Goal: Task Accomplishment & Management: Manage account settings

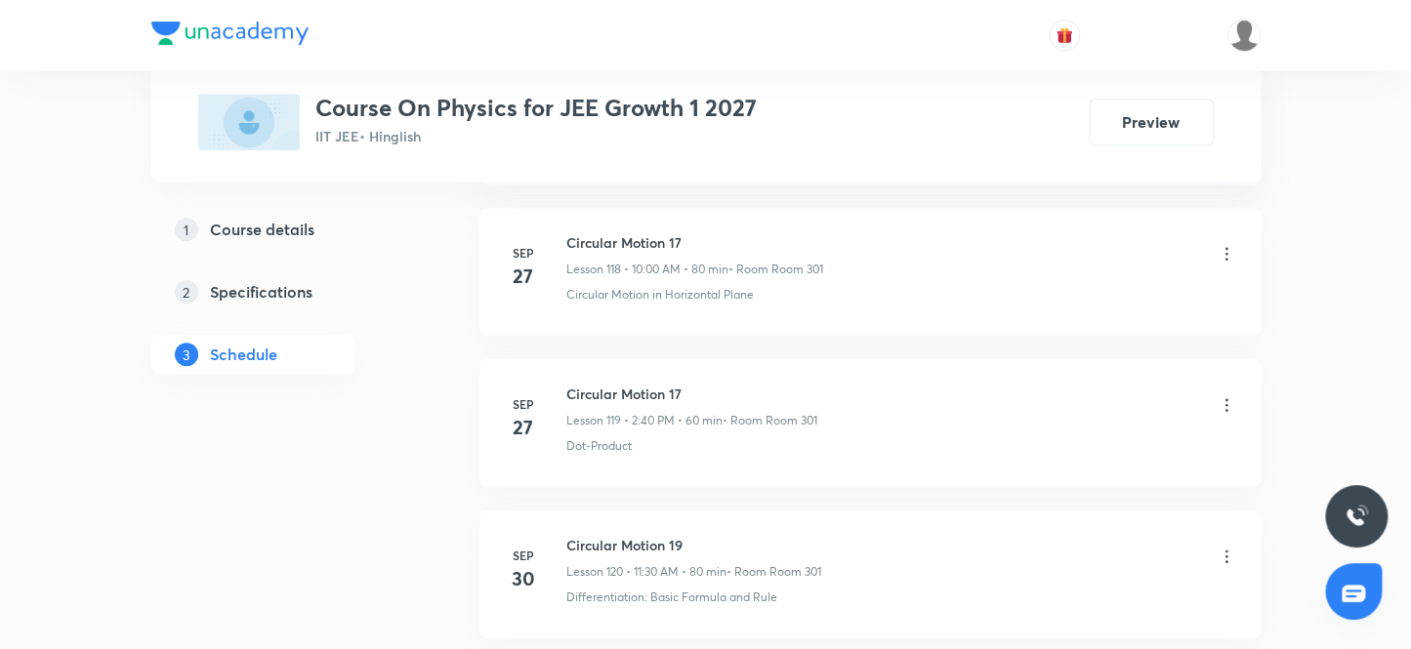
scroll to position [19929, 0]
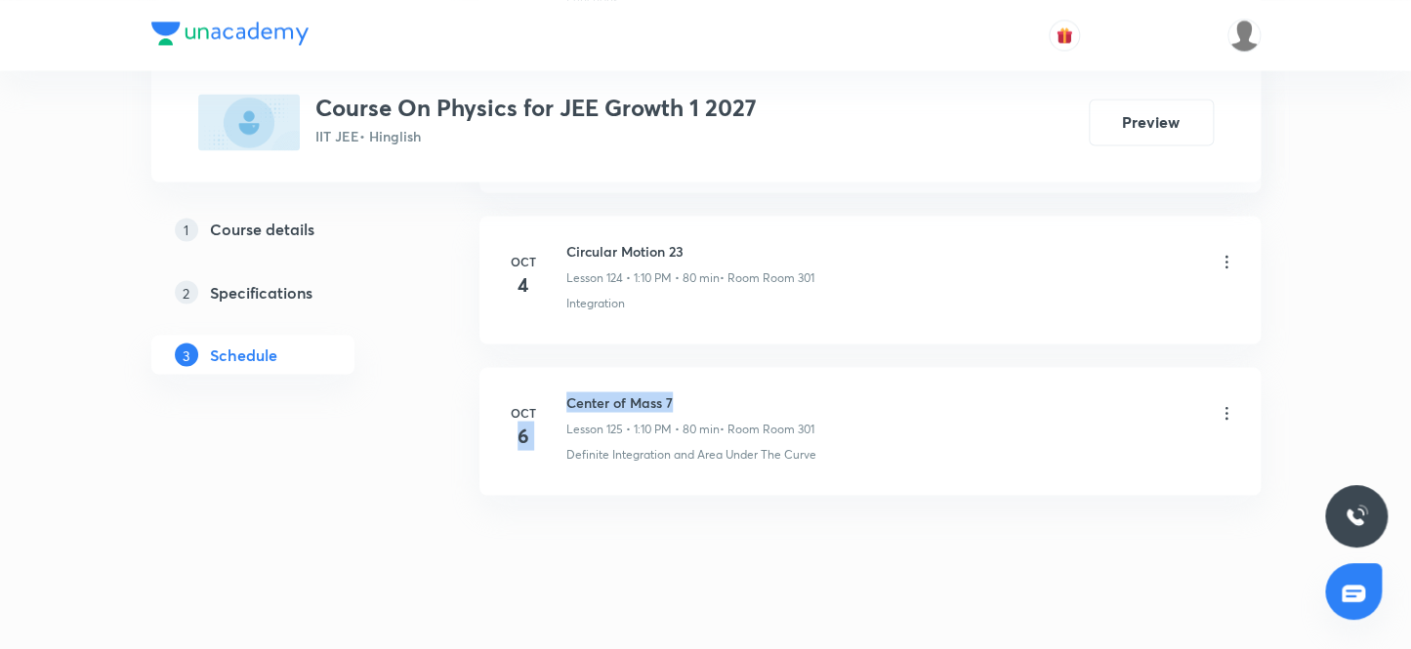
drag, startPoint x: 557, startPoint y: 366, endPoint x: 930, endPoint y: 566, distance: 424.1
click at [703, 392] on div "Oct 6 Center of Mass 7 Lesson 125 • 1:10 PM • 80 min • Room Room 301 Definite I…" at bounding box center [870, 427] width 732 height 71
drag, startPoint x: 930, startPoint y: 566, endPoint x: 623, endPoint y: 389, distance: 355.2
click at [571, 392] on h6 "Center of Mass 7" at bounding box center [690, 402] width 248 height 21
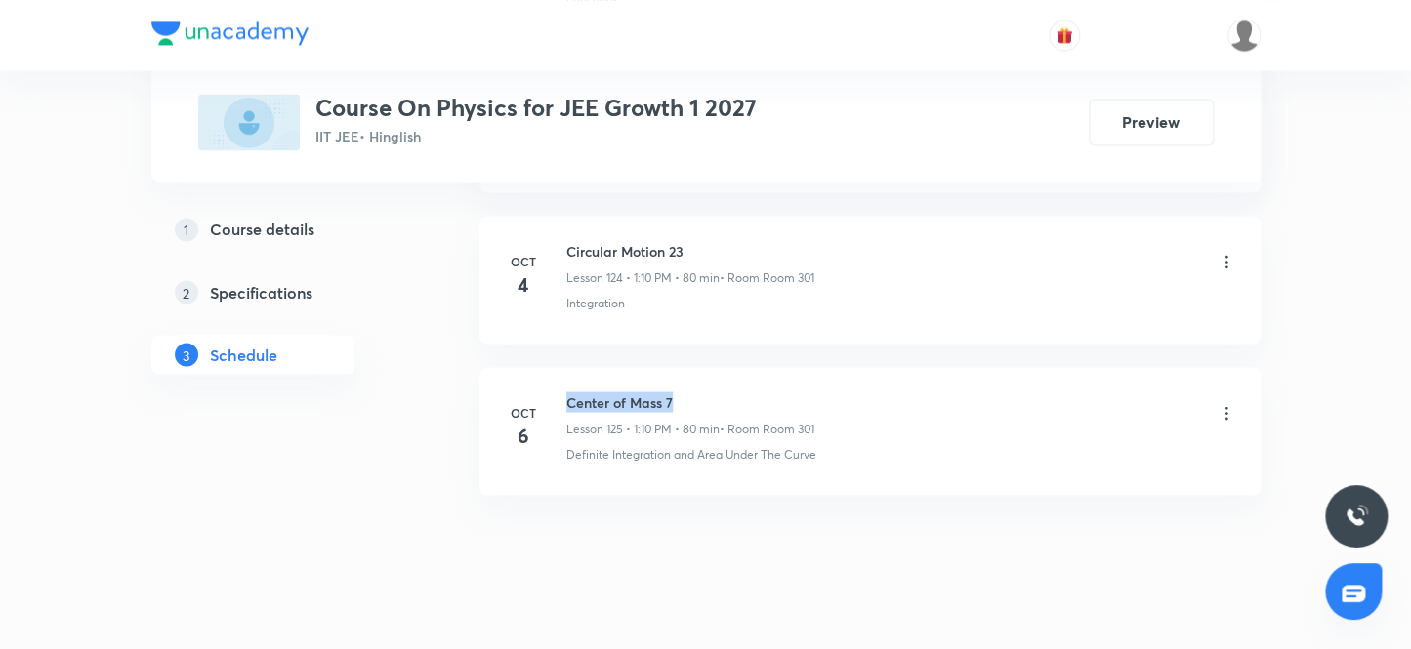
drag, startPoint x: 566, startPoint y: 368, endPoint x: 724, endPoint y: 370, distance: 158.2
click at [724, 392] on h6 "Center of Mass 7" at bounding box center [690, 402] width 248 height 21
copy h6 "Center of Mass 7"
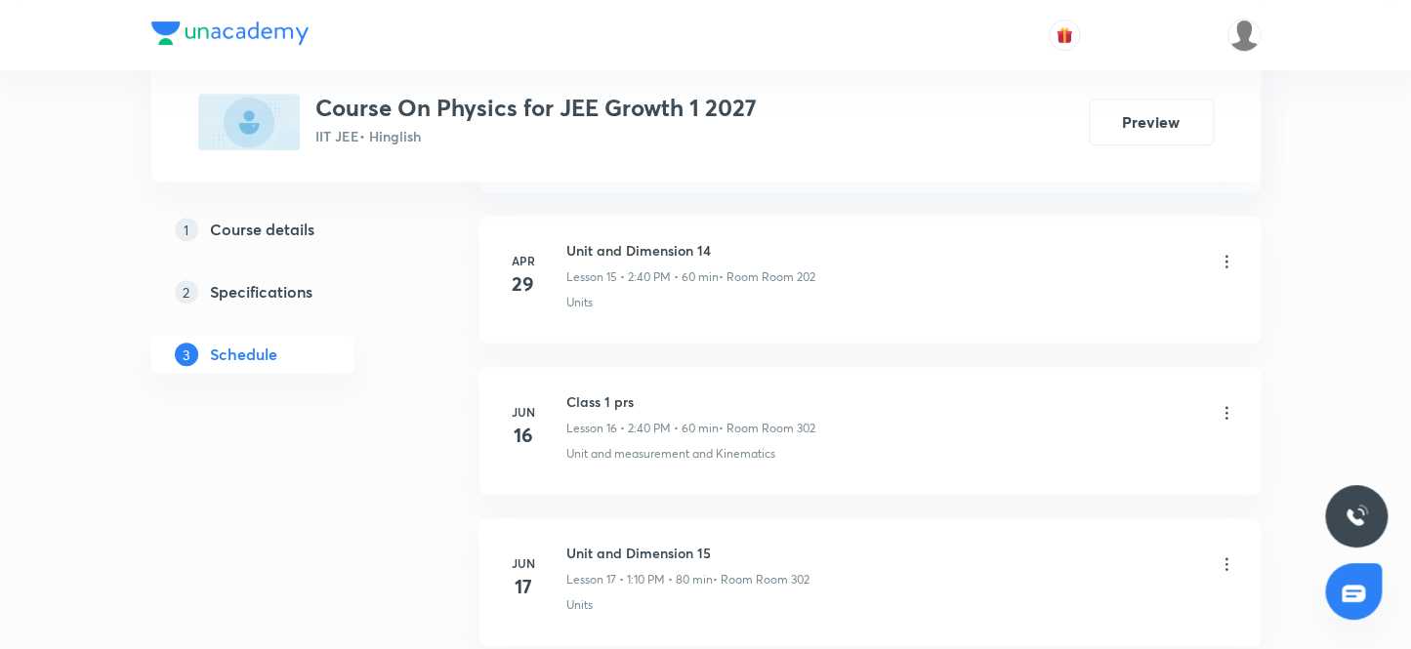
scroll to position [0, 0]
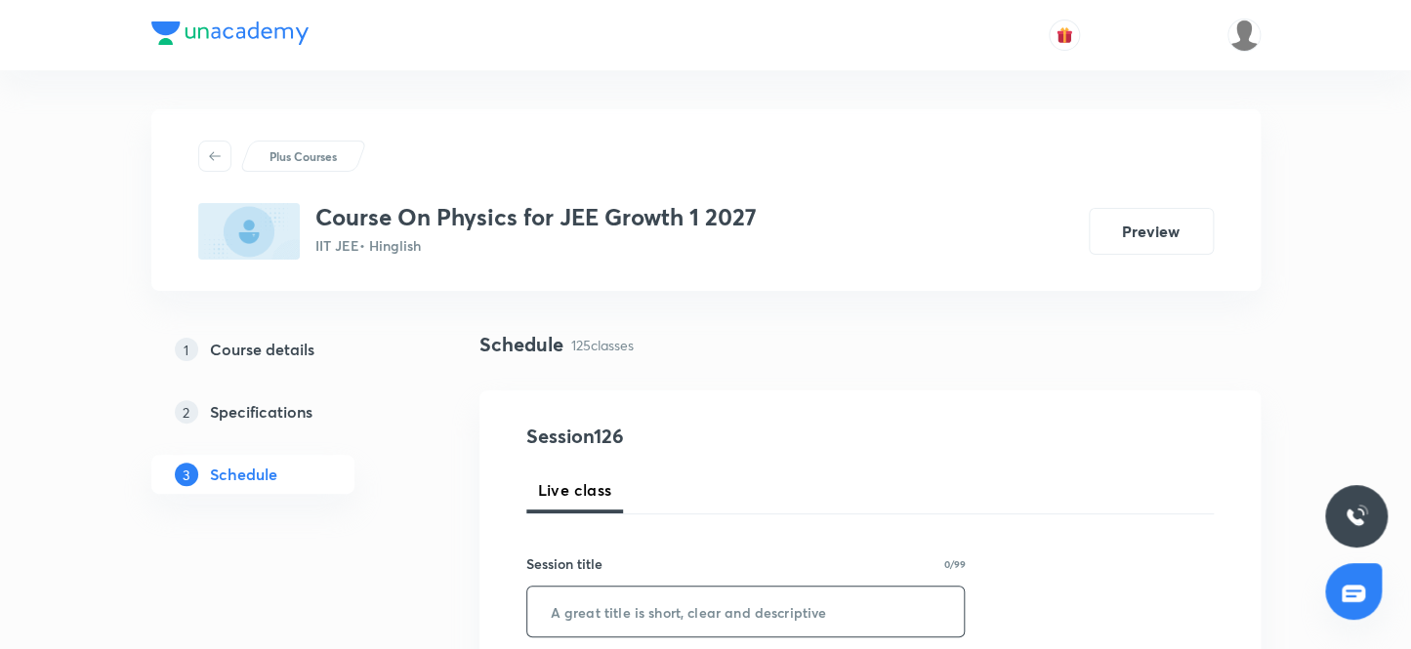
click at [622, 625] on input "text" at bounding box center [745, 612] width 437 height 50
paste input "Center of Mass 7"
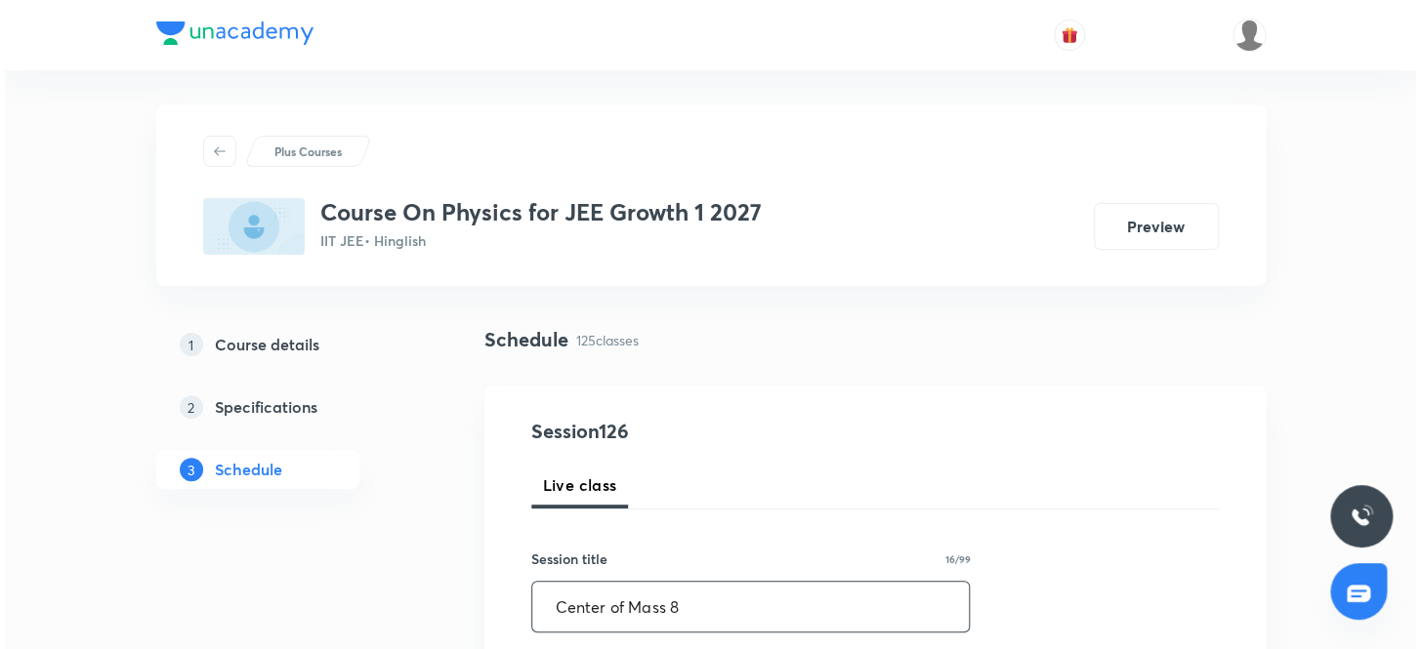
scroll to position [177, 0]
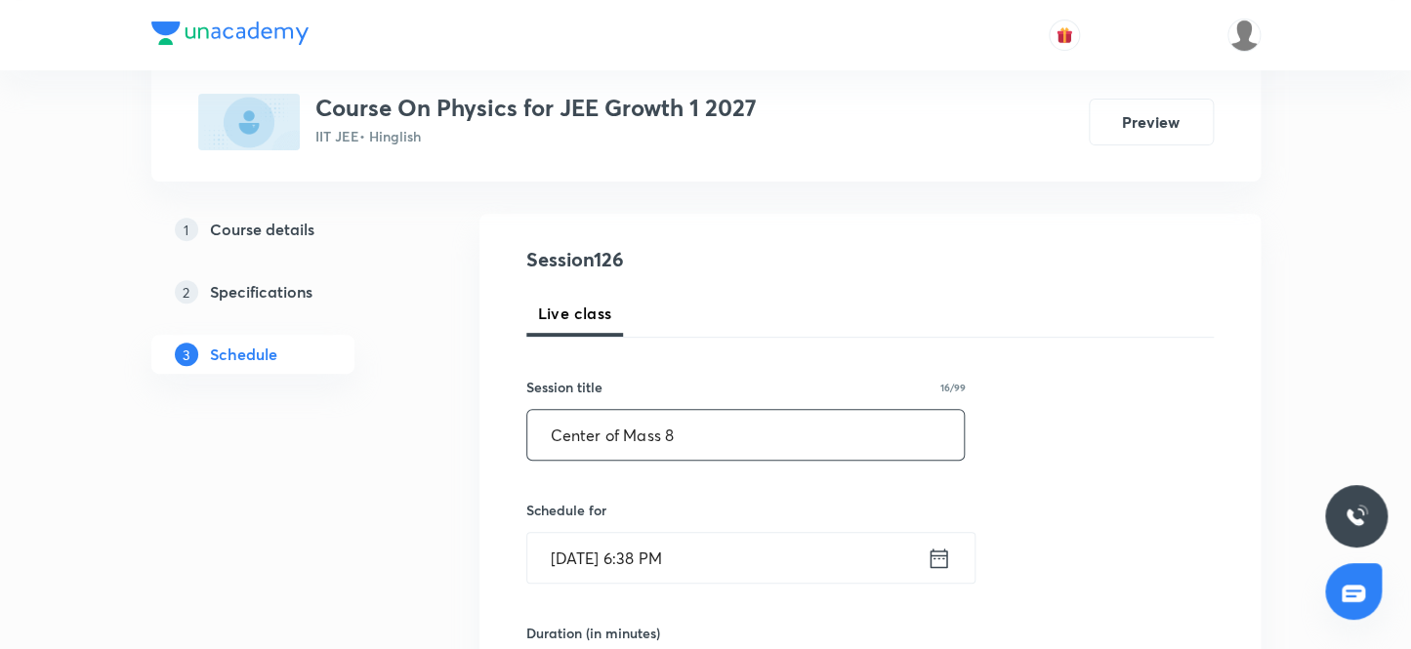
type input "Center of Mass 8"
click at [703, 559] on input "Oct 7, 2025, 6:38 PM" at bounding box center [726, 558] width 399 height 50
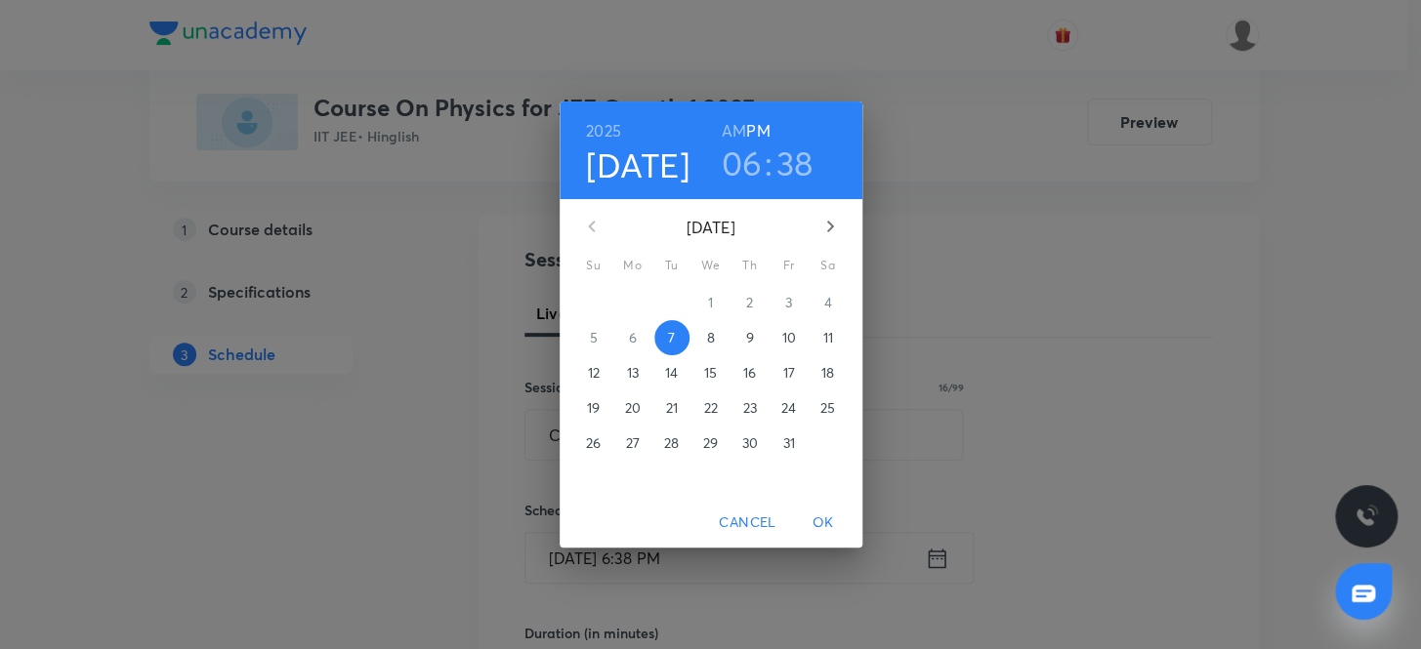
click at [711, 332] on p "8" at bounding box center [710, 338] width 8 height 20
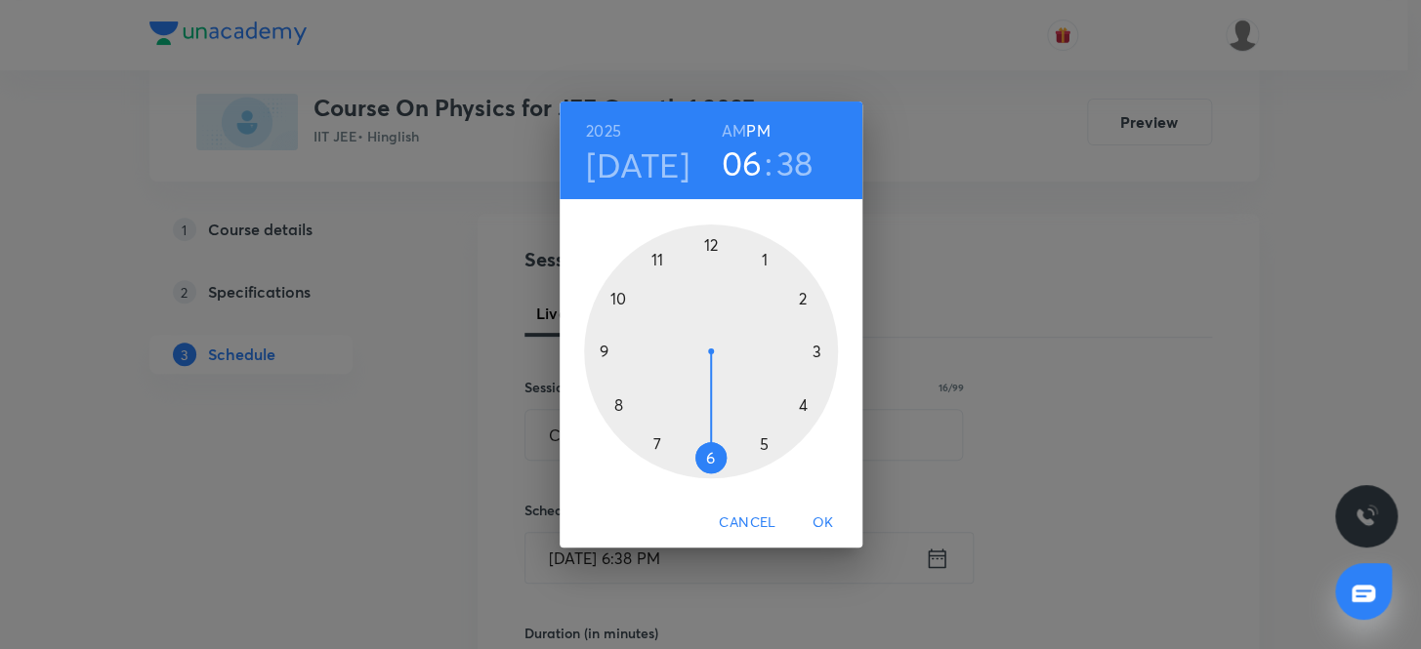
click at [739, 166] on h3 "06" at bounding box center [742, 163] width 41 height 41
click at [615, 293] on div at bounding box center [711, 352] width 254 height 254
click at [714, 237] on div at bounding box center [711, 352] width 254 height 254
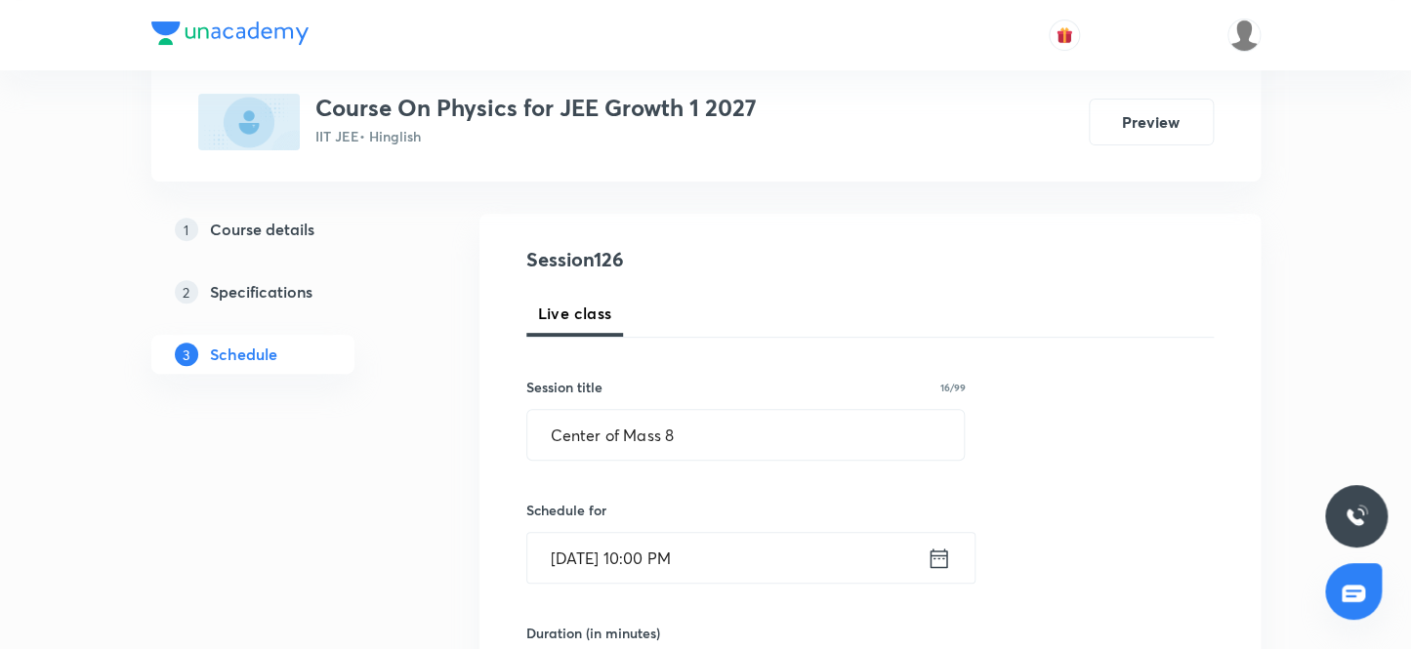
click at [732, 568] on input "Oct 8, 2025, 10:00 PM" at bounding box center [726, 558] width 399 height 50
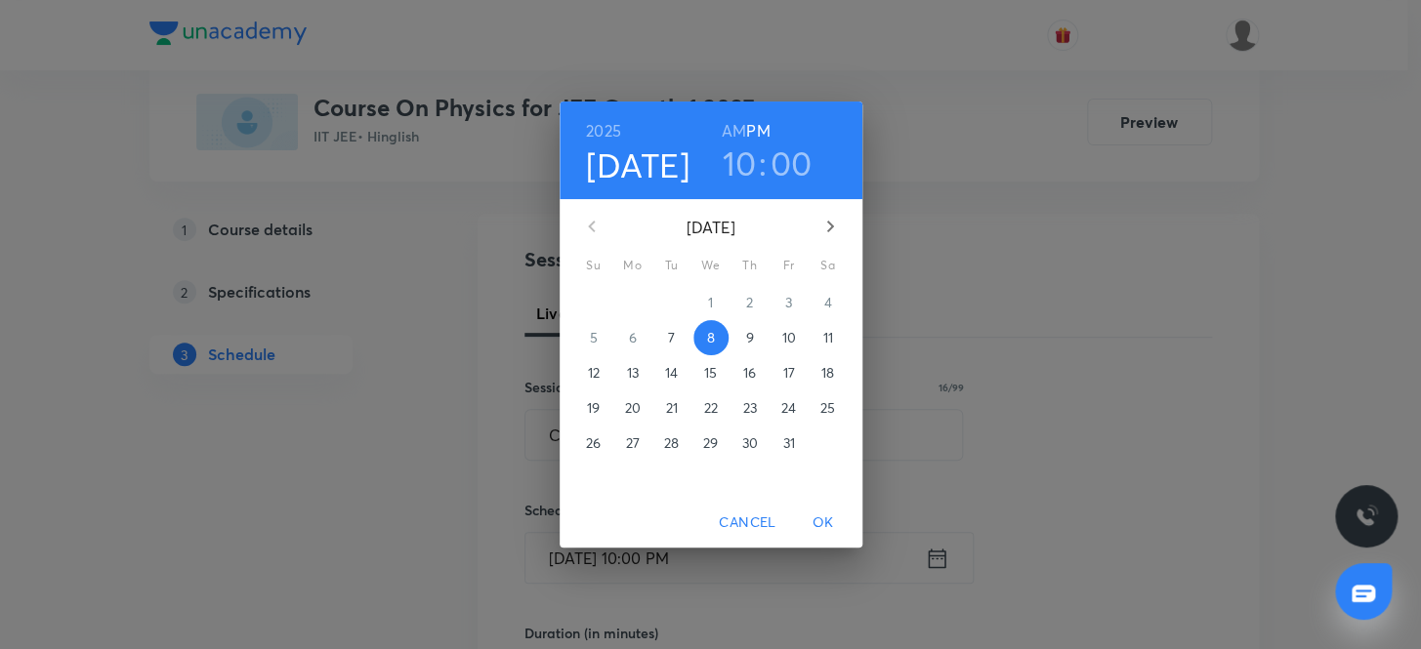
click at [739, 121] on h6 "AM" at bounding box center [734, 130] width 24 height 27
click at [833, 522] on span "OK" at bounding box center [823, 523] width 47 height 24
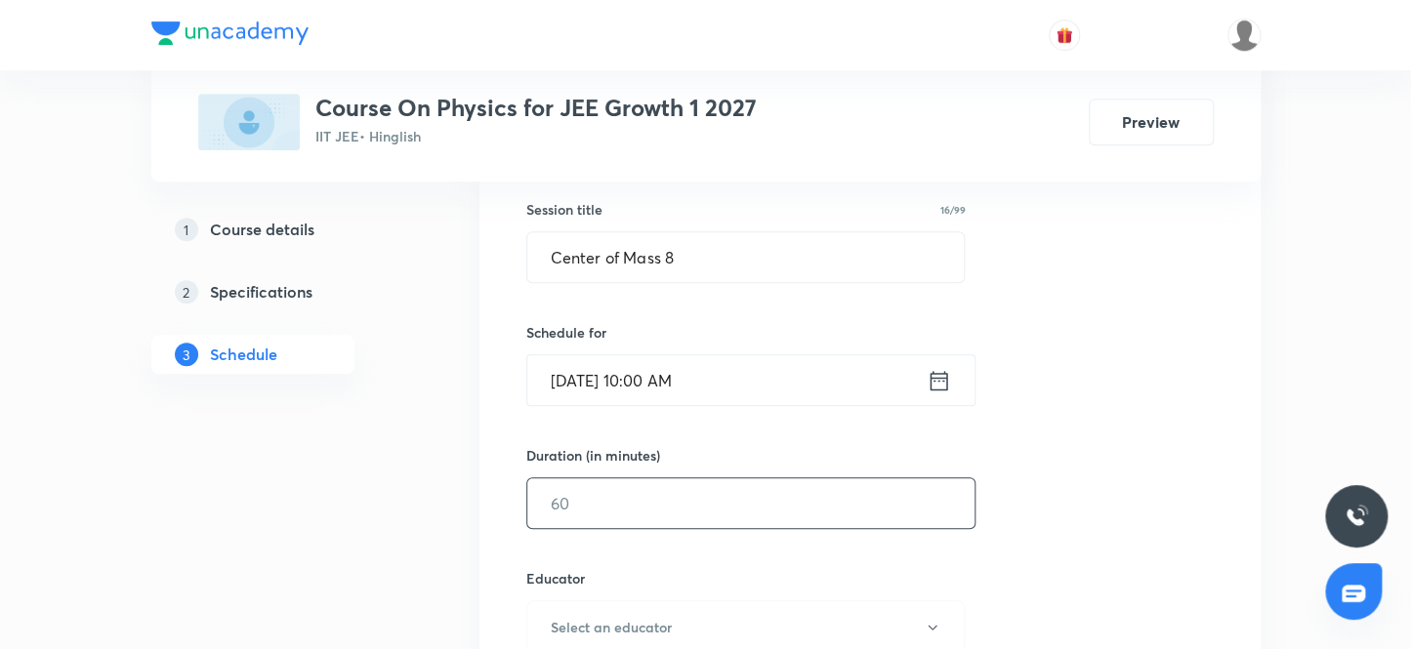
click at [605, 512] on input "text" at bounding box center [750, 503] width 447 height 50
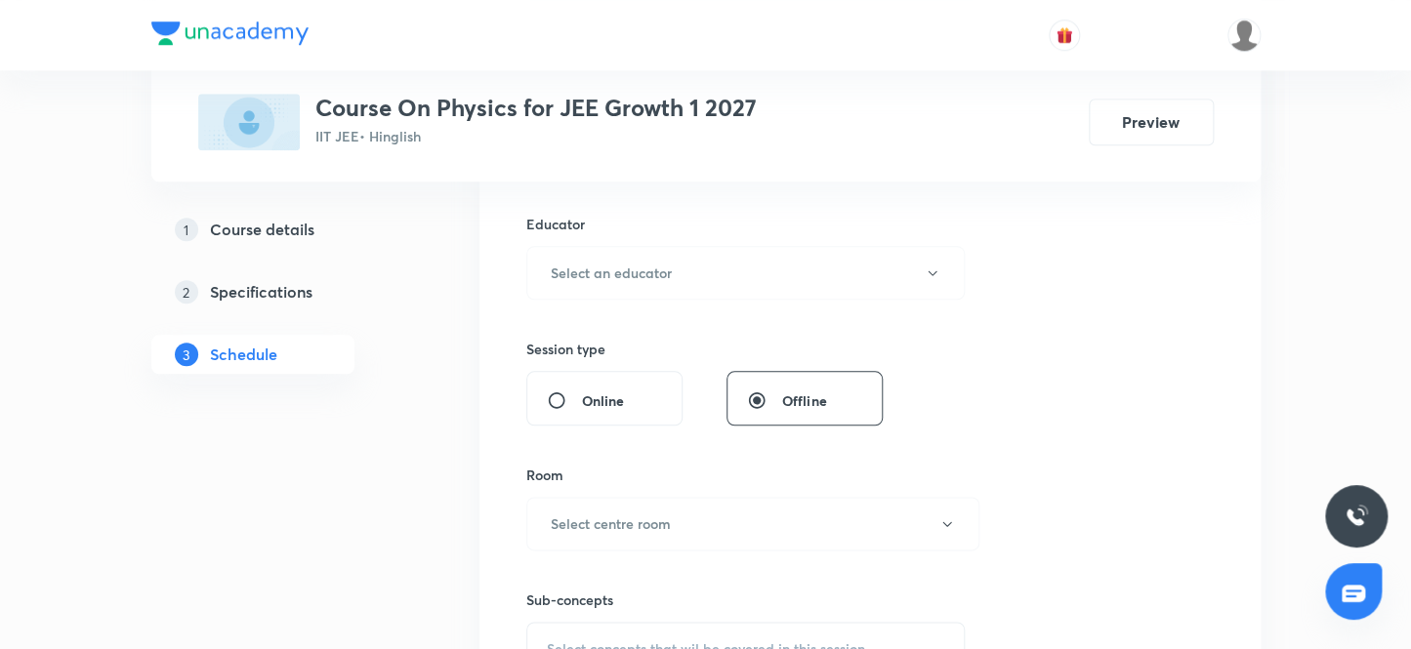
scroll to position [710, 0]
type input "80"
click at [604, 276] on h6 "Select an educator" at bounding box center [611, 272] width 121 height 21
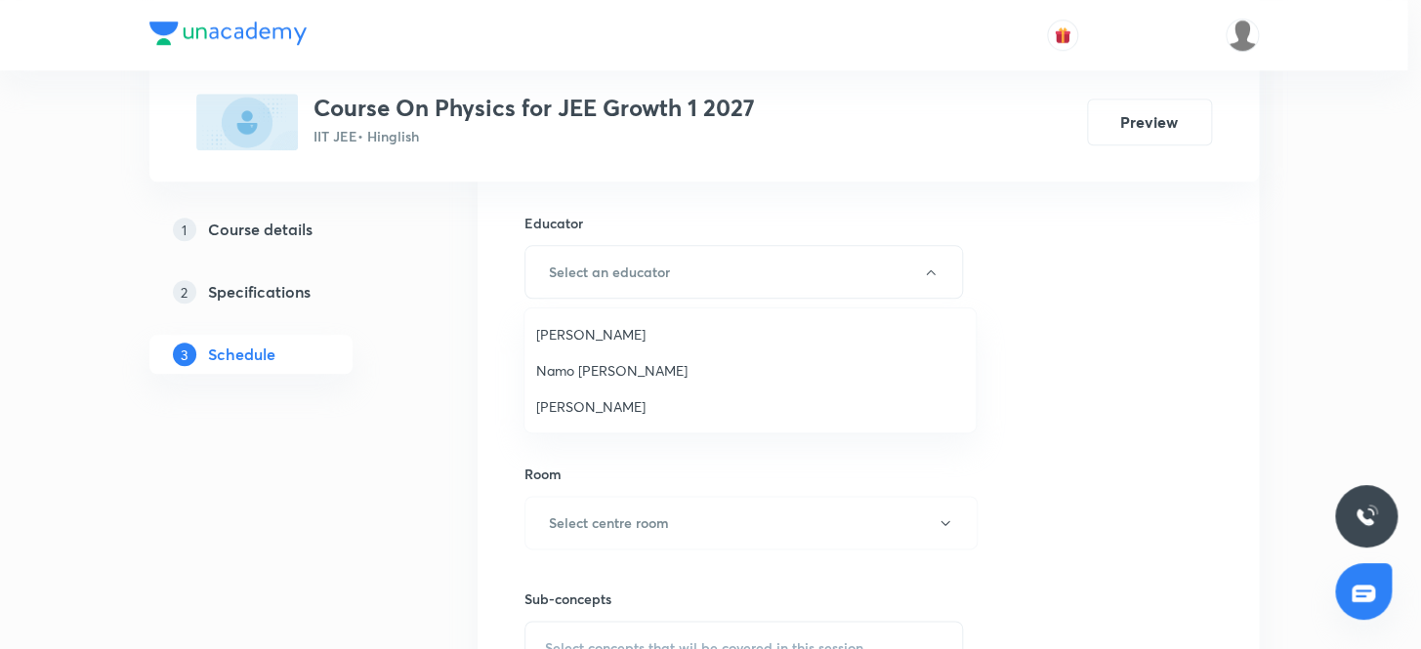
click at [576, 415] on span "Ritesh Kumar" at bounding box center [750, 406] width 428 height 21
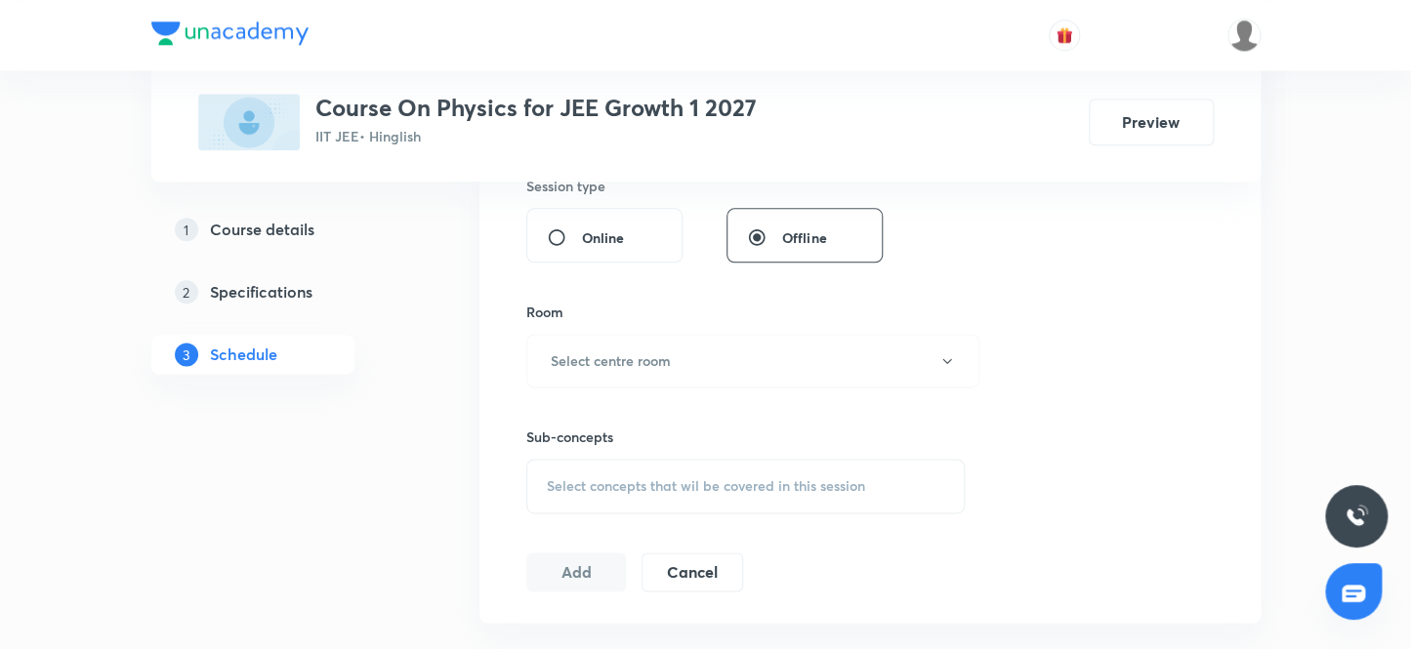
scroll to position [887, 0]
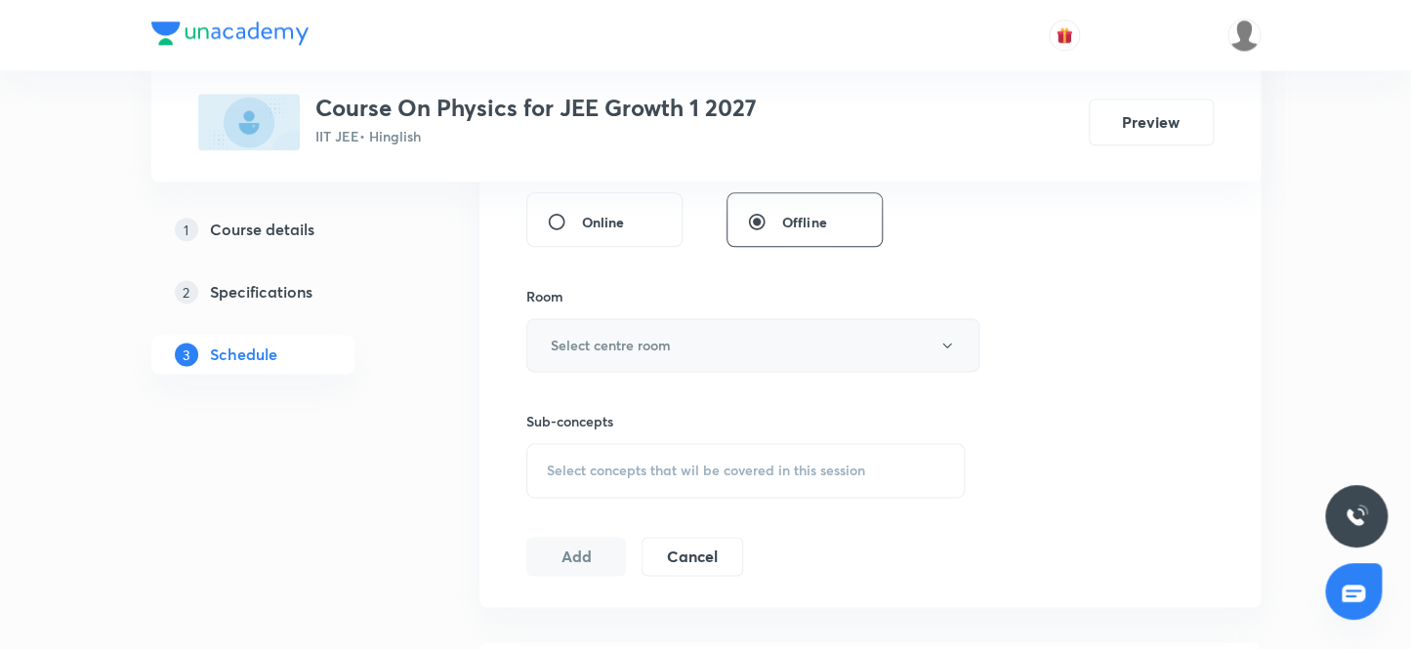
click at [691, 362] on button "Select centre room" at bounding box center [752, 345] width 453 height 54
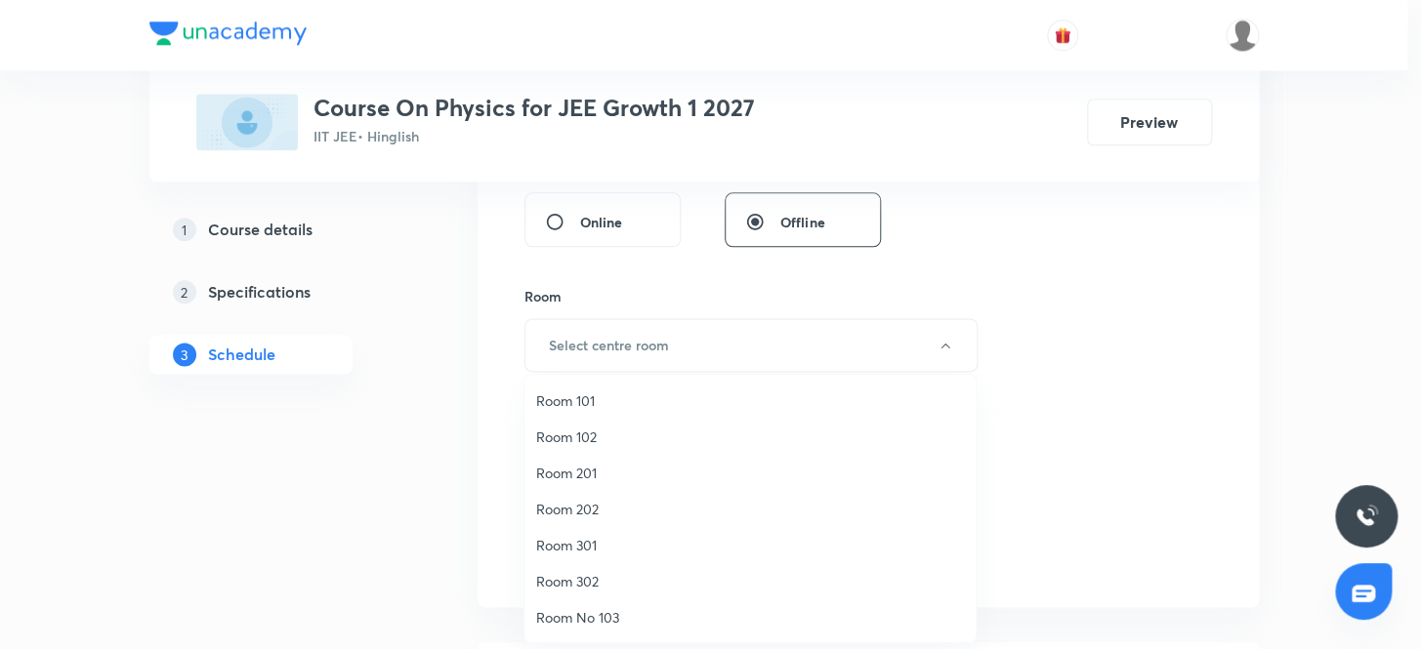
click at [573, 477] on span "Room 201" at bounding box center [750, 473] width 428 height 21
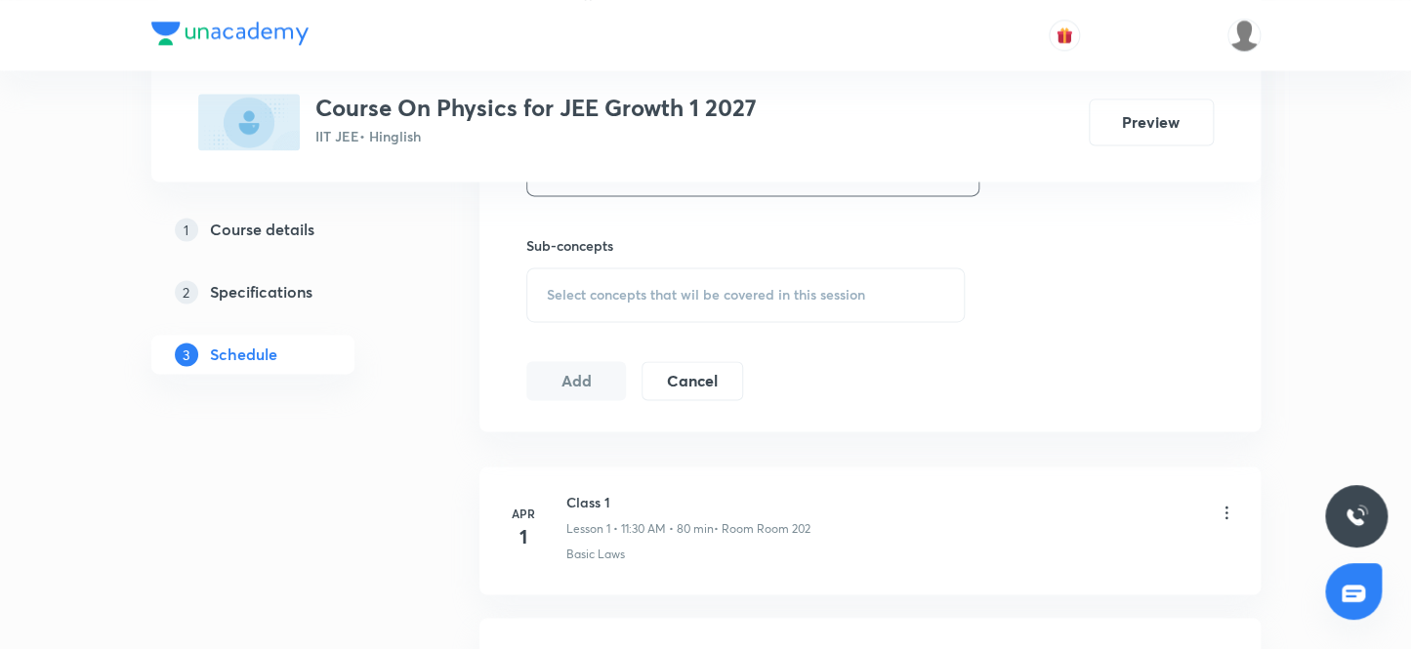
scroll to position [1064, 0]
click at [693, 303] on div "Select concepts that wil be covered in this session" at bounding box center [745, 294] width 439 height 55
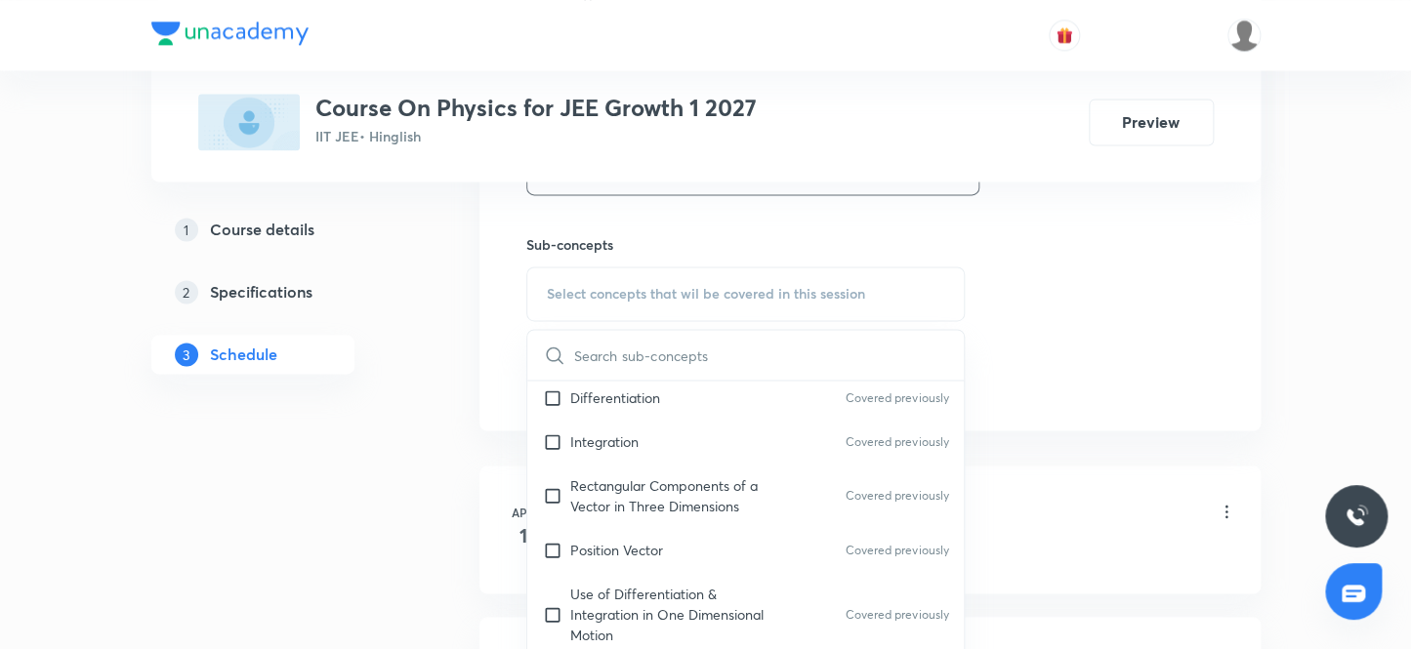
scroll to position [710, 0]
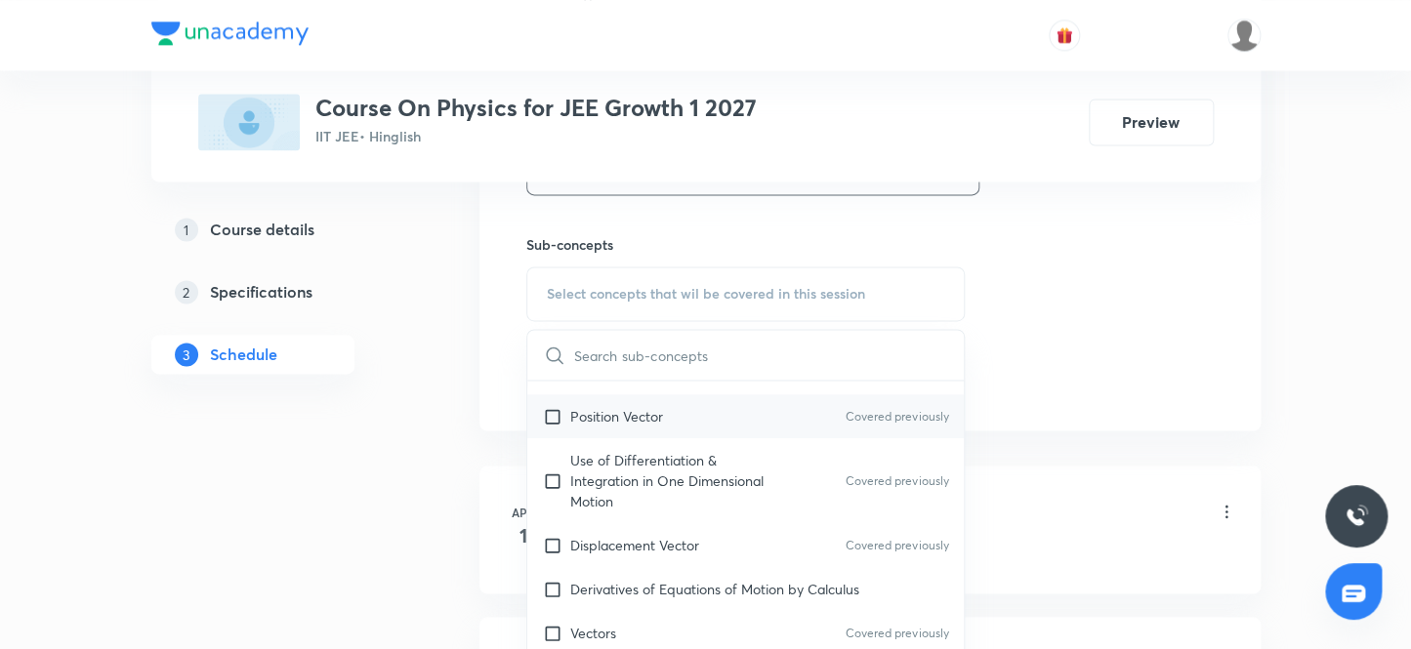
click at [655, 422] on p "Position Vector" at bounding box center [616, 416] width 93 height 21
checkbox input "true"
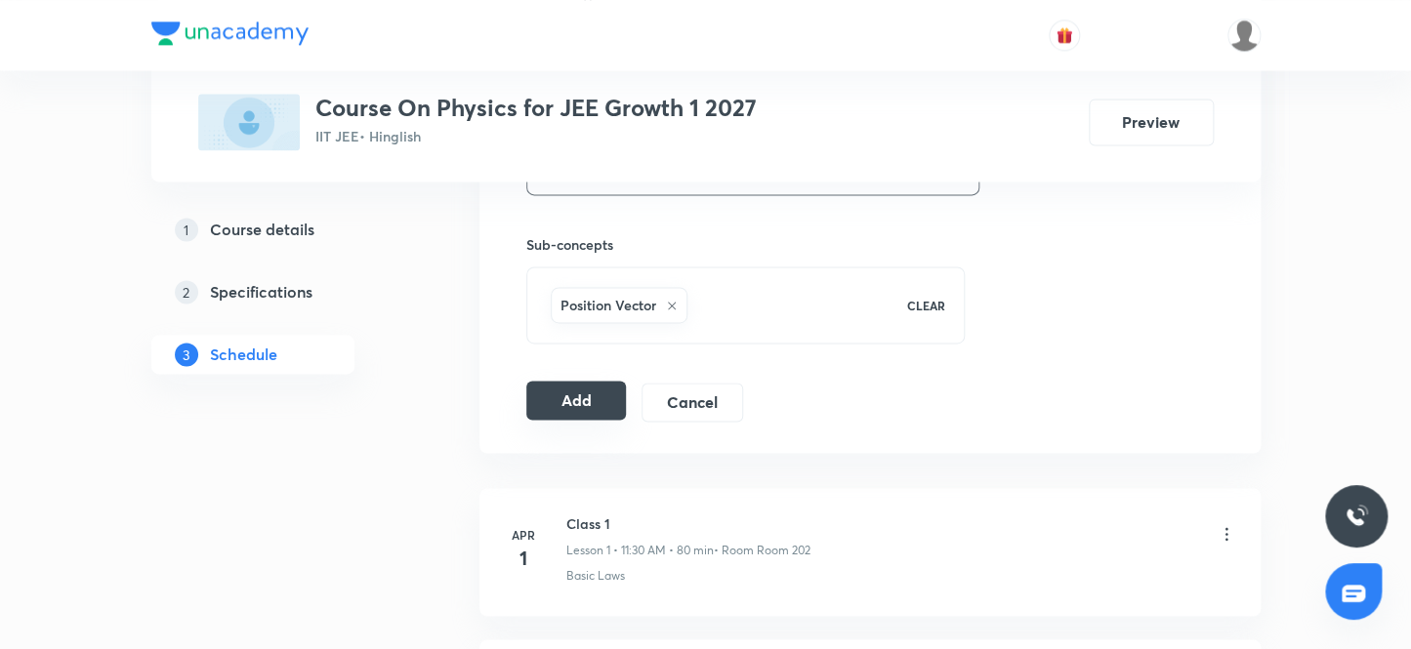
click at [596, 400] on button "Add" at bounding box center [576, 400] width 101 height 39
click at [592, 394] on button "Add" at bounding box center [576, 400] width 101 height 39
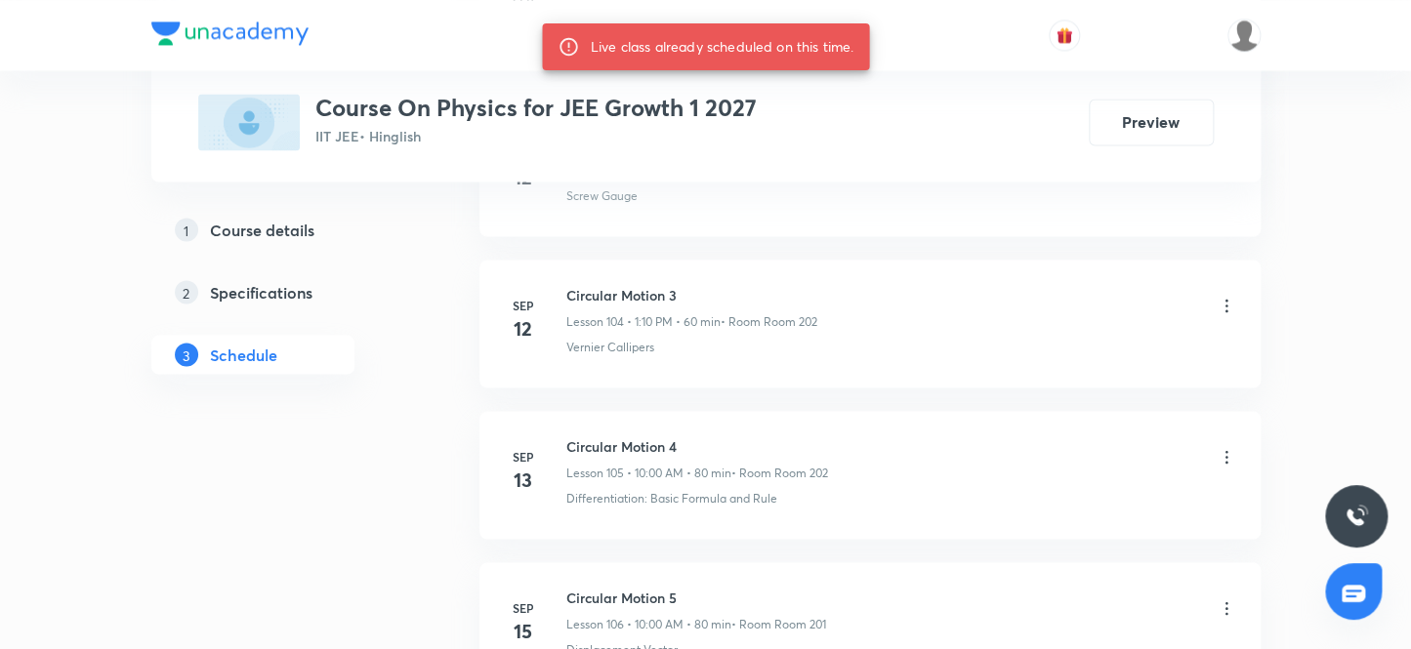
scroll to position [19951, 0]
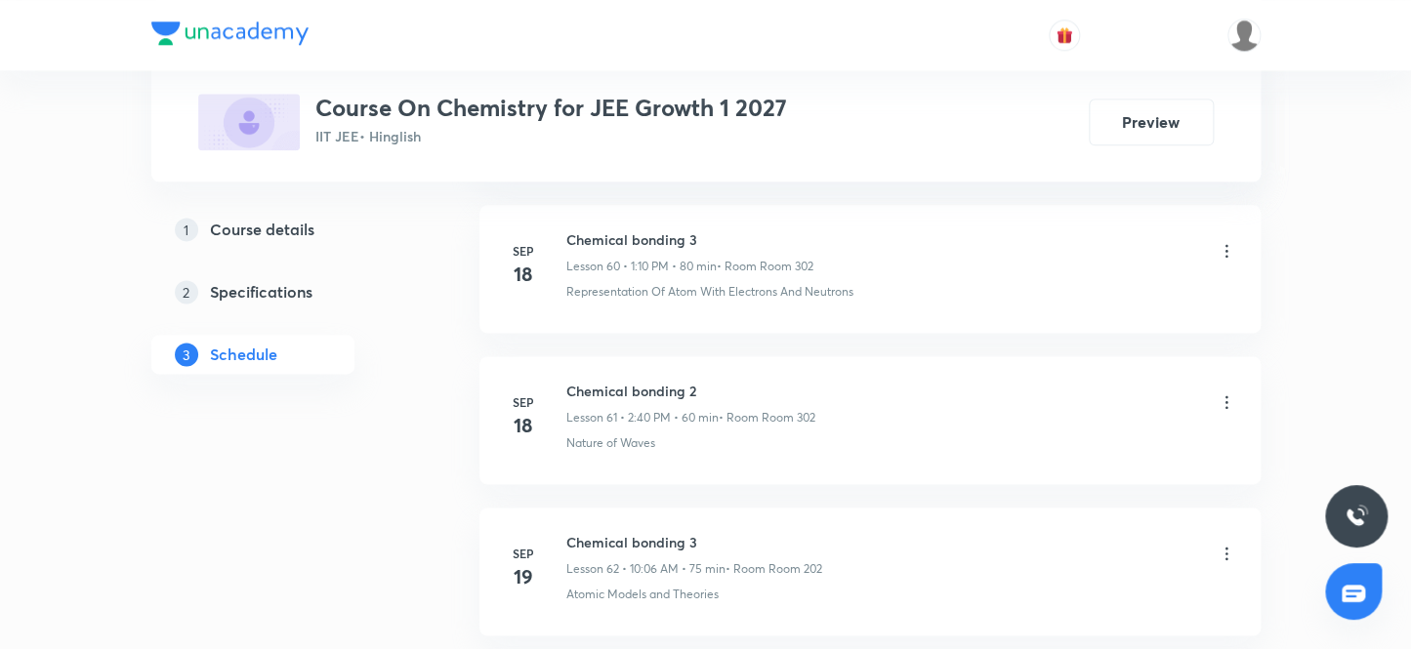
scroll to position [12524, 0]
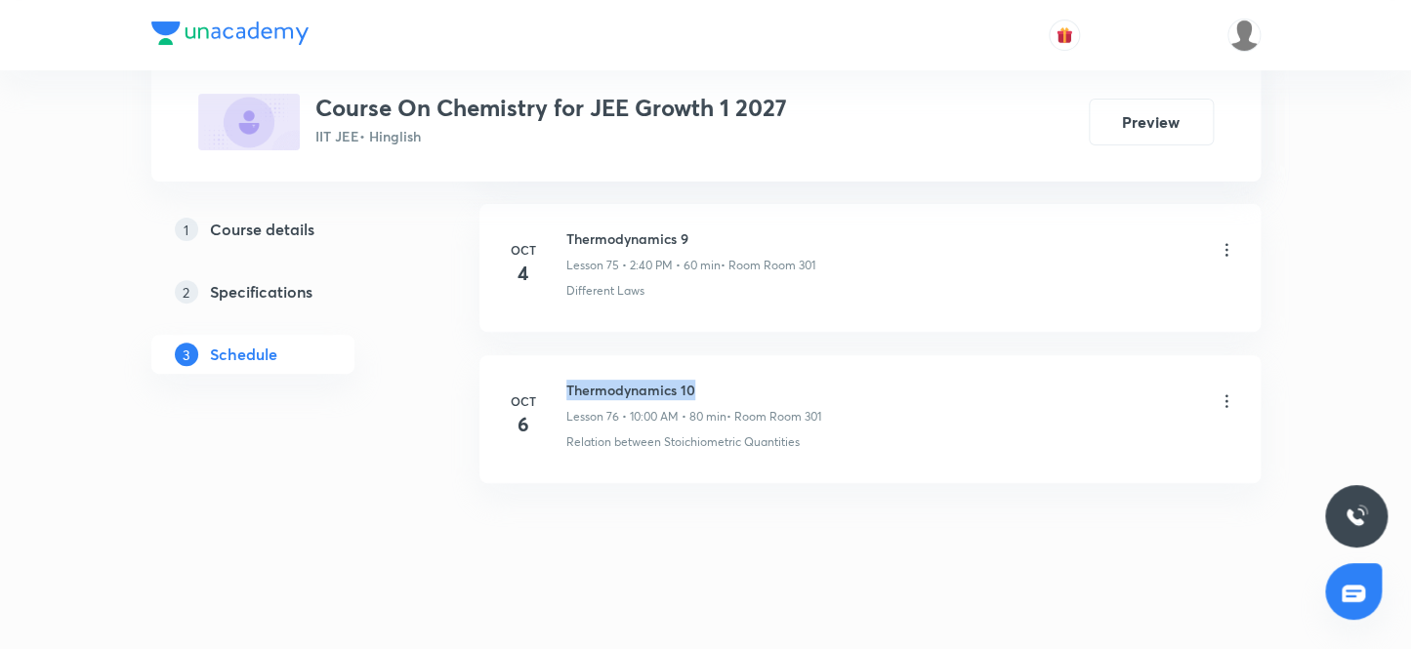
drag, startPoint x: 586, startPoint y: 367, endPoint x: 771, endPoint y: 368, distance: 185.5
click at [771, 380] on h6 "Thermodynamics 10" at bounding box center [693, 390] width 255 height 21
copy h6 "Thermodynamics 10"
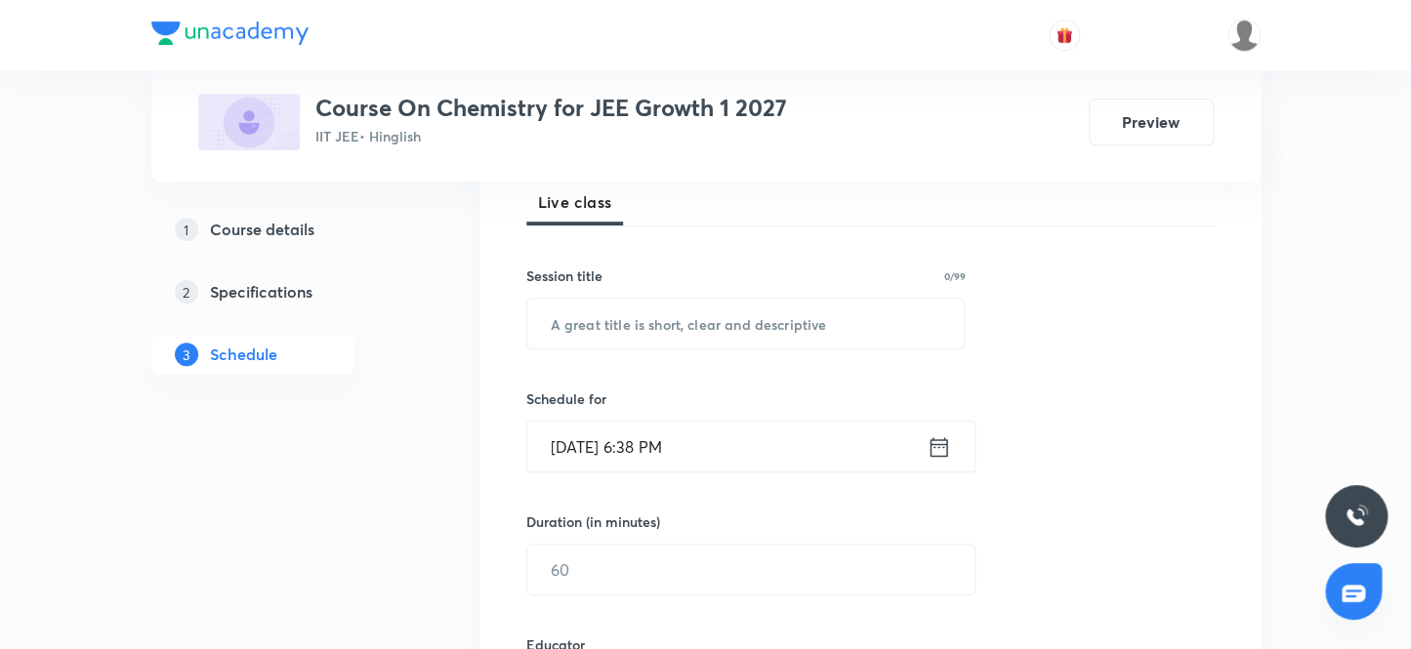
scroll to position [0, 0]
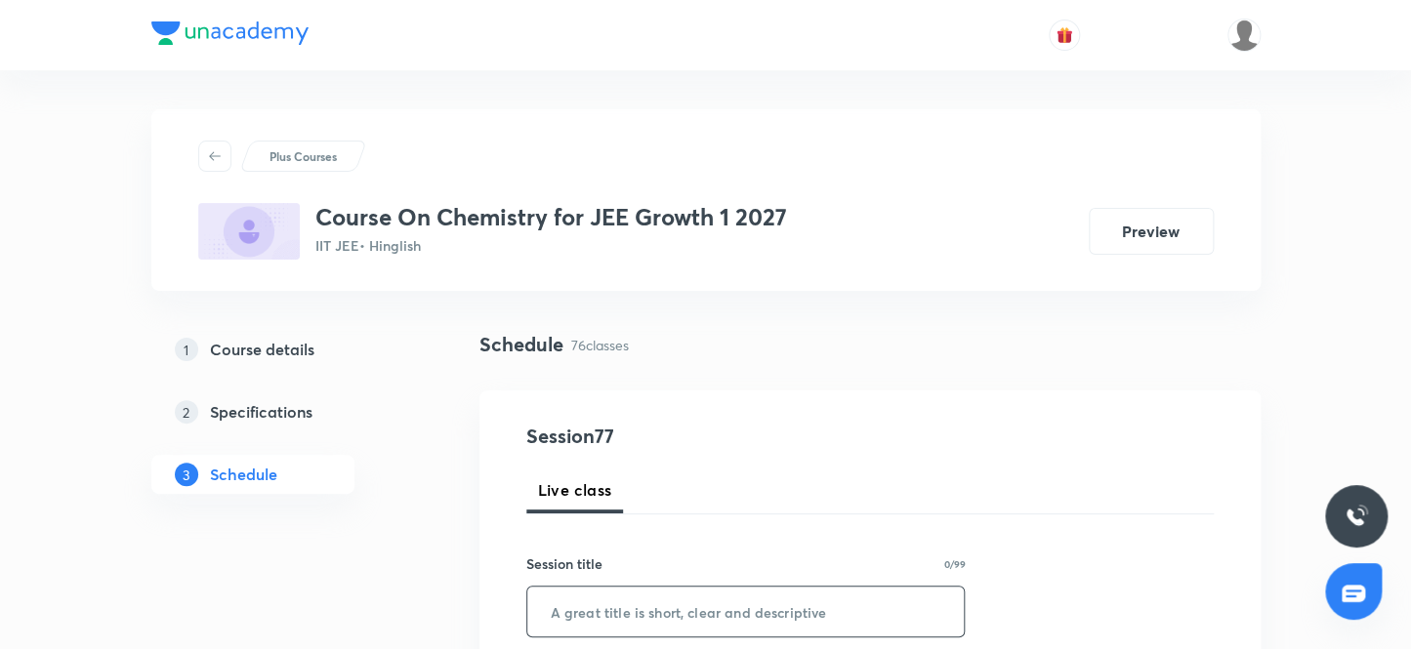
click at [650, 615] on input "text" at bounding box center [745, 612] width 437 height 50
paste input "Thermodynamics 10"
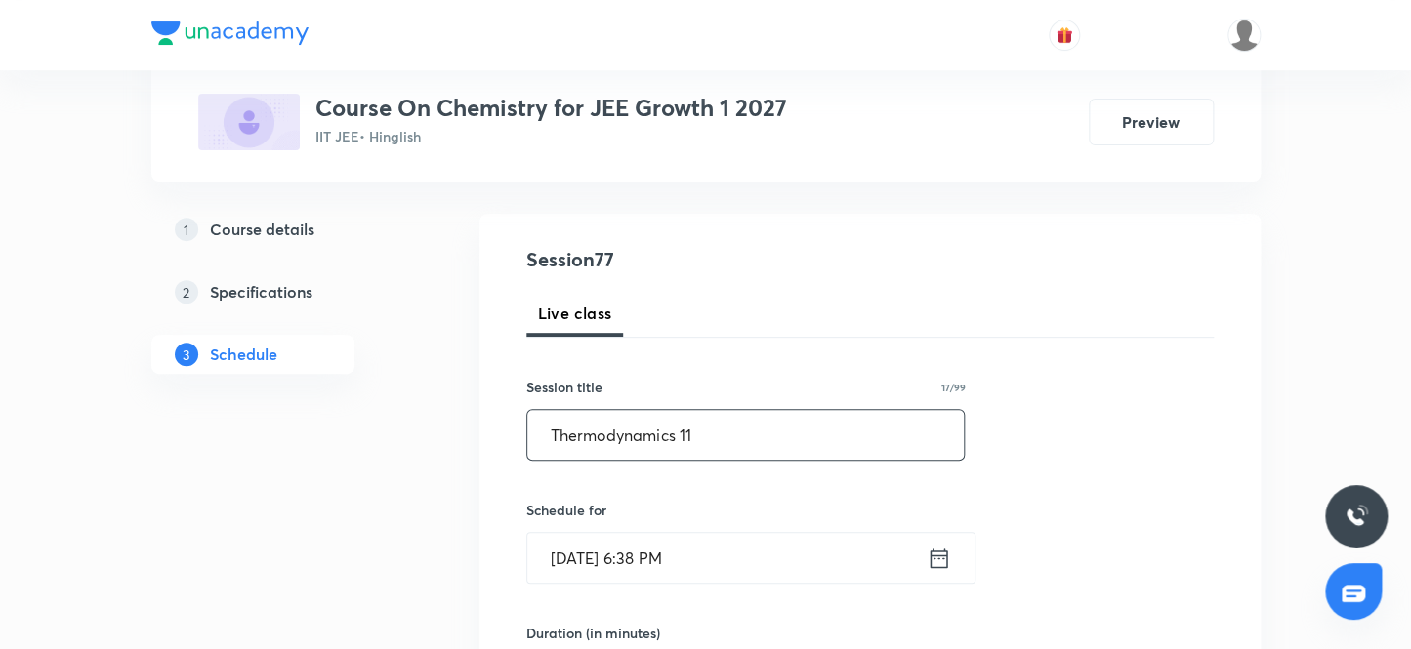
type input "Thermodynamics 11"
click at [735, 549] on input "Oct 7, 2025, 6:38 PM" at bounding box center [726, 558] width 399 height 50
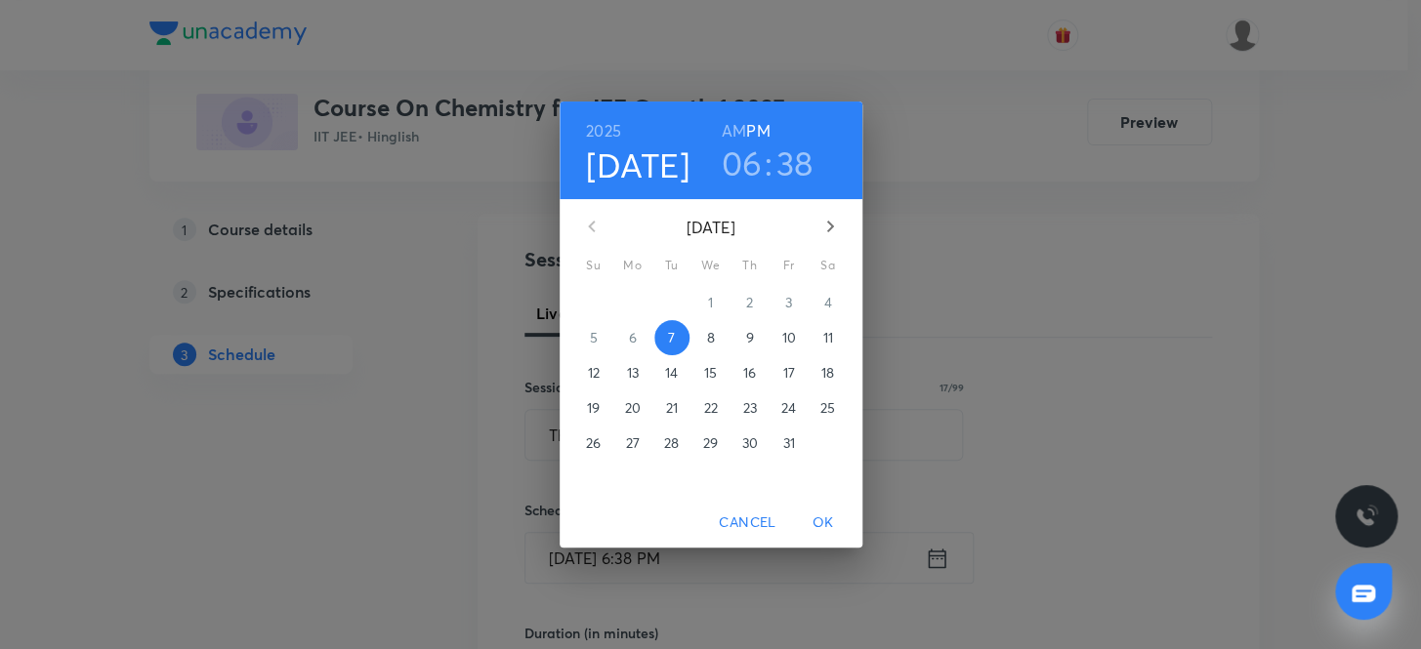
click at [720, 332] on span "8" at bounding box center [710, 338] width 35 height 20
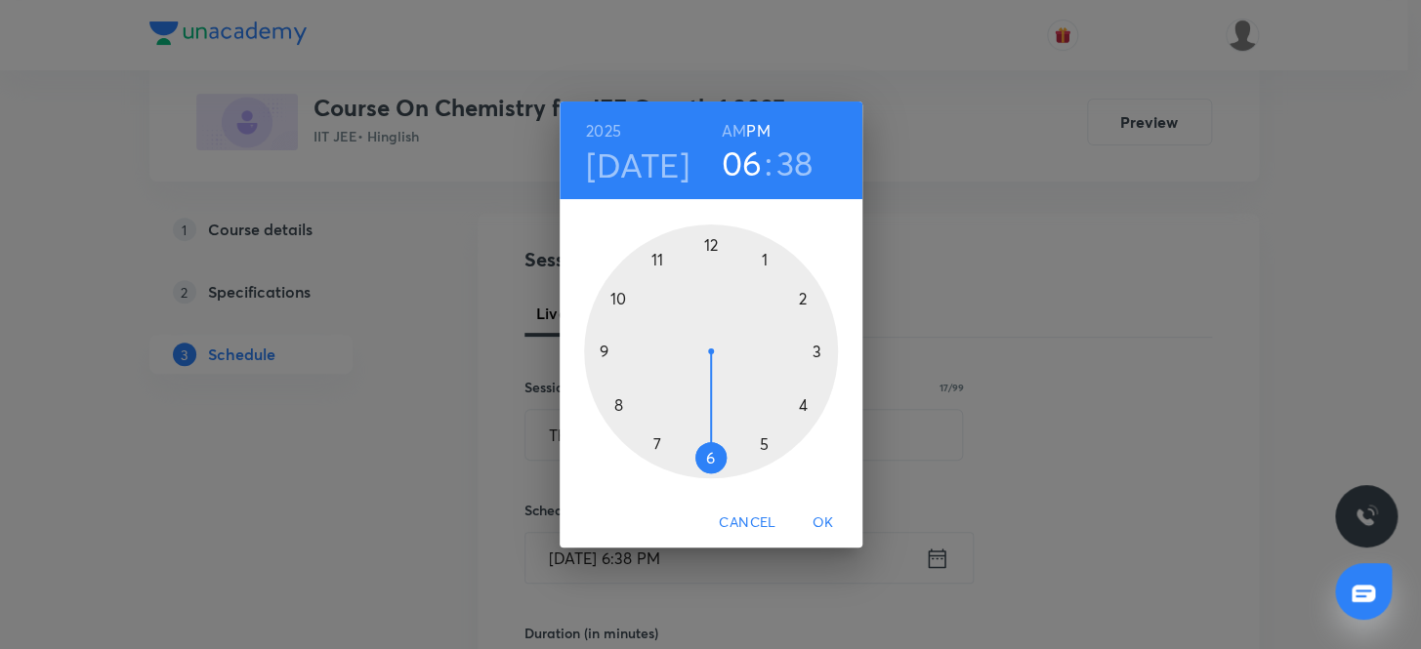
click at [740, 172] on h3 "06" at bounding box center [742, 163] width 41 height 41
click at [652, 254] on div at bounding box center [711, 352] width 254 height 254
click at [711, 456] on div at bounding box center [711, 352] width 254 height 254
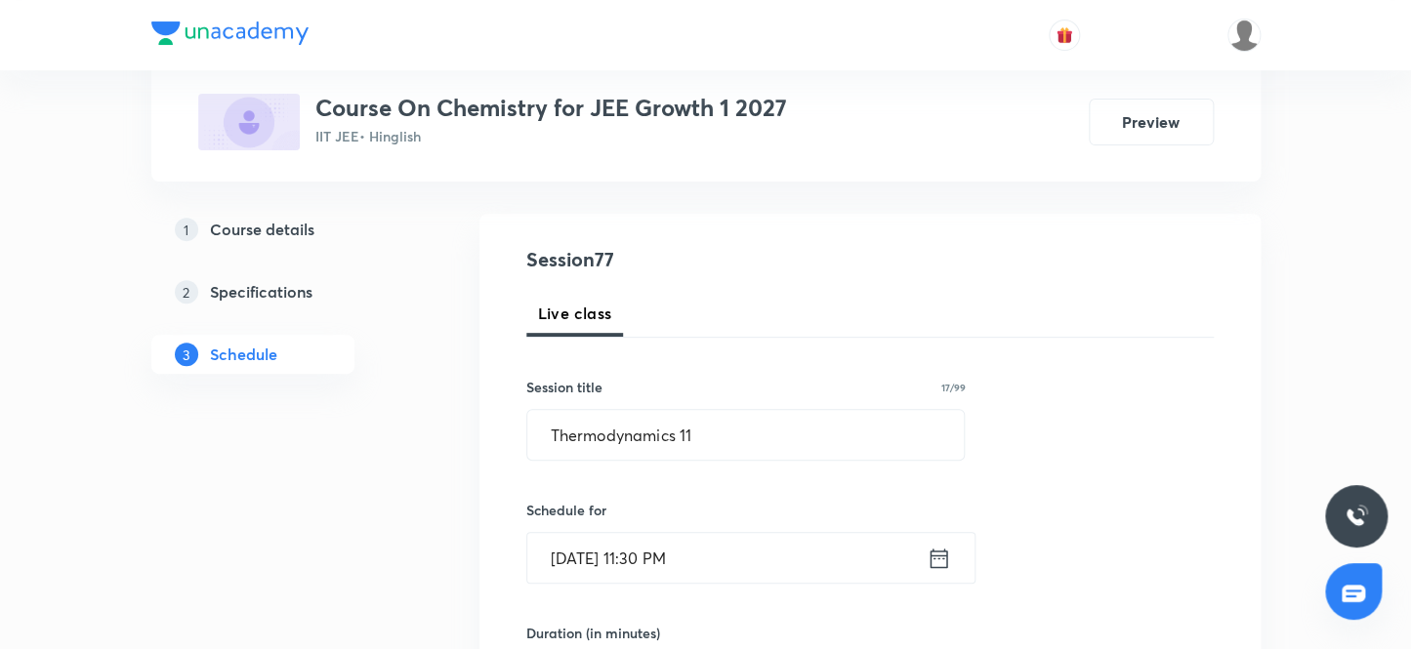
click at [740, 562] on input "[DATE] 11:30 PM" at bounding box center [726, 558] width 399 height 50
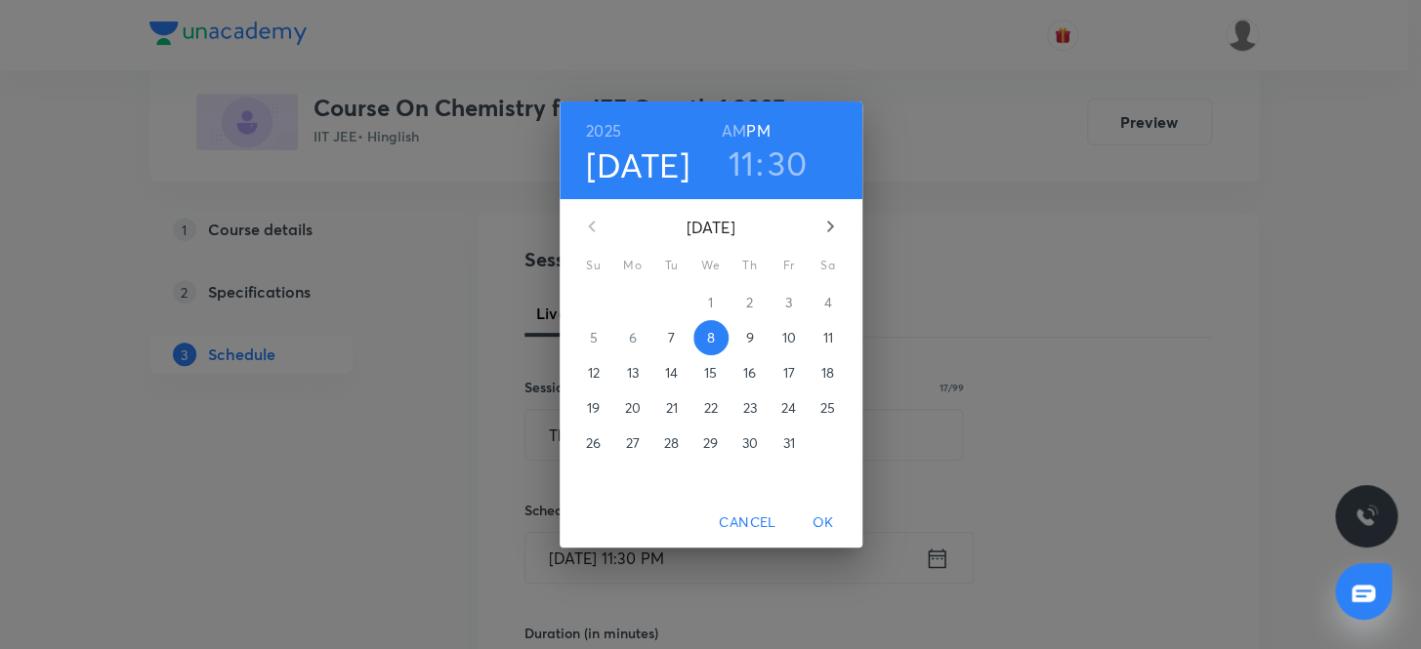
click at [732, 127] on h6 "AM" at bounding box center [734, 130] width 24 height 27
click at [815, 515] on span "OK" at bounding box center [823, 523] width 47 height 24
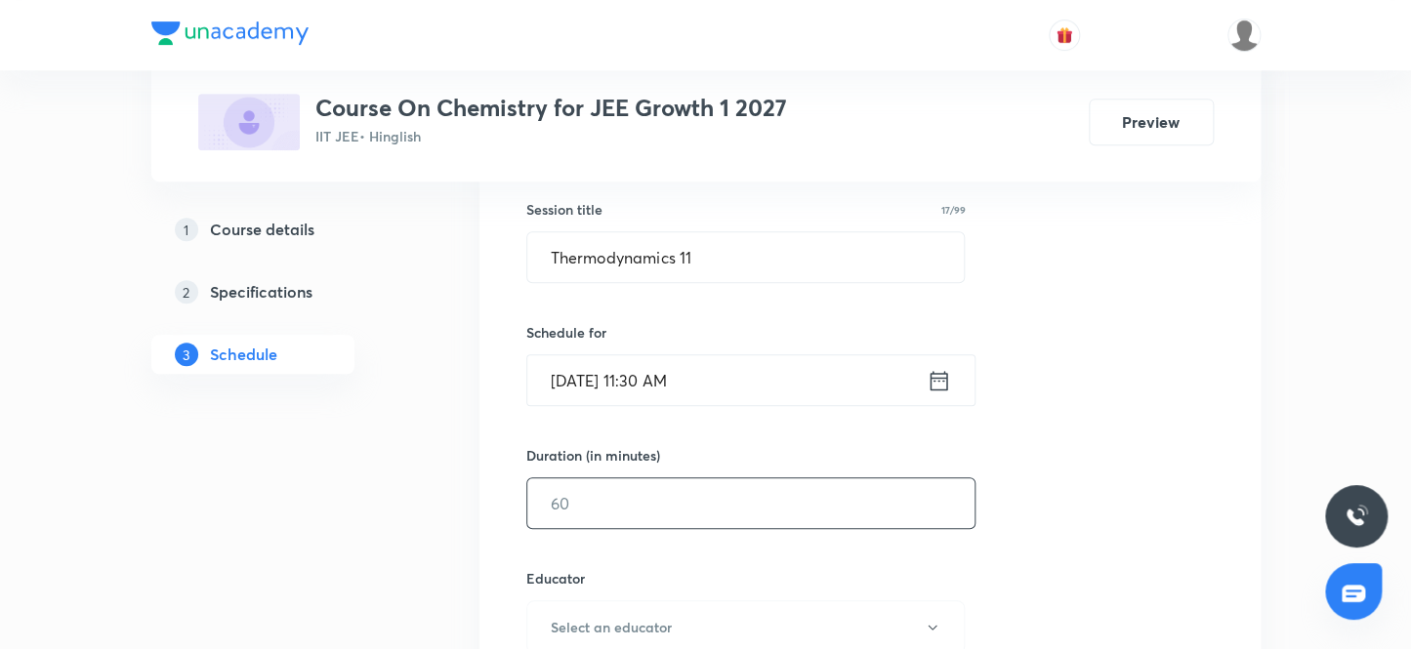
click at [744, 502] on input "text" at bounding box center [750, 503] width 447 height 50
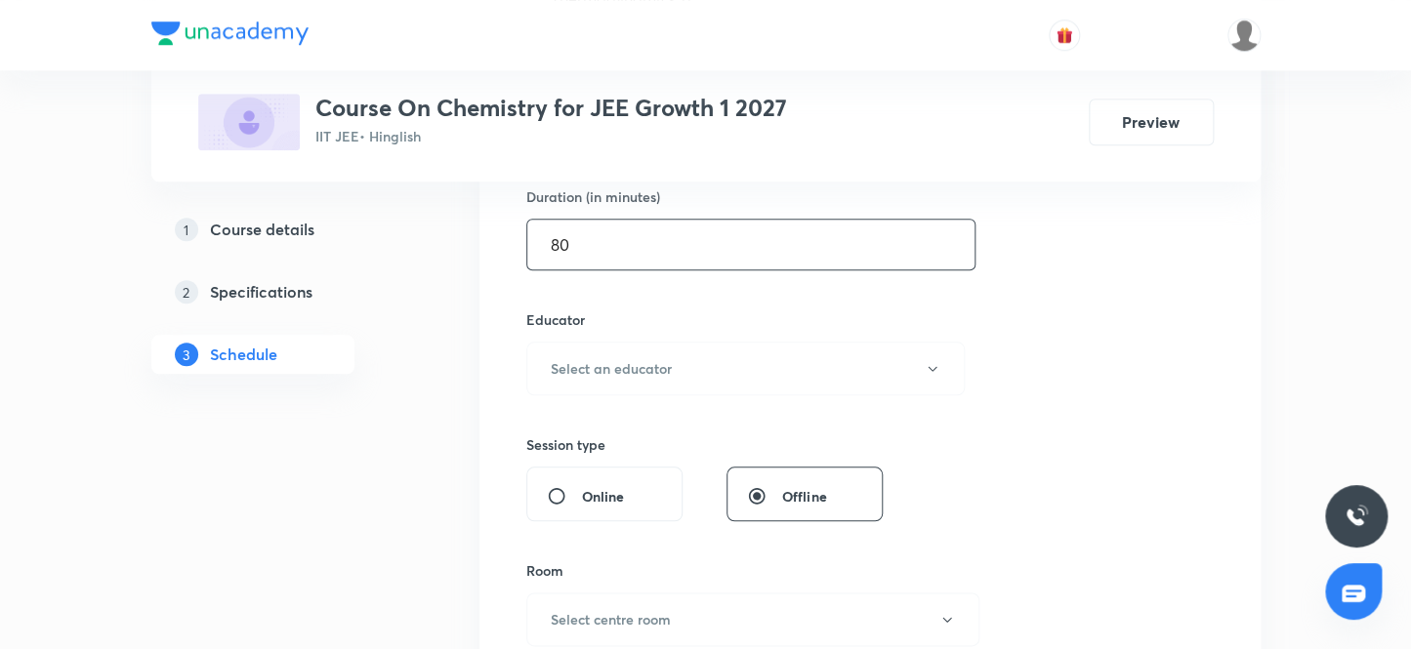
scroll to position [621, 0]
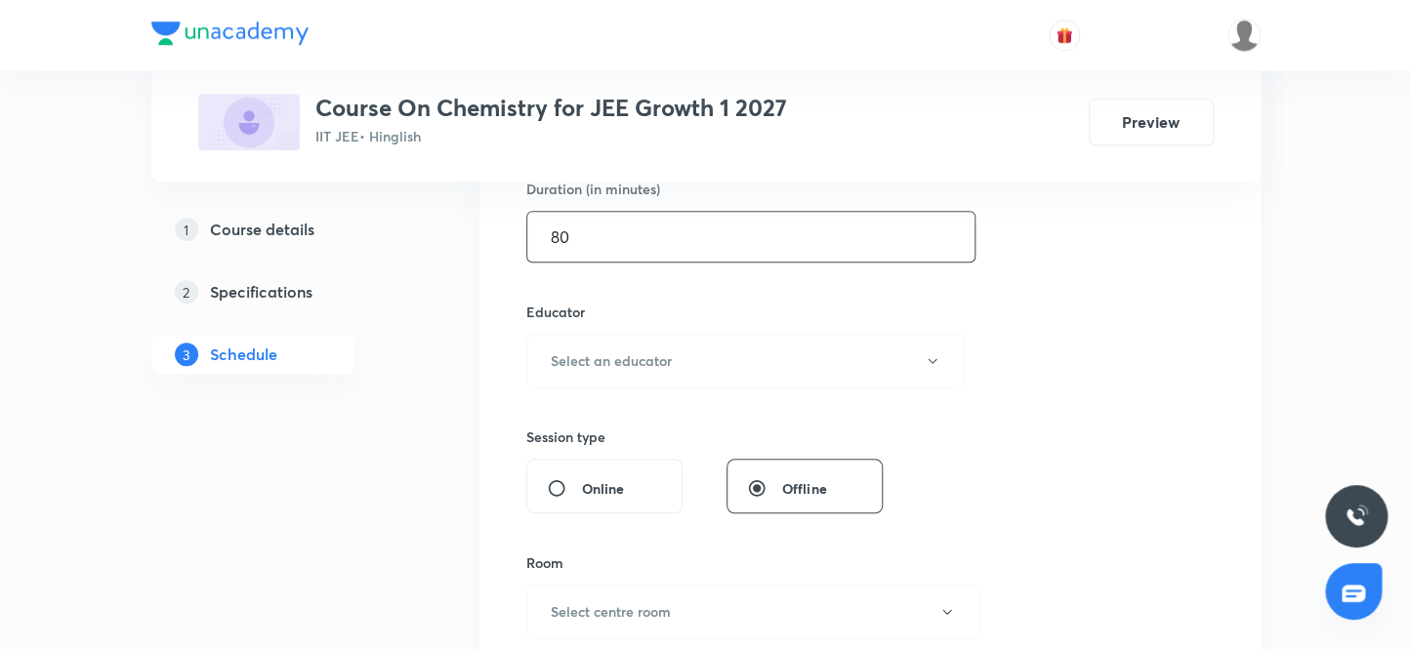
type input "80"
click at [674, 387] on div "Session 77 Live class Session title 17/99 Thermodynamics 11 ​ Schedule for Oct …" at bounding box center [869, 322] width 687 height 1042
click at [664, 356] on h6 "Select an educator" at bounding box center [611, 360] width 121 height 21
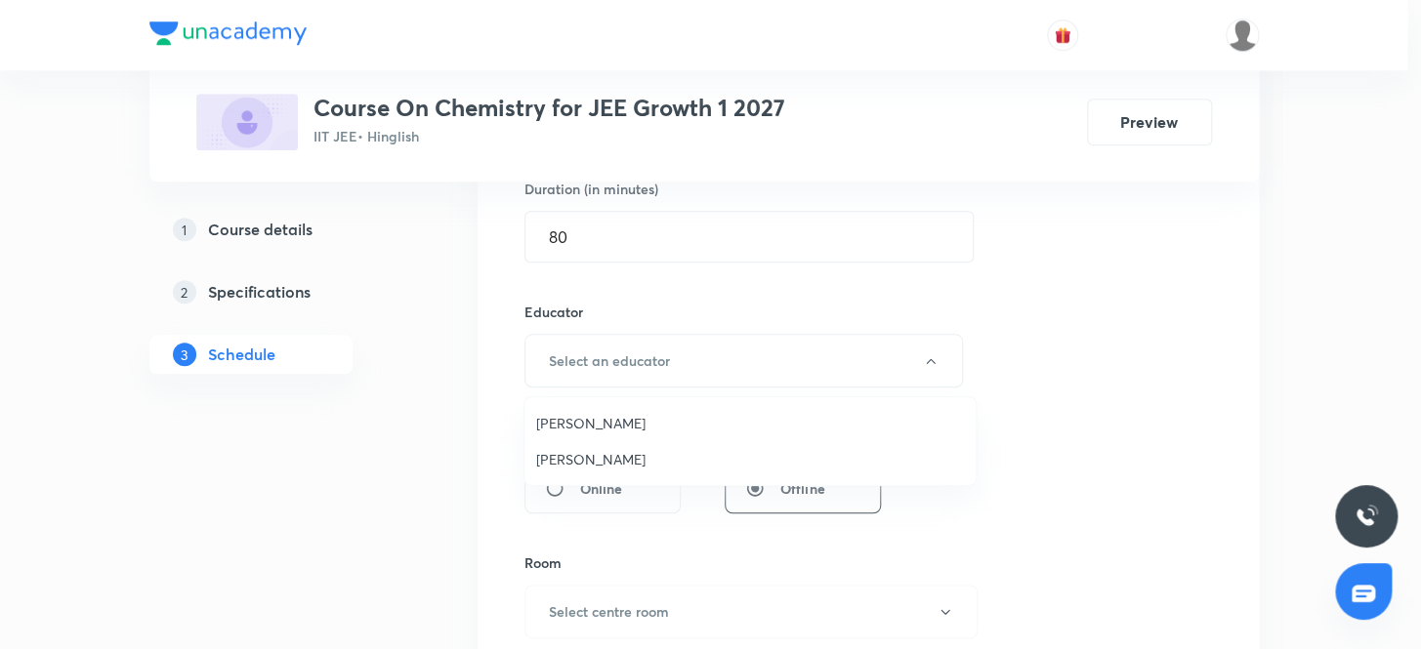
click at [603, 427] on span "ashok shukla" at bounding box center [750, 423] width 428 height 21
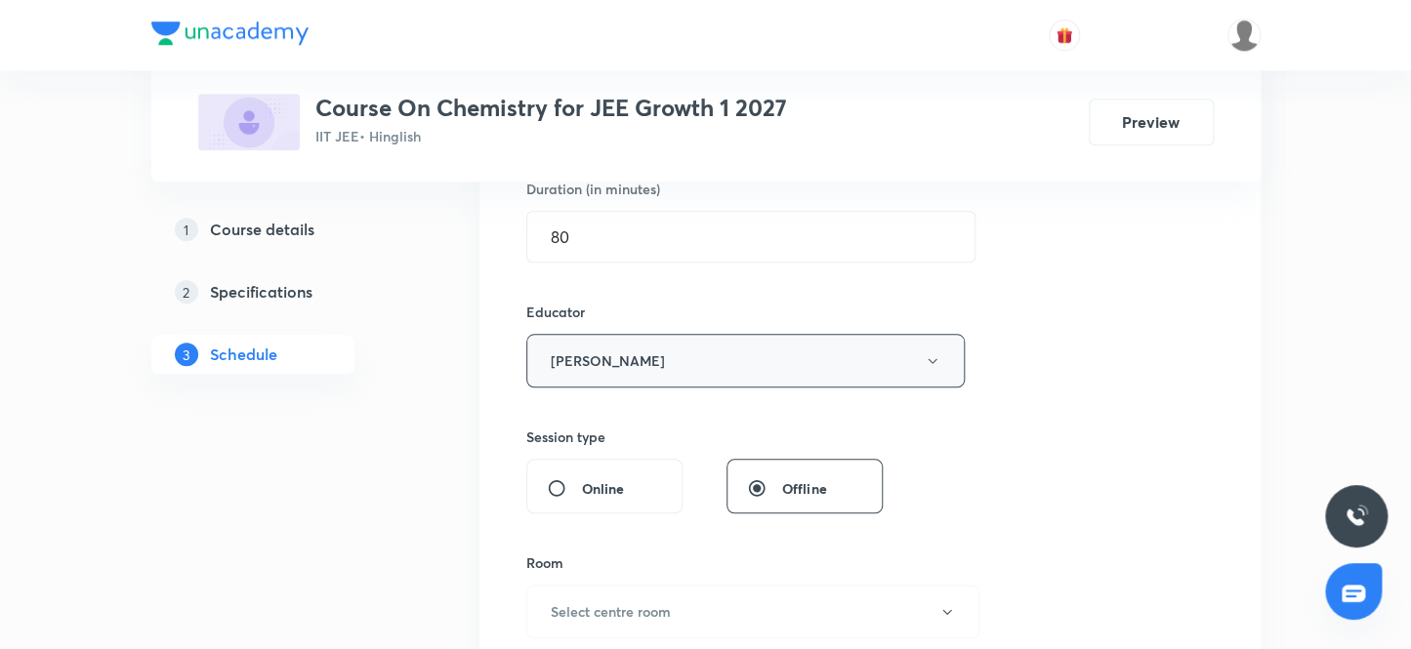
click at [634, 364] on button "ashok shukla" at bounding box center [745, 361] width 439 height 54
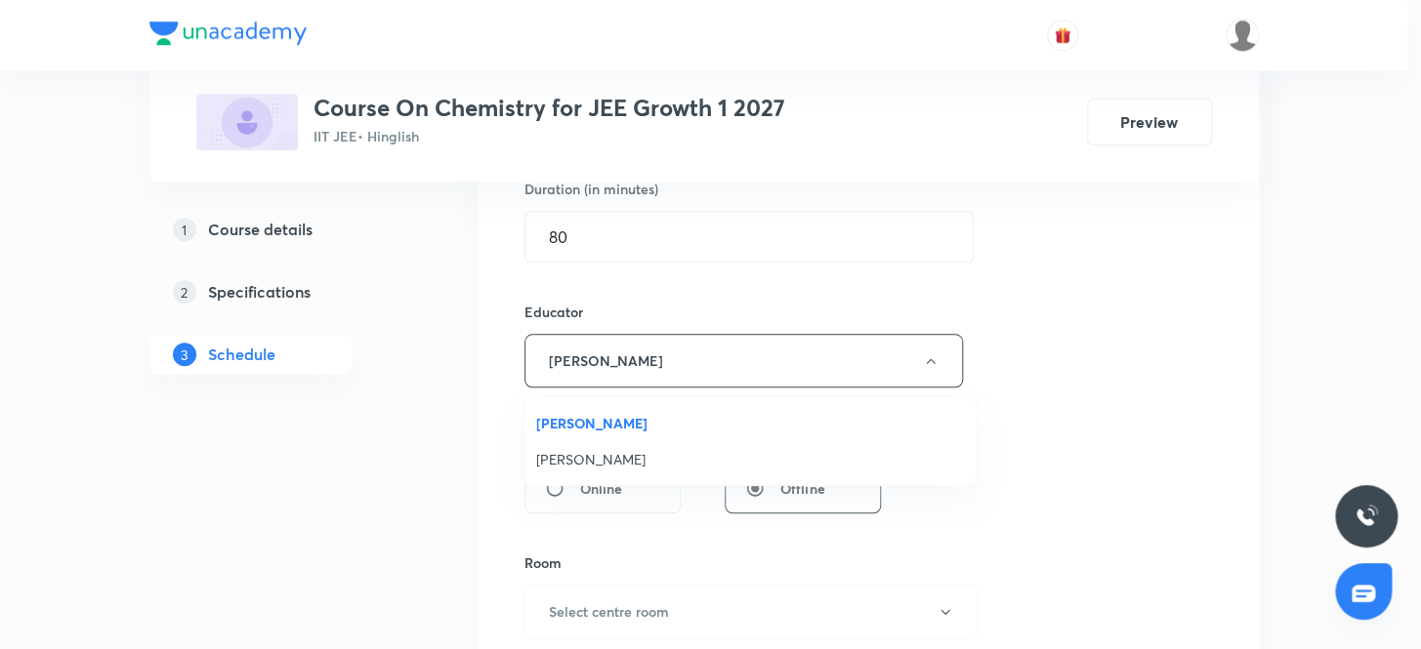
click at [598, 461] on span "Sandeep Maurya" at bounding box center [750, 459] width 428 height 21
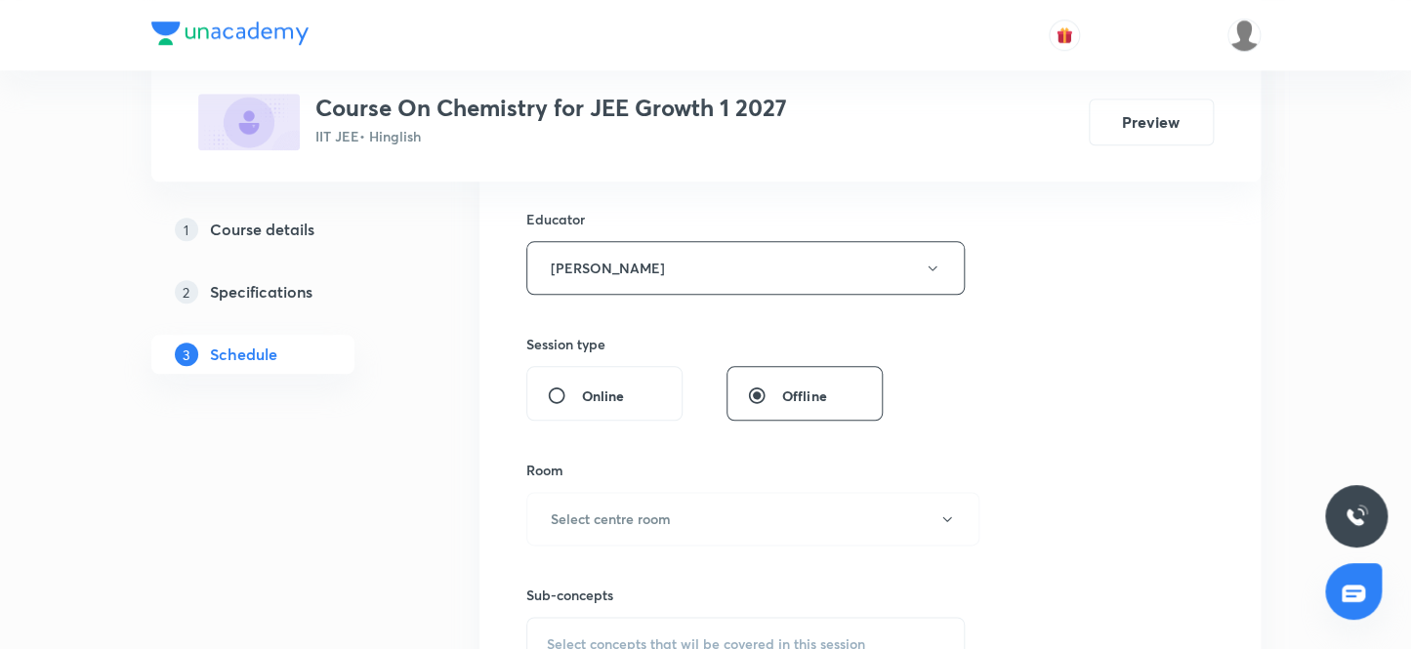
scroll to position [799, 0]
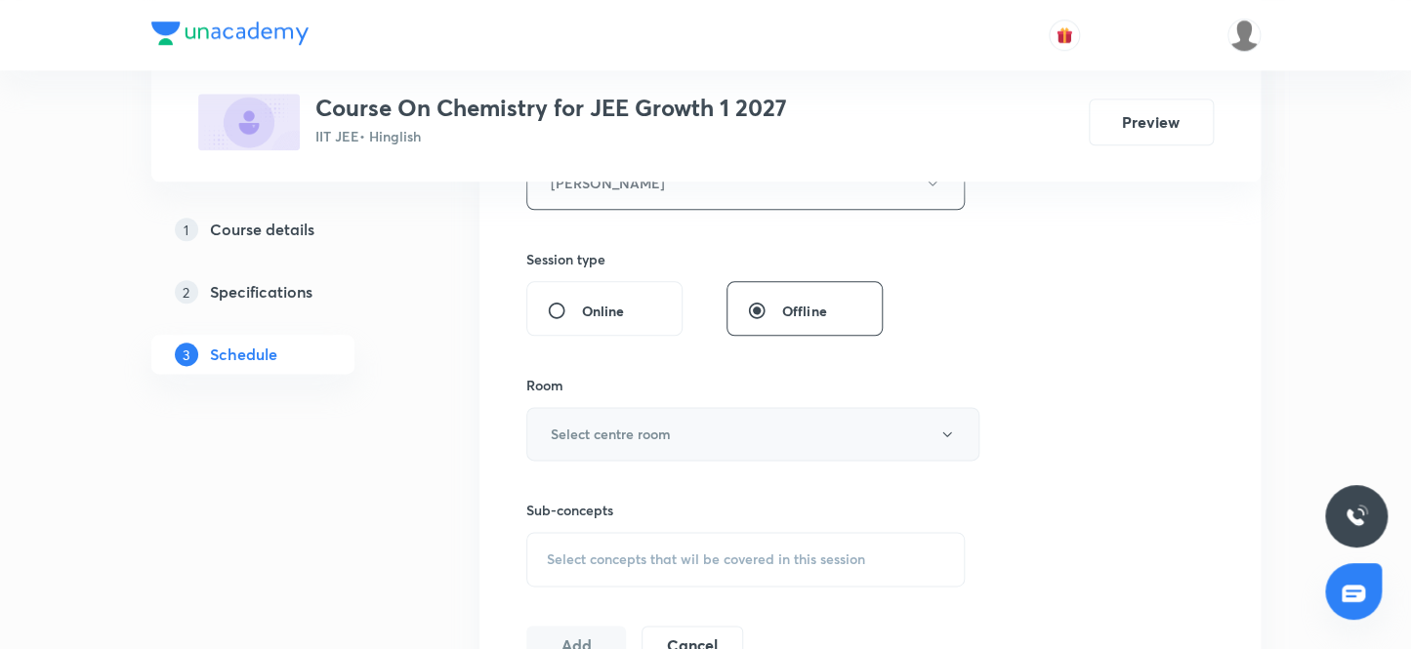
click at [684, 452] on button "Select centre room" at bounding box center [752, 434] width 453 height 54
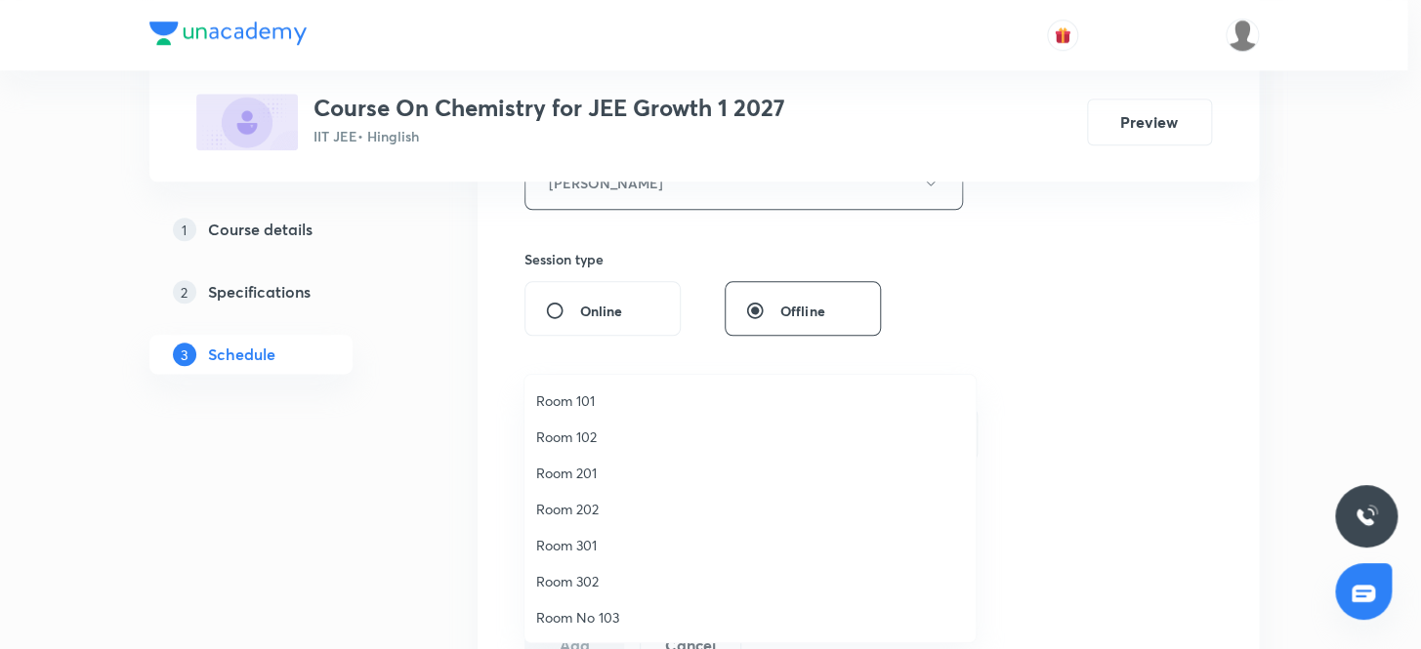
click at [580, 469] on span "Room 201" at bounding box center [750, 473] width 428 height 21
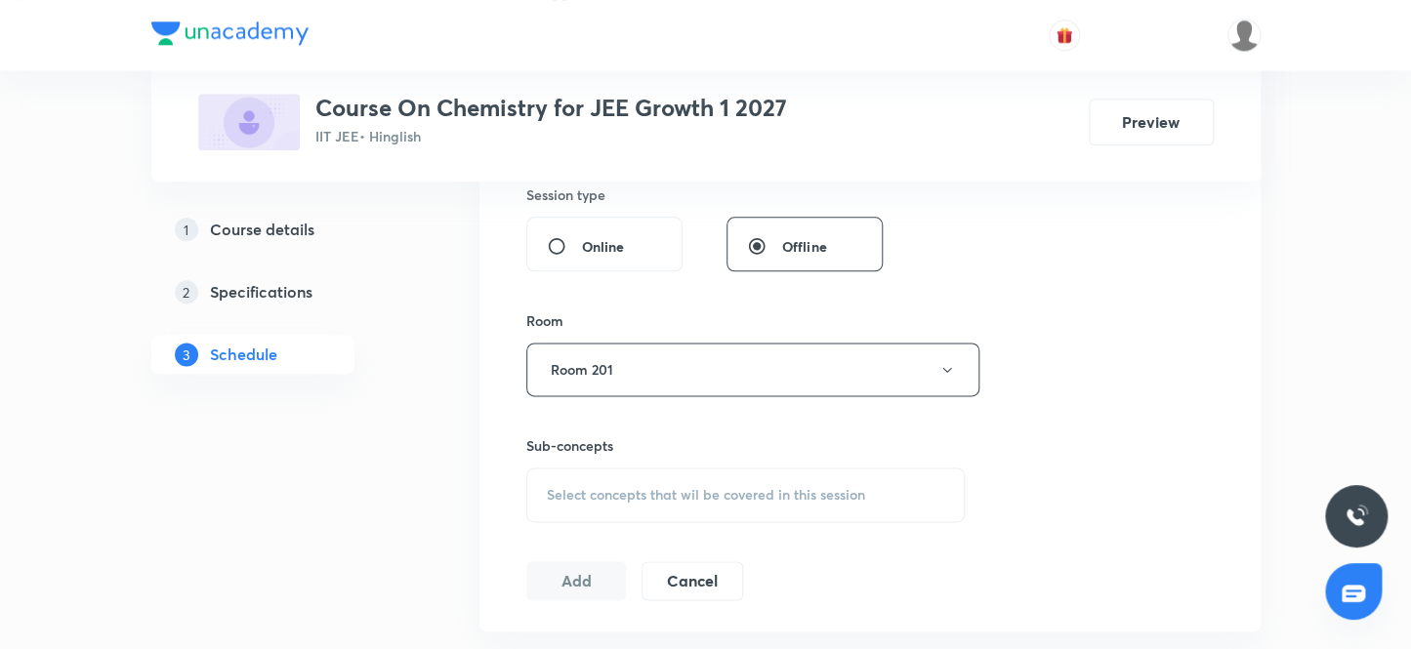
scroll to position [976, 0]
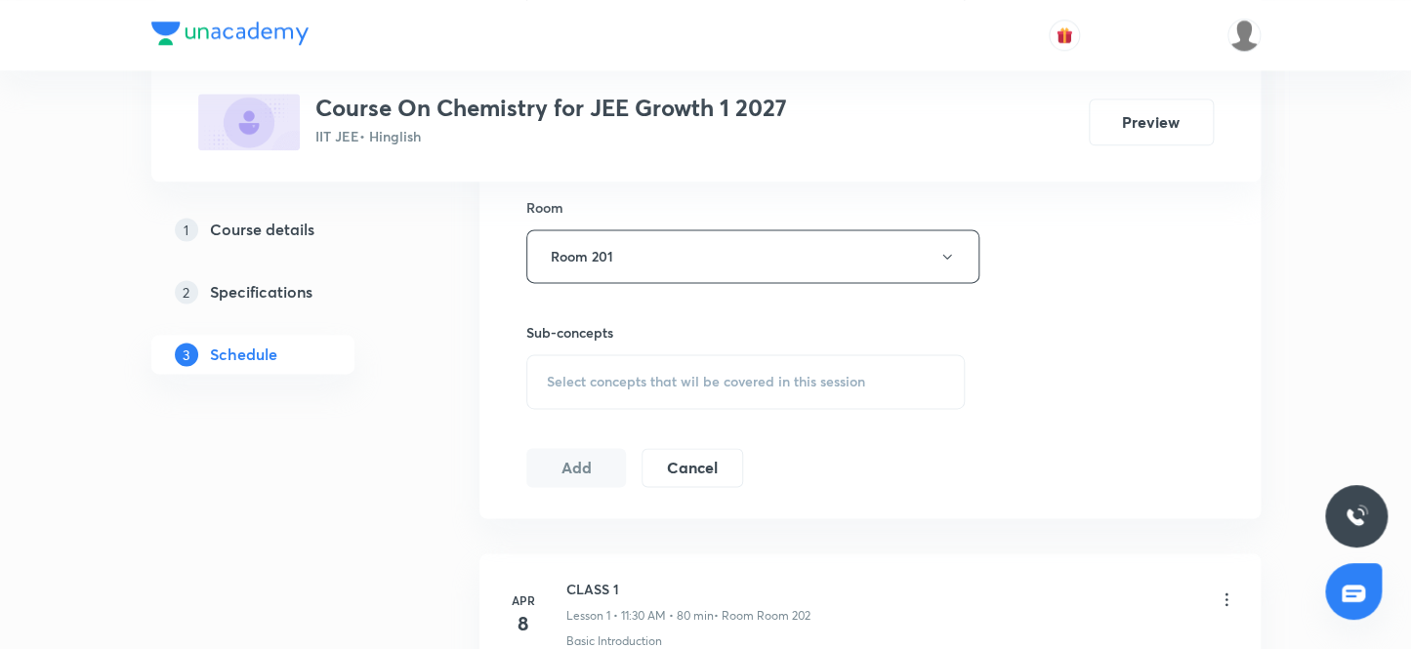
click at [600, 369] on div "Select concepts that wil be covered in this session" at bounding box center [745, 381] width 439 height 55
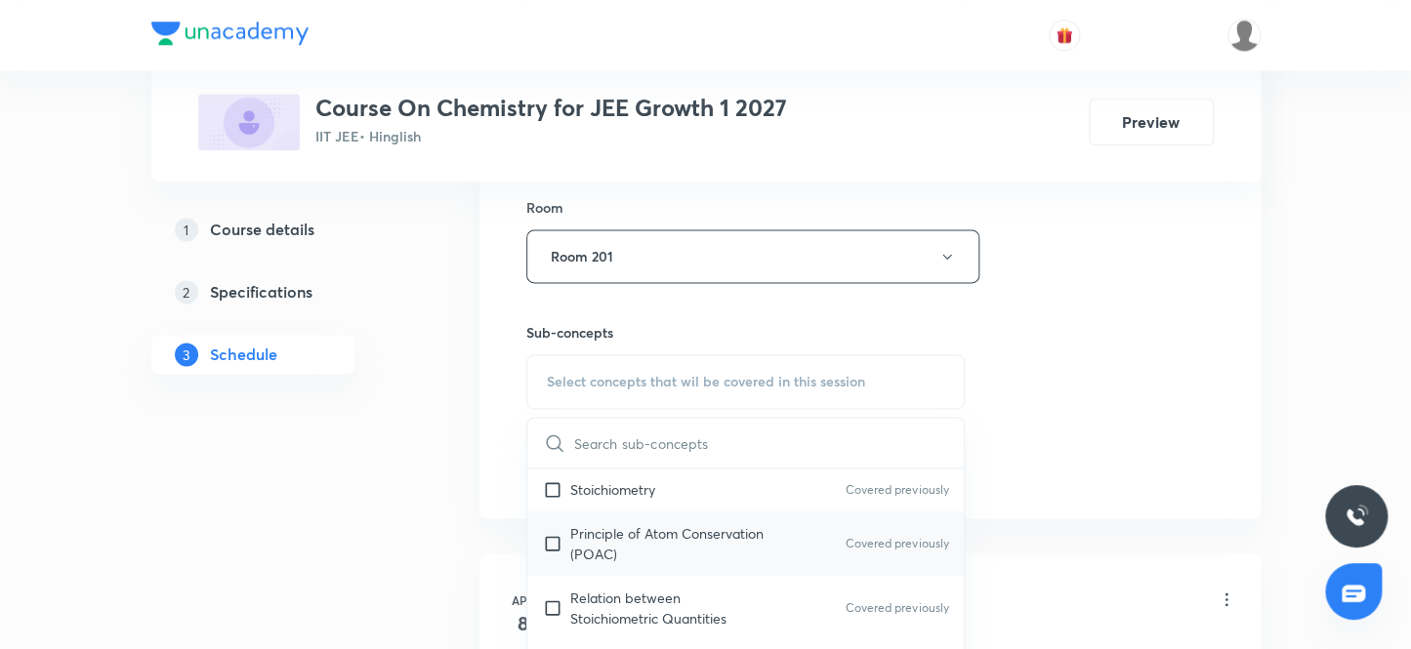
scroll to position [354, 0]
click at [642, 489] on p "Stoichiometry" at bounding box center [612, 487] width 85 height 21
checkbox input "true"
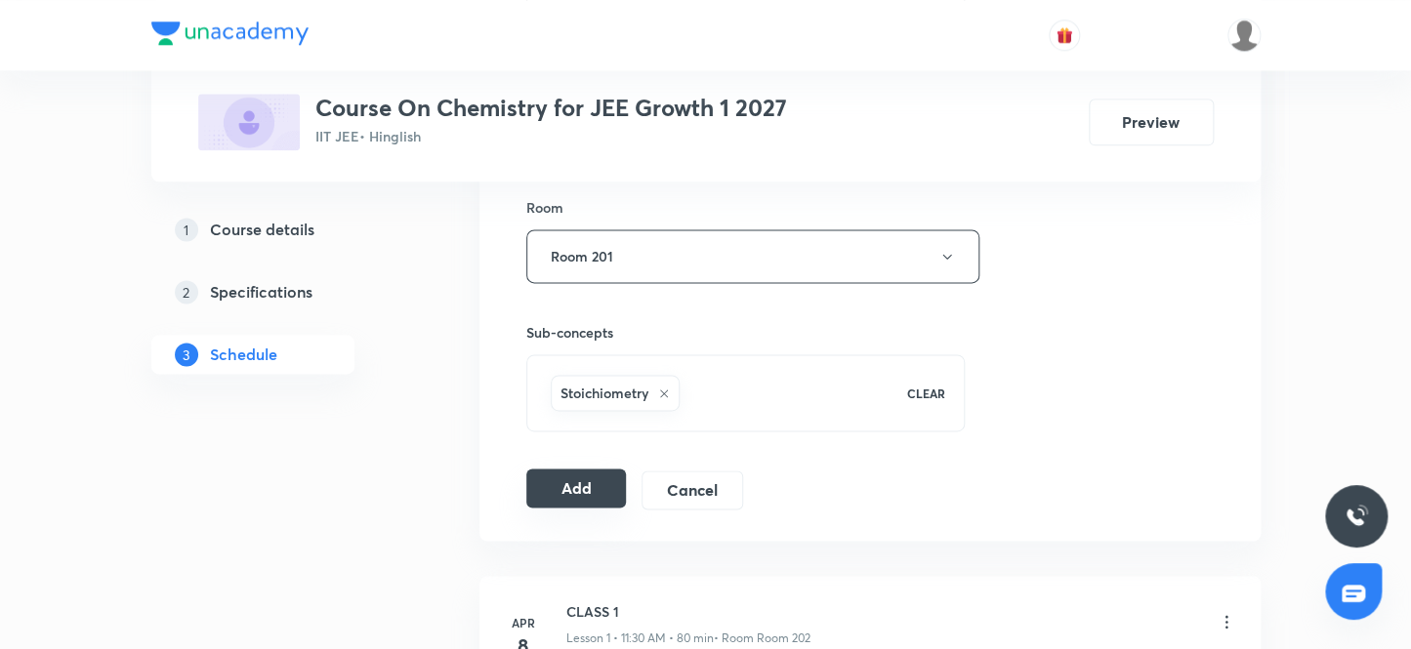
click at [586, 480] on button "Add" at bounding box center [576, 488] width 101 height 39
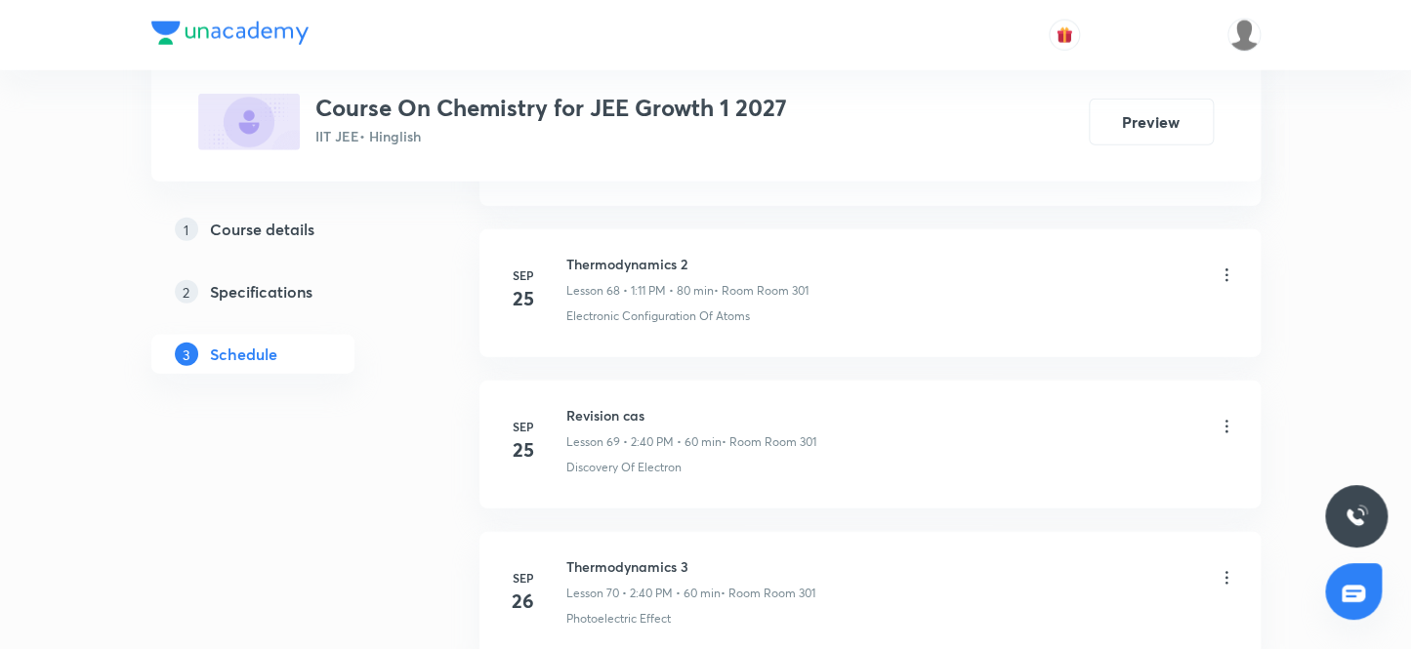
scroll to position [12546, 0]
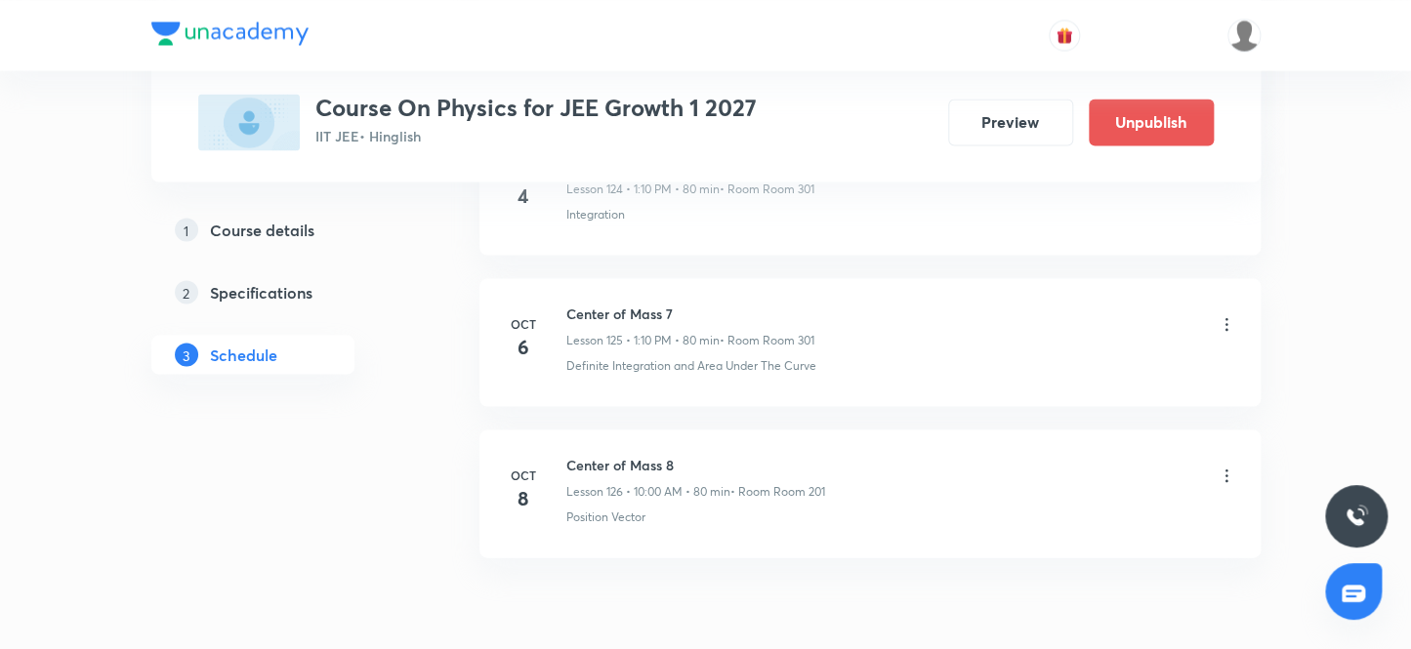
scroll to position [20080, 0]
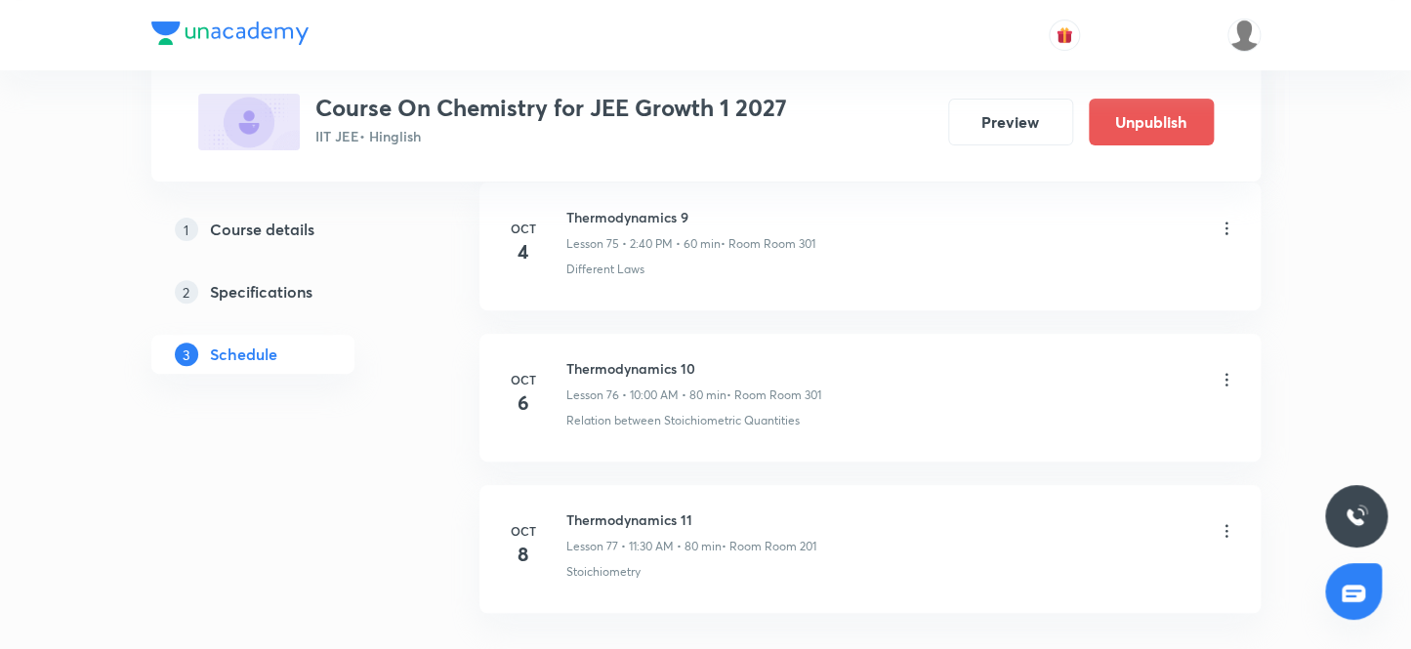
scroll to position [12675, 0]
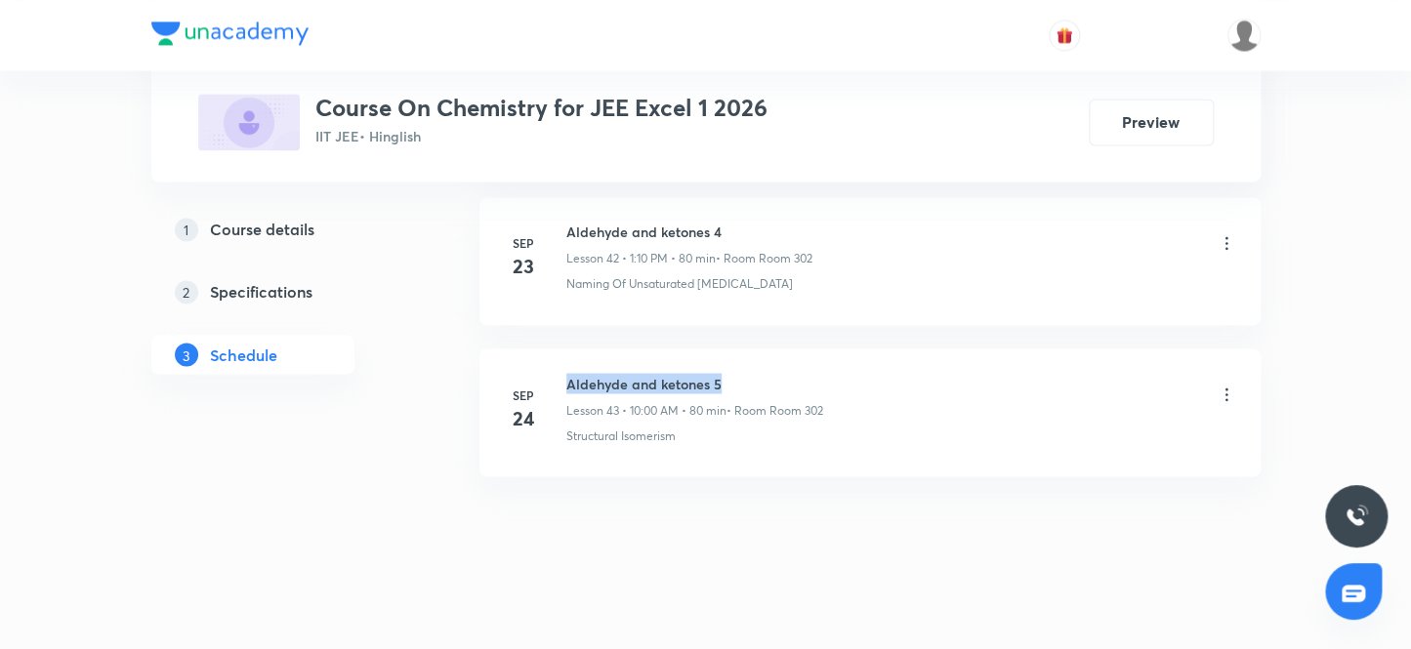
drag, startPoint x: 566, startPoint y: 363, endPoint x: 773, endPoint y: 365, distance: 207.0
click at [773, 373] on h6 "Aldehyde and ketones 5" at bounding box center [694, 383] width 257 height 21
copy h6 "Aldehyde and ketones 5"
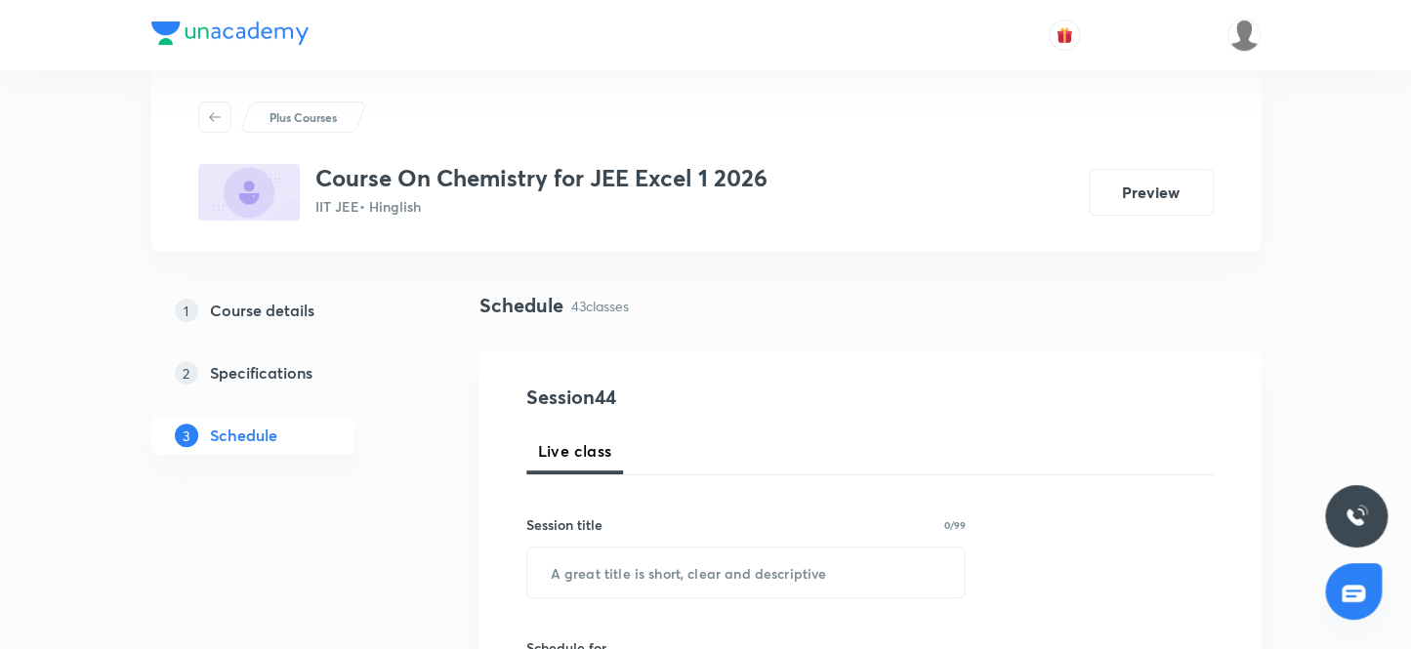
scroll to position [31, 0]
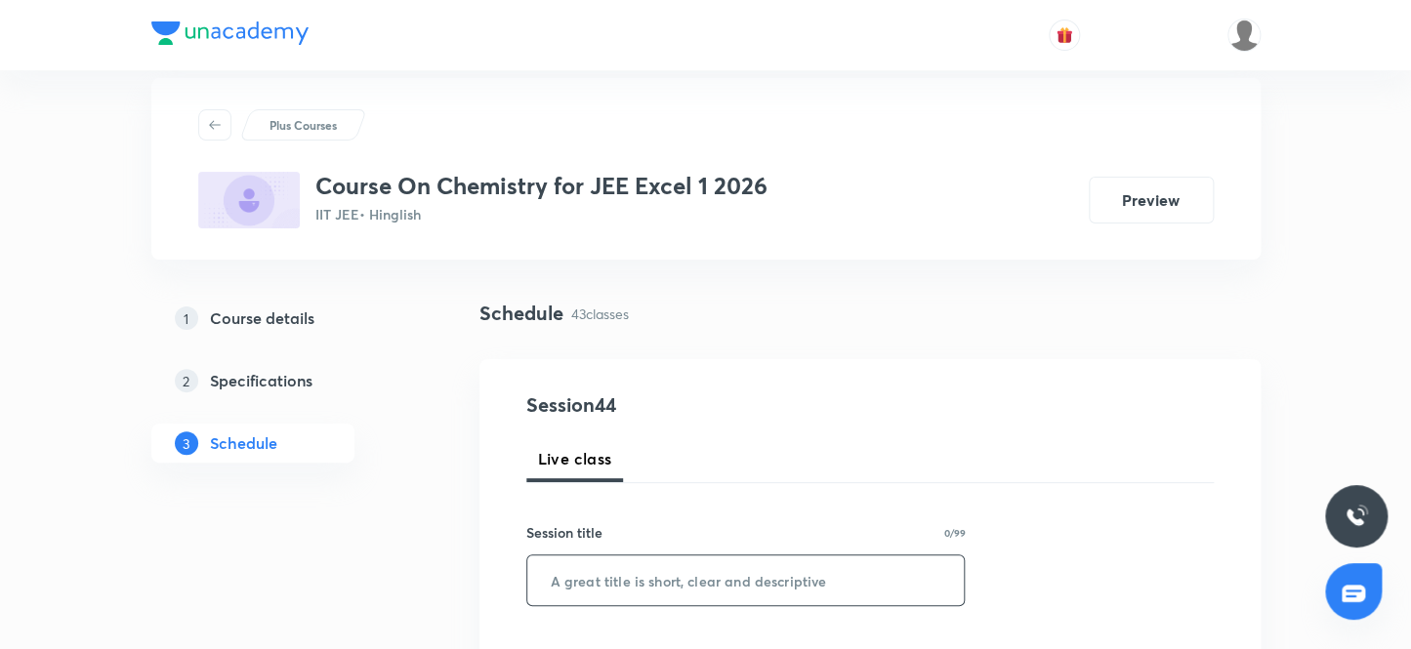
click at [632, 592] on input "text" at bounding box center [745, 581] width 437 height 50
paste input "Aldehyde and ketones 5"
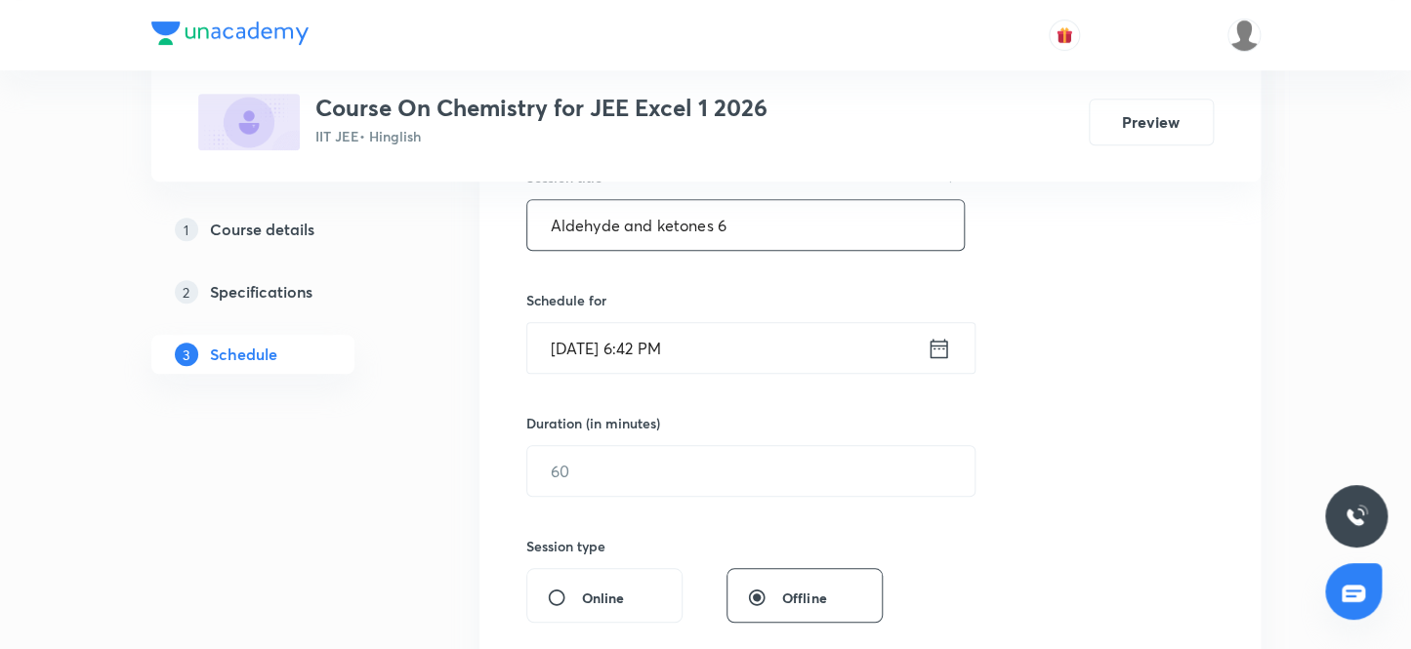
type input "Aldehyde and ketones 6"
click at [701, 360] on input "Oct 7, 2025, 6:42 PM" at bounding box center [726, 348] width 399 height 50
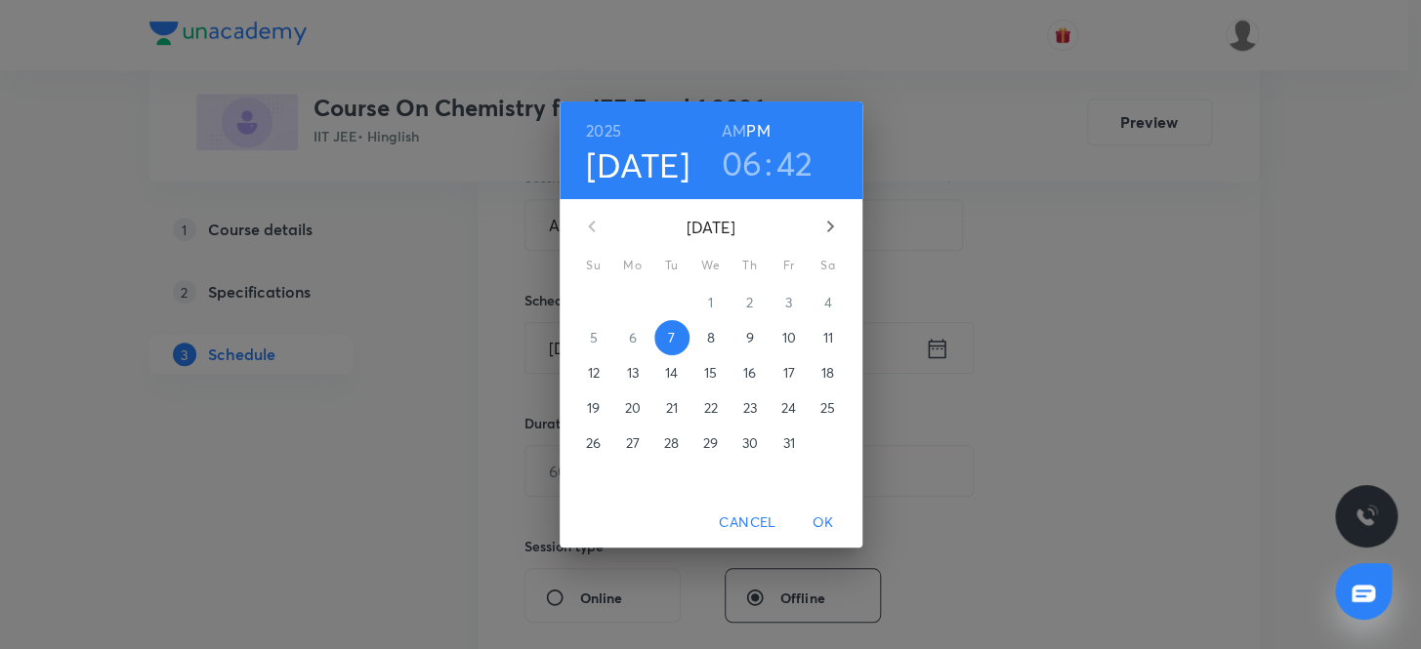
click at [709, 341] on p "8" at bounding box center [710, 338] width 8 height 20
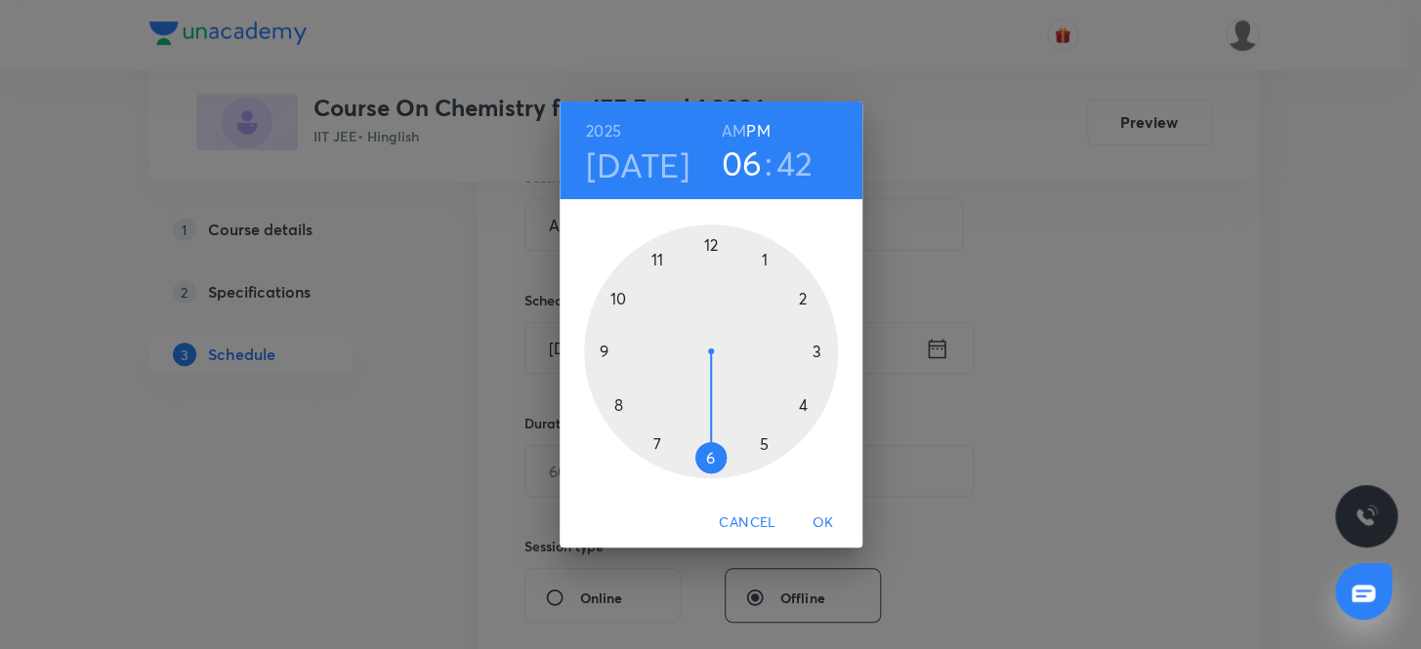
click at [742, 195] on div "2025 Oct 8 06 : 42 AM PM" at bounding box center [710, 151] width 303 height 98
click at [742, 166] on h3 "06" at bounding box center [742, 163] width 41 height 41
click at [617, 293] on div at bounding box center [711, 352] width 254 height 254
click at [707, 237] on div at bounding box center [711, 352] width 254 height 254
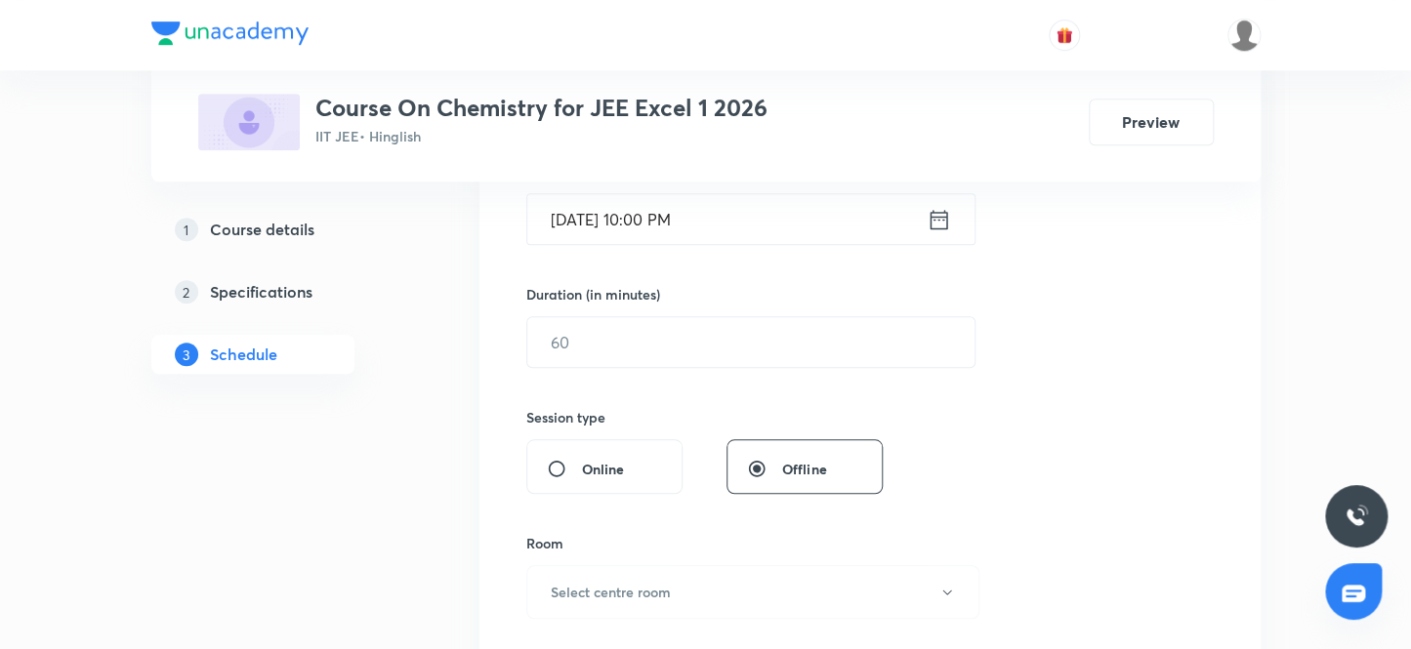
scroll to position [475, 0]
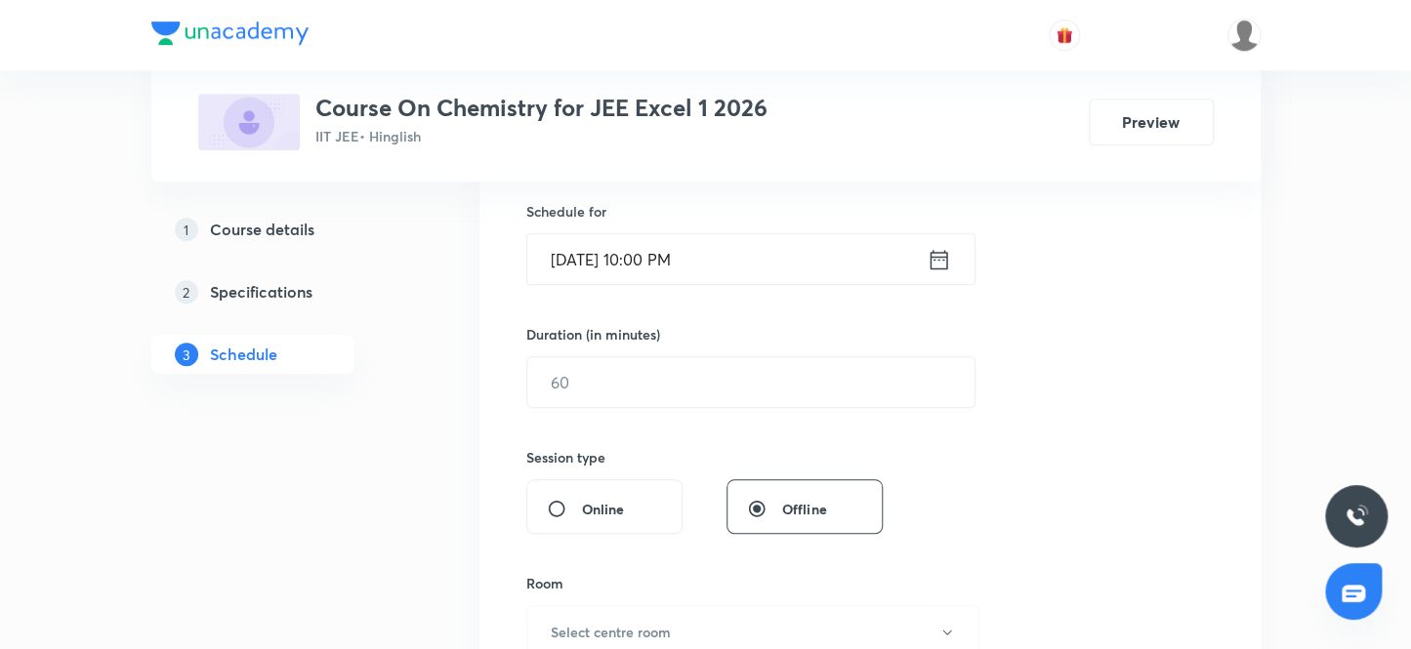
click at [722, 268] on input "Oct 8, 2025, 10:00 PM" at bounding box center [726, 259] width 399 height 50
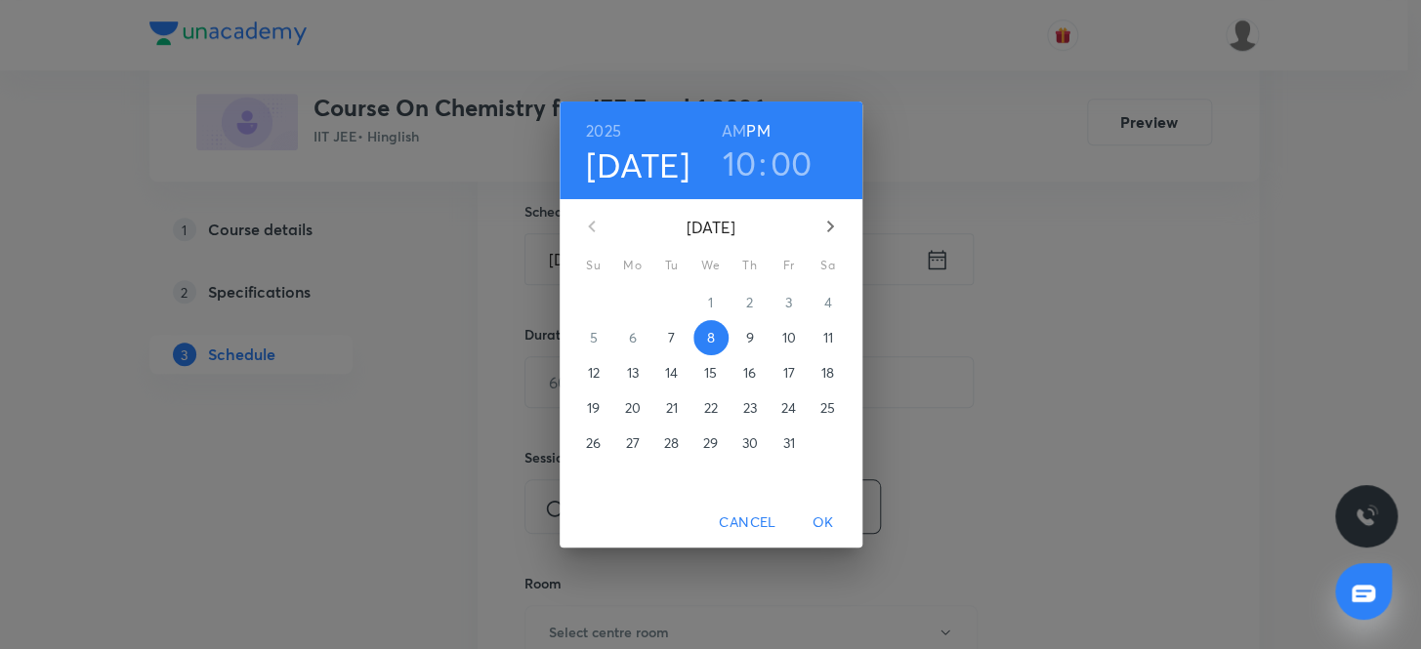
click at [736, 130] on h6 "AM" at bounding box center [734, 130] width 24 height 27
click at [816, 513] on span "OK" at bounding box center [823, 523] width 47 height 24
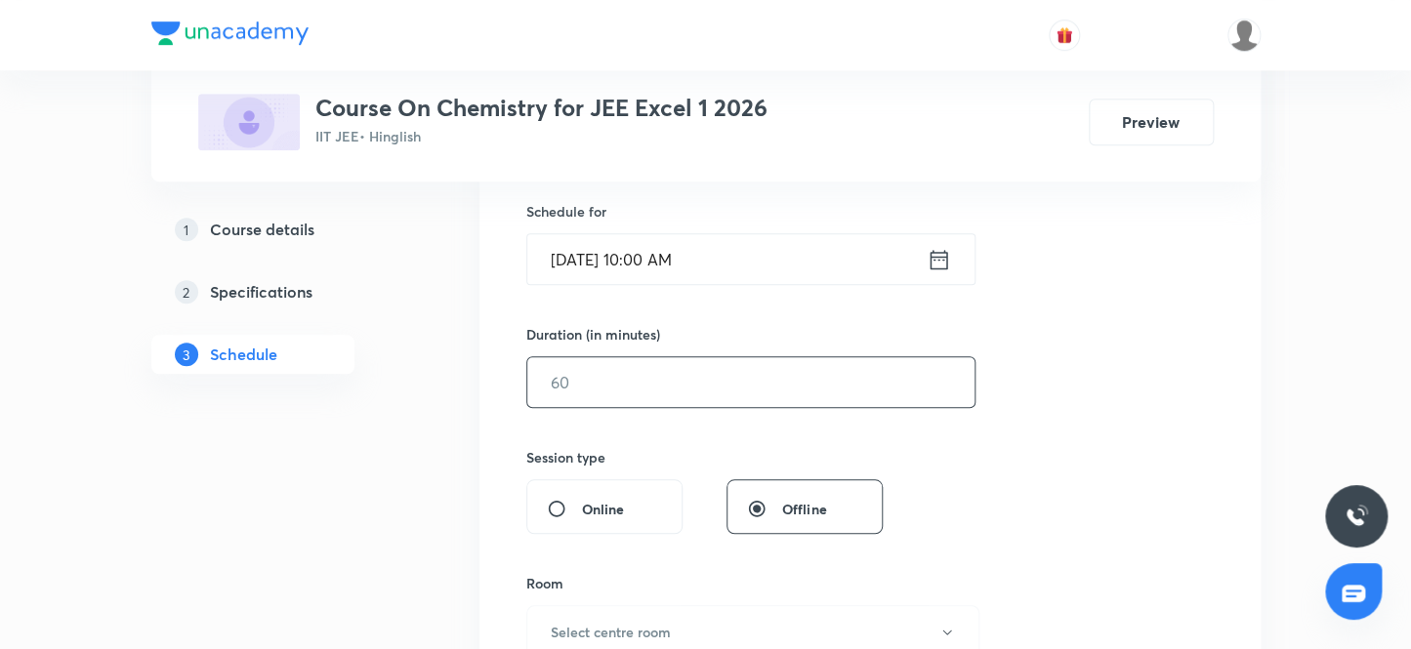
click at [584, 361] on input "text" at bounding box center [750, 382] width 447 height 50
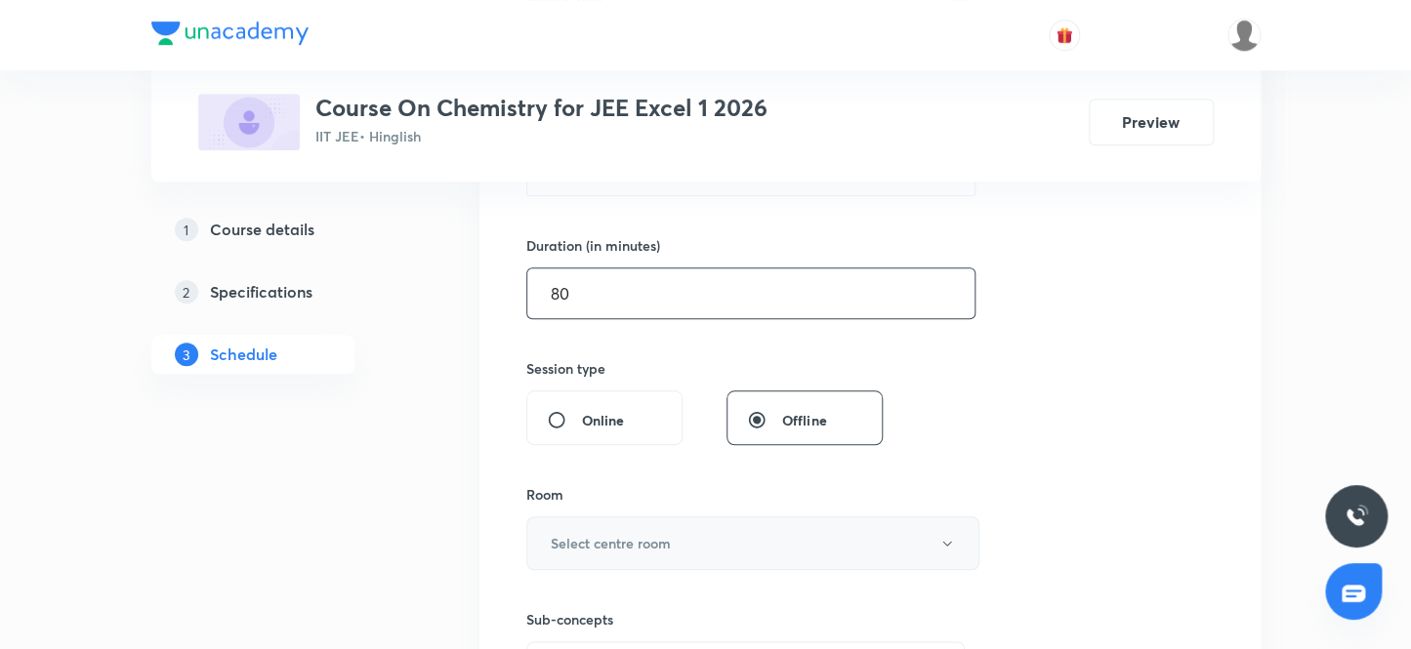
type input "80"
click at [635, 525] on button "Select centre room" at bounding box center [752, 543] width 453 height 54
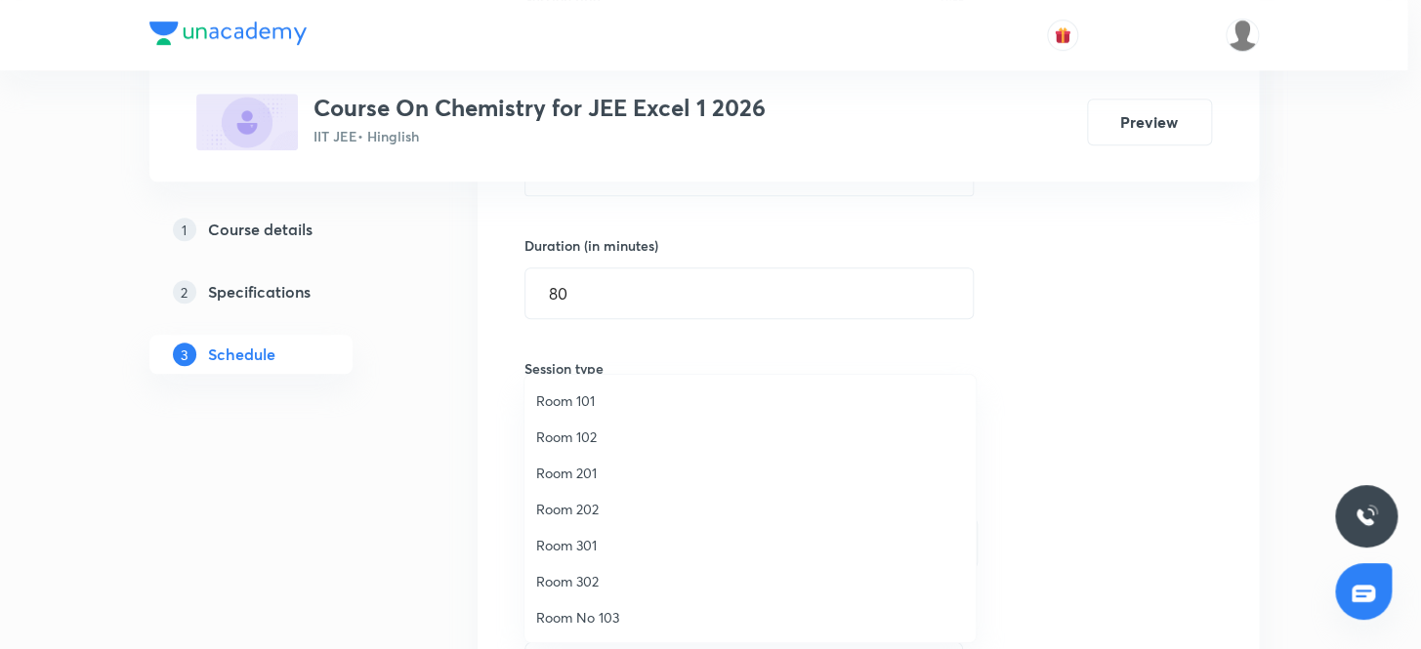
click at [596, 580] on span "Room 302" at bounding box center [750, 581] width 428 height 21
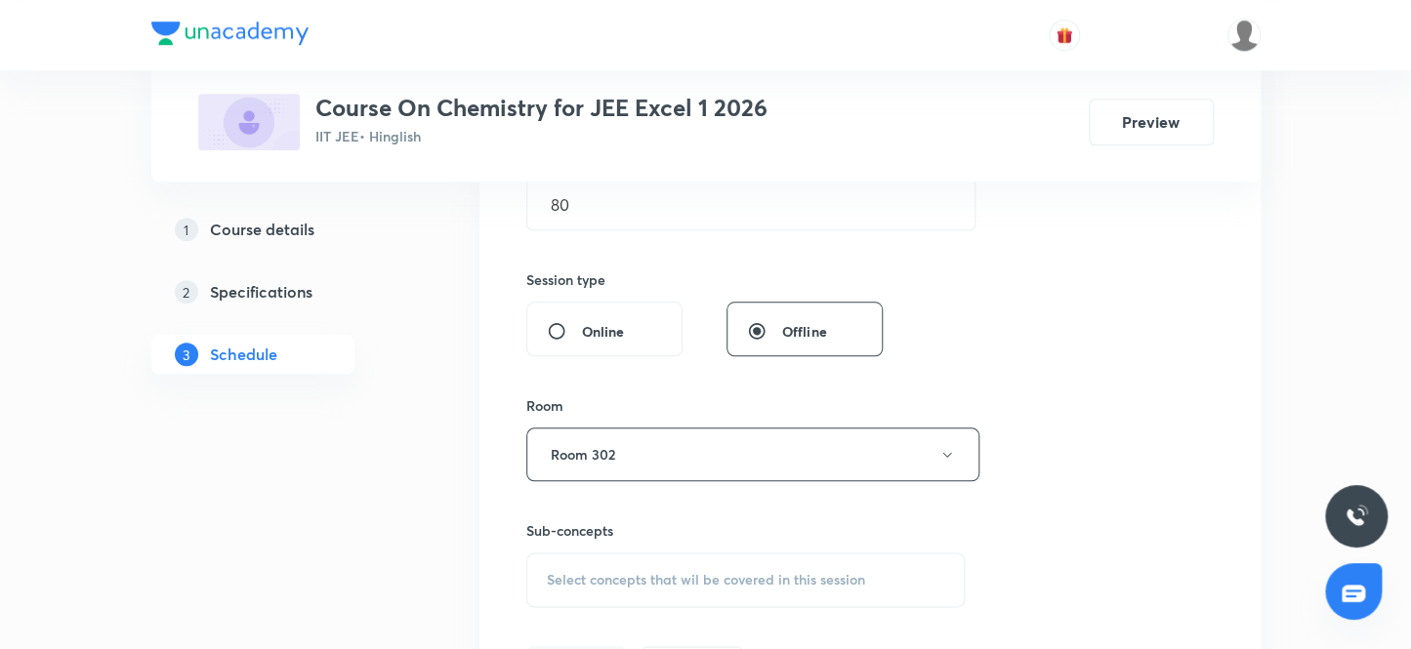
scroll to position [830, 0]
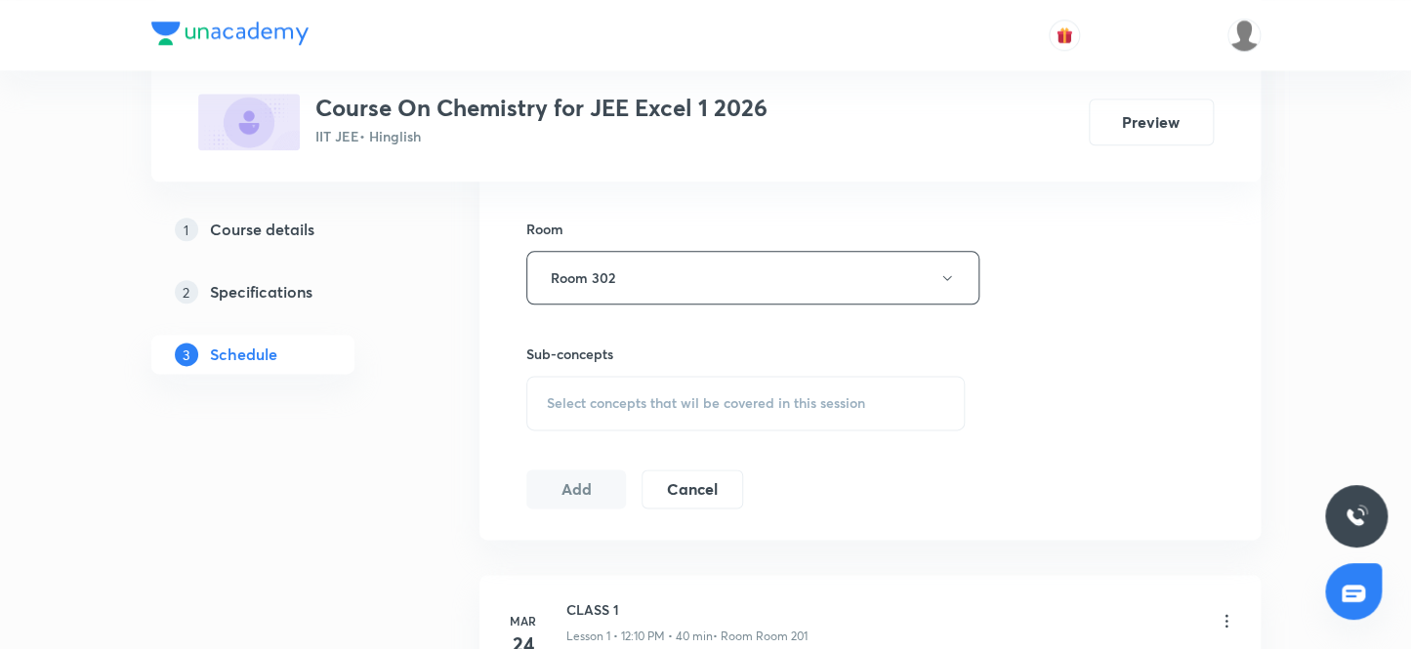
click at [645, 401] on span "Select concepts that wil be covered in this session" at bounding box center [706, 403] width 318 height 16
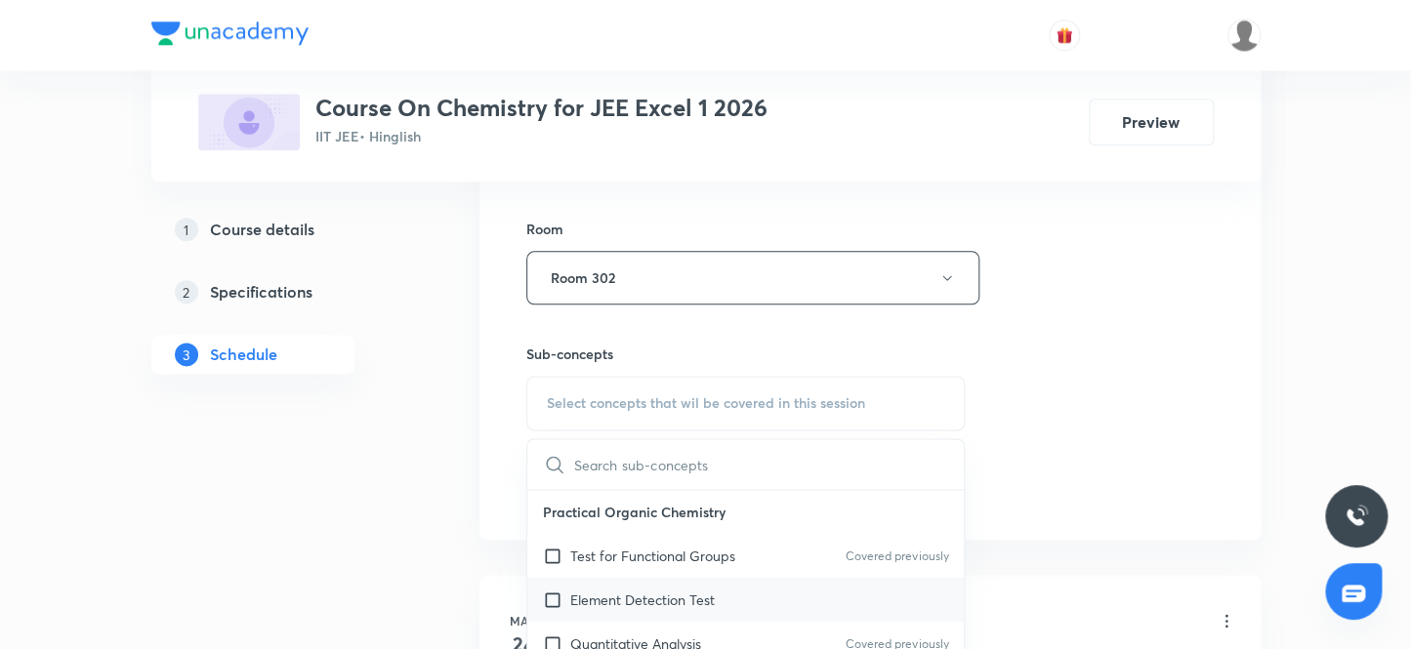
click at [722, 613] on div "Element Detection Test" at bounding box center [745, 600] width 437 height 44
checkbox input "true"
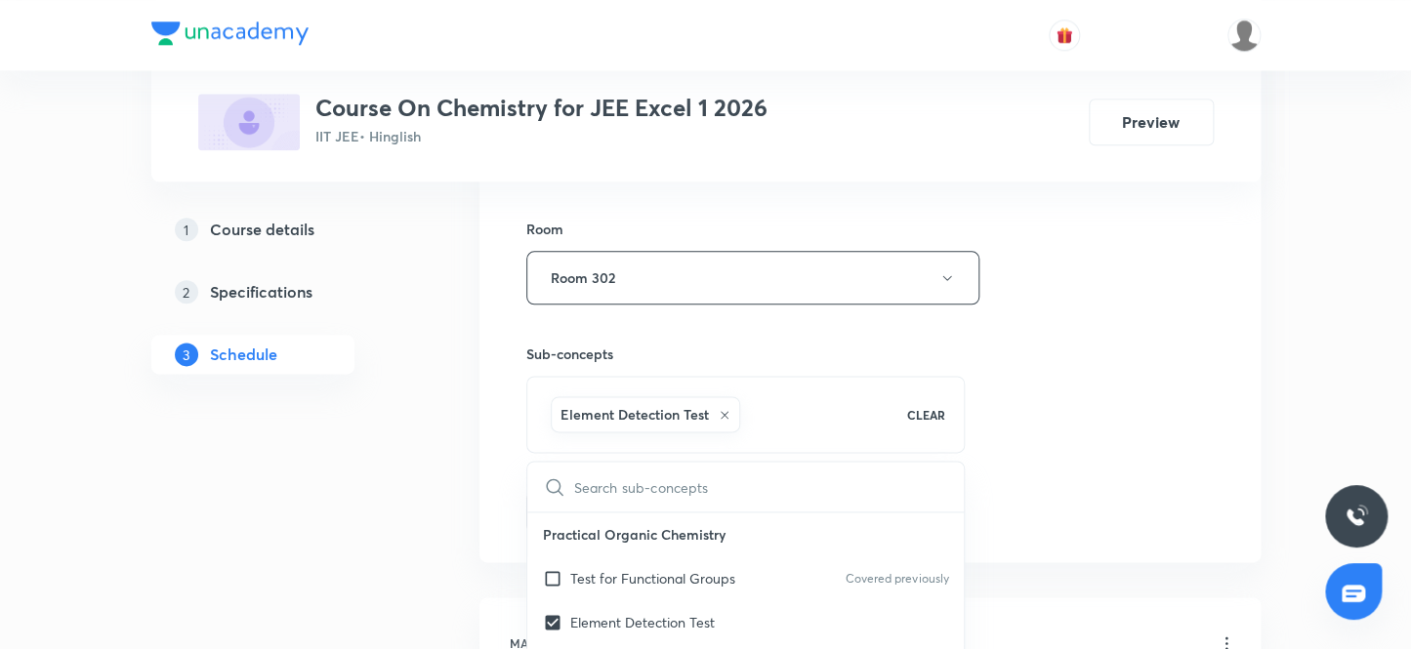
click at [1157, 449] on div "Session 44 Live class Session title 22/99 Aldehyde and ketones 6 ​ Schedule for…" at bounding box center [869, 61] width 687 height 939
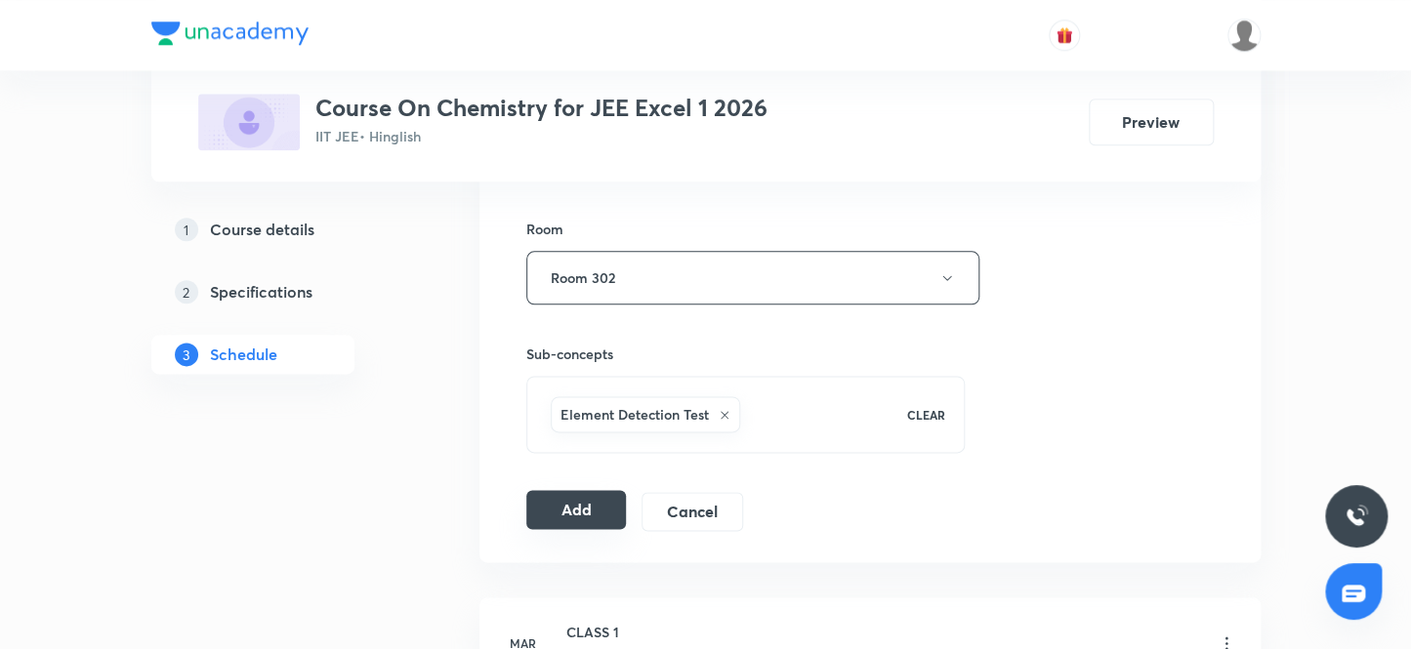
click at [604, 520] on button "Add" at bounding box center [576, 509] width 101 height 39
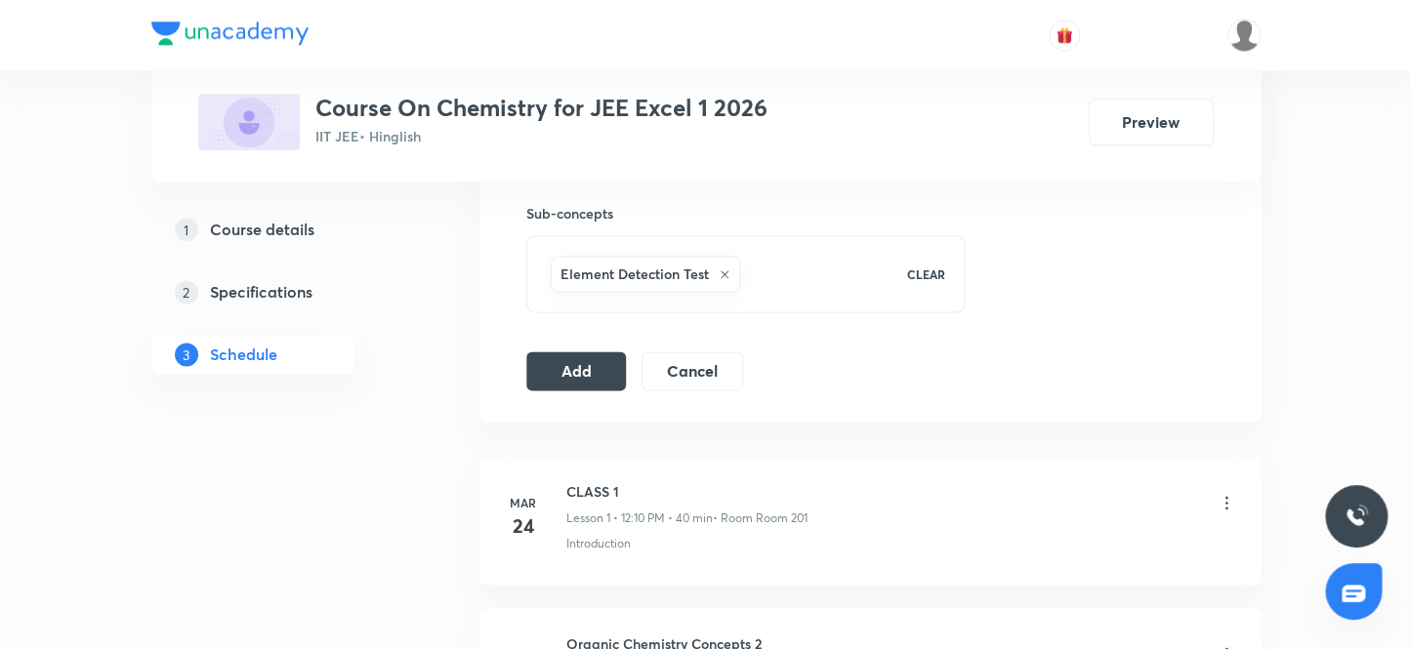
scroll to position [1045, 0]
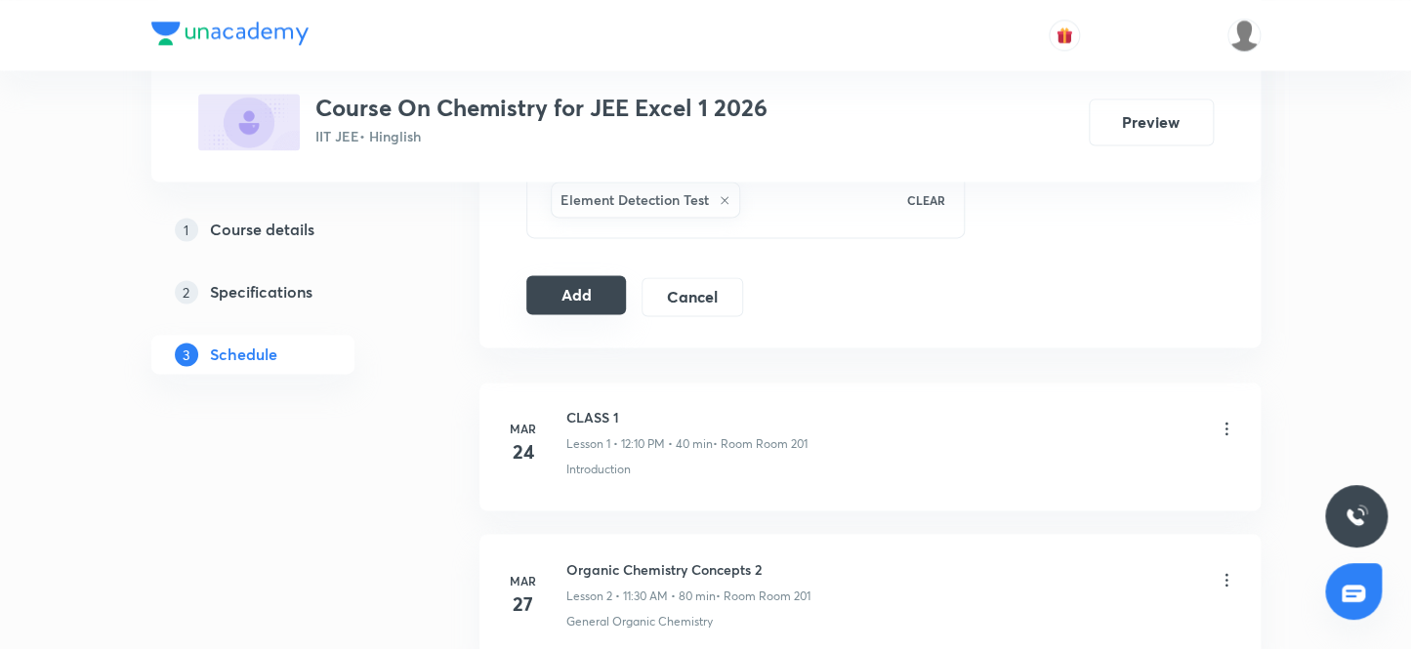
click at [570, 310] on button "Add" at bounding box center [576, 294] width 101 height 39
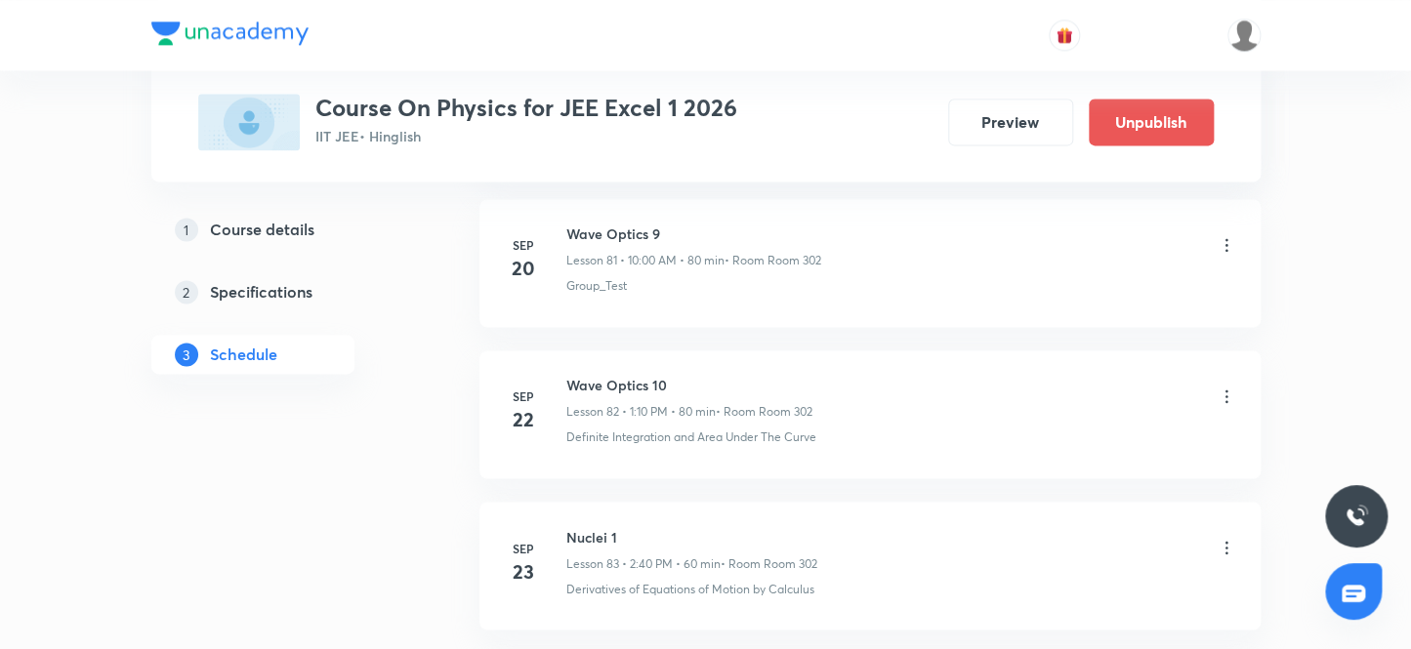
scroll to position [14790, 0]
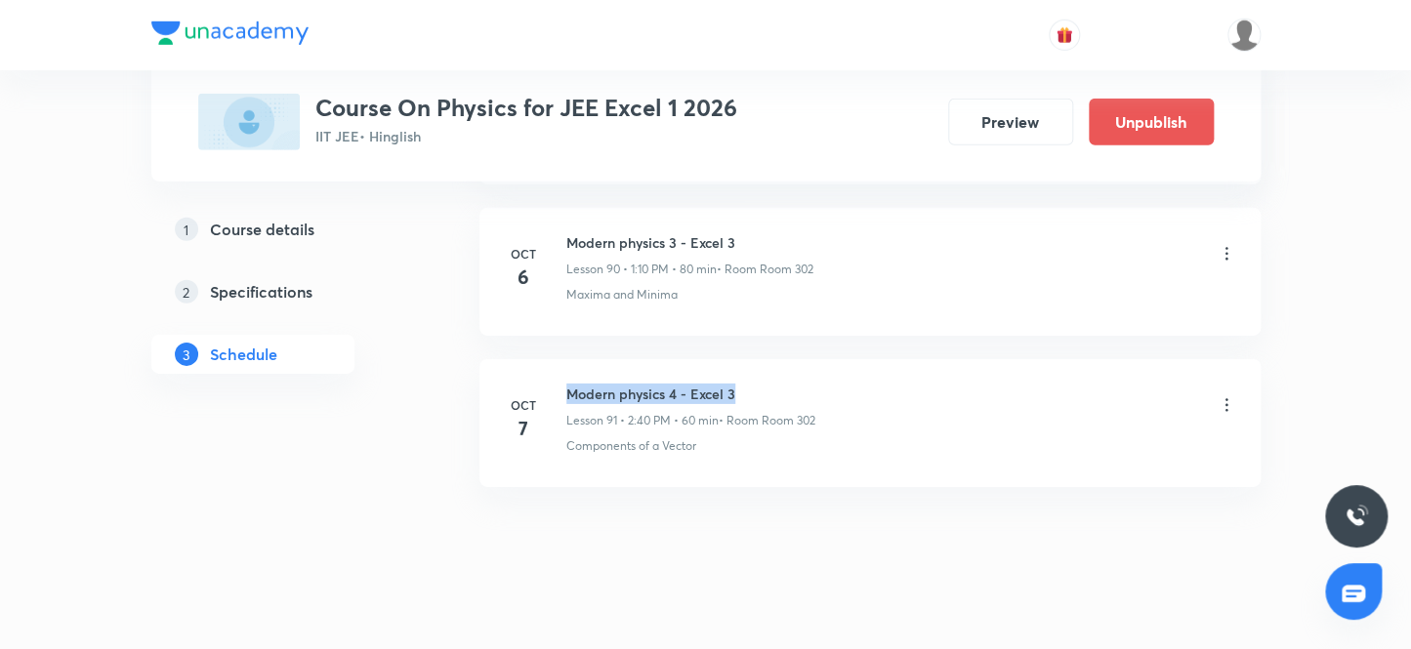
drag, startPoint x: 567, startPoint y: 366, endPoint x: 756, endPoint y: 363, distance: 188.5
click at [756, 384] on h6 "Modern physics 4 - Excel 3" at bounding box center [690, 394] width 249 height 21
copy h6 "Modern physics 4 - Excel 3"
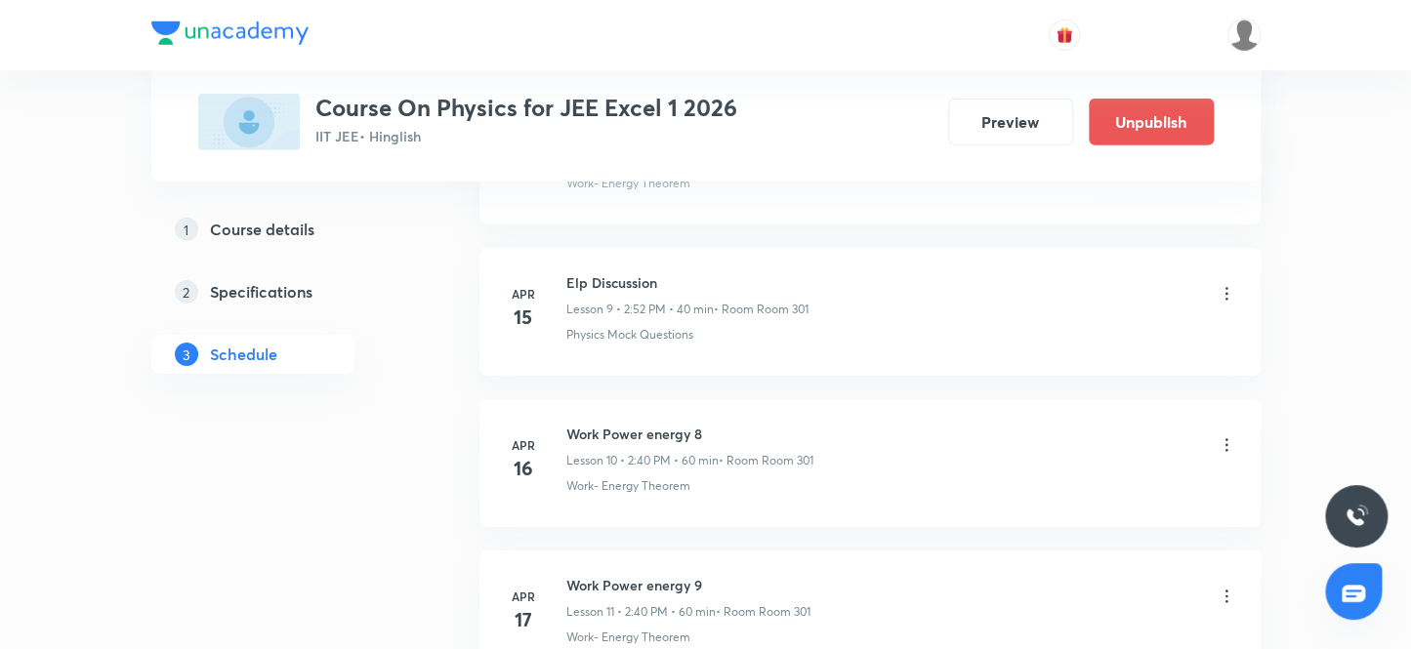
scroll to position [0, 0]
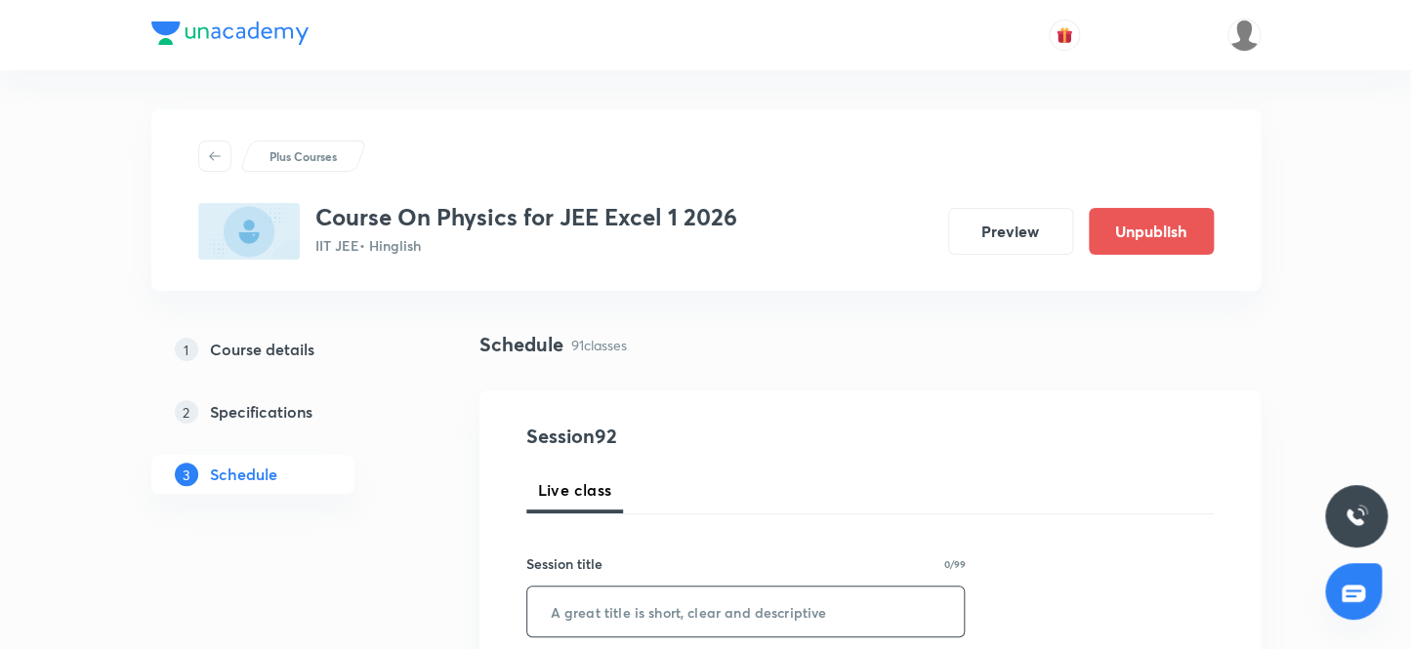
click at [613, 619] on input "text" at bounding box center [745, 612] width 437 height 50
paste input "Modern physics 4 - Excel 3"
click at [669, 613] on input "Modern physics 4 - Excel 3" at bounding box center [745, 612] width 437 height 50
click at [674, 610] on input "Modern physics 4 - Excel 3" at bounding box center [745, 612] width 437 height 50
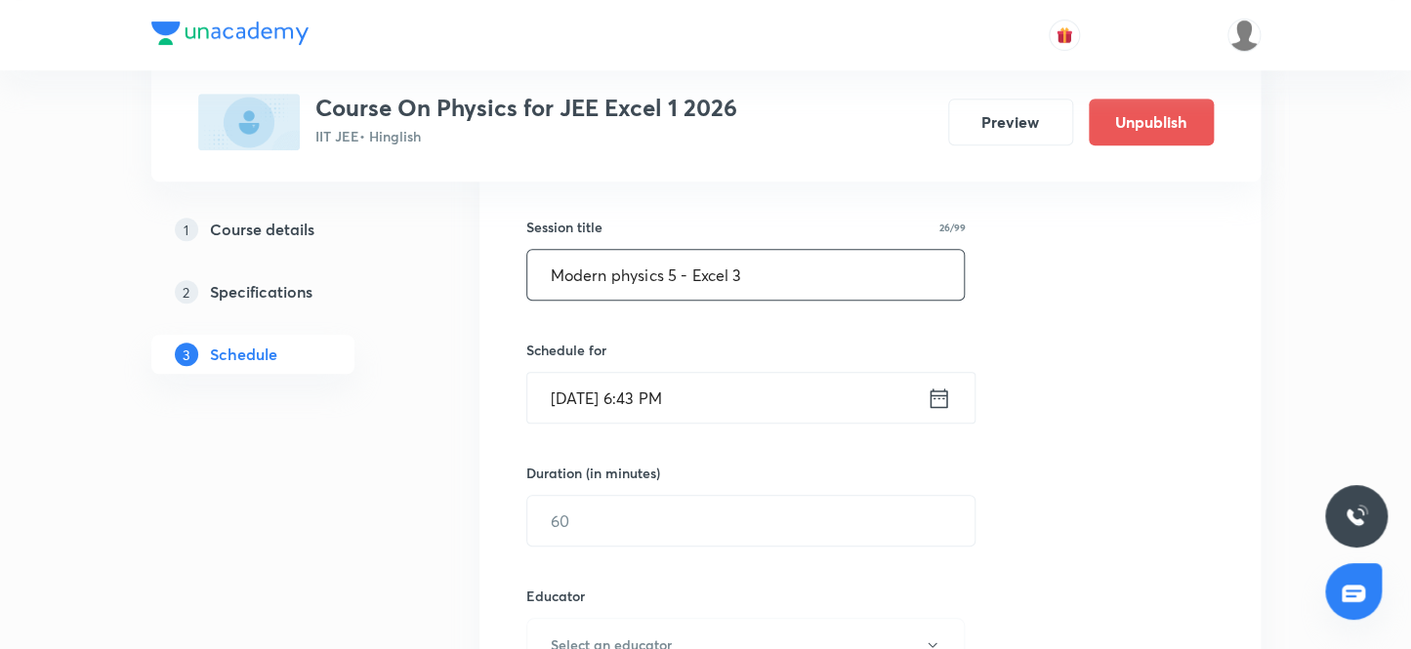
scroll to position [354, 0]
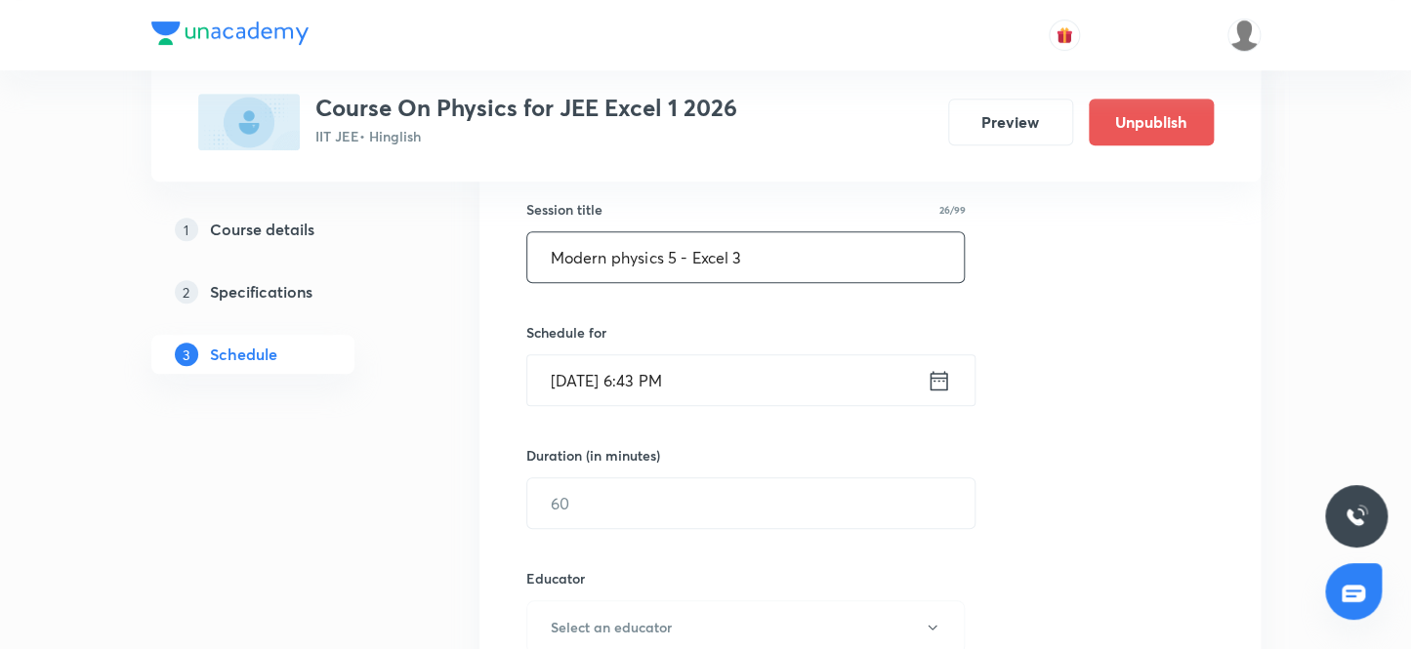
type input "Modern physics 5 - Excel 3"
click at [713, 377] on input "Oct 7, 2025, 6:43 PM" at bounding box center [726, 380] width 399 height 50
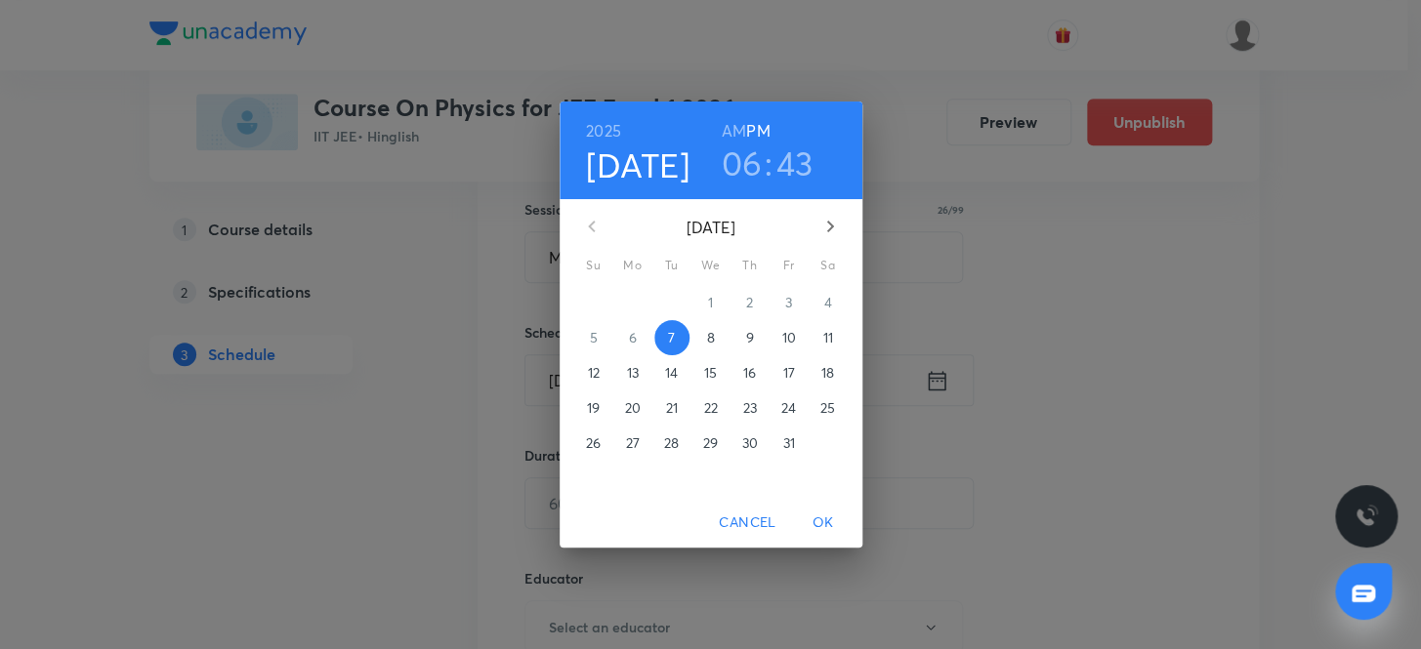
click at [707, 342] on p "8" at bounding box center [710, 338] width 8 height 20
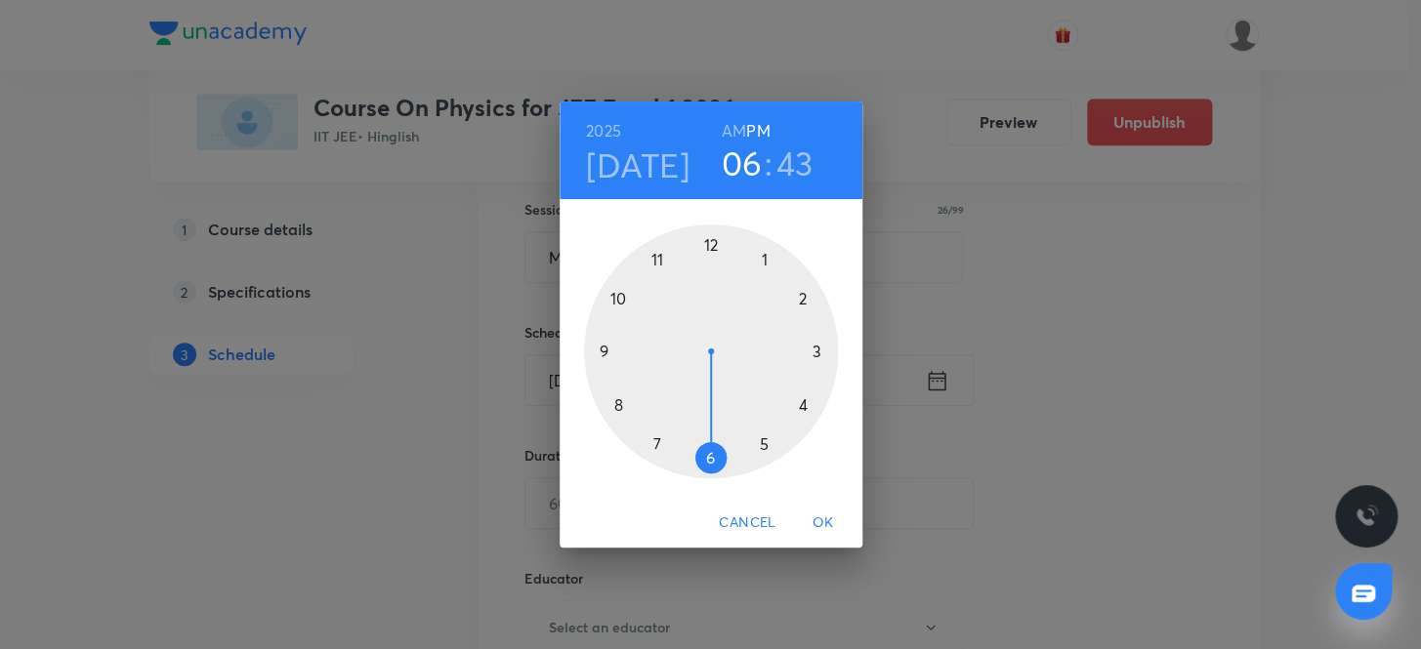
click at [724, 161] on h3 "06" at bounding box center [742, 163] width 41 height 41
click at [656, 254] on div at bounding box center [711, 352] width 254 height 254
click at [706, 453] on div at bounding box center [711, 352] width 254 height 254
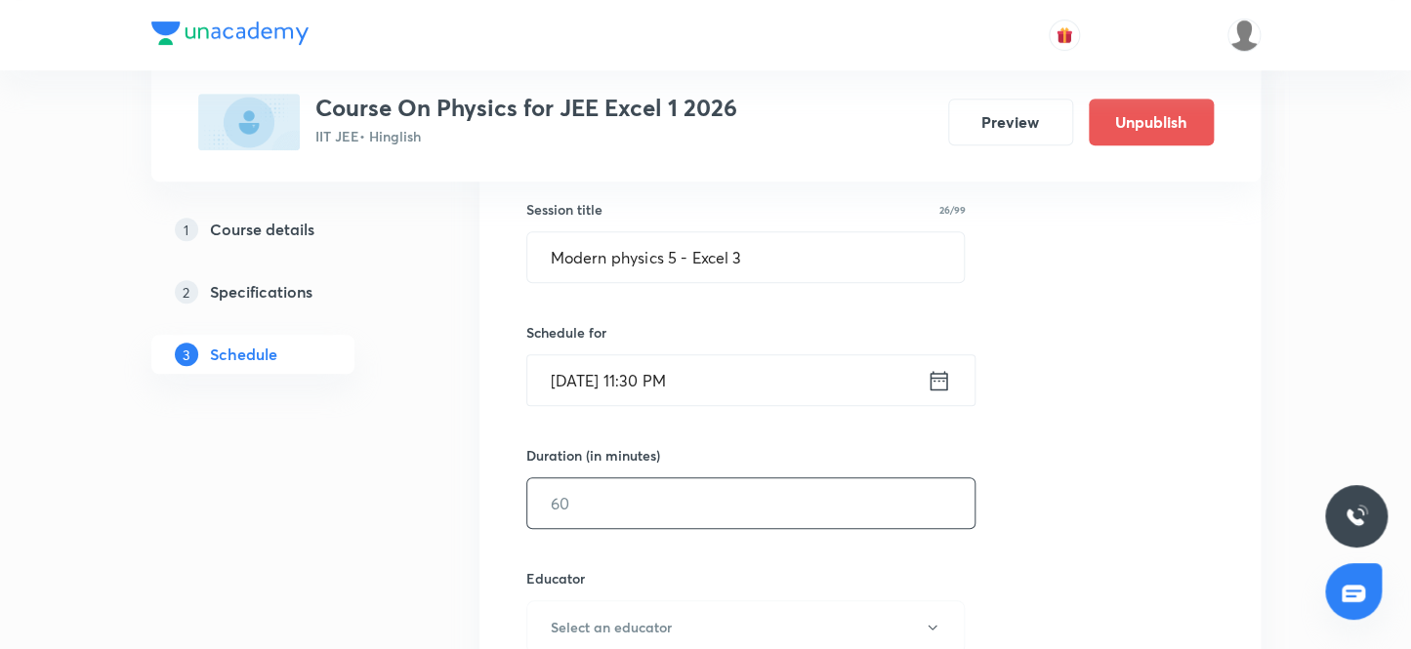
scroll to position [443, 0]
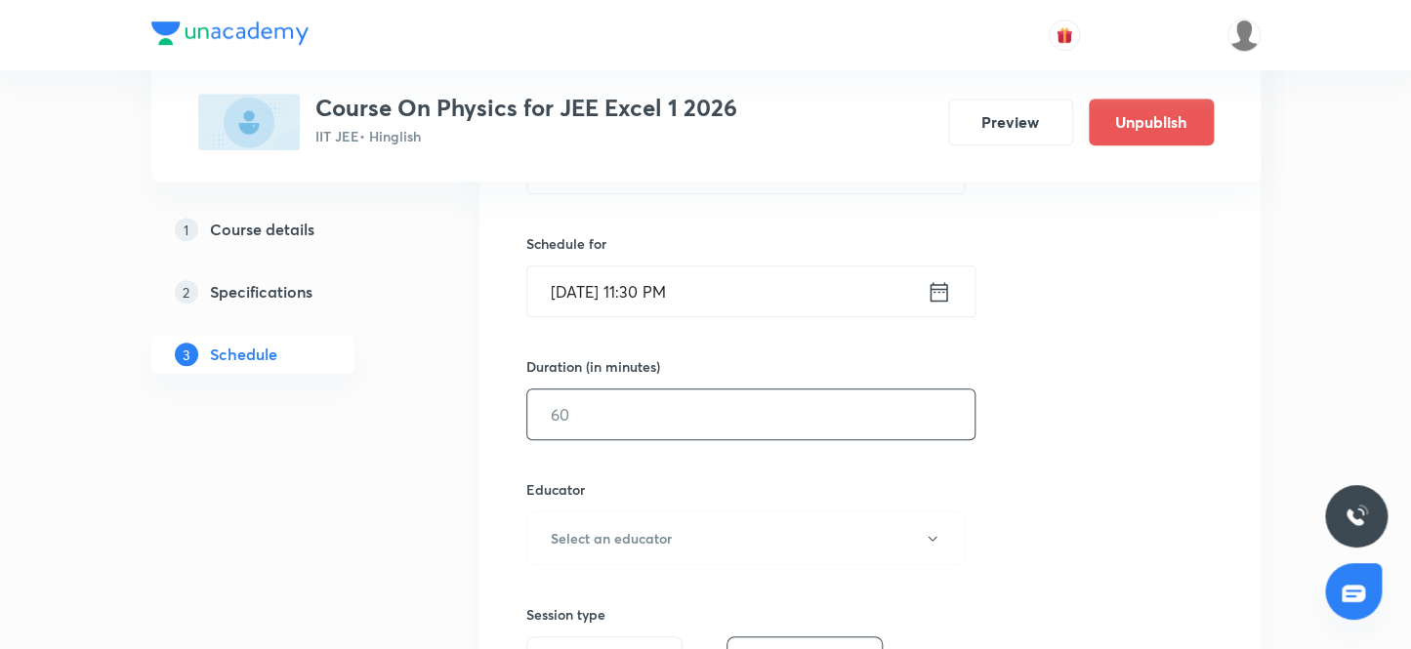
click at [663, 418] on input "text" at bounding box center [750, 415] width 447 height 50
click at [705, 308] on input "Oct 8, 2025, 11:30 PM" at bounding box center [726, 292] width 399 height 50
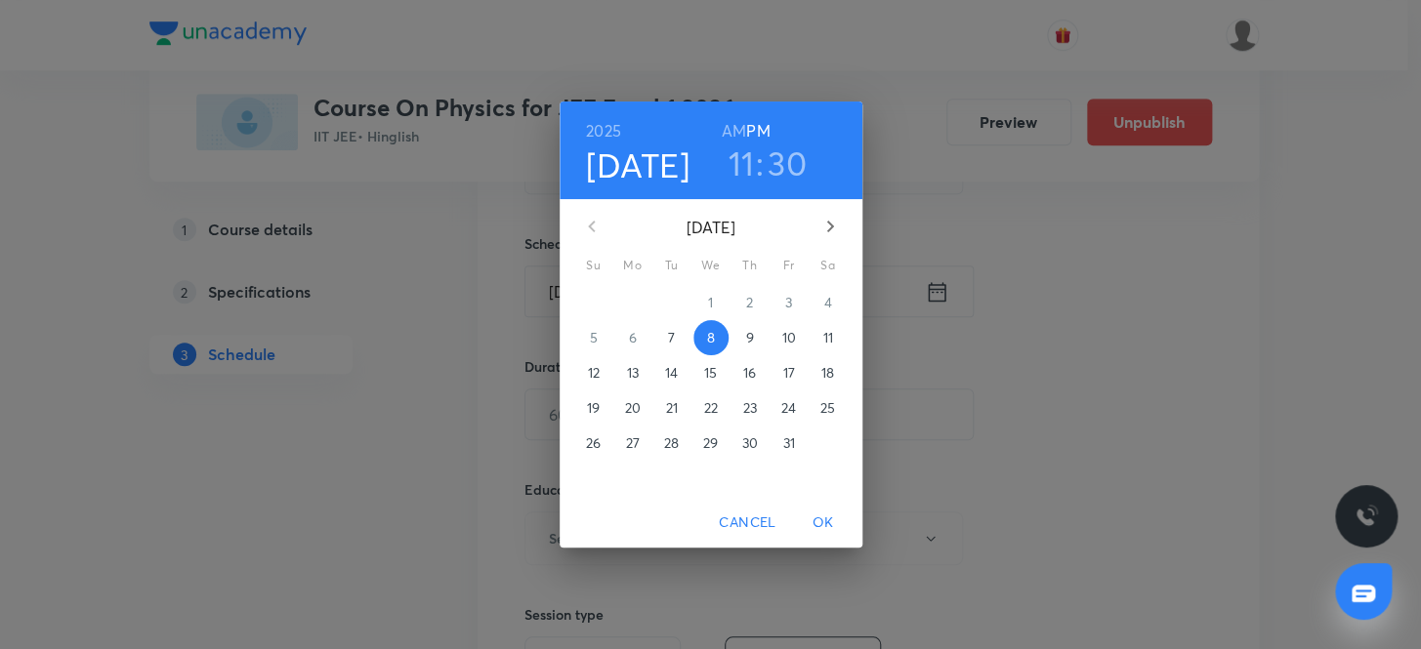
click at [725, 129] on h6 "AM" at bounding box center [734, 130] width 24 height 27
click at [835, 527] on span "OK" at bounding box center [823, 523] width 47 height 24
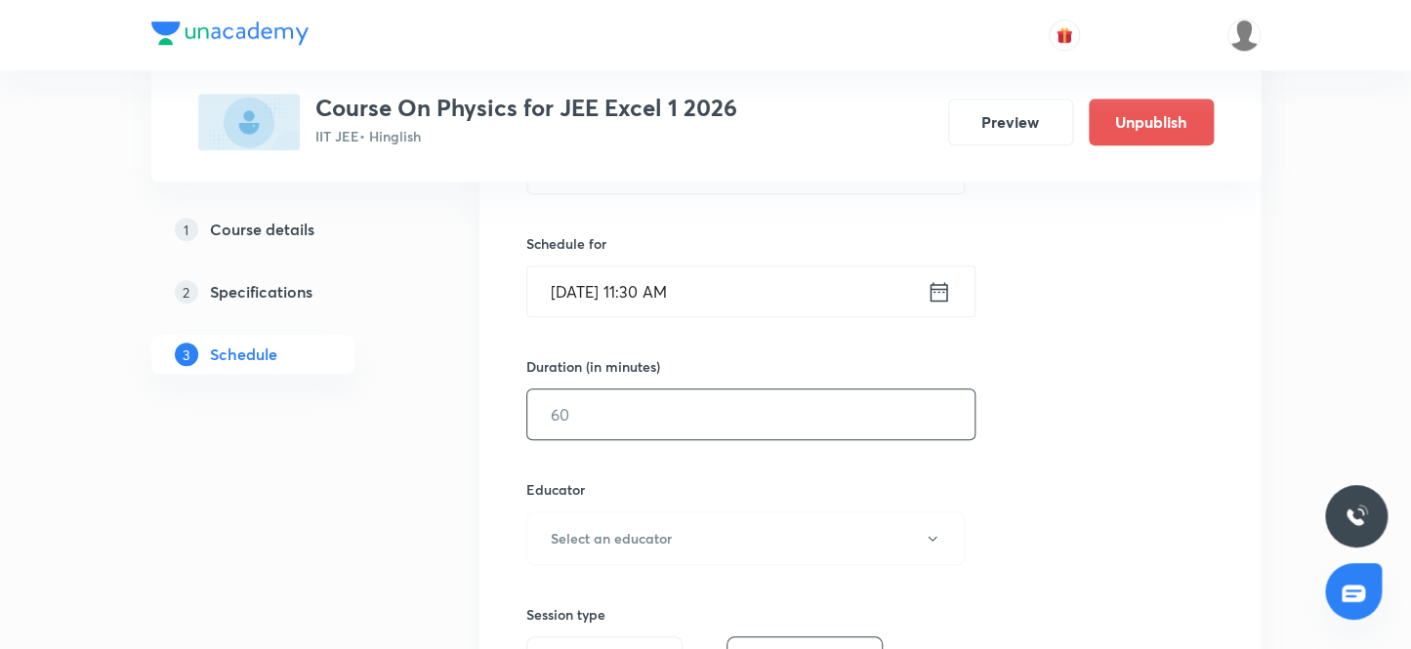
click at [673, 410] on input "text" at bounding box center [750, 415] width 447 height 50
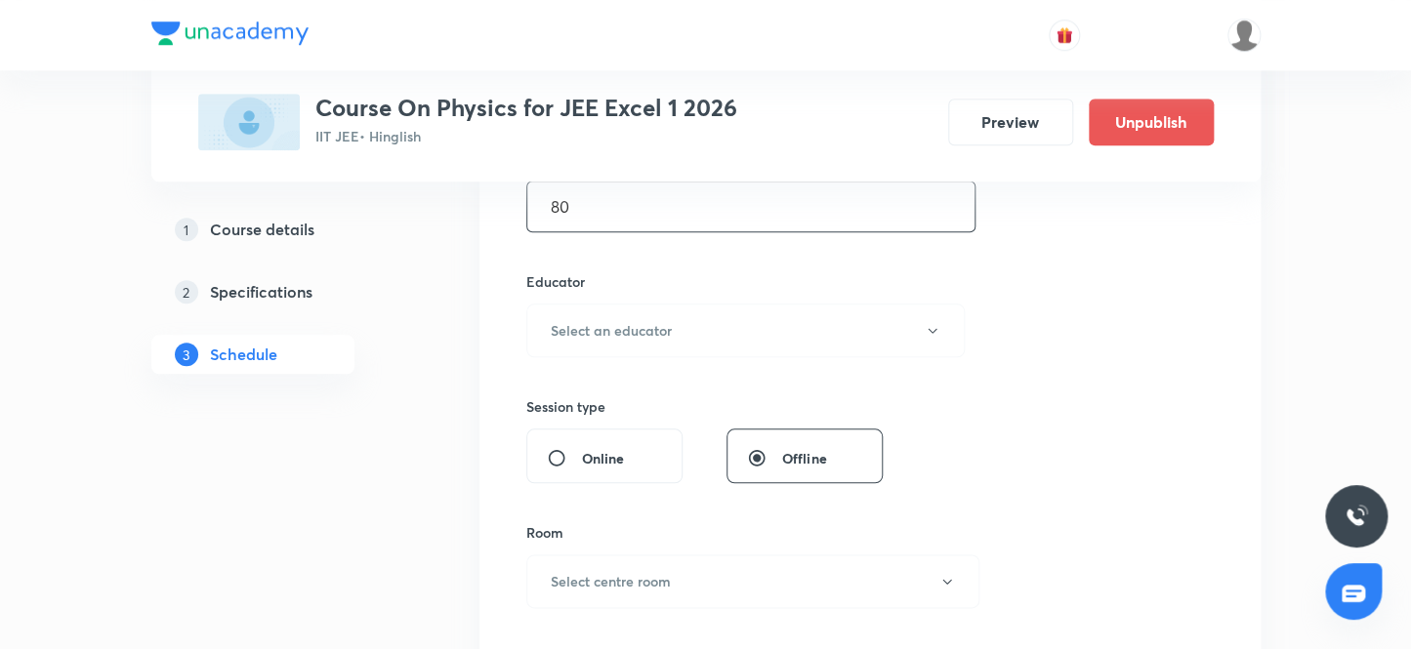
scroll to position [710, 0]
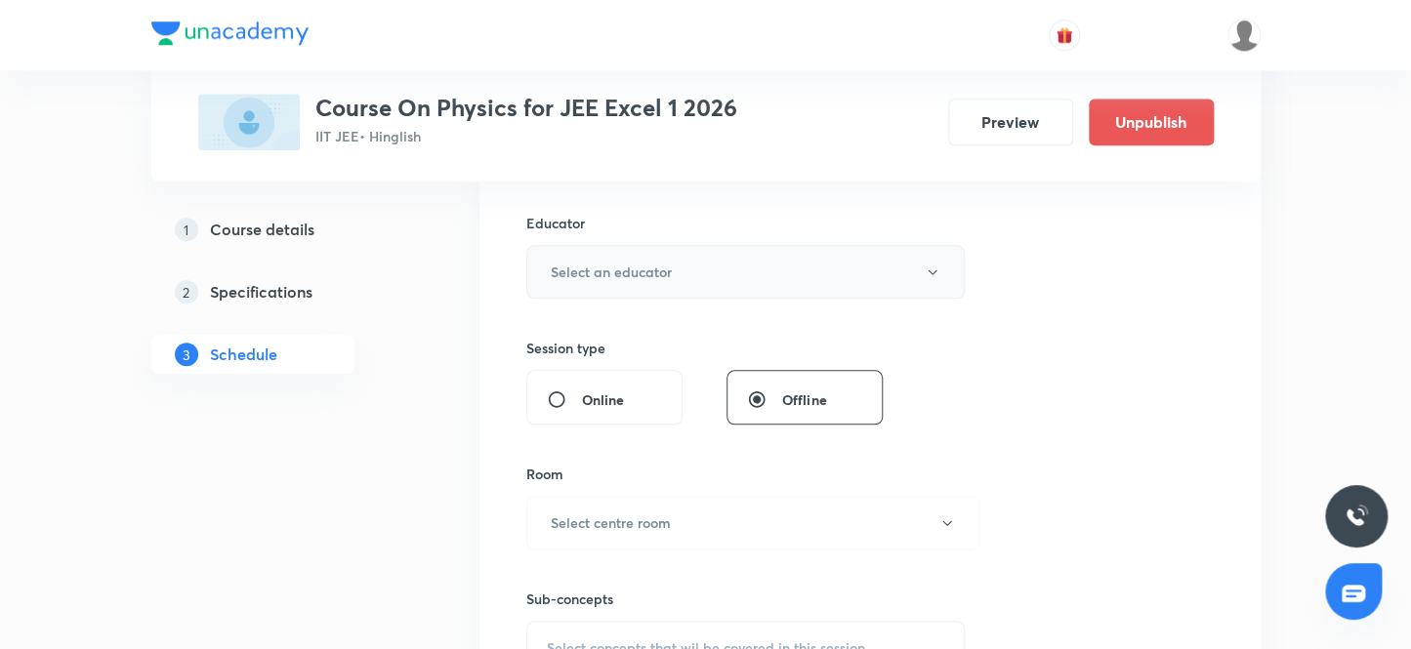
type input "80"
click at [650, 279] on h6 "Select an educator" at bounding box center [611, 272] width 121 height 21
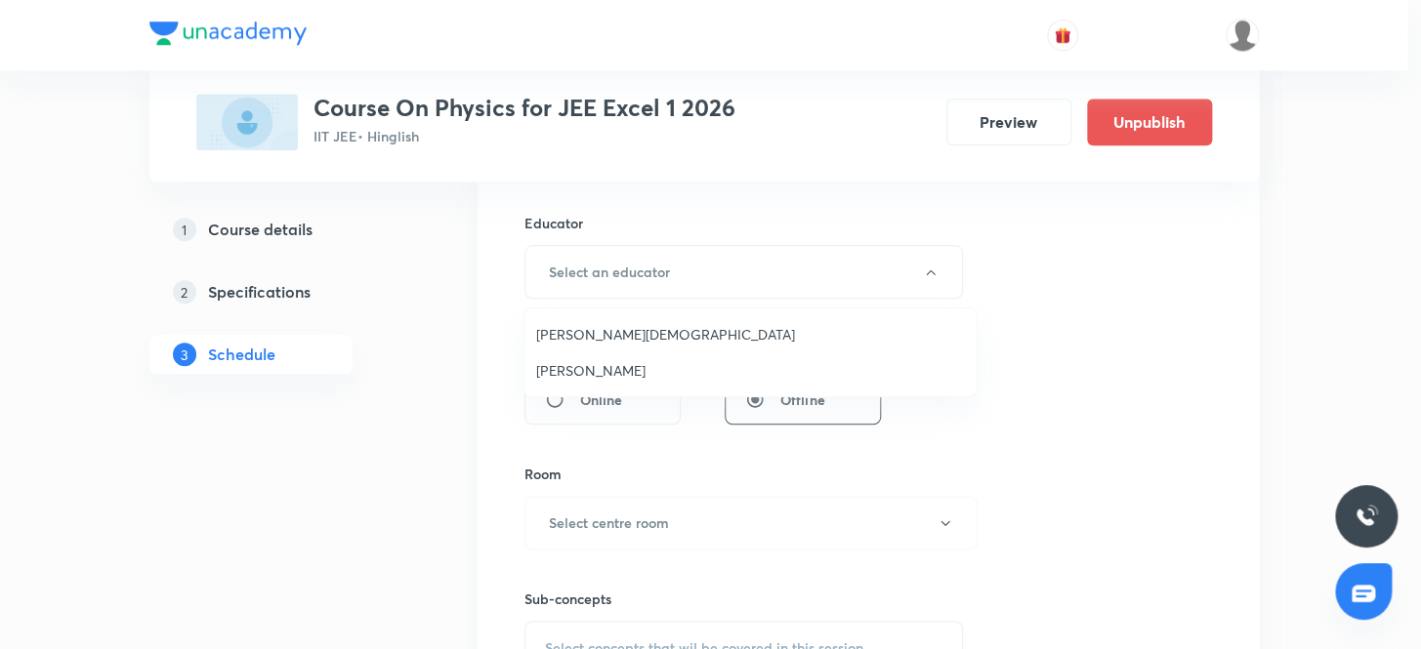
click at [571, 354] on li "Neil Joshi" at bounding box center [749, 370] width 451 height 36
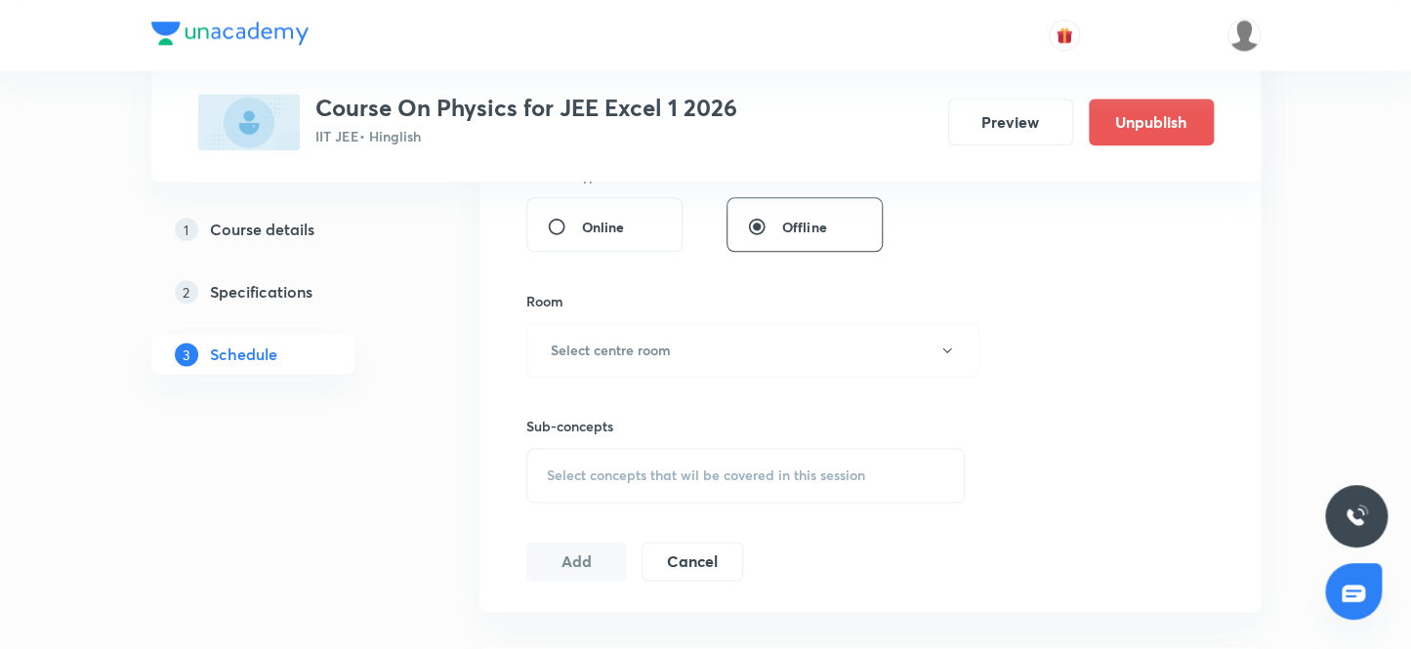
scroll to position [887, 0]
click at [644, 332] on button "Select centre room" at bounding box center [752, 345] width 453 height 54
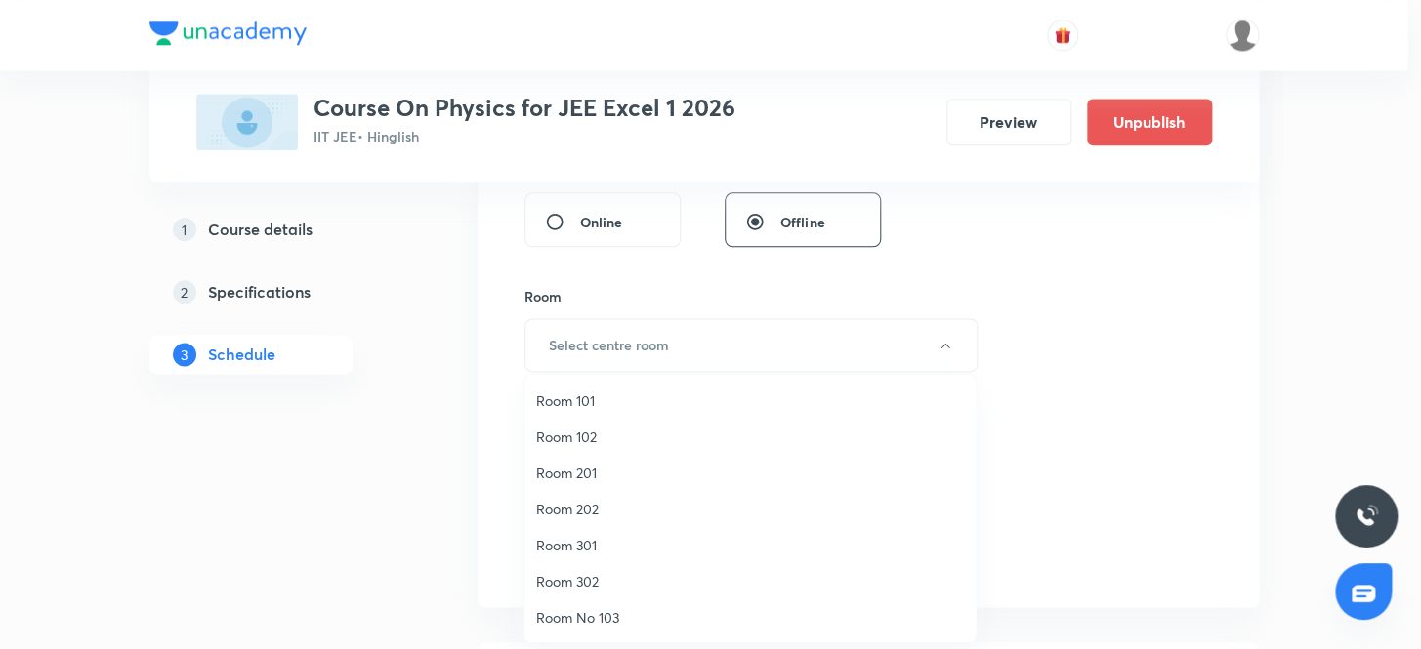
click at [588, 578] on span "Room 302" at bounding box center [750, 581] width 428 height 21
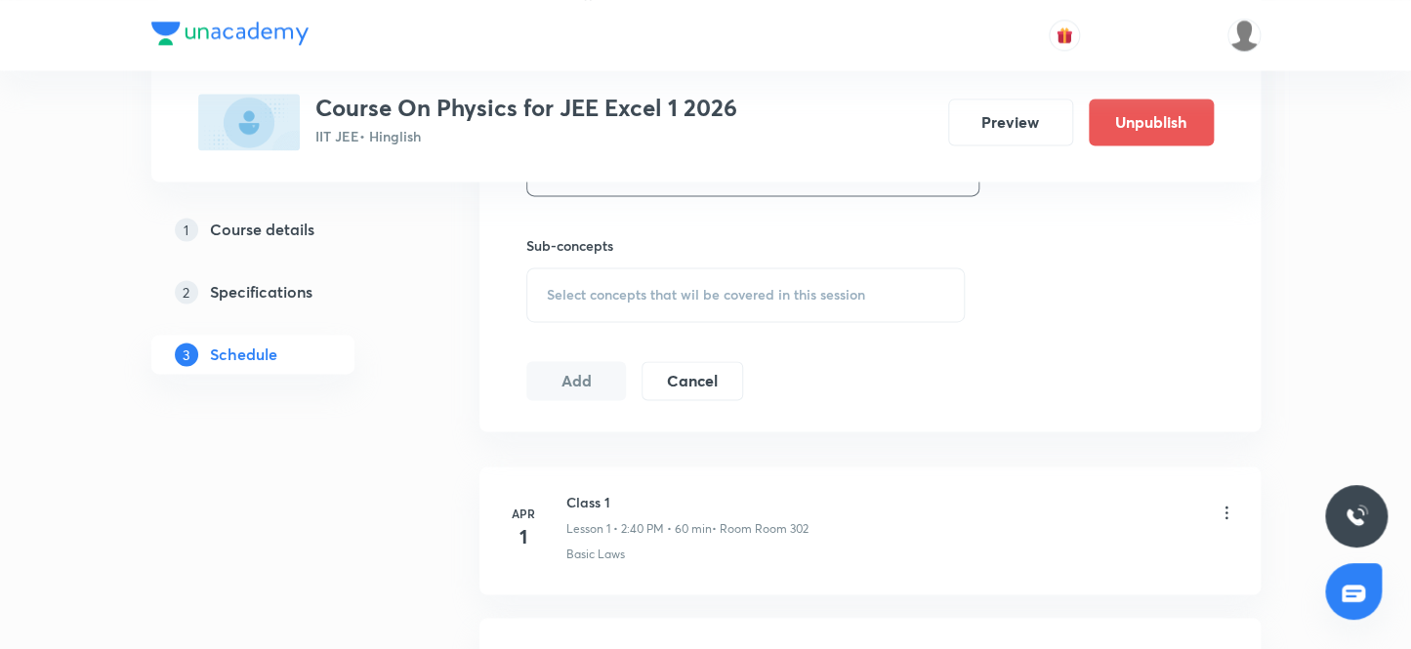
scroll to position [1064, 0]
click at [662, 274] on div "Select concepts that wil be covered in this session" at bounding box center [745, 294] width 439 height 55
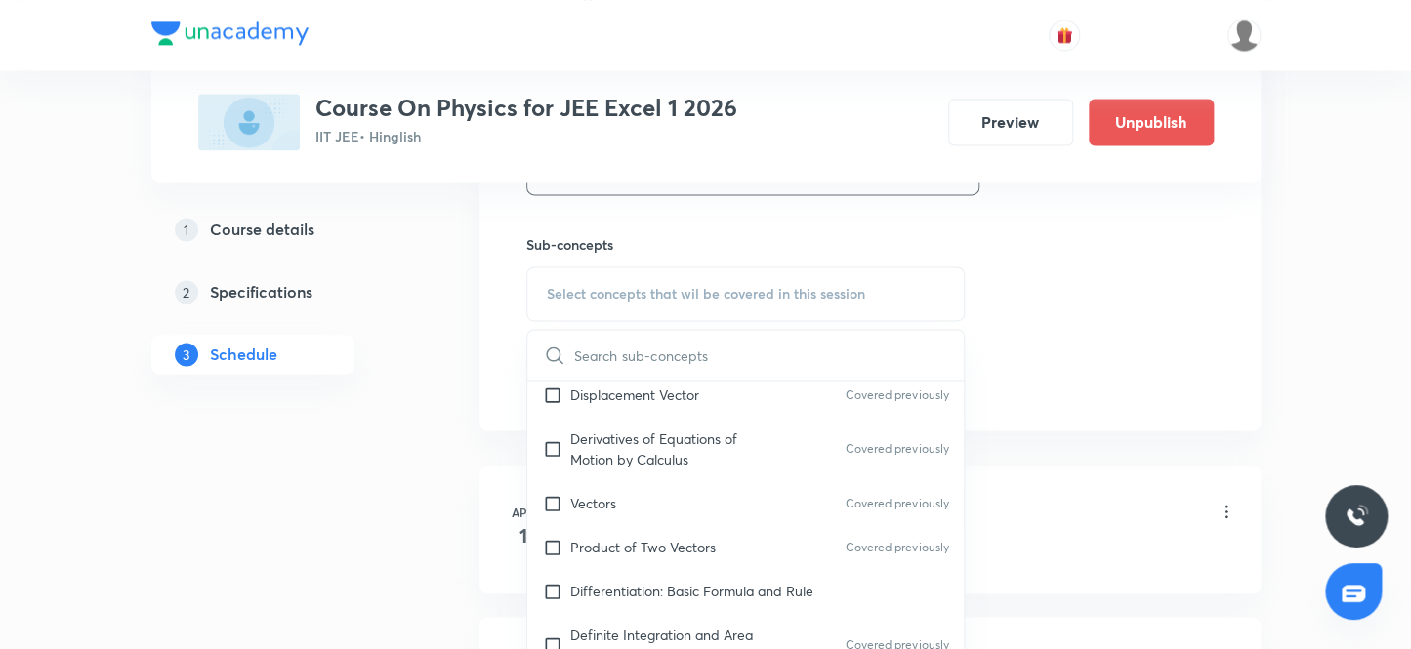
scroll to position [1153, 0]
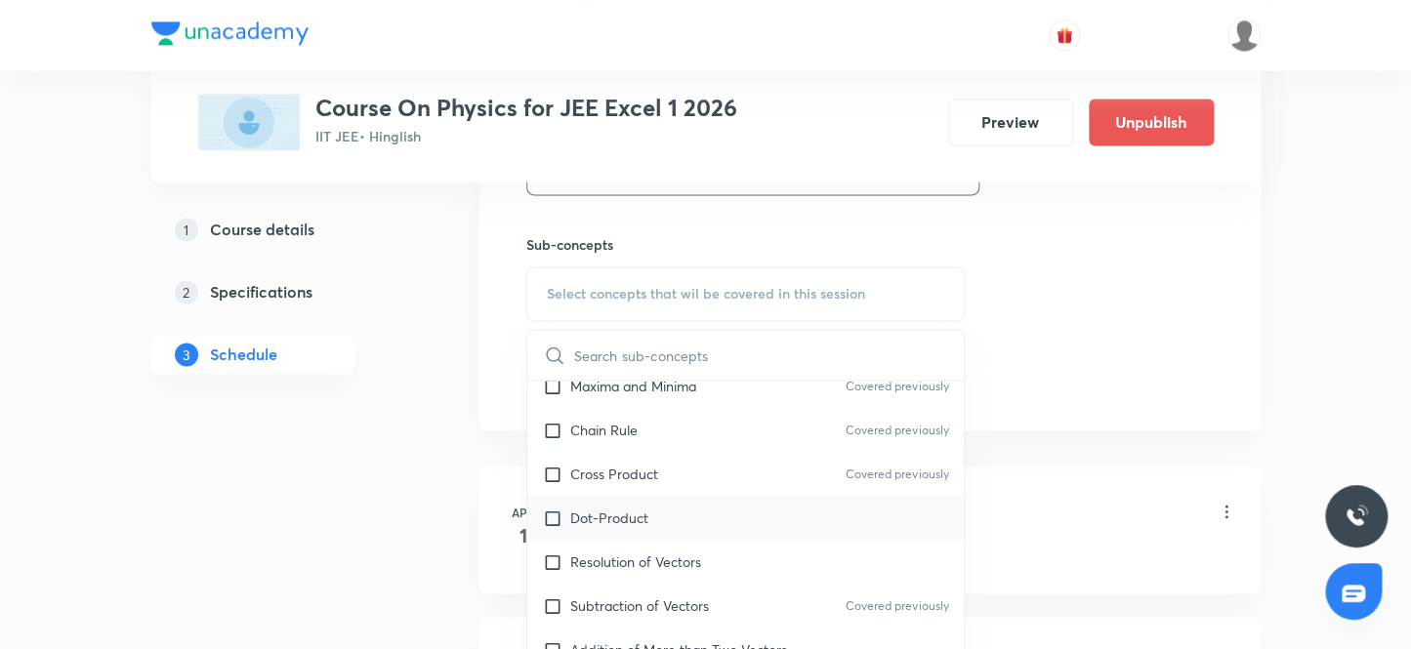
click at [639, 517] on p "Dot-Product" at bounding box center [609, 518] width 78 height 21
checkbox input "true"
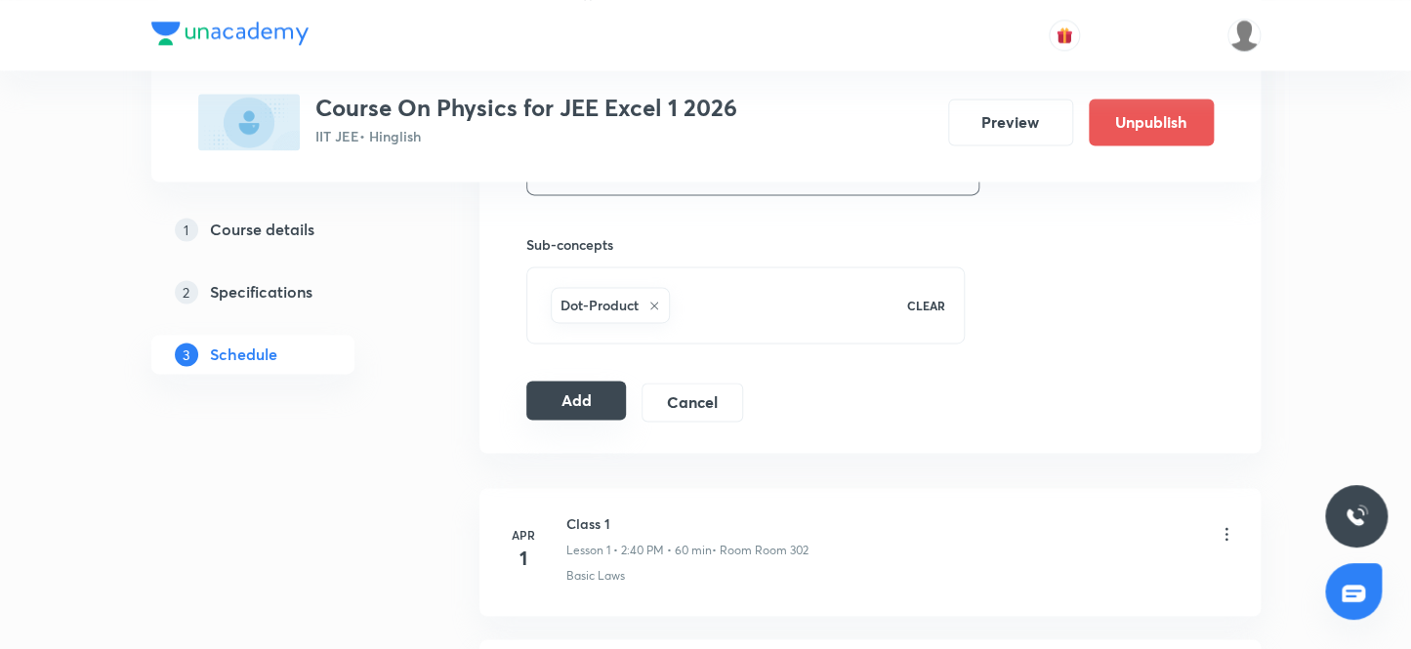
click at [582, 407] on button "Add" at bounding box center [576, 400] width 101 height 39
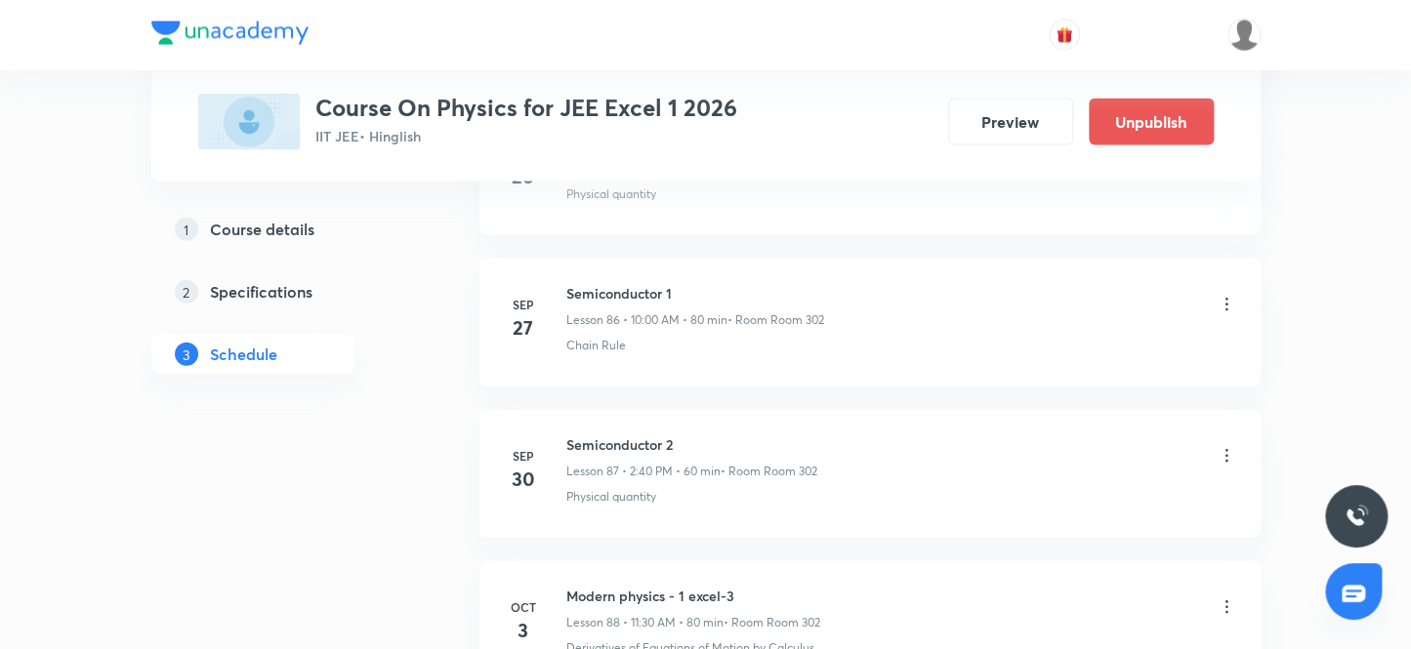
scroll to position [14812, 0]
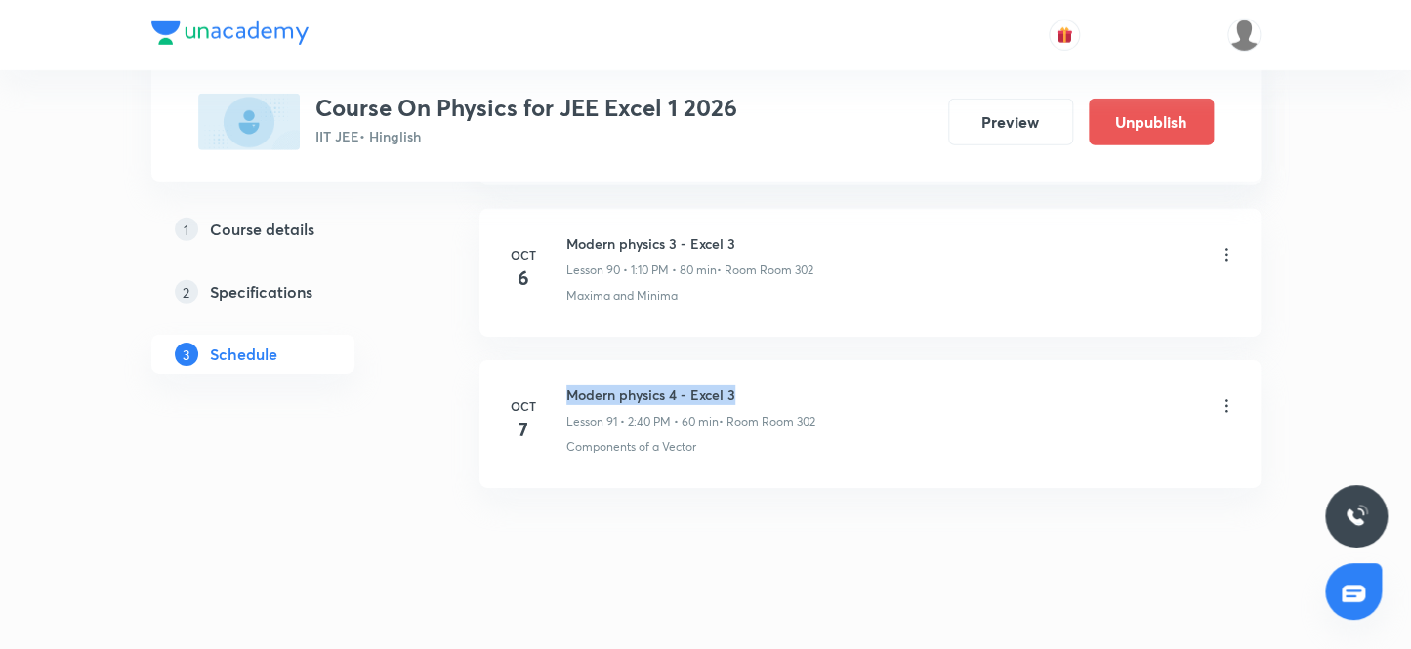
drag, startPoint x: 561, startPoint y: 368, endPoint x: 860, endPoint y: 377, distance: 298.9
click at [860, 385] on div "Oct 7 Modern physics 4 - Excel 3 Lesson 91 • 2:40 PM • 60 min • Room Room 302 C…" at bounding box center [870, 420] width 732 height 71
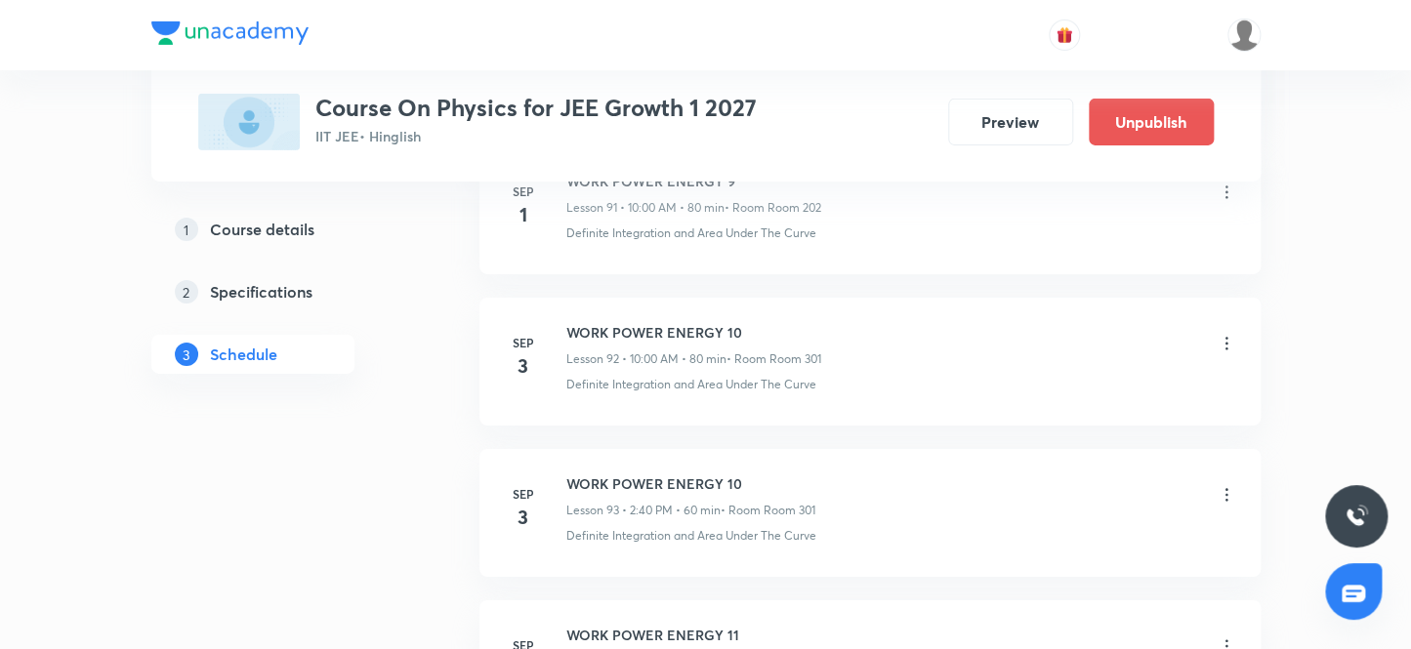
scroll to position [20080, 0]
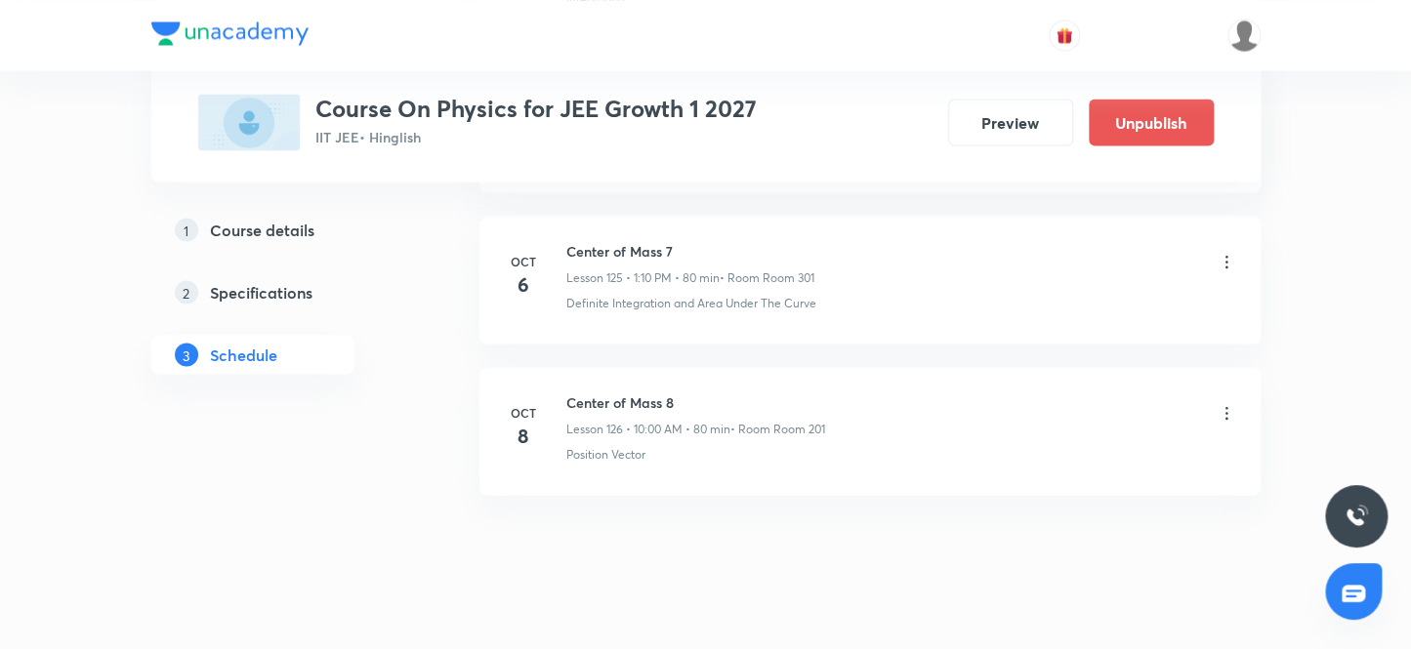
click at [1220, 403] on icon at bounding box center [1226, 413] width 20 height 20
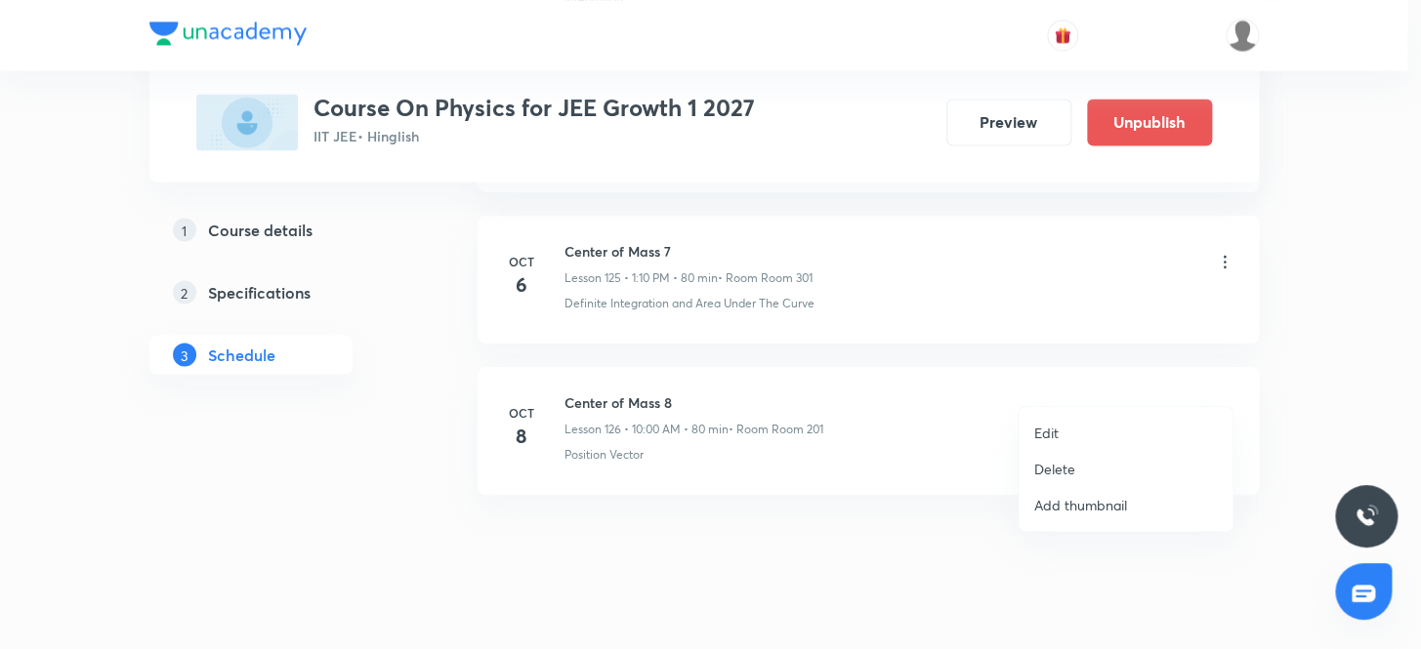
click at [1087, 458] on li "Delete" at bounding box center [1125, 469] width 214 height 36
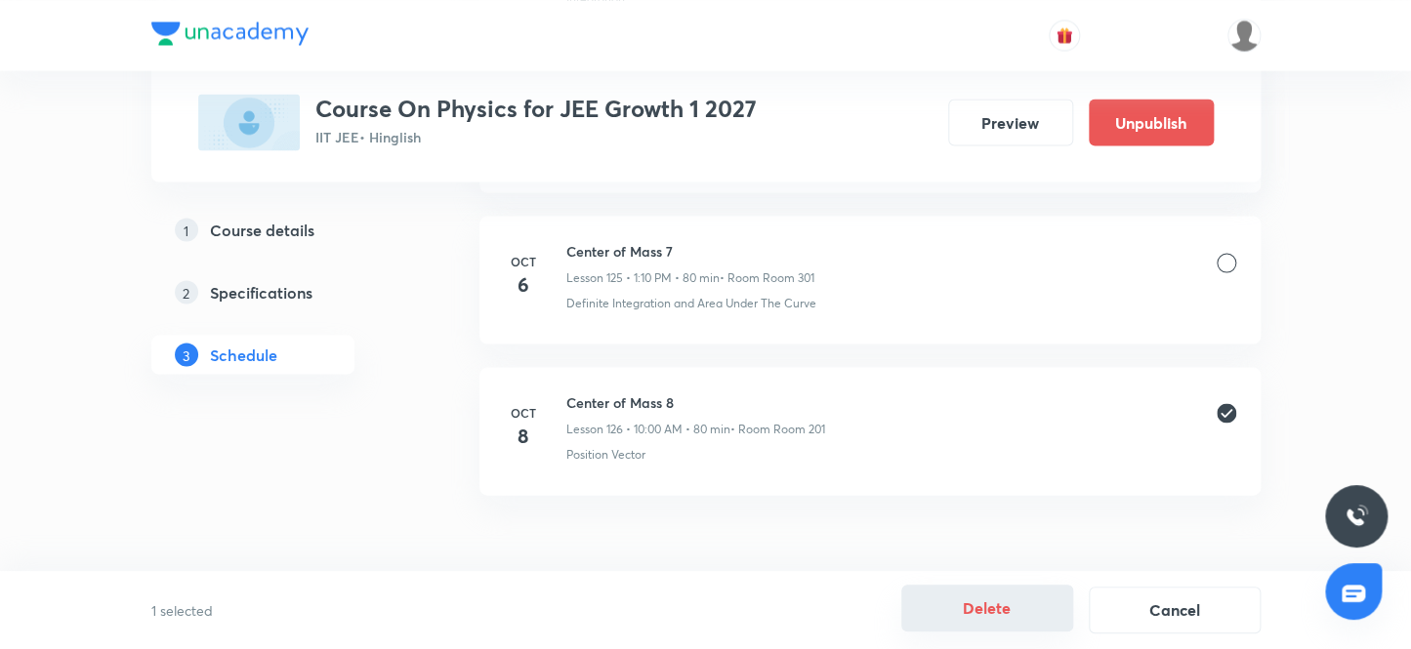
click at [956, 609] on button "Delete" at bounding box center [987, 608] width 172 height 47
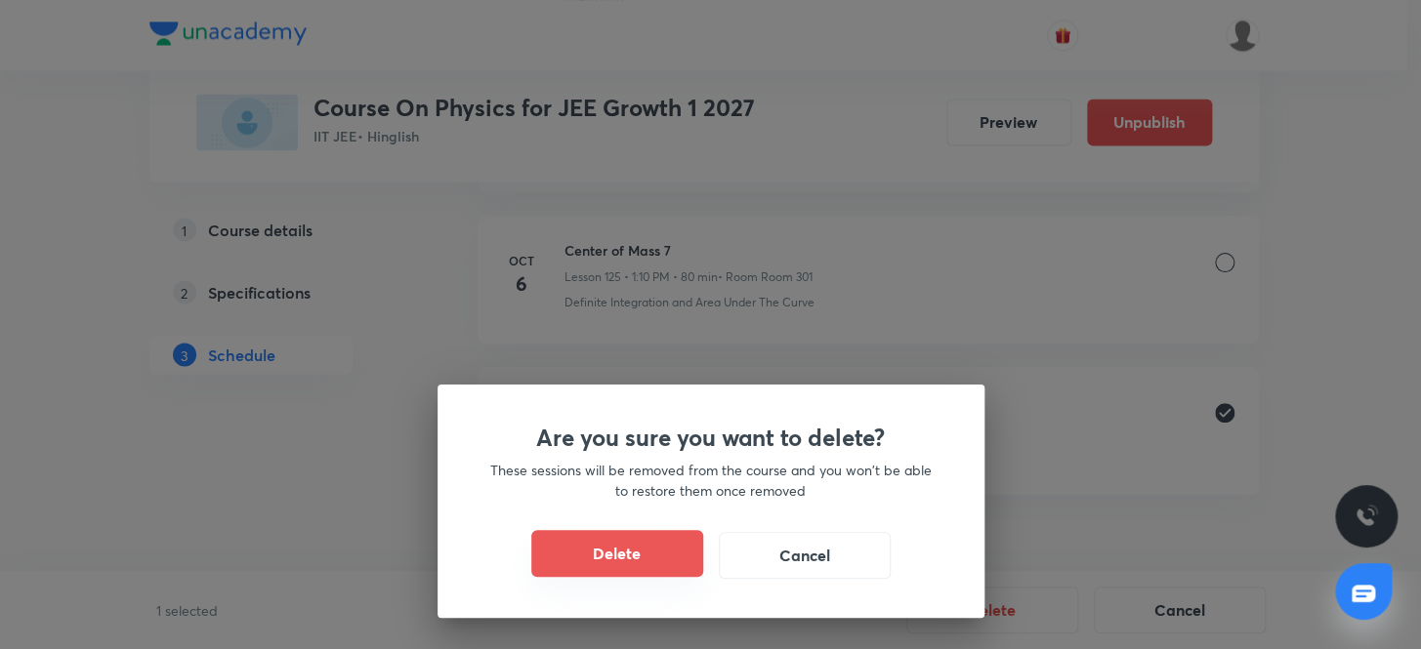
click at [662, 547] on button "Delete" at bounding box center [617, 553] width 172 height 47
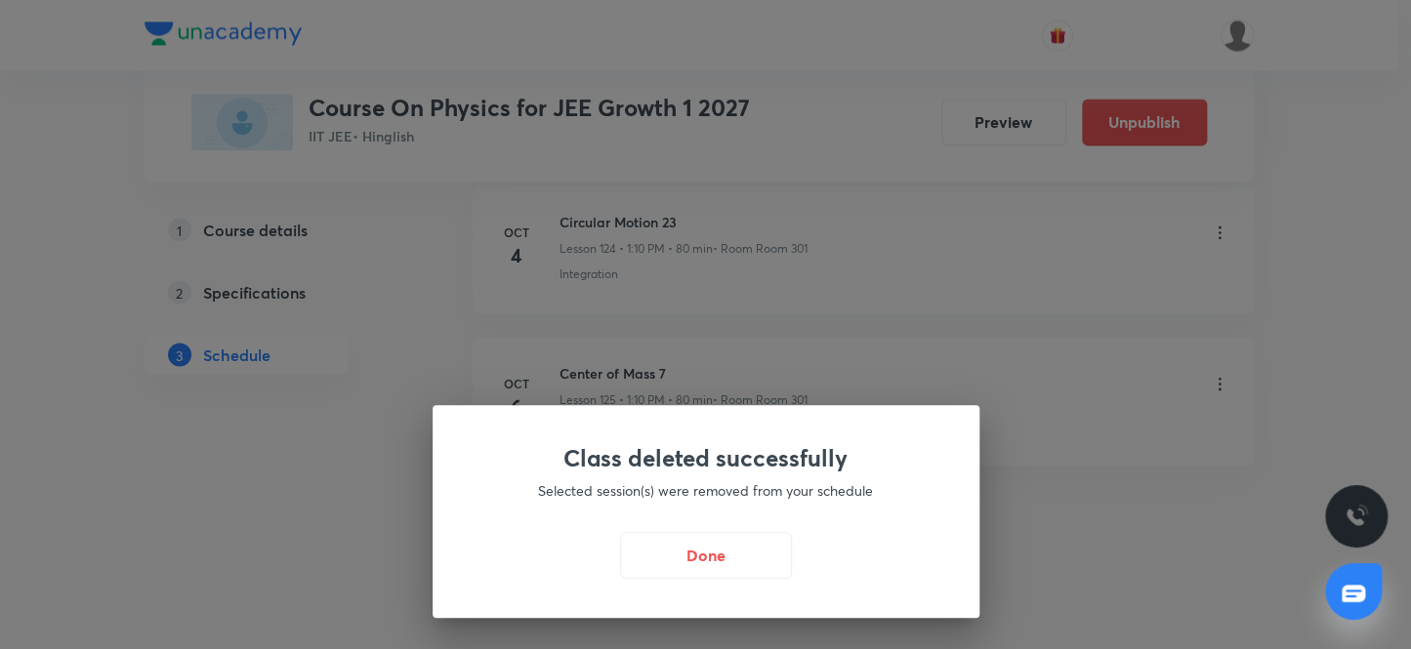
scroll to position [19929, 0]
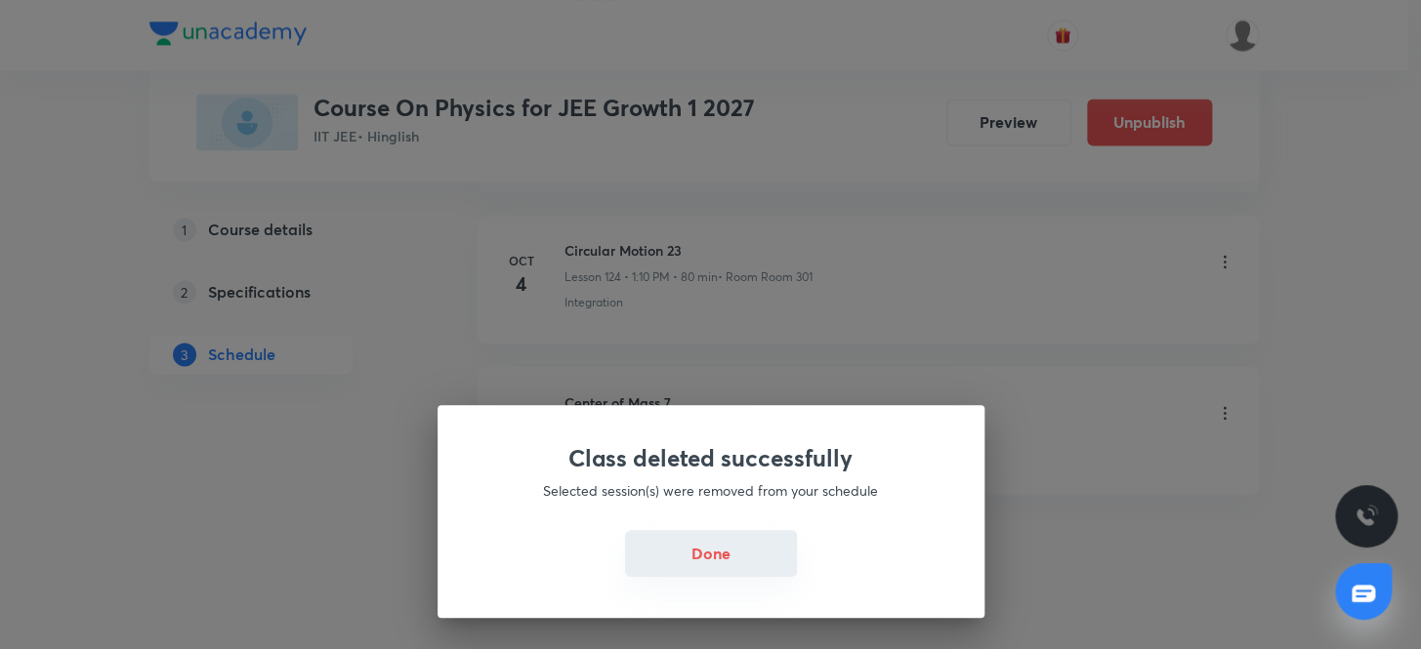
click at [724, 542] on button "Done" at bounding box center [711, 553] width 172 height 47
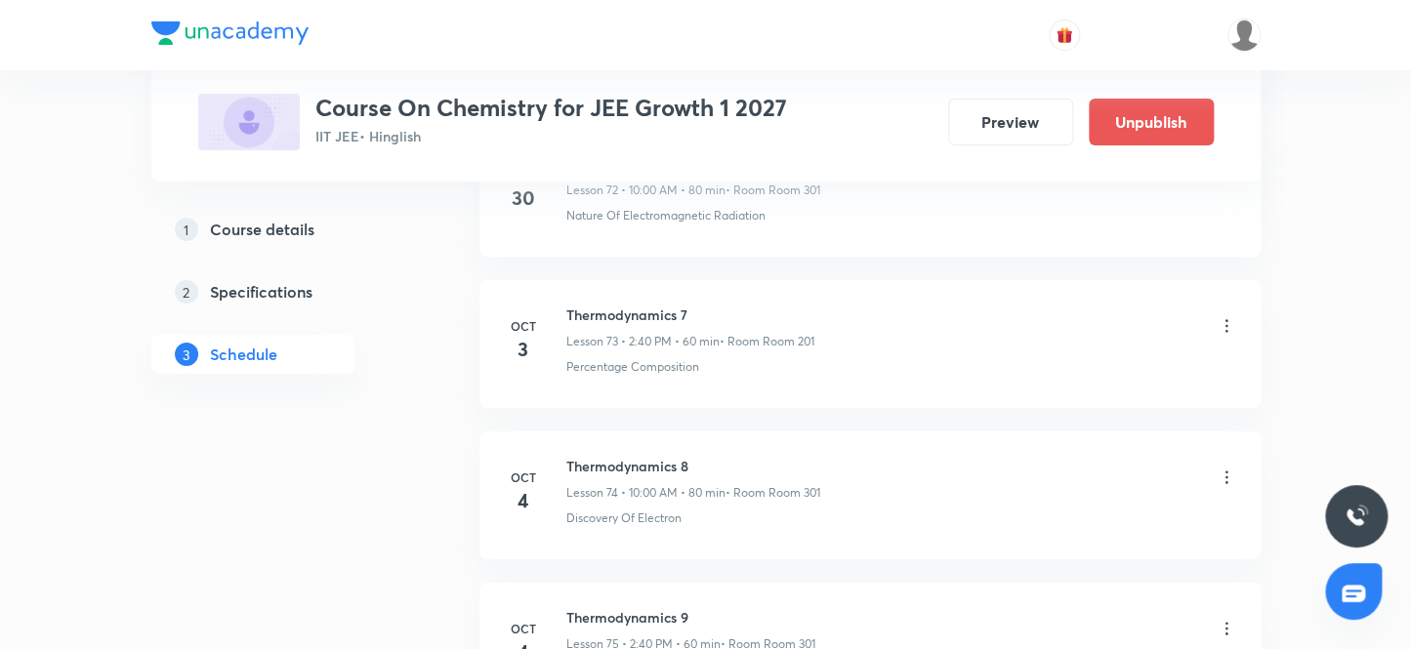
scroll to position [12602, 0]
click at [692, 507] on div "Stoichiometry" at bounding box center [901, 516] width 670 height 18
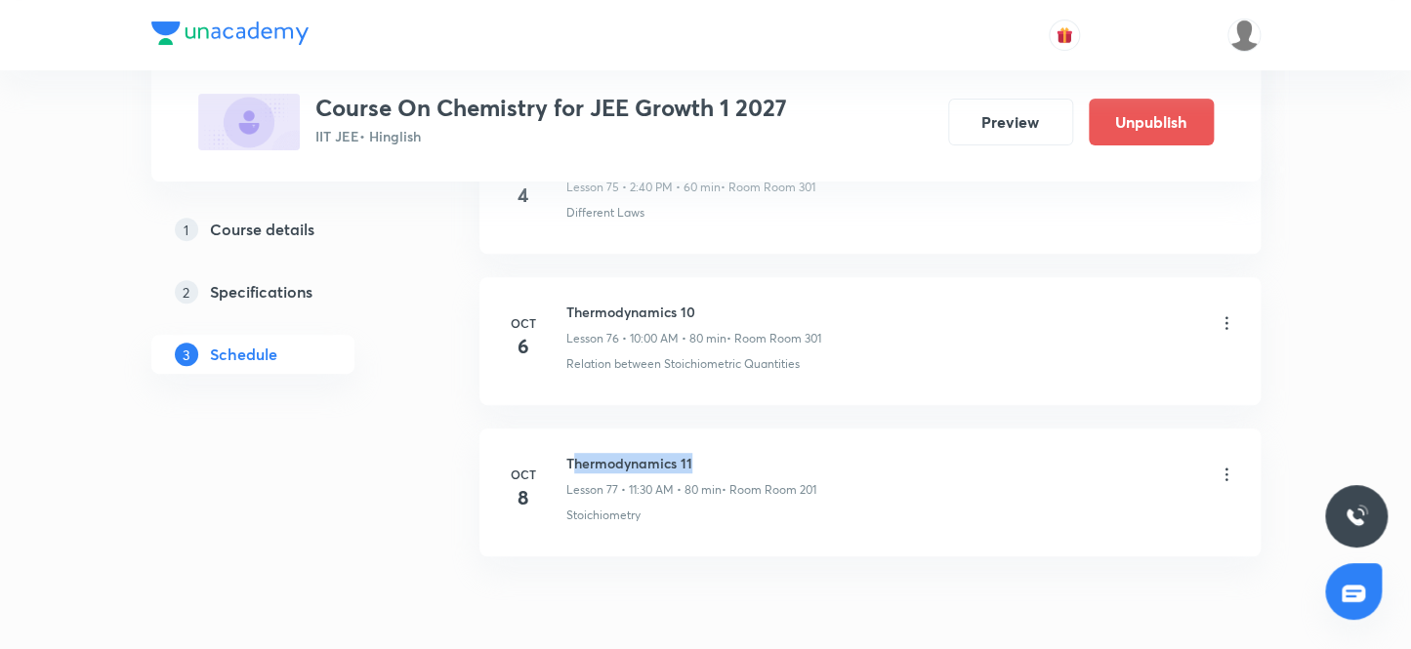
drag, startPoint x: 574, startPoint y: 444, endPoint x: 855, endPoint y: 433, distance: 281.4
click at [855, 433] on li "[DATE] Thermodynamics 11 Lesson 77 • 11:30 AM • 80 min • Room Room 201 Stoichio…" at bounding box center [869, 493] width 781 height 128
click at [890, 453] on div "Thermodynamics 11 Lesson 77 • 11:30 AM • 80 min • Room Room 201" at bounding box center [901, 476] width 670 height 46
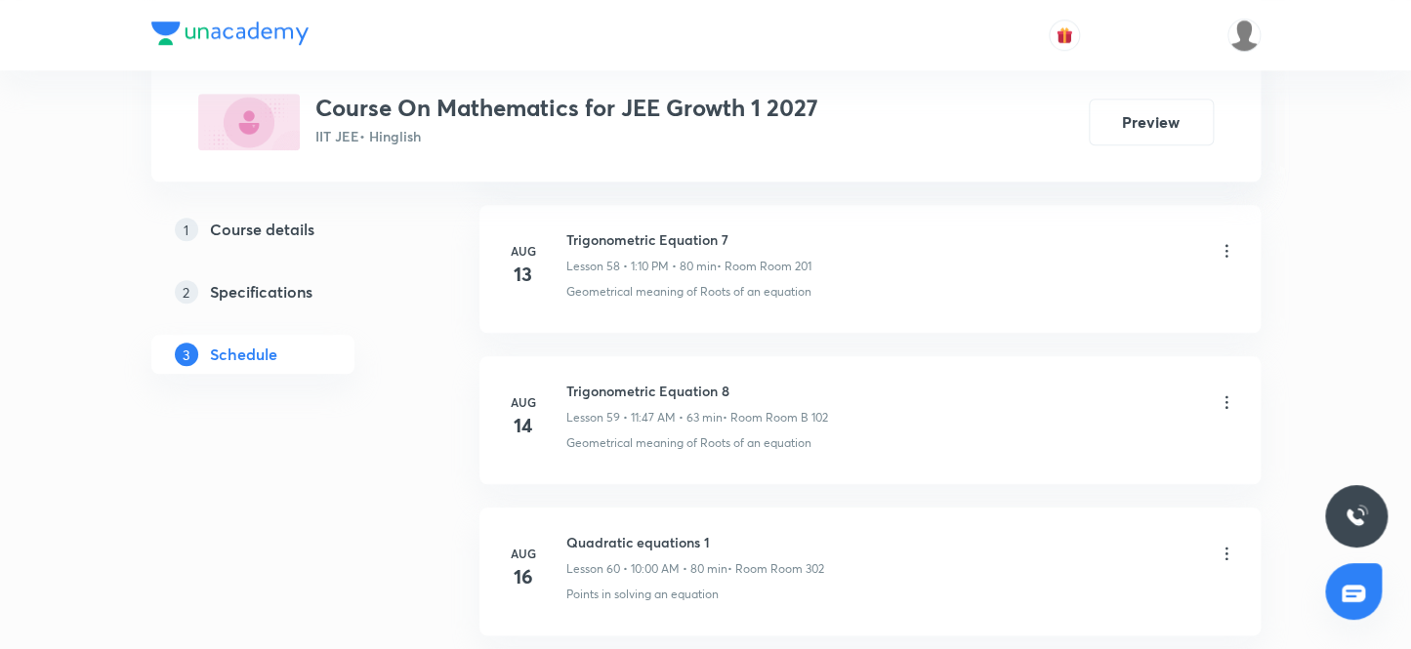
scroll to position [12372, 0]
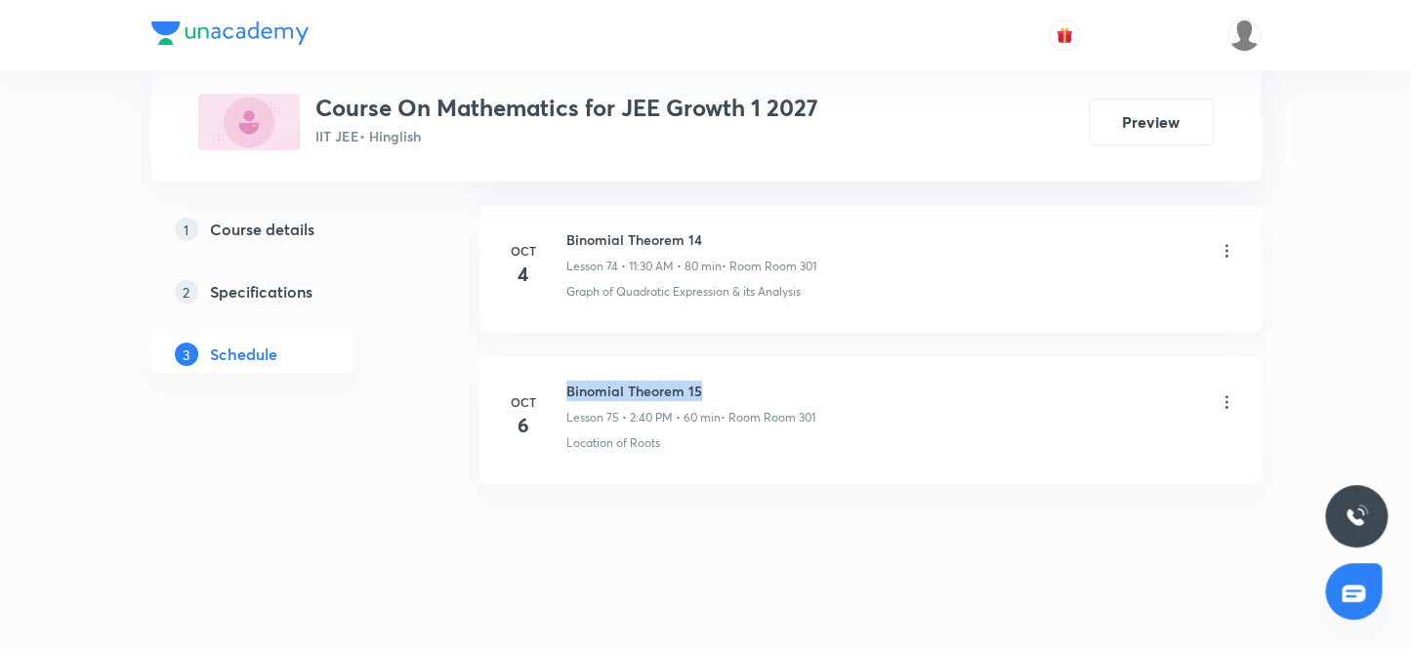
drag, startPoint x: 622, startPoint y: 371, endPoint x: 739, endPoint y: 371, distance: 117.2
click at [739, 381] on h6 "Binomial Theorem 15" at bounding box center [690, 391] width 249 height 21
copy h6 "Binomial Theorem 15"
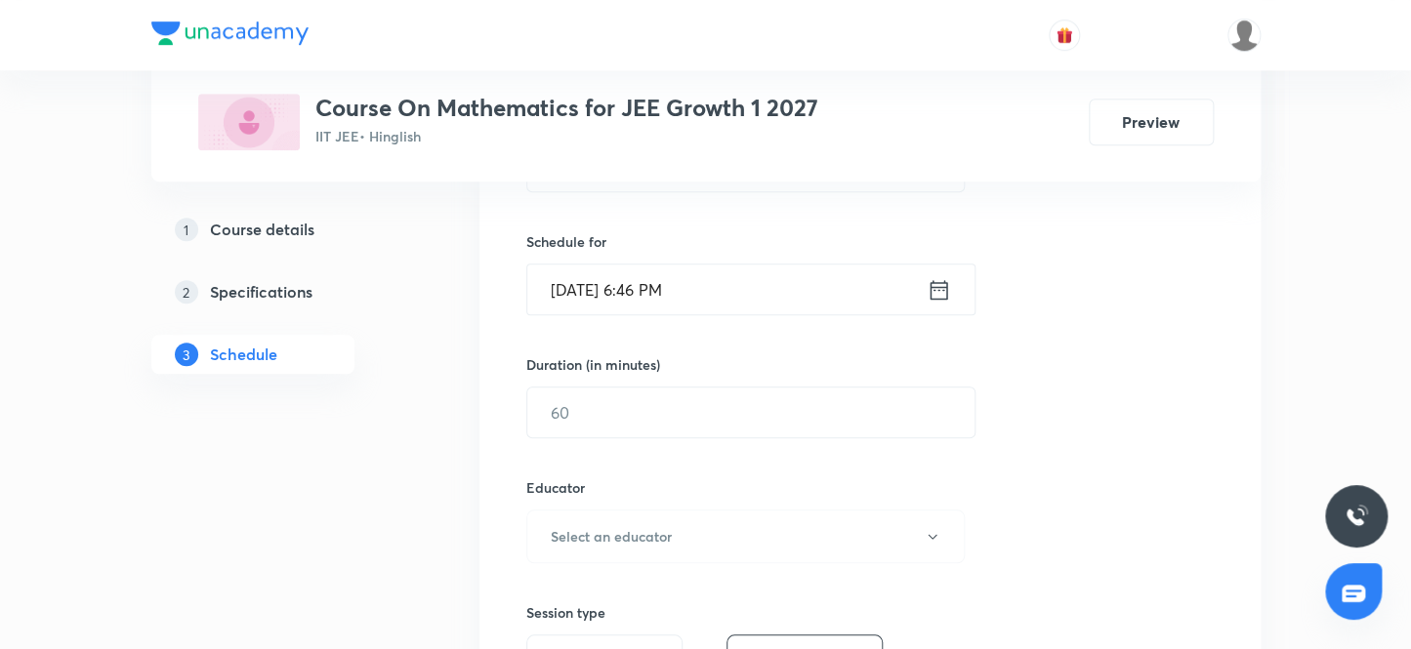
scroll to position [249, 0]
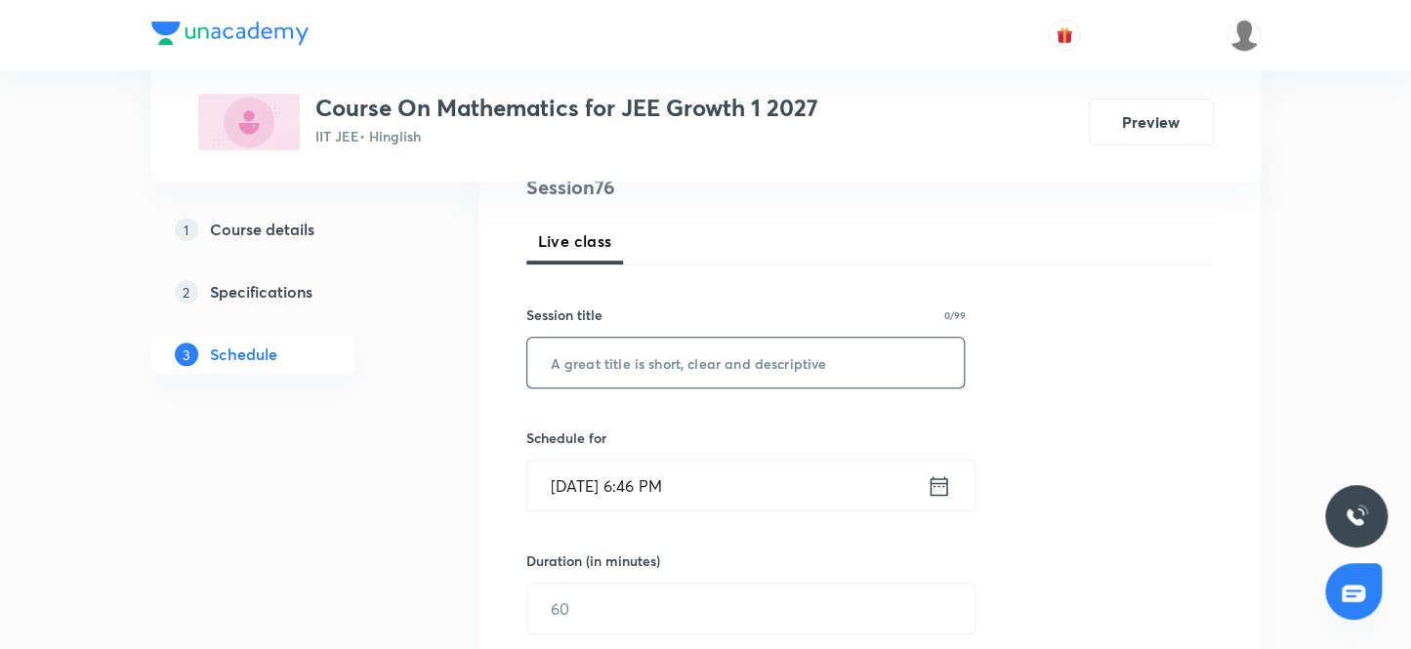
click at [642, 386] on input "text" at bounding box center [745, 363] width 437 height 50
paste input "Binomial Theorem 15"
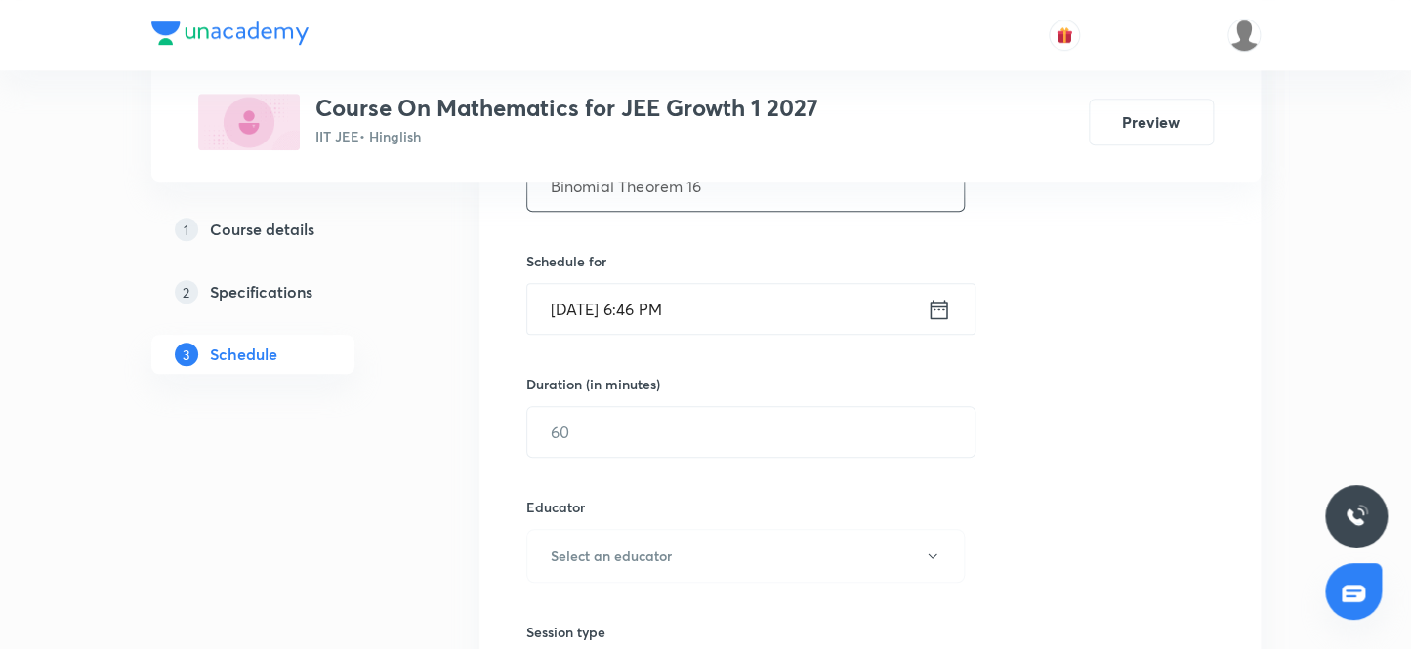
scroll to position [427, 0]
type input "Binomial Theorem 16"
click at [721, 312] on input "Oct 7, 2025, 6:46 PM" at bounding box center [726, 308] width 399 height 50
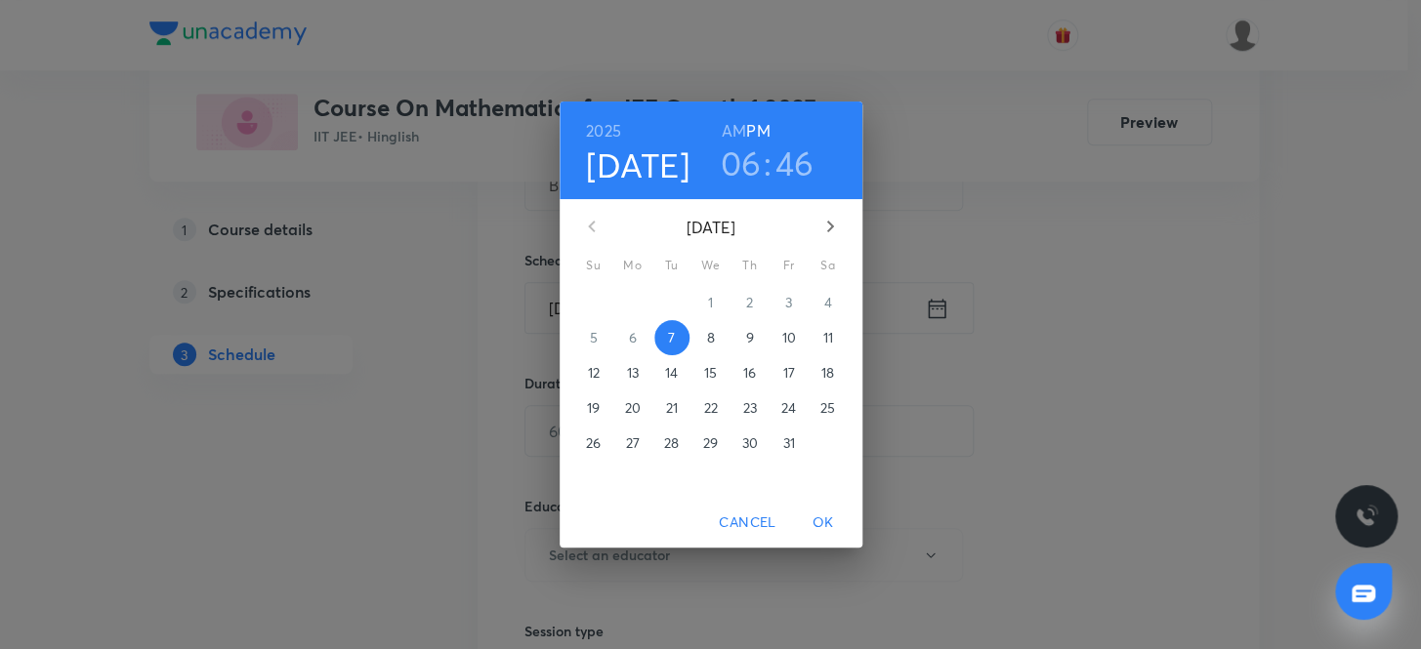
click at [719, 334] on span "8" at bounding box center [710, 338] width 35 height 20
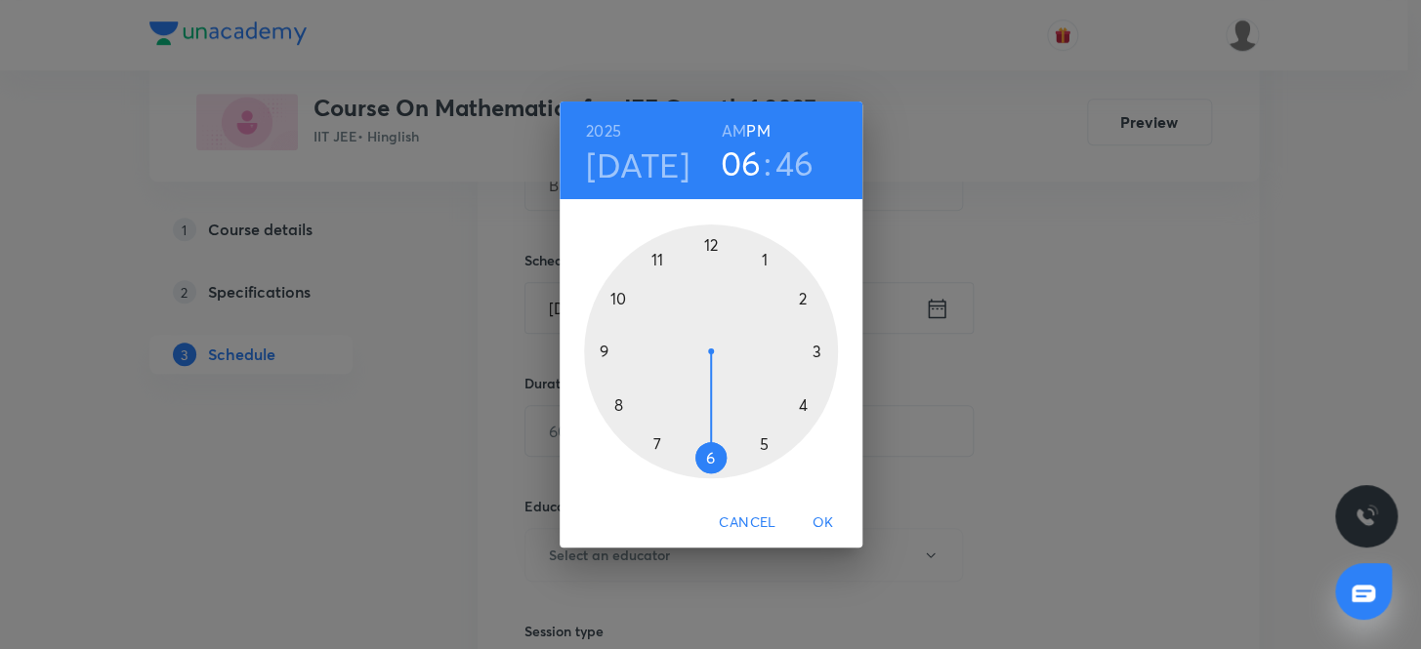
click at [735, 167] on h3 "06" at bounding box center [741, 163] width 41 height 41
click at [614, 293] on div at bounding box center [711, 352] width 254 height 254
click at [711, 245] on div at bounding box center [711, 352] width 254 height 254
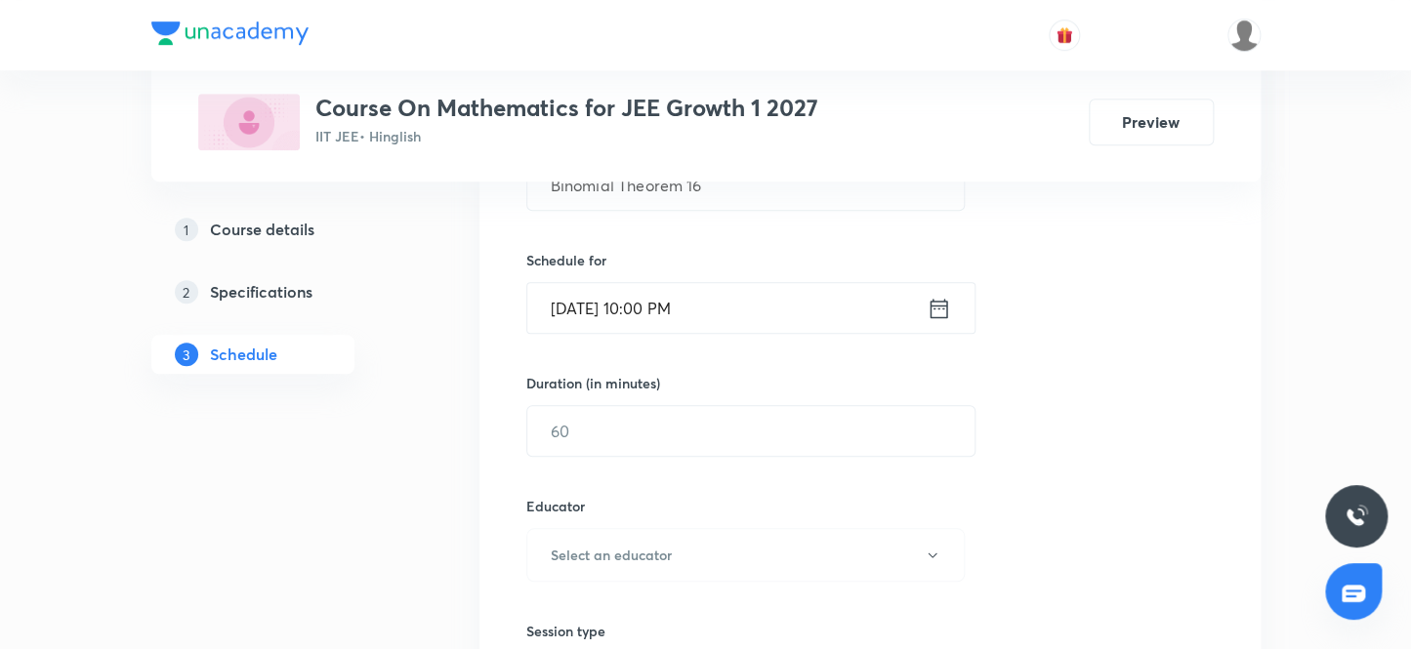
click at [717, 314] on input "Oct 8, 2025, 10:00 PM" at bounding box center [726, 308] width 399 height 50
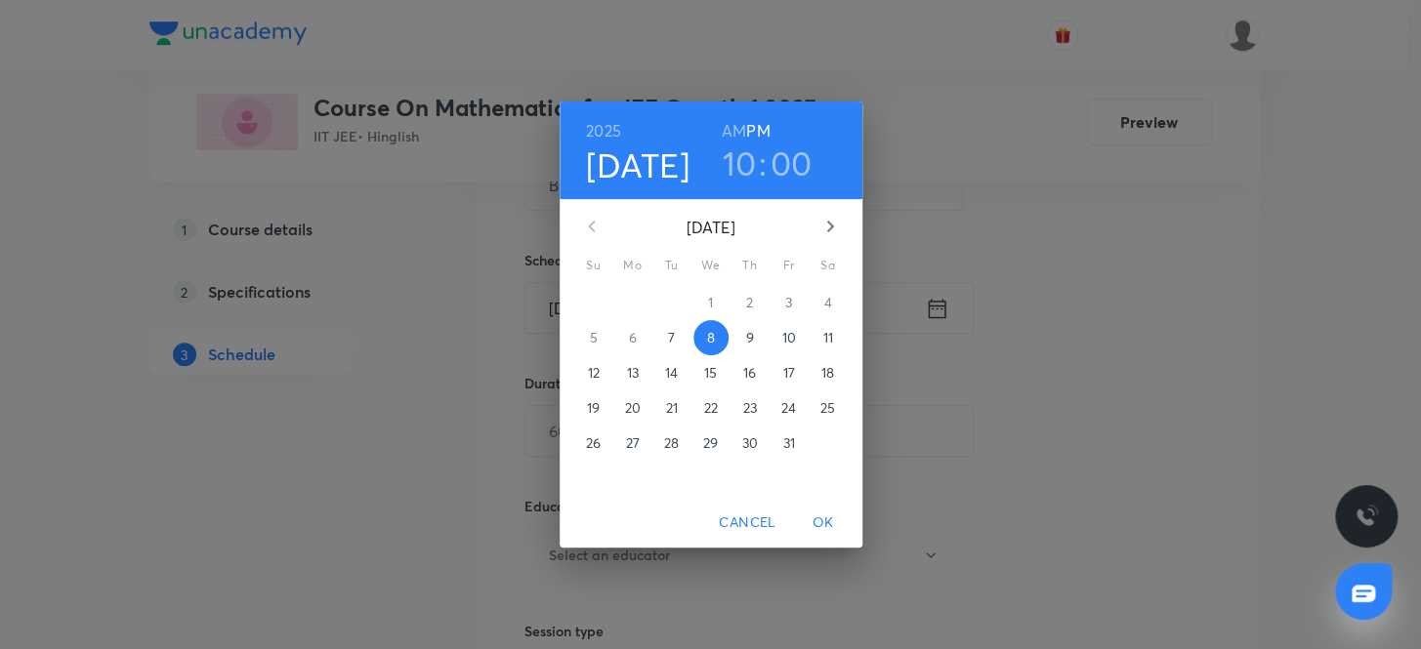
click at [732, 127] on h6 "AM" at bounding box center [734, 130] width 24 height 27
click at [823, 513] on span "OK" at bounding box center [823, 523] width 47 height 24
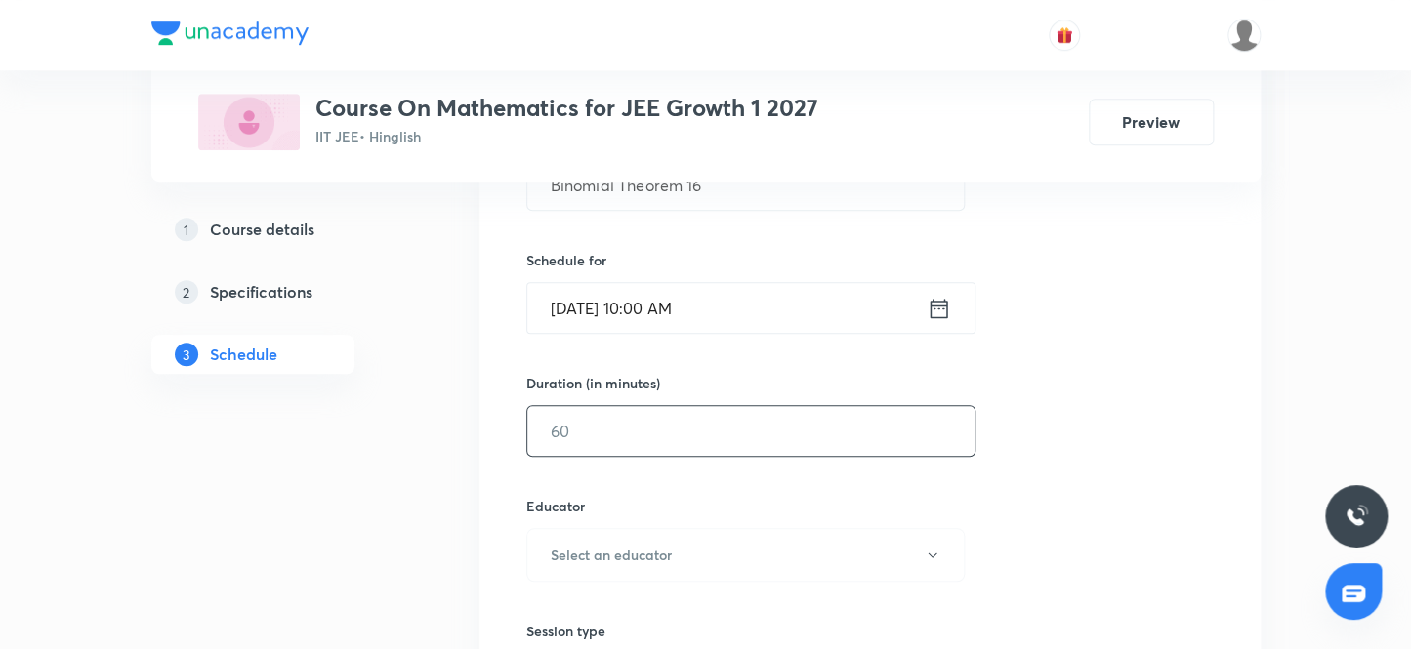
click at [601, 439] on input "text" at bounding box center [750, 431] width 447 height 50
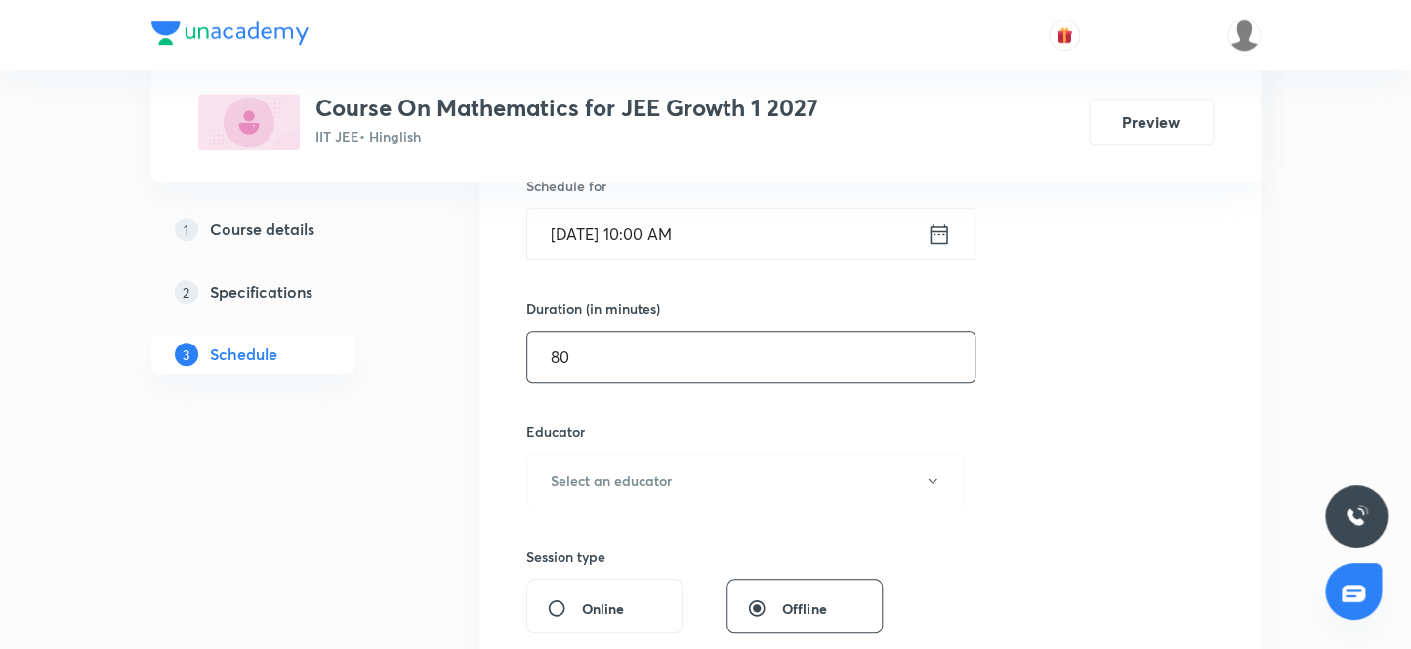
scroll to position [604, 0]
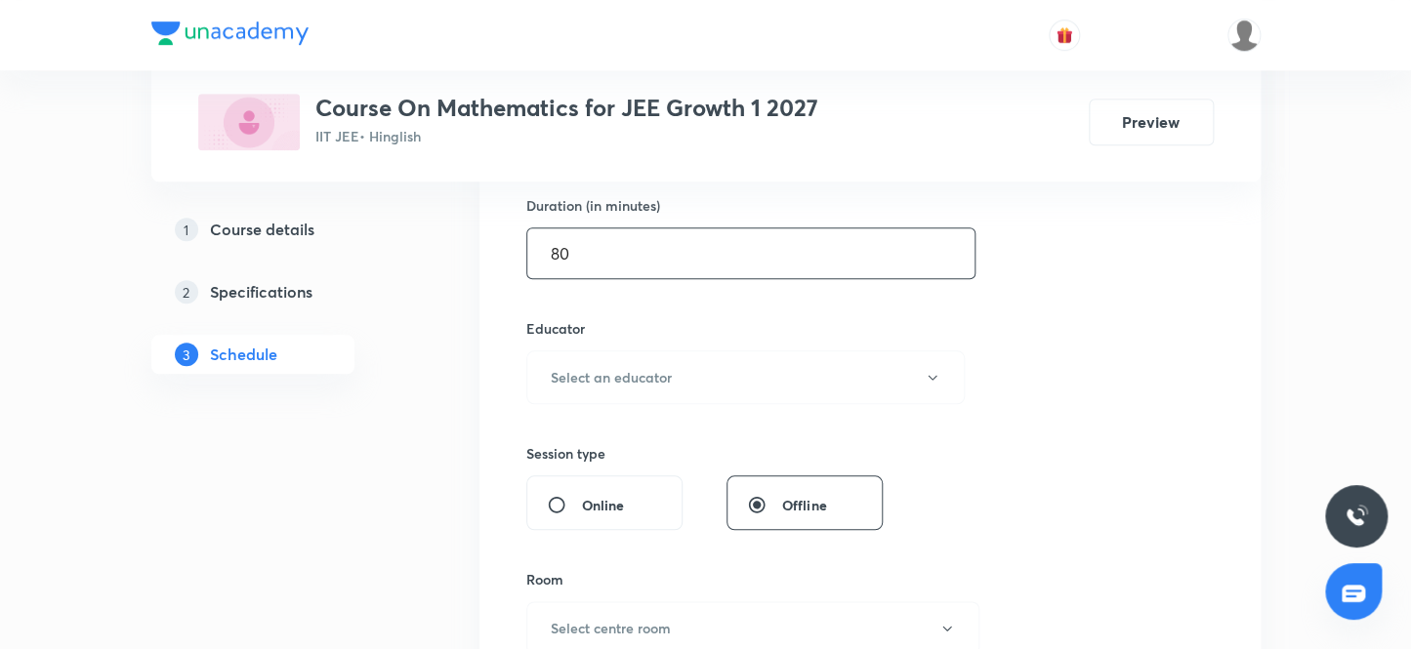
type input "80"
click at [601, 406] on div "Session 76 Live class Session title 19/99 Binomial Theorem 16 ​ Schedule for Oc…" at bounding box center [869, 338] width 687 height 1042
click at [601, 391] on button "Select an educator" at bounding box center [745, 377] width 439 height 54
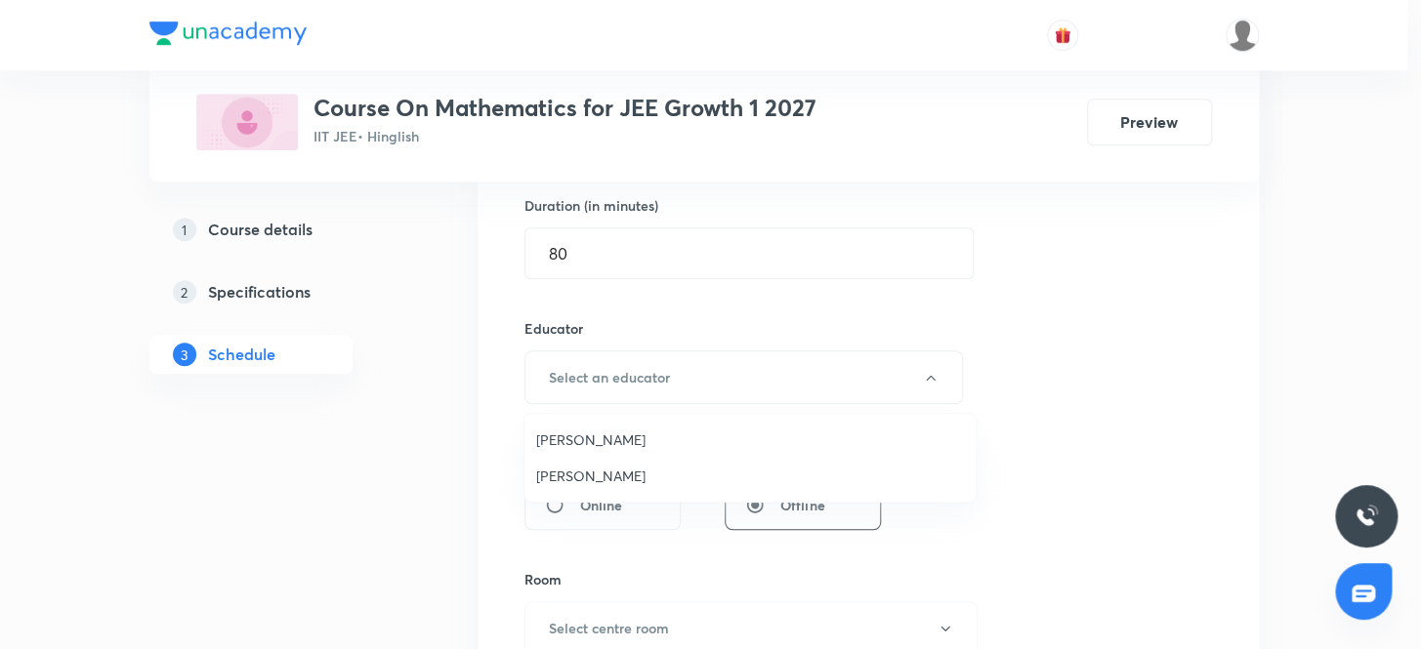
click at [602, 448] on span "Vijay Meghwal" at bounding box center [750, 440] width 428 height 21
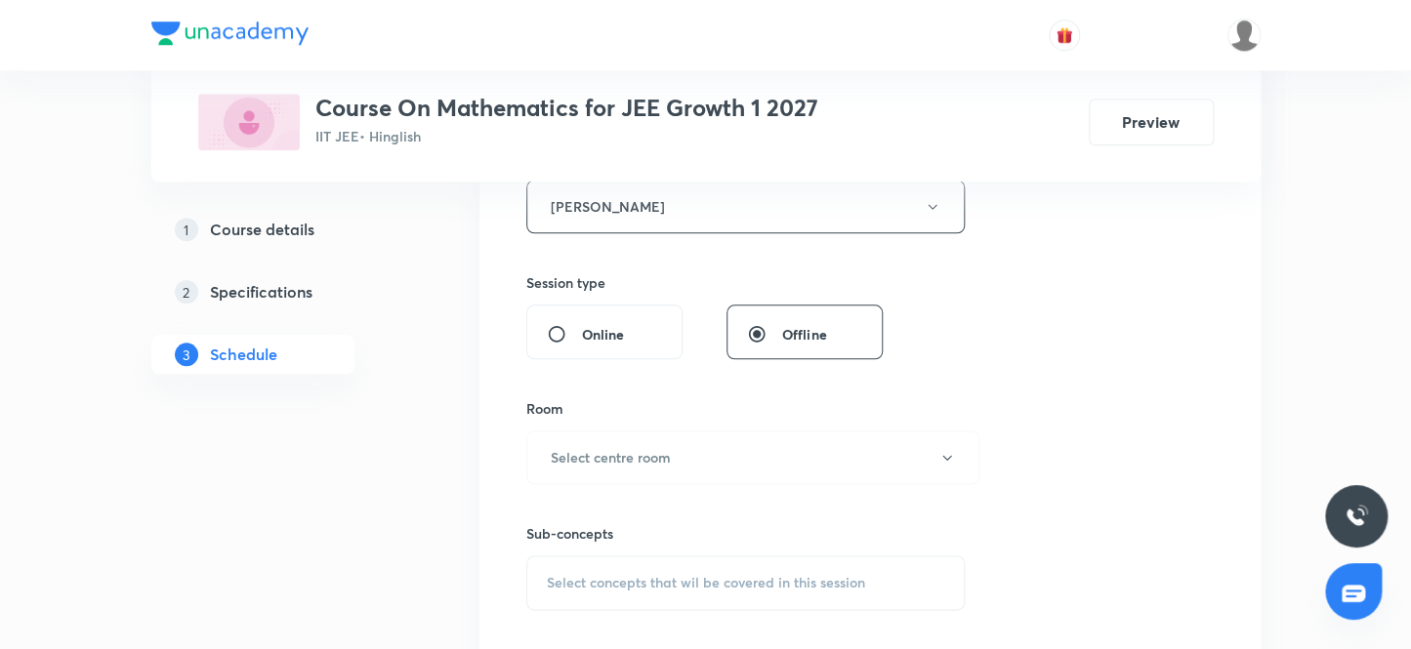
scroll to position [781, 0]
click at [635, 461] on button "Select centre room" at bounding box center [752, 452] width 453 height 54
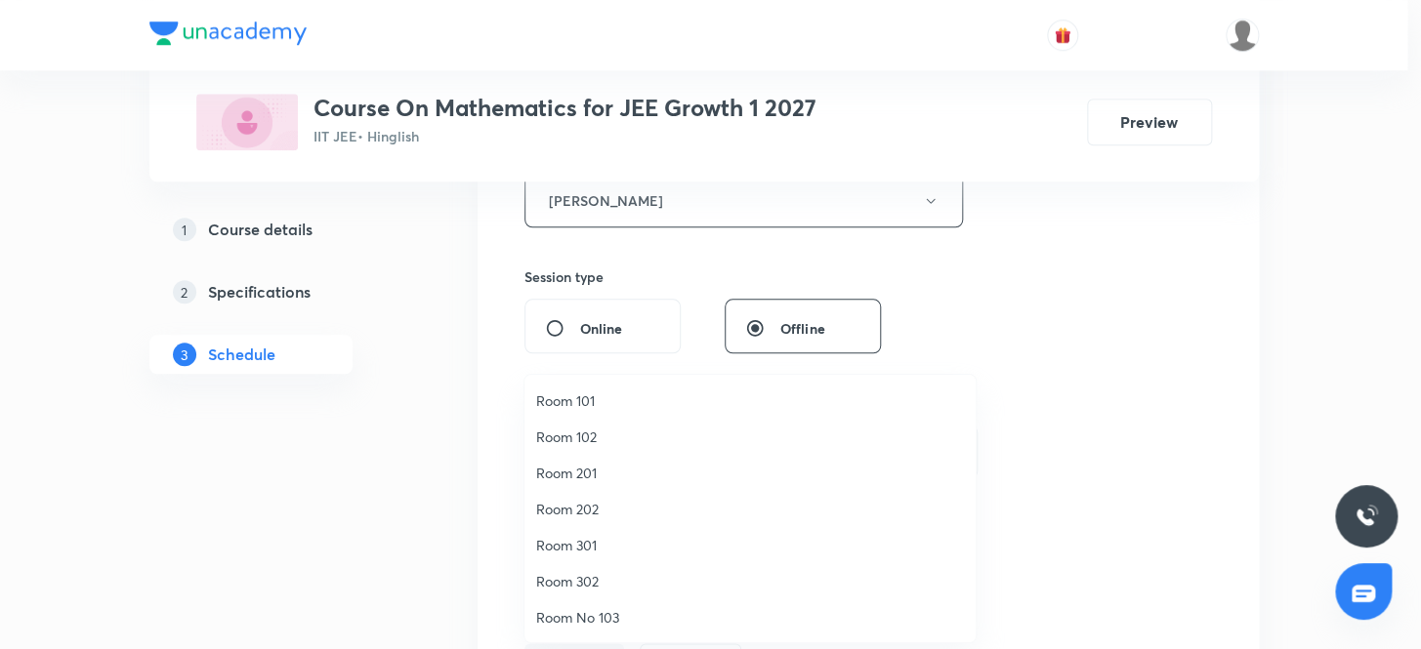
click at [592, 470] on span "Room 201" at bounding box center [750, 473] width 428 height 21
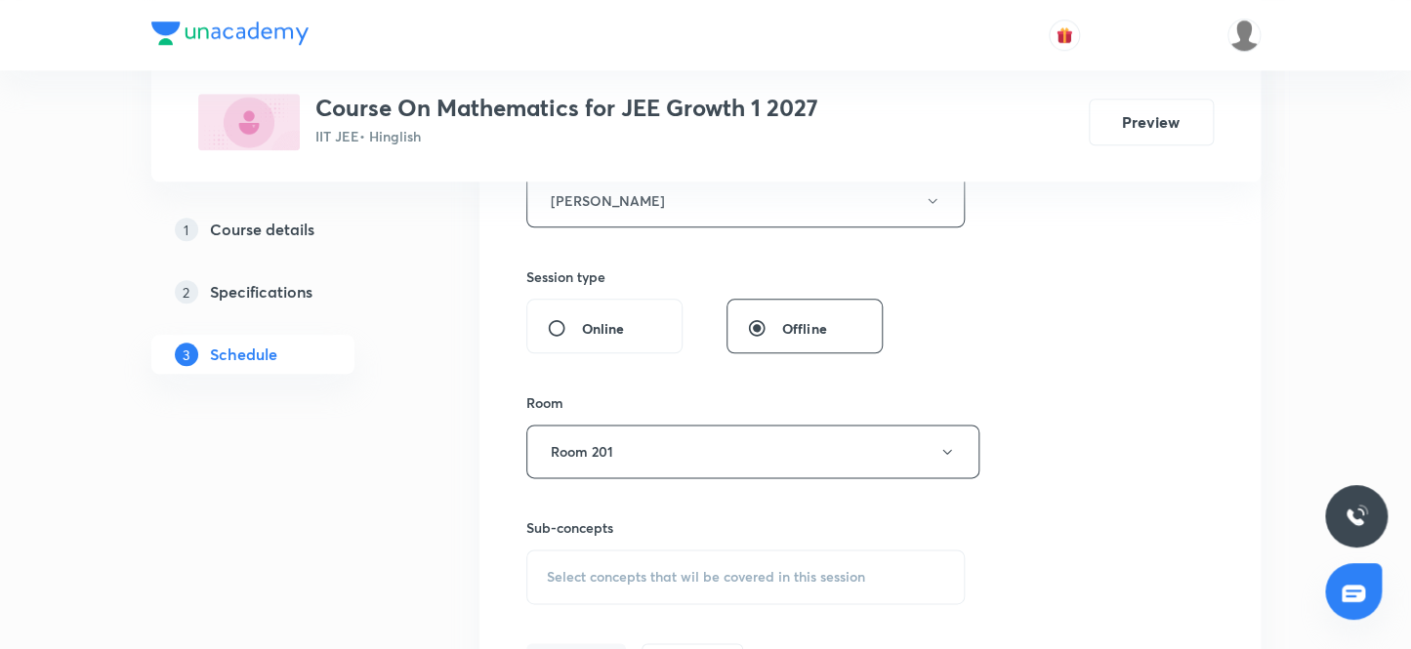
scroll to position [870, 0]
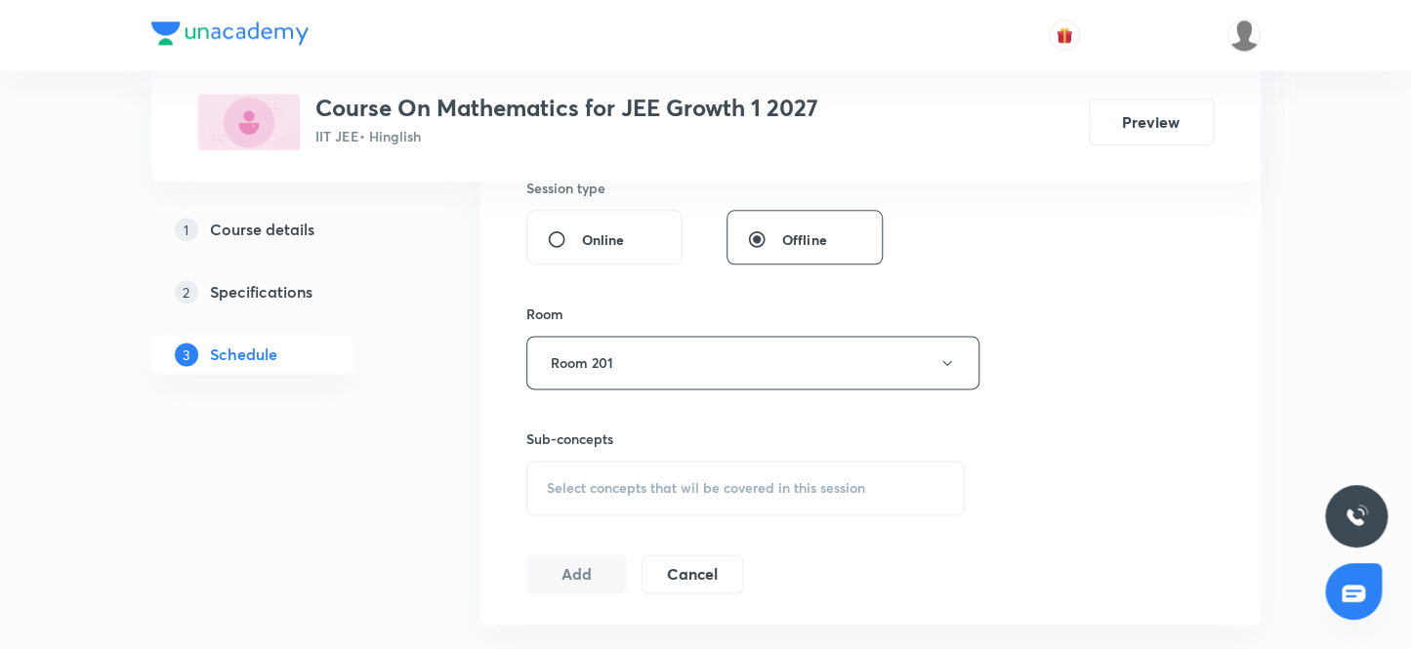
click at [778, 486] on span "Select concepts that wil be covered in this session" at bounding box center [706, 488] width 318 height 16
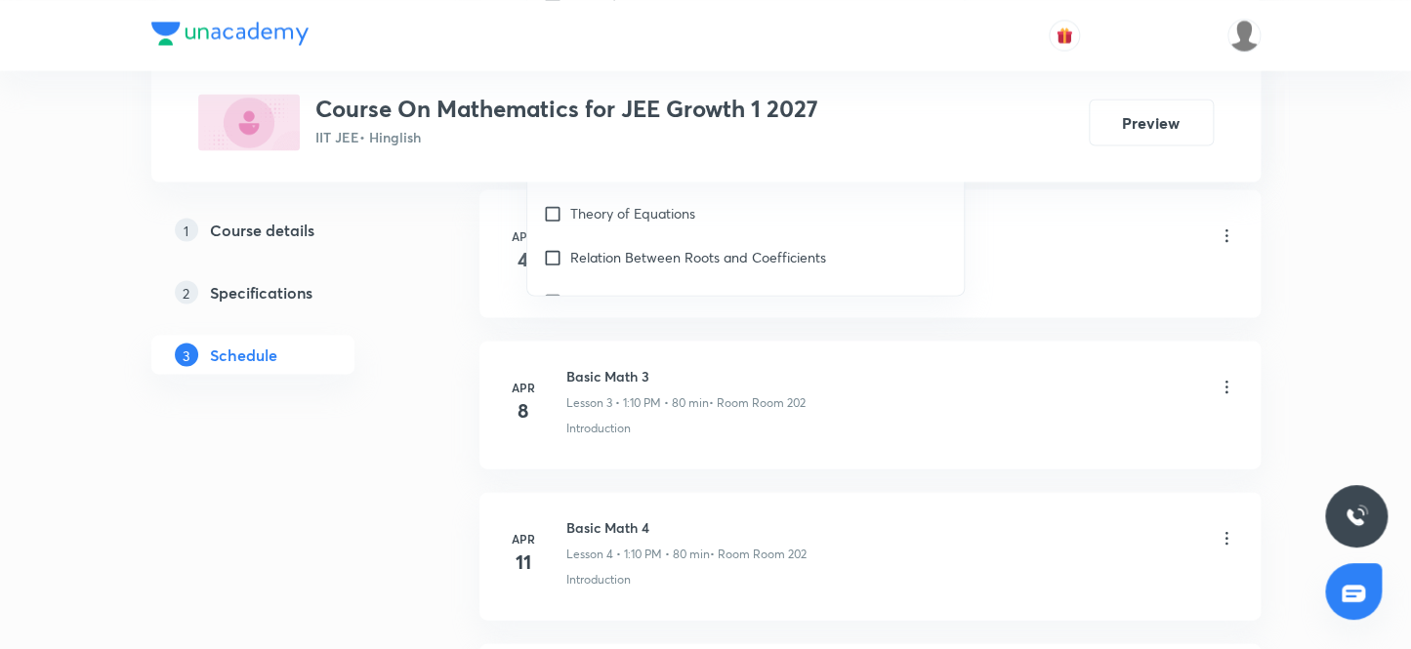
scroll to position [887, 0]
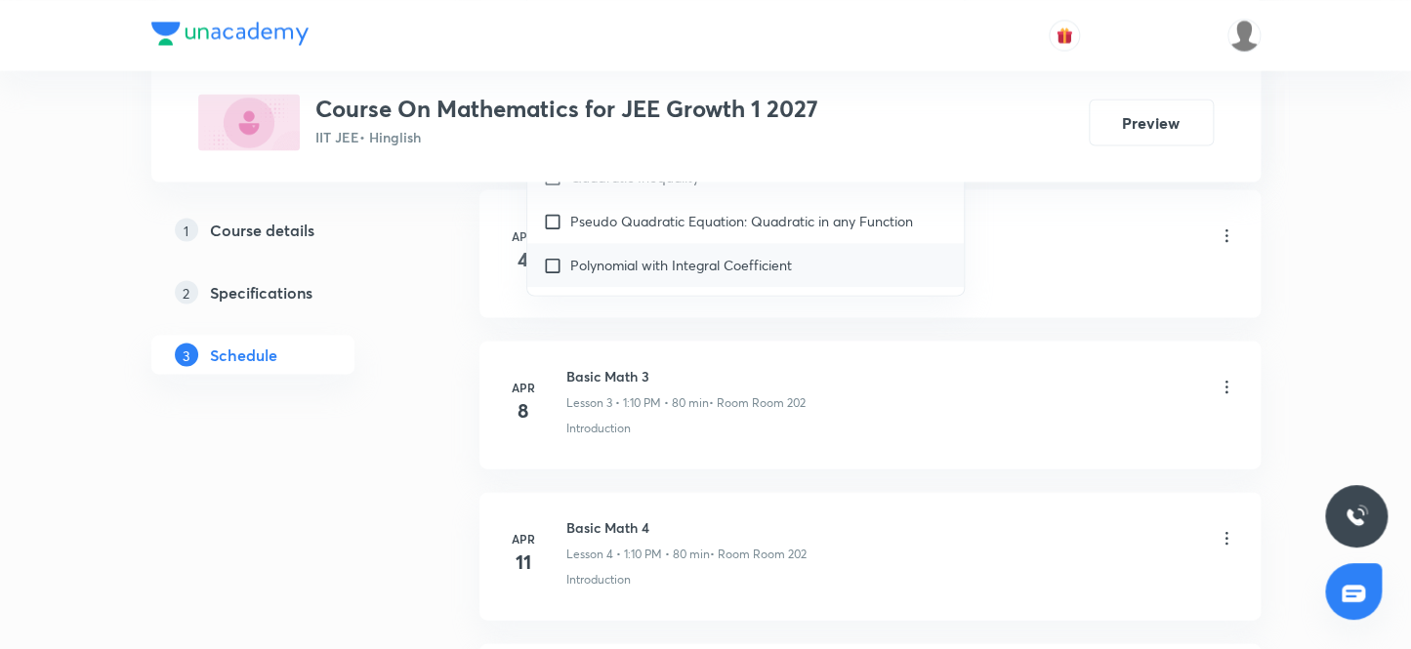
click at [709, 259] on p "Polynomial with Integral Coefficient" at bounding box center [681, 265] width 222 height 21
checkbox input "true"
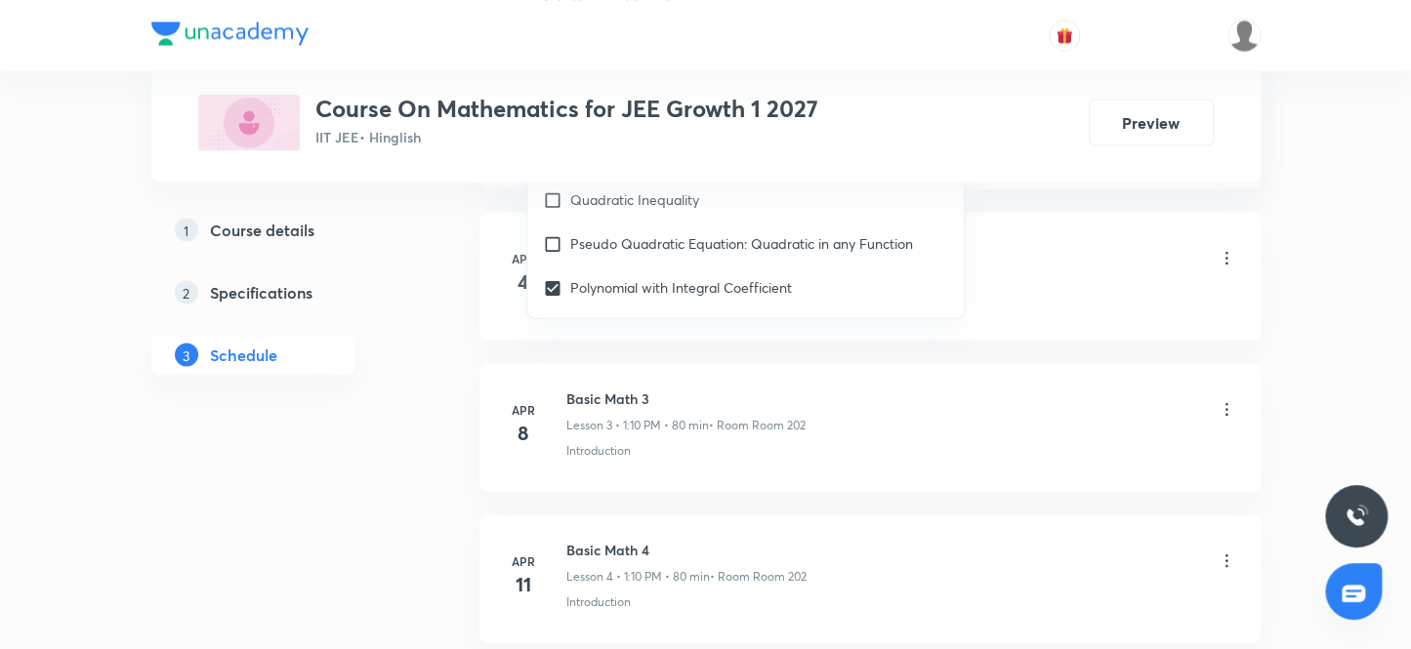
click at [1165, 261] on div "Basic Math 2 Lesson 2 • 1:10 PM • 80 min • Room Room 202" at bounding box center [901, 259] width 670 height 46
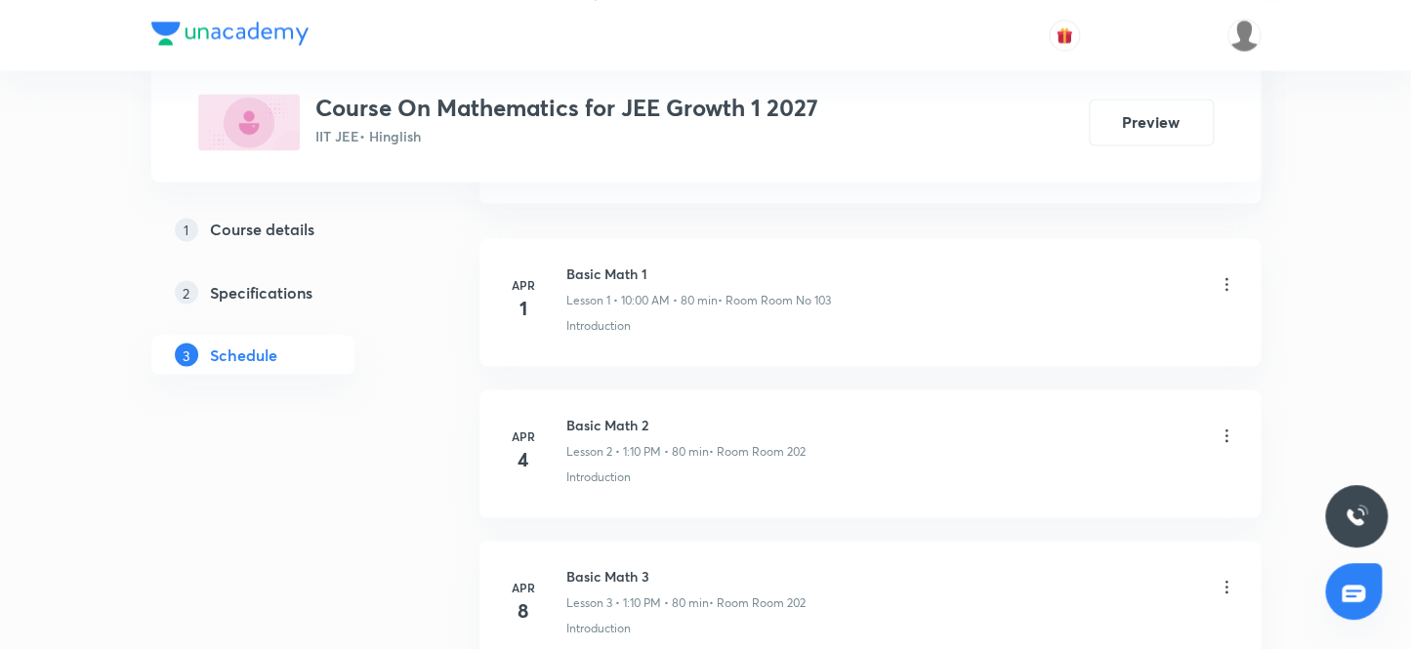
scroll to position [1136, 0]
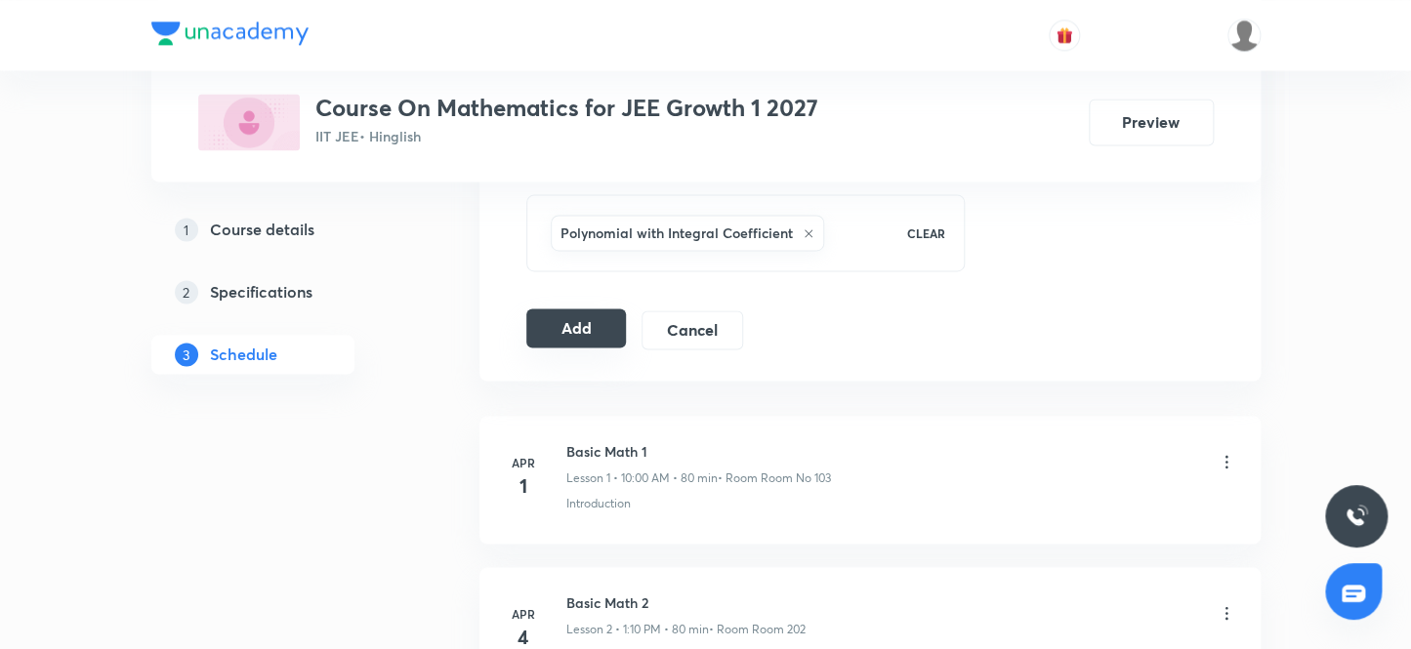
click at [557, 330] on button "Add" at bounding box center [576, 328] width 101 height 39
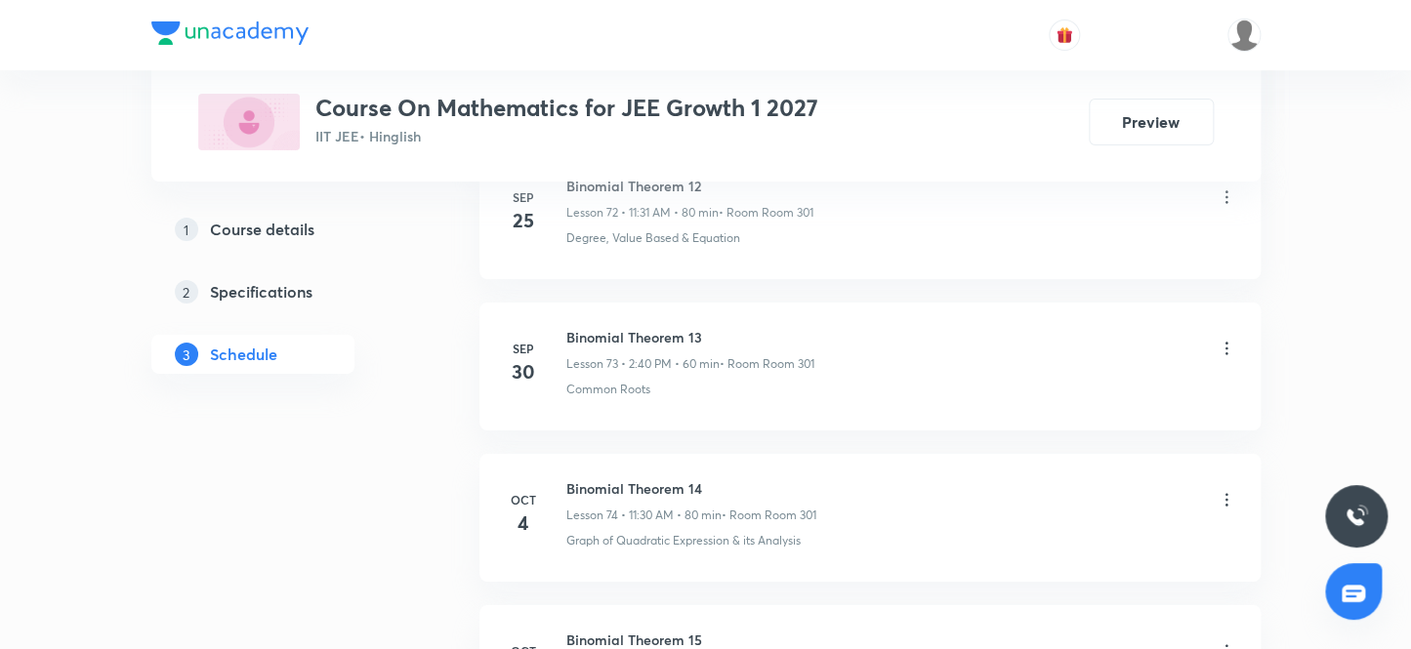
scroll to position [12394, 0]
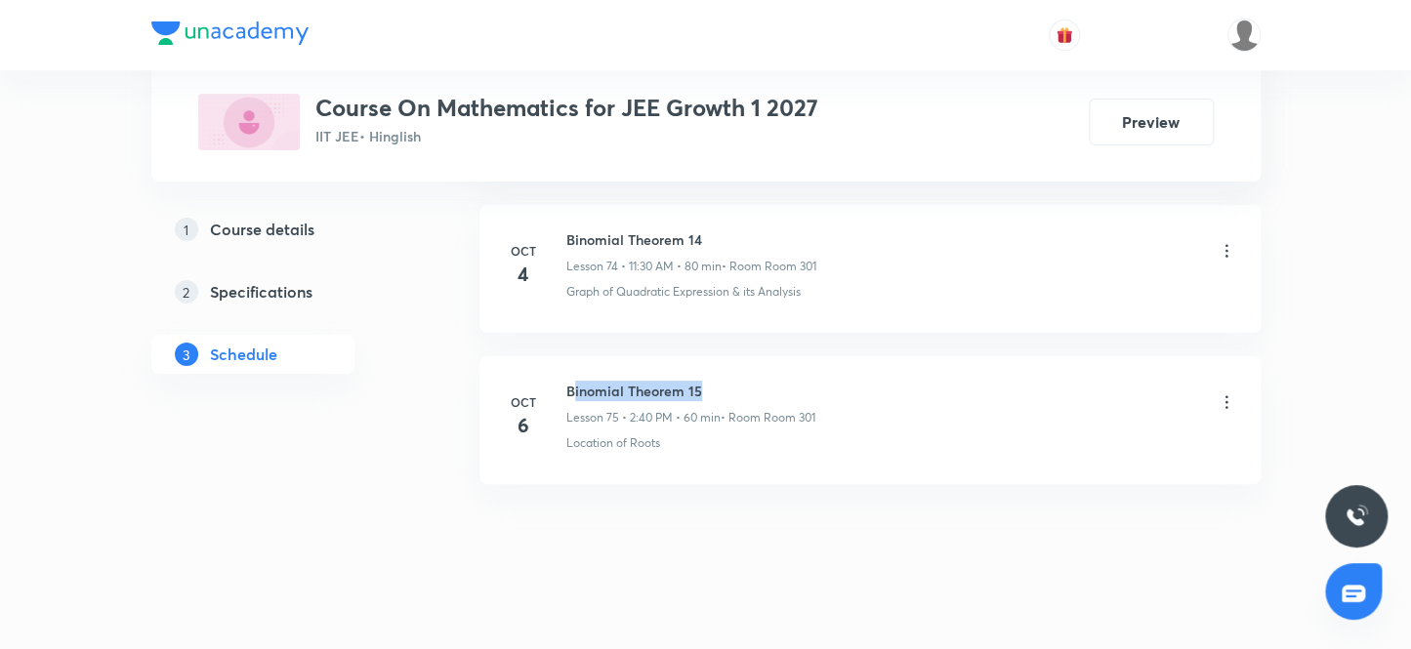
drag, startPoint x: 573, startPoint y: 371, endPoint x: 956, endPoint y: 431, distance: 387.3
click at [917, 381] on div "Binomial Theorem 15 Lesson 75 • 2:40 PM • 60 min • Room Room 301" at bounding box center [901, 404] width 670 height 46
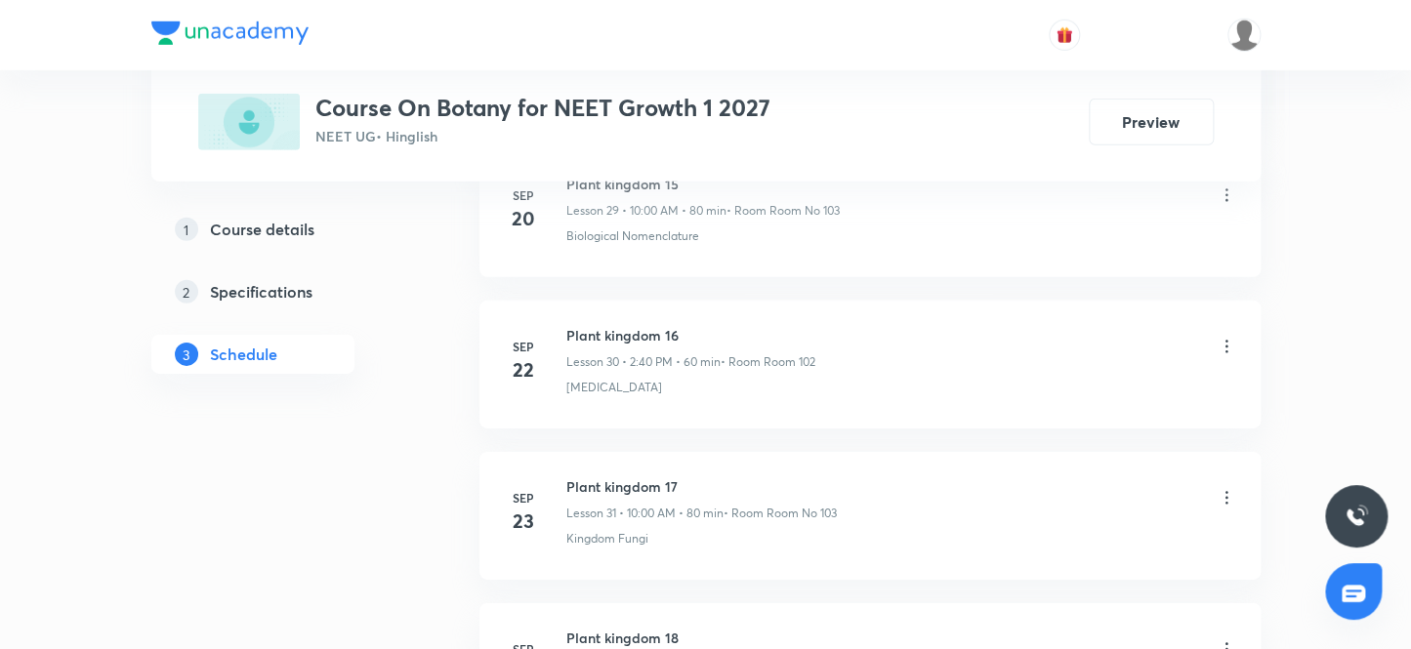
scroll to position [6959, 0]
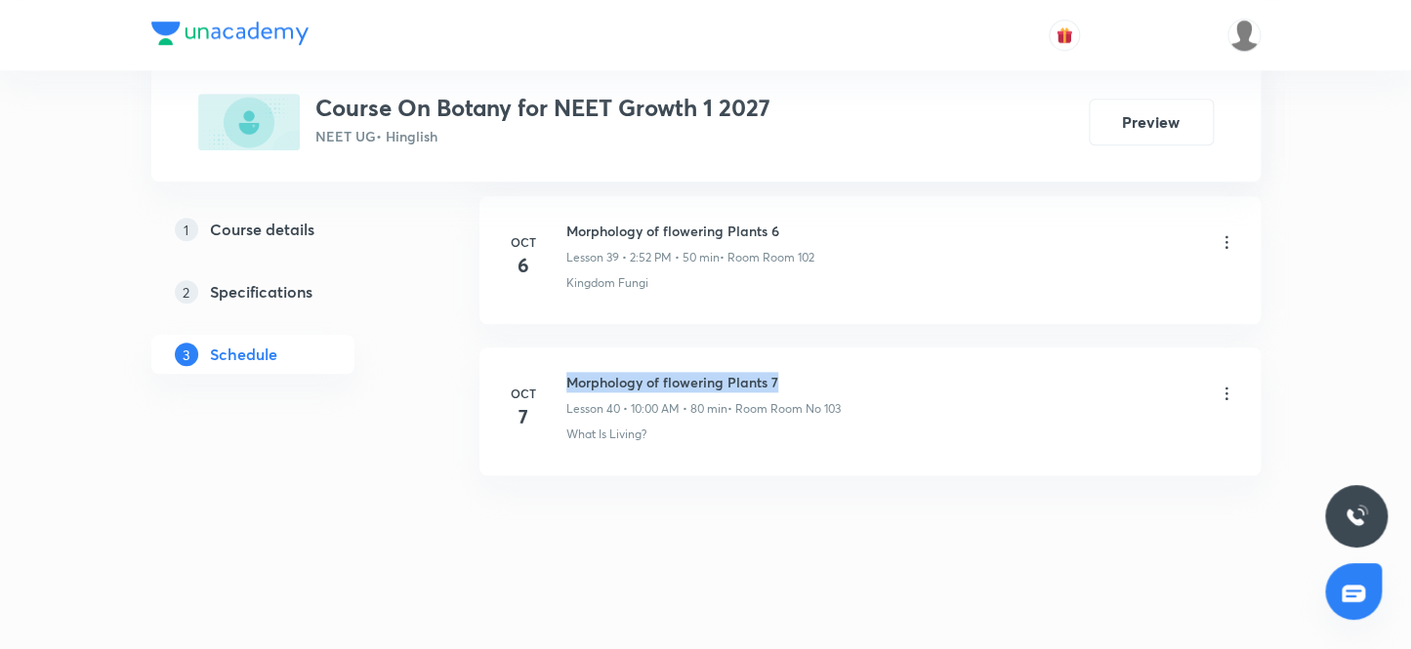
drag, startPoint x: 566, startPoint y: 365, endPoint x: 871, endPoint y: 364, distance: 304.6
click at [871, 372] on div "Morphology of flowering Plants 7 Lesson 40 • 10:00 AM • 80 min • Room Room No 1…" at bounding box center [901, 395] width 670 height 46
copy h6 "Morphology of flowering Plants 7"
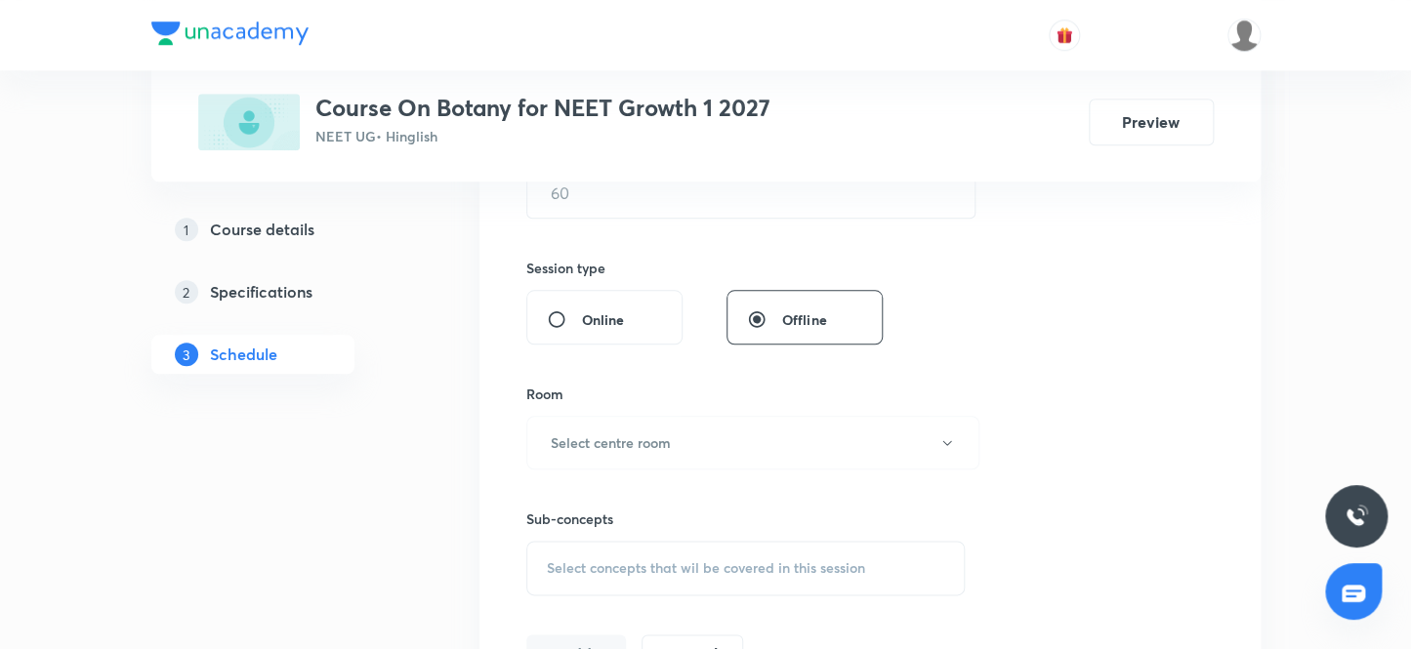
scroll to position [0, 0]
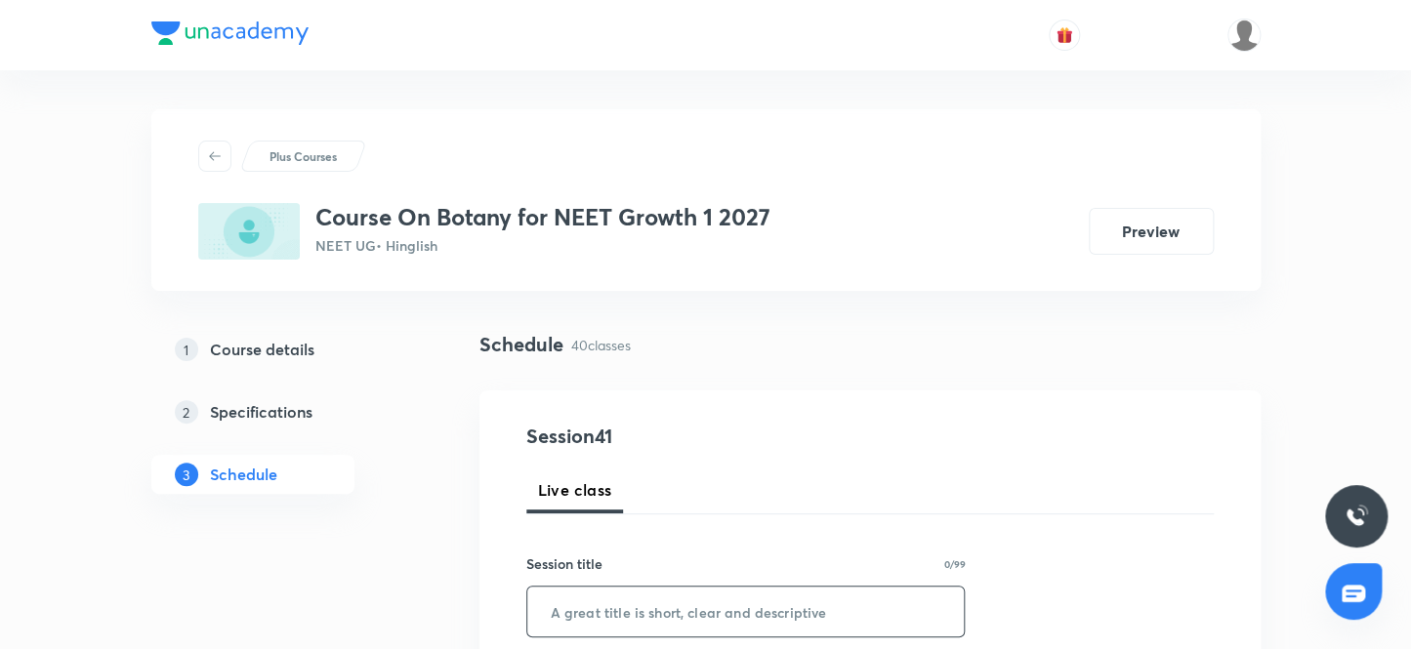
click at [715, 584] on div "Session title 0/99 ​" at bounding box center [745, 596] width 439 height 84
click at [705, 598] on input "text" at bounding box center [745, 612] width 437 height 50
paste input "Morphology of flowering Plants 7"
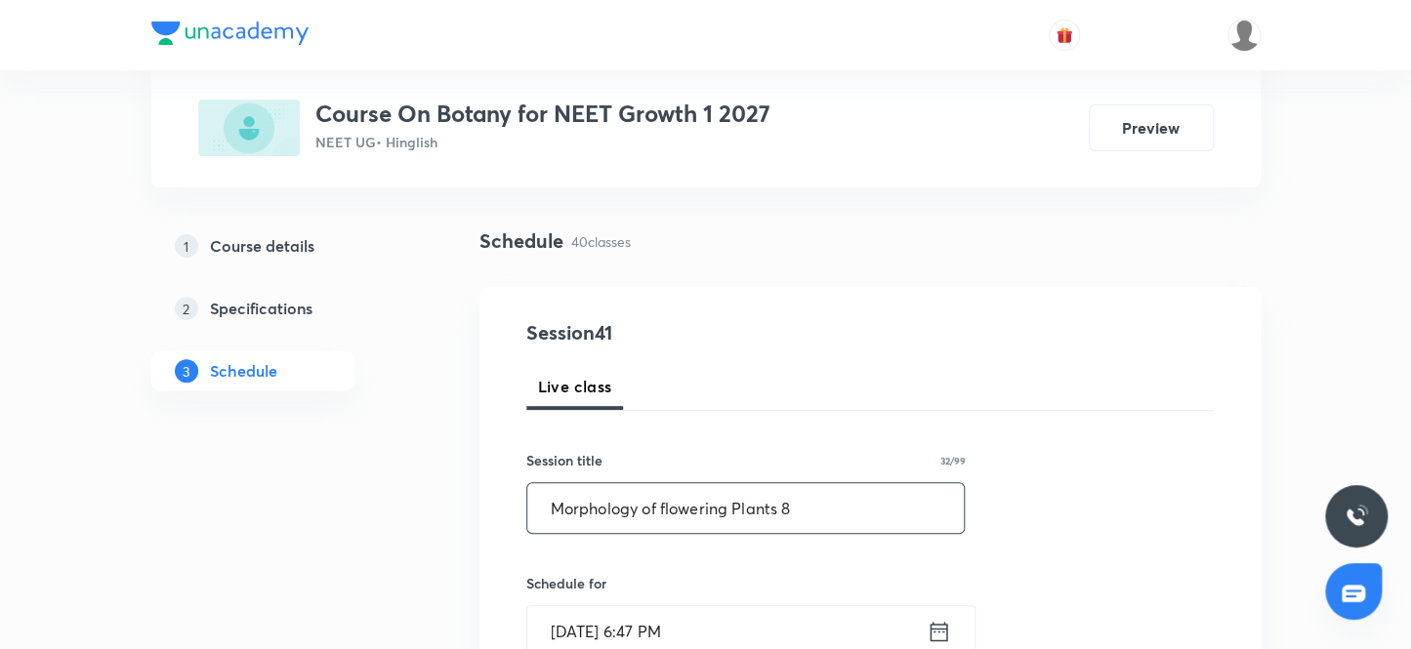
scroll to position [266, 0]
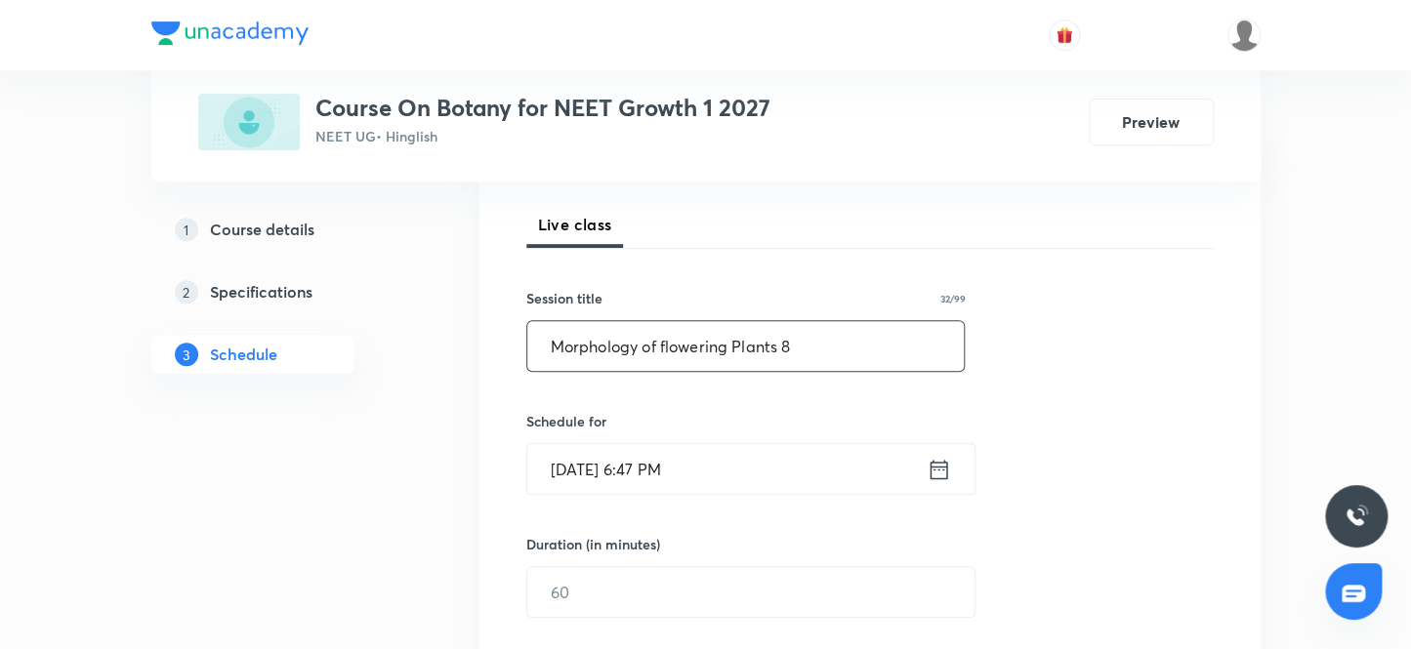
type input "Morphology of flowering Plants 8"
click at [722, 473] on input "Oct 7, 2025, 6:47 PM" at bounding box center [726, 469] width 399 height 50
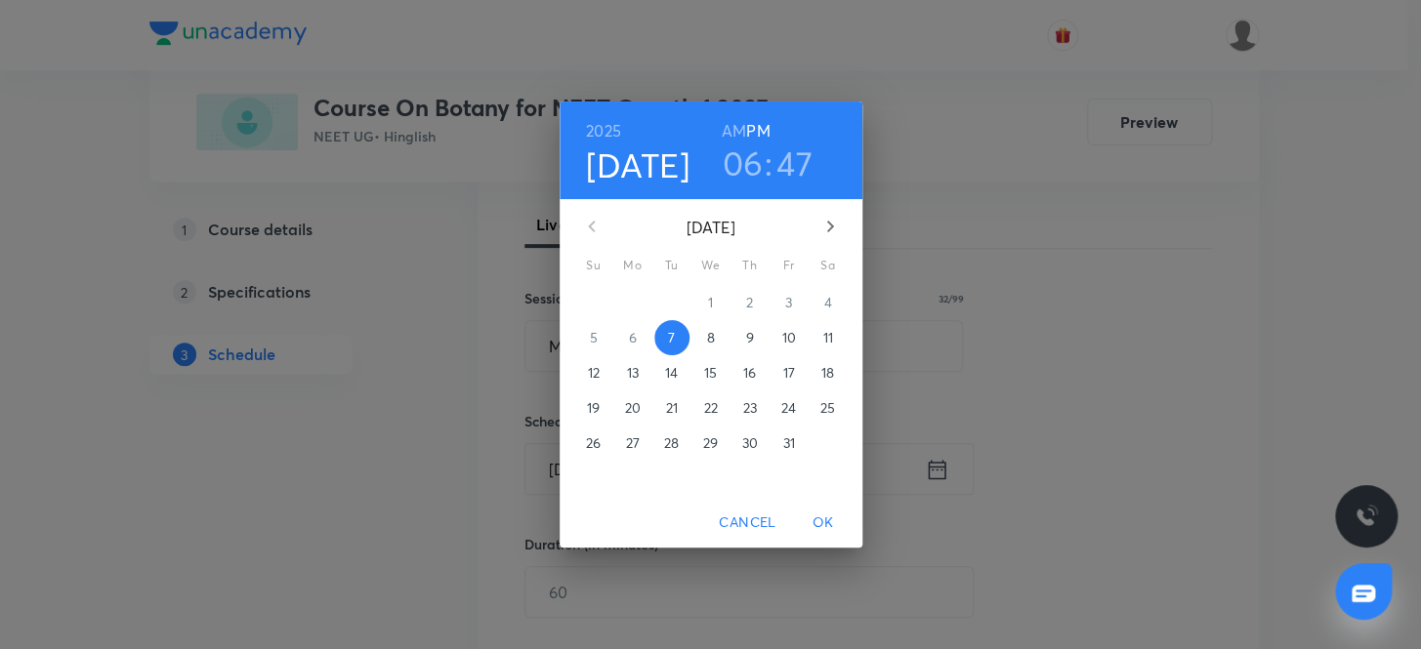
click at [707, 337] on p "8" at bounding box center [710, 338] width 8 height 20
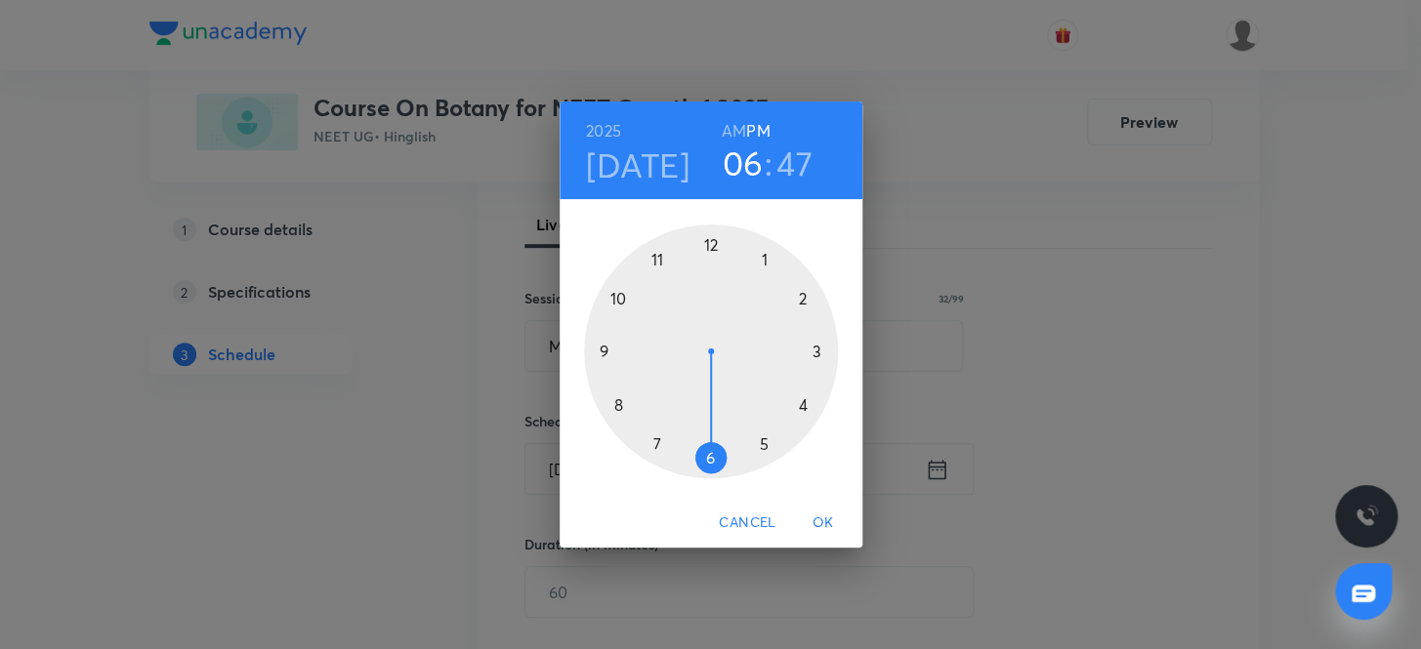
click at [752, 155] on h3 "06" at bounding box center [742, 163] width 41 height 41
click at [621, 301] on div at bounding box center [711, 352] width 254 height 254
click at [716, 240] on div at bounding box center [711, 352] width 254 height 254
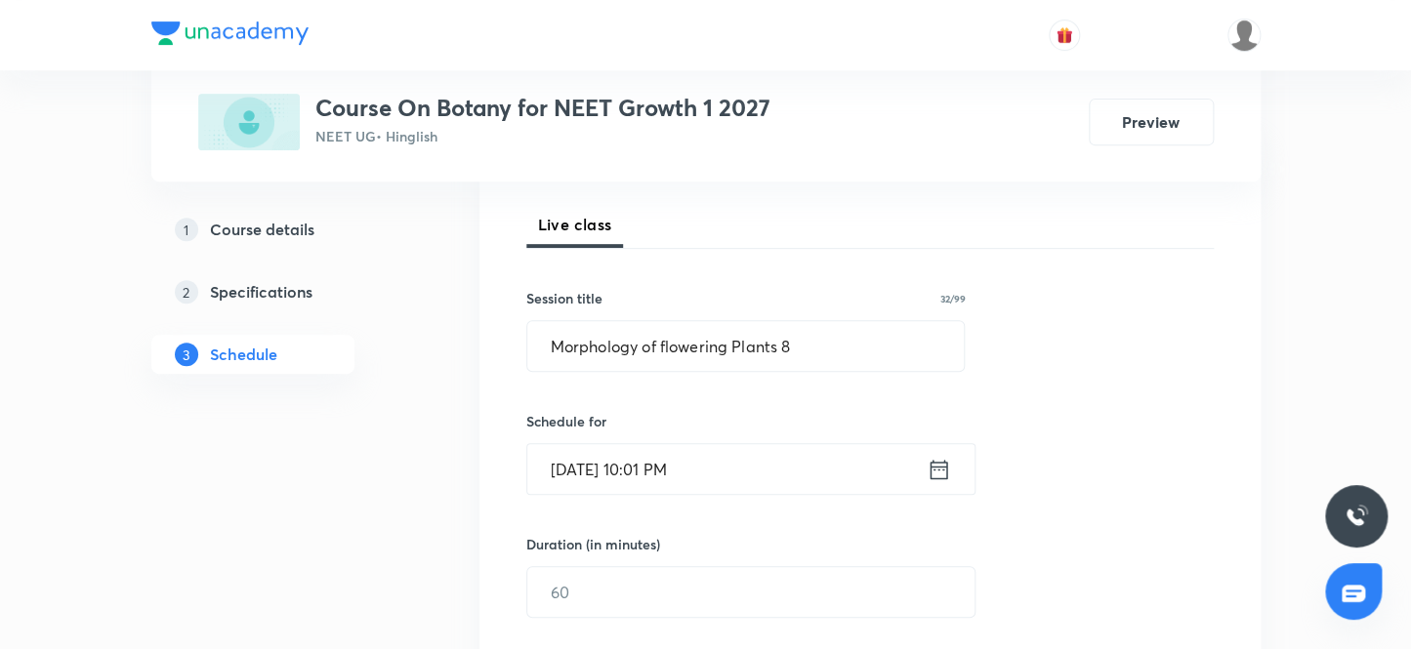
click at [744, 474] on input "Oct 8, 2025, 10:01 PM" at bounding box center [726, 469] width 399 height 50
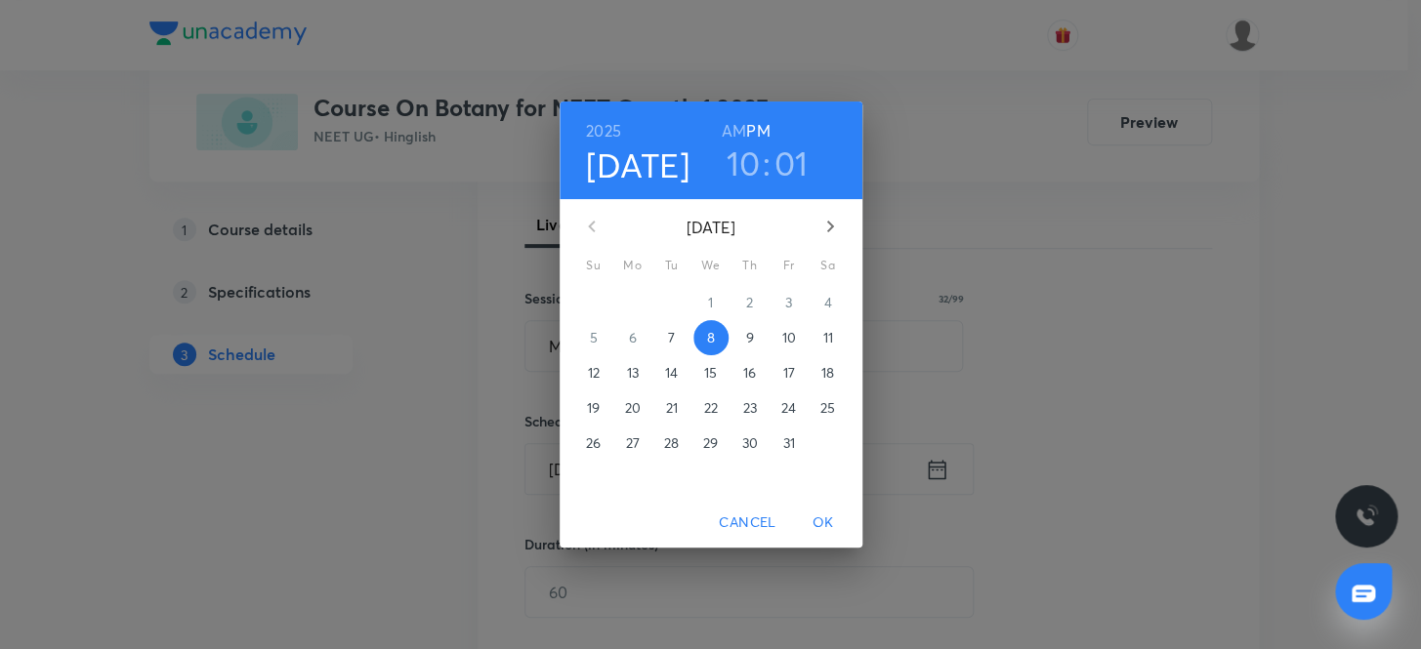
click at [735, 128] on h6 "AM" at bounding box center [734, 130] width 24 height 27
click at [830, 520] on span "OK" at bounding box center [823, 523] width 47 height 24
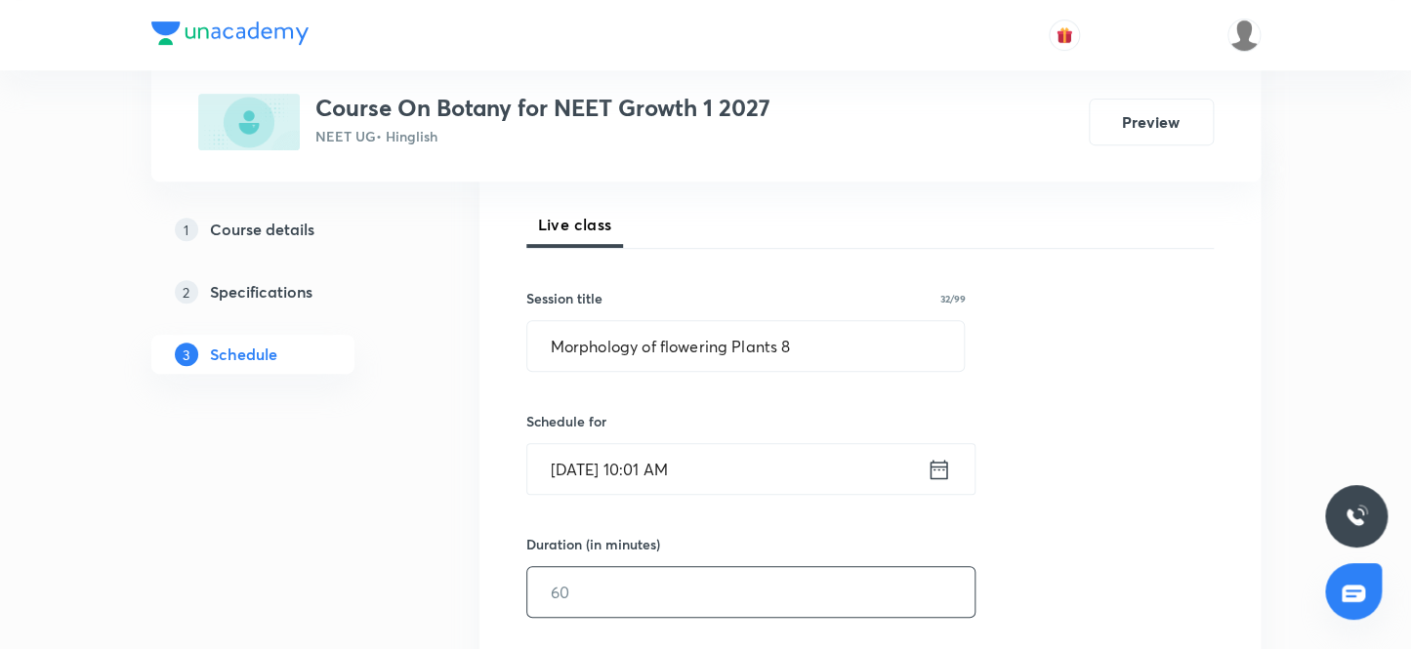
click at [625, 597] on input "text" at bounding box center [750, 592] width 447 height 50
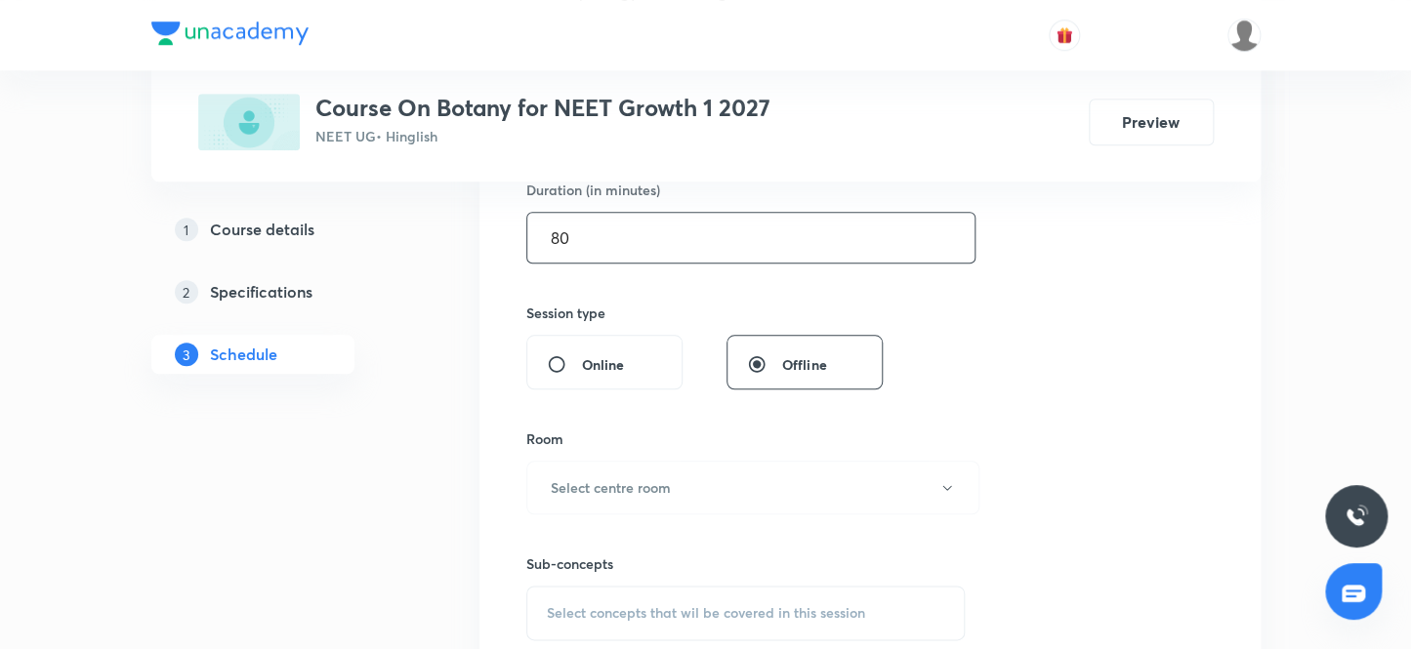
scroll to position [621, 0]
type input "80"
click at [646, 490] on h6 "Select centre room" at bounding box center [611, 486] width 120 height 21
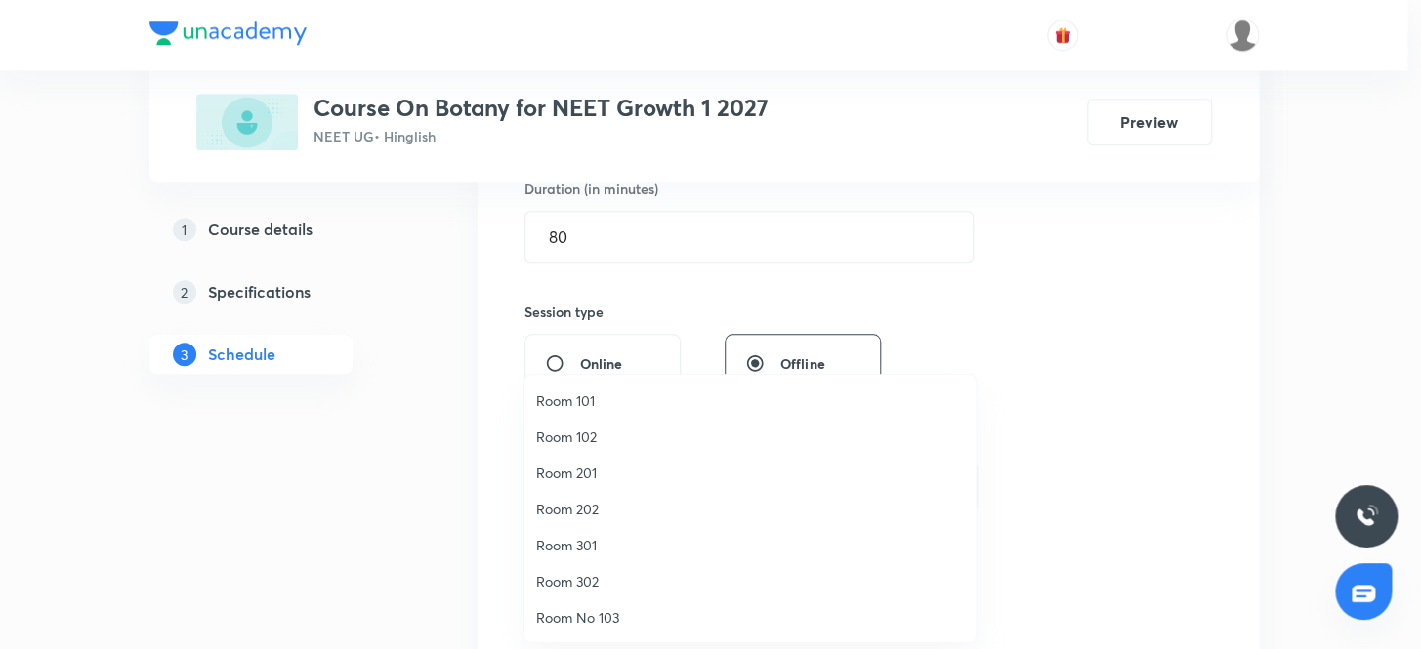
drag, startPoint x: 603, startPoint y: 472, endPoint x: 764, endPoint y: 488, distance: 161.9
click at [764, 488] on li "Room 201" at bounding box center [749, 473] width 451 height 36
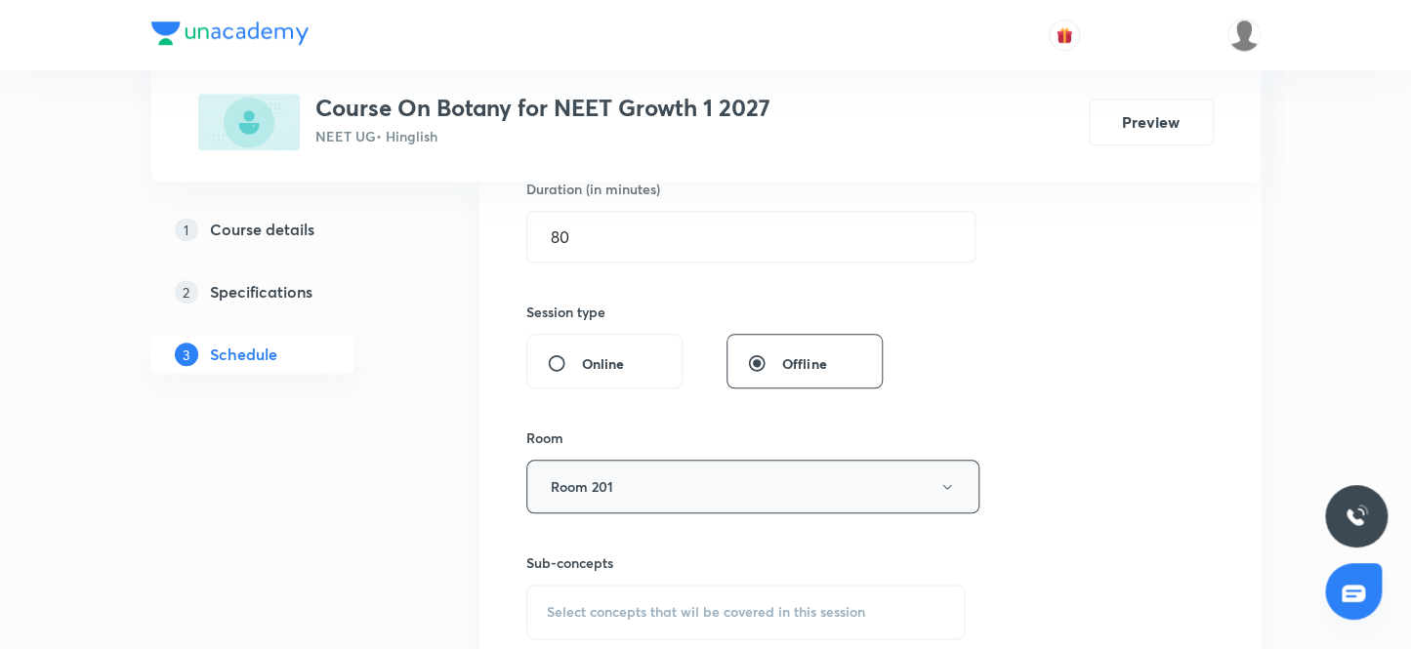
scroll to position [710, 0]
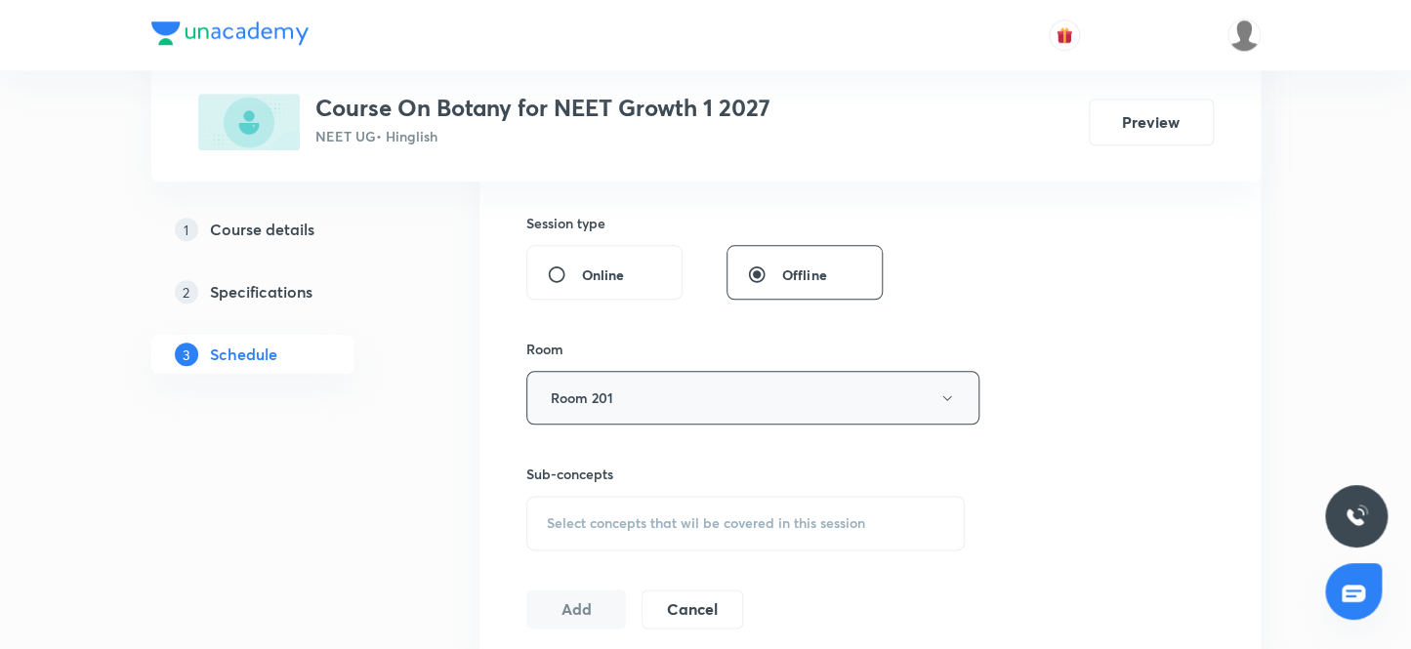
click at [625, 396] on button "Room 201" at bounding box center [752, 398] width 453 height 54
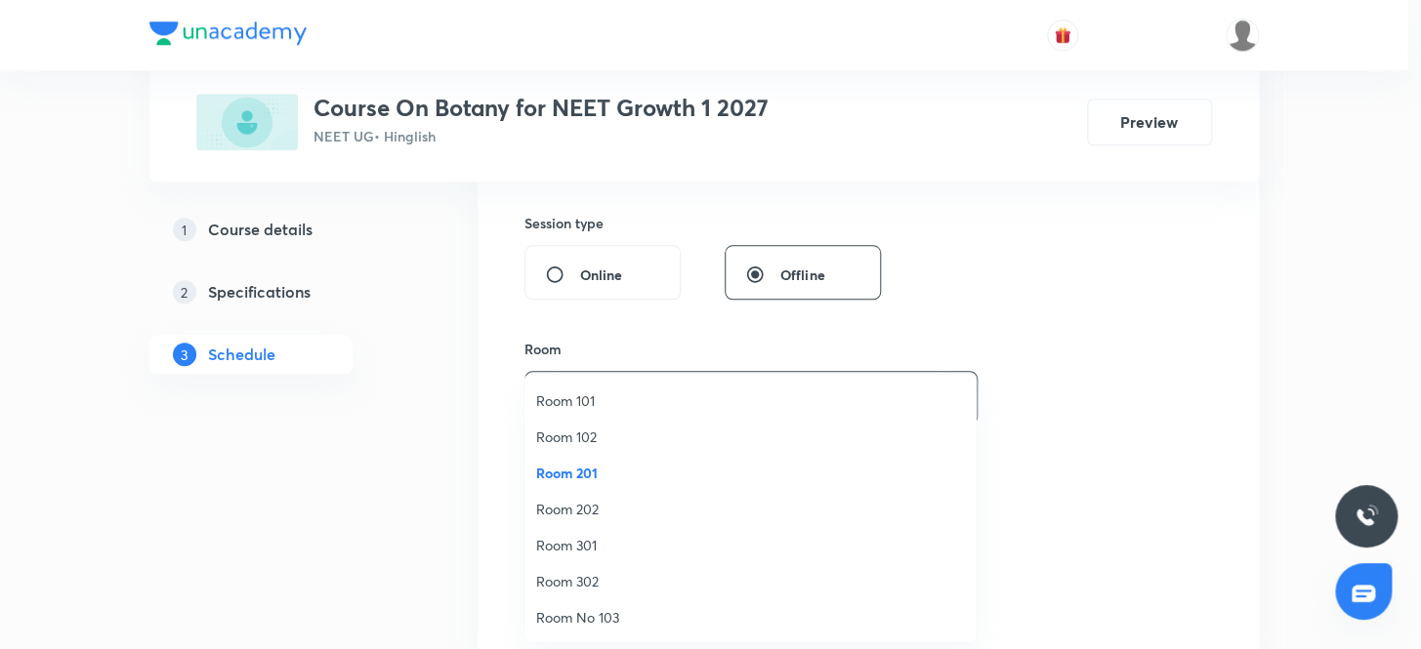
click at [617, 623] on span "Room No 103" at bounding box center [750, 617] width 428 height 21
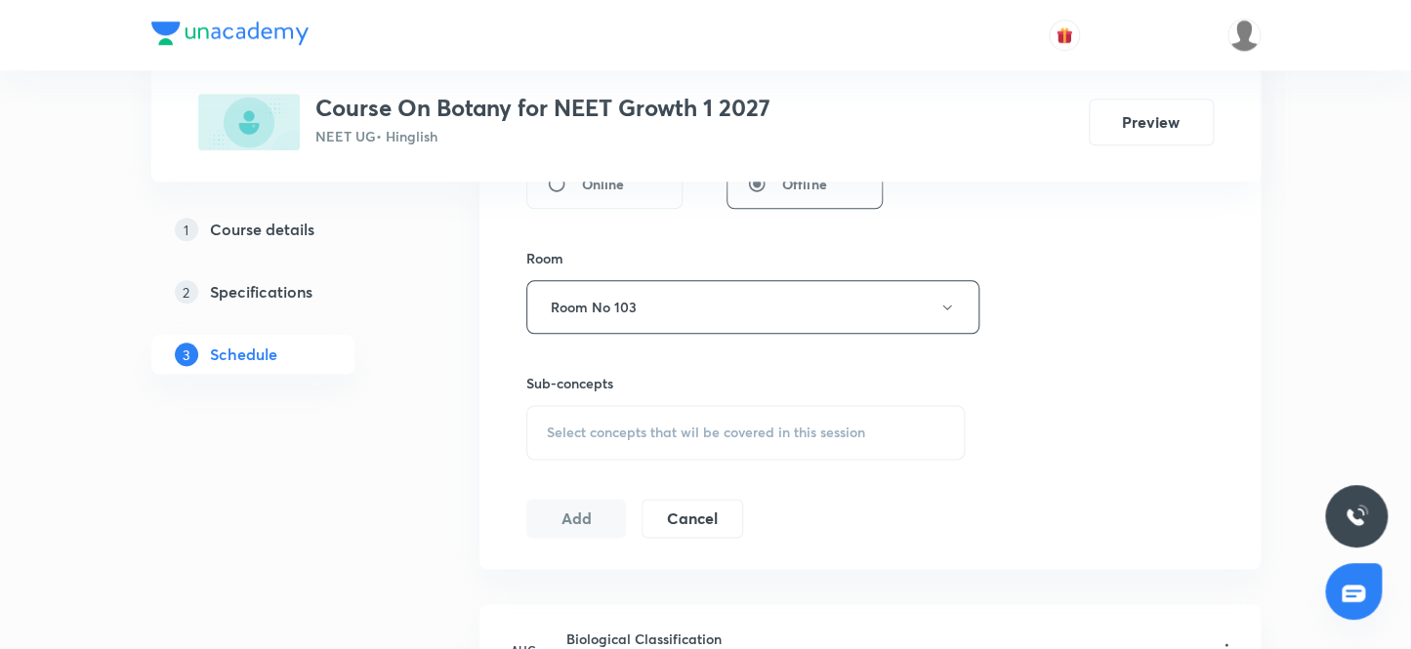
scroll to position [887, 0]
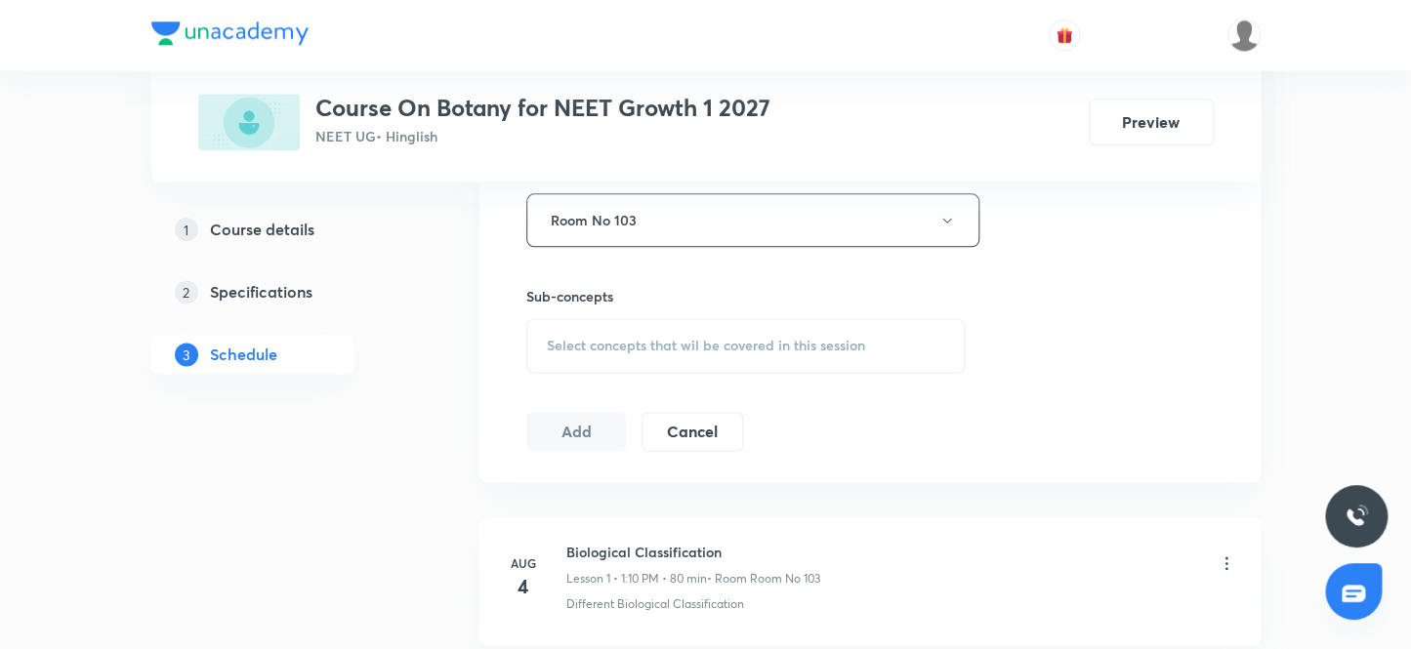
click at [786, 330] on div "Select concepts that wil be covered in this session" at bounding box center [745, 345] width 439 height 55
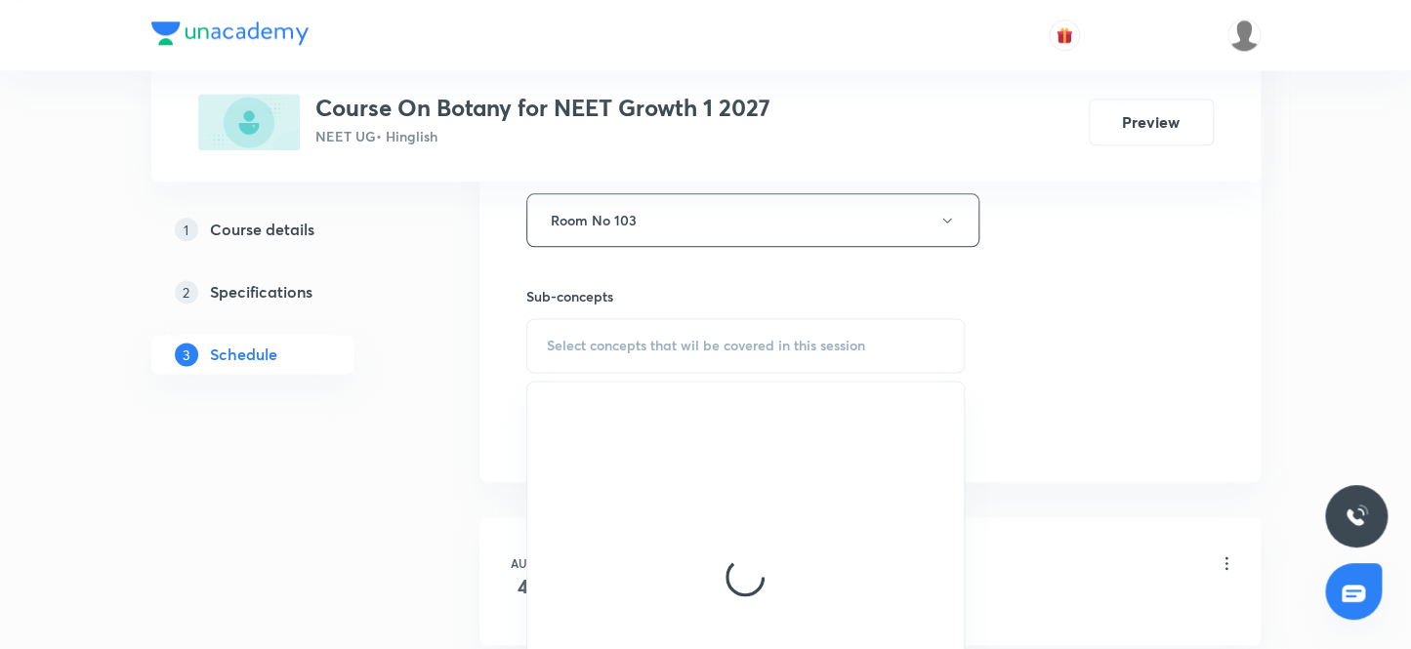
click at [763, 352] on div "Select concepts that wil be covered in this session" at bounding box center [745, 345] width 439 height 55
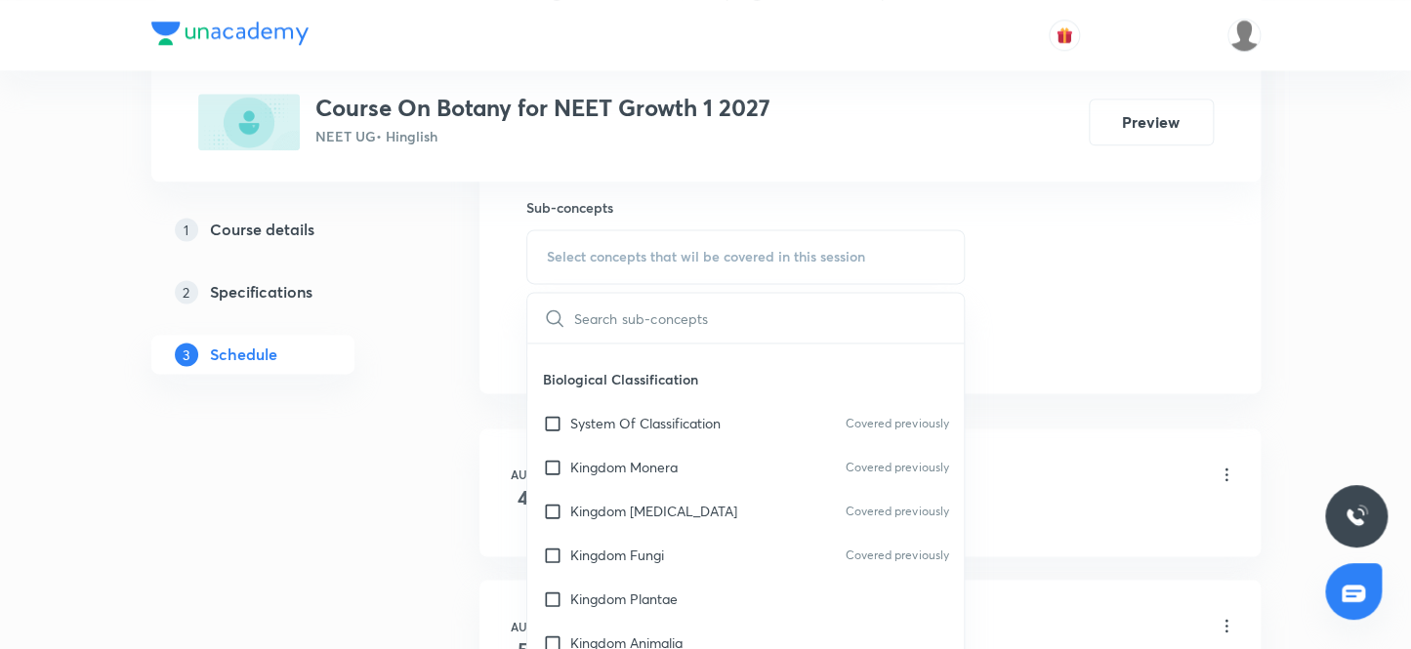
scroll to position [1420, 0]
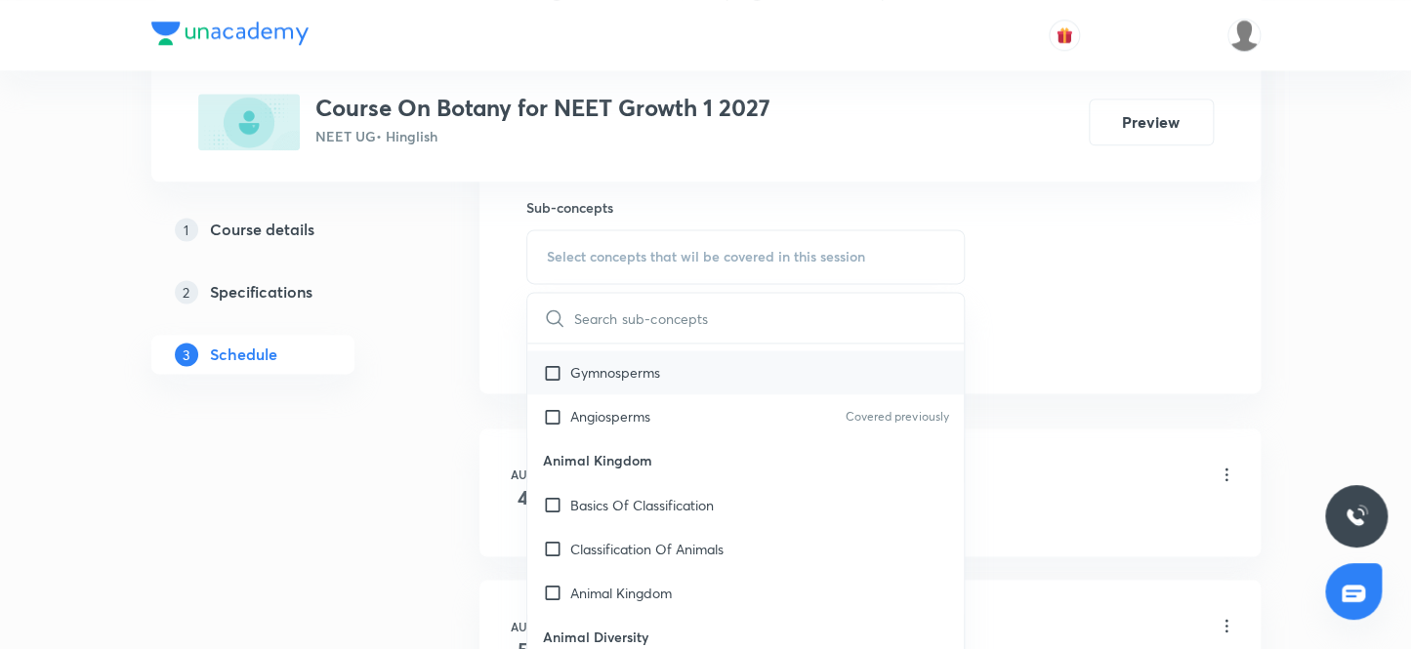
click at [656, 378] on p "Gymnosperms" at bounding box center [615, 372] width 90 height 21
checkbox input "true"
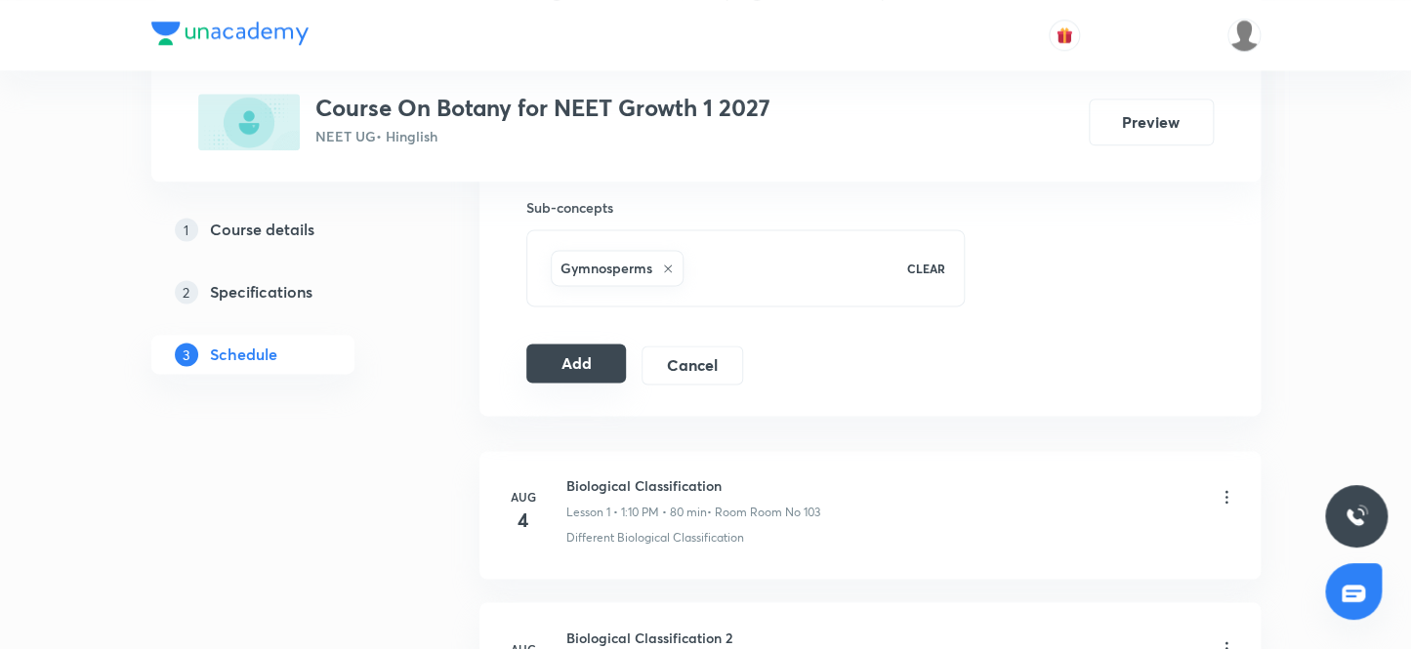
click at [598, 369] on button "Add" at bounding box center [576, 363] width 101 height 39
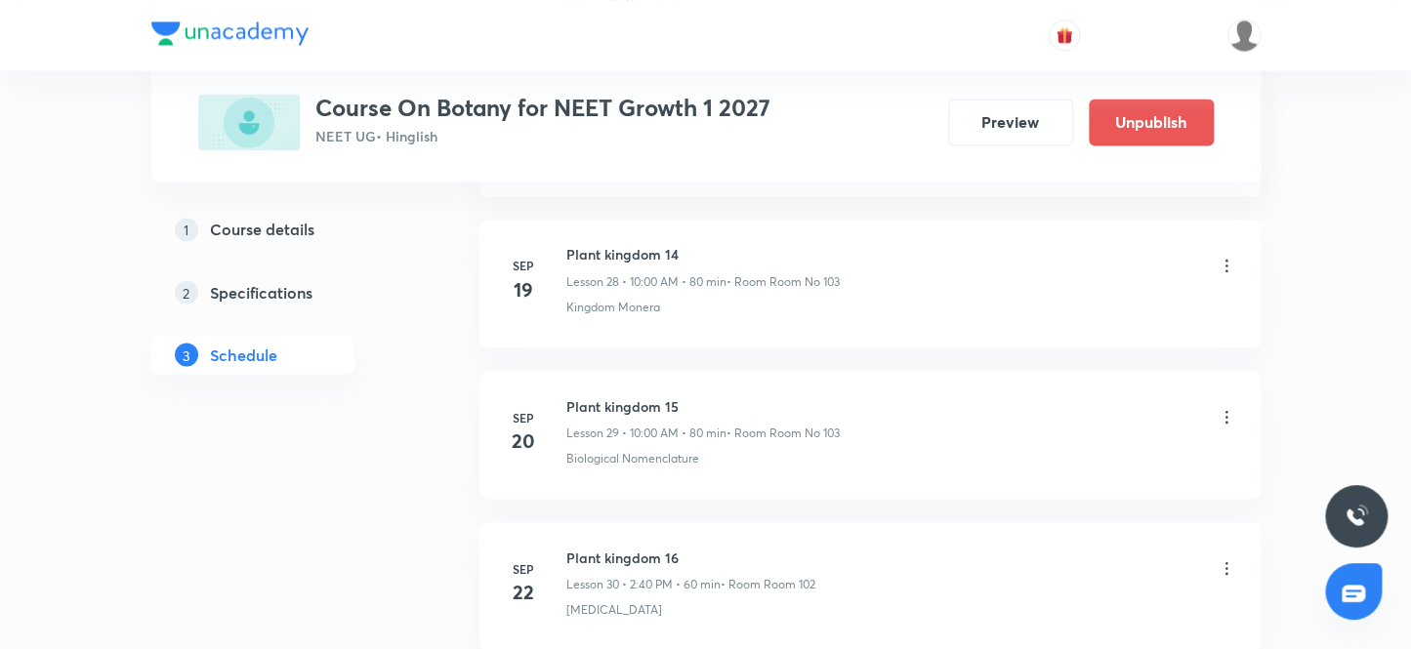
scroll to position [6214, 0]
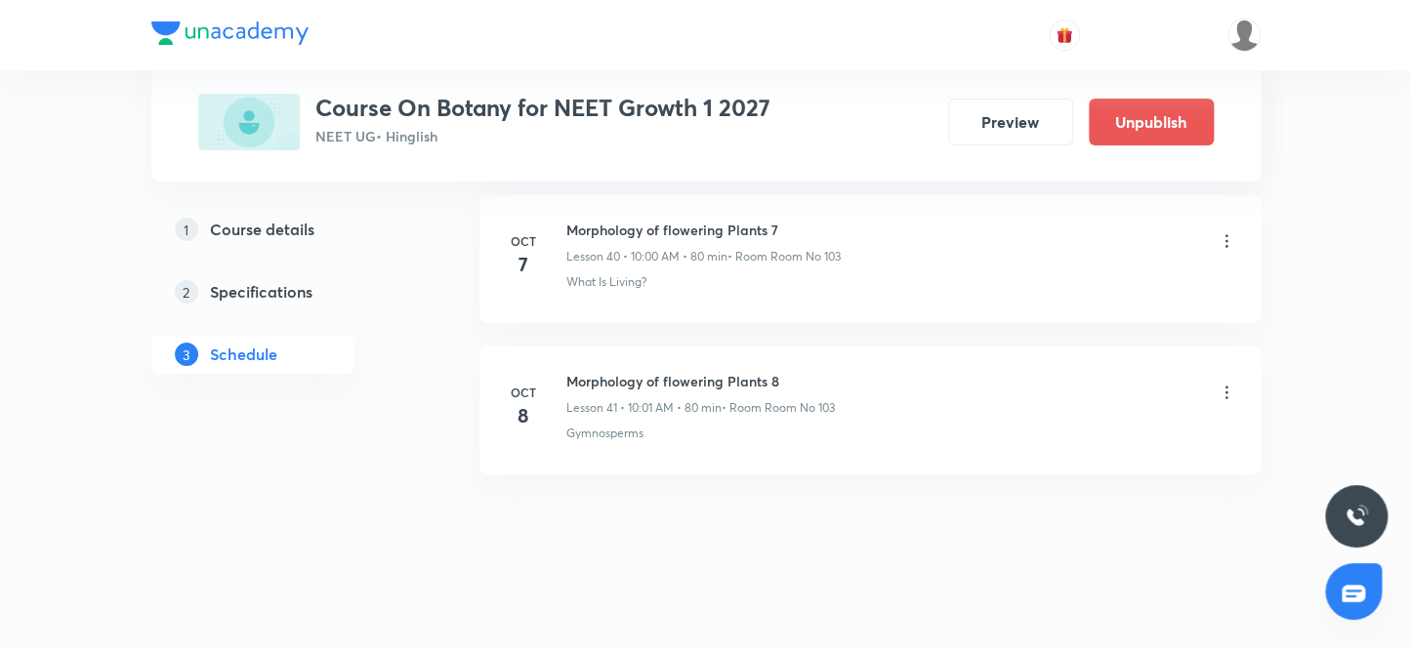
drag, startPoint x: 566, startPoint y: 376, endPoint x: 998, endPoint y: 391, distance: 431.8
click at [998, 391] on div "Morphology of flowering Plants 8 Lesson 41 • 10:01 AM • 80 min • Room Room No 1…" at bounding box center [901, 394] width 670 height 46
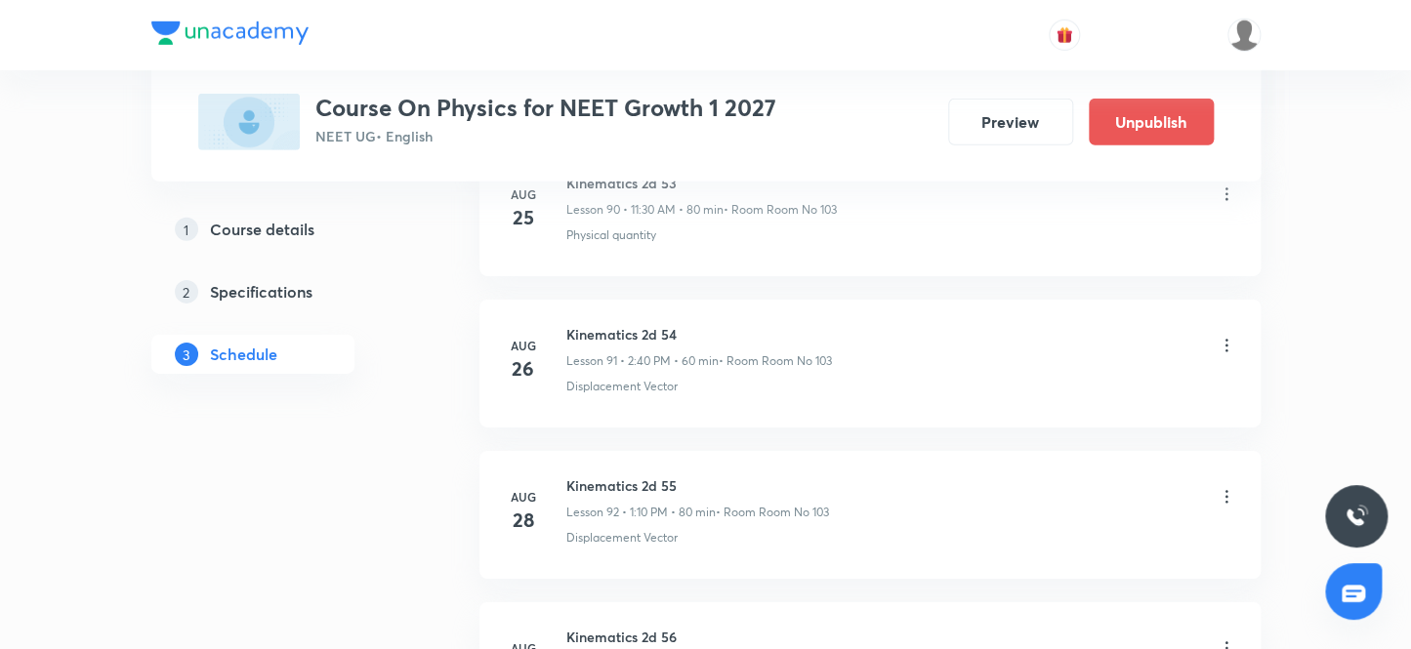
scroll to position [19021, 0]
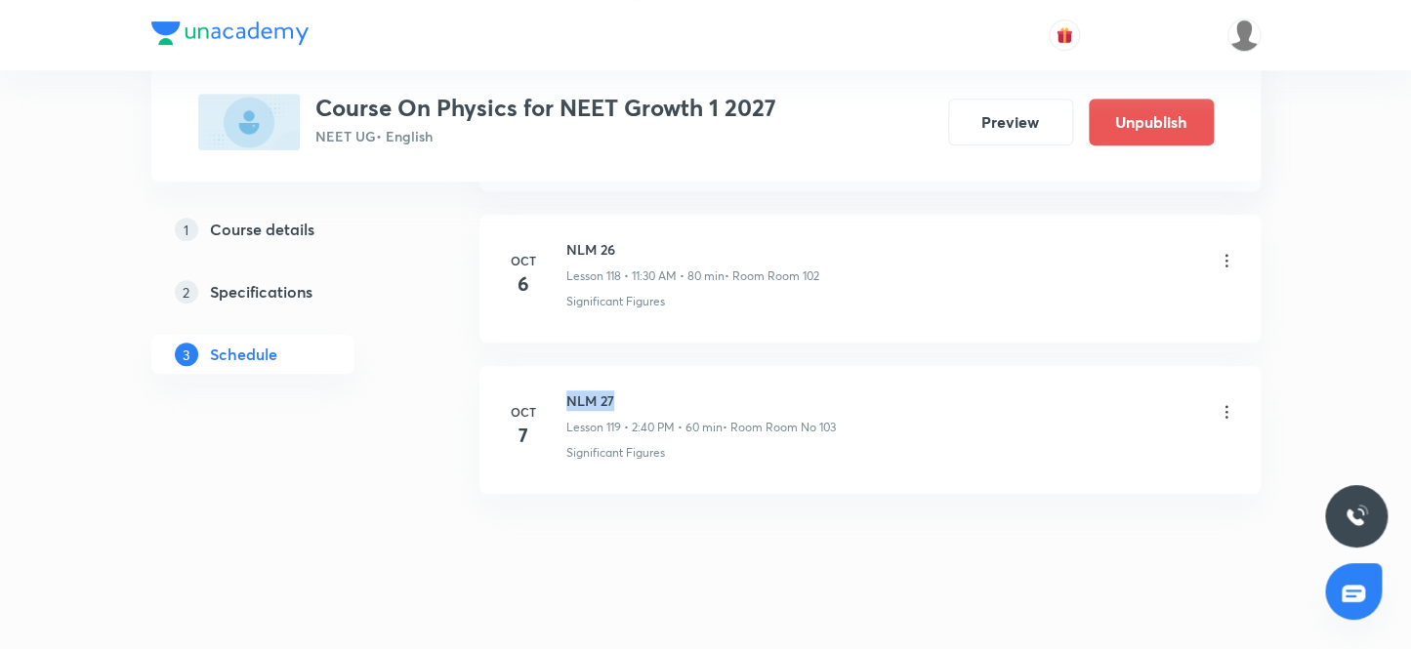
drag, startPoint x: 564, startPoint y: 366, endPoint x: 700, endPoint y: 362, distance: 135.8
click at [700, 391] on h6 "NLM 27" at bounding box center [700, 401] width 269 height 21
copy h6 "NLM 27"
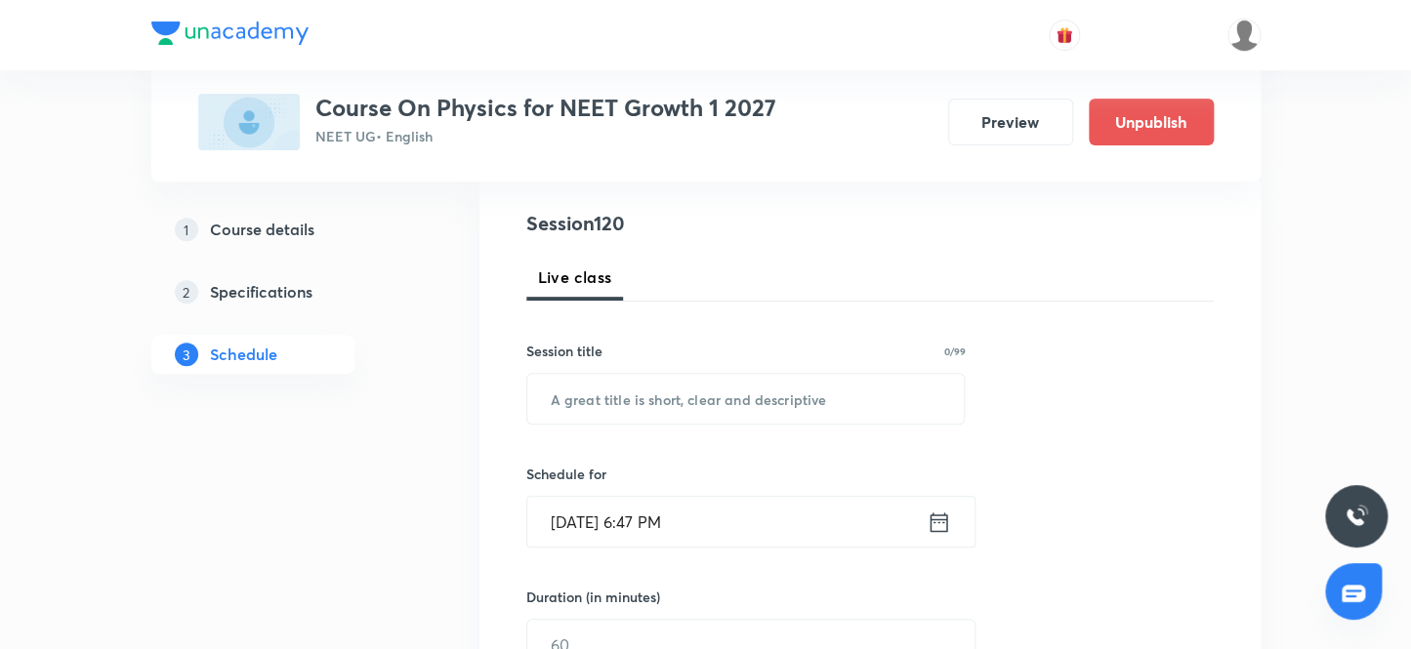
scroll to position [137, 0]
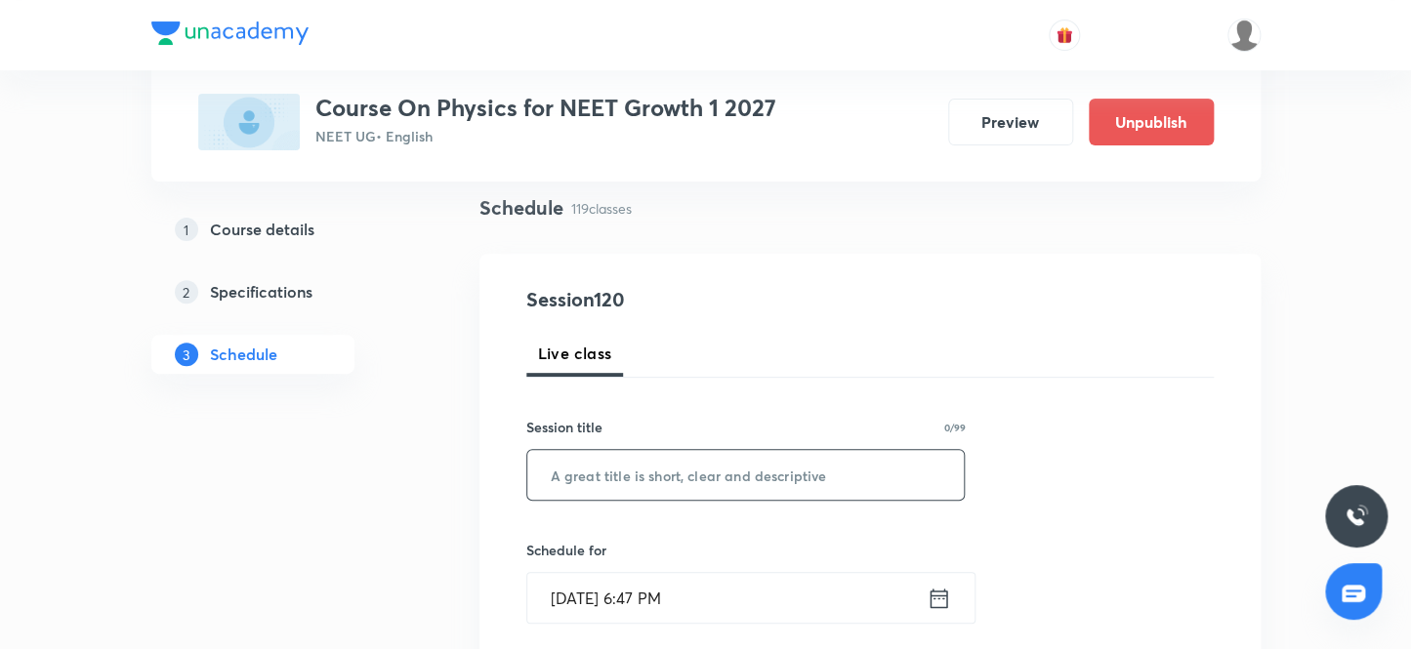
click at [603, 492] on input "text" at bounding box center [745, 475] width 437 height 50
paste input "NLM 27"
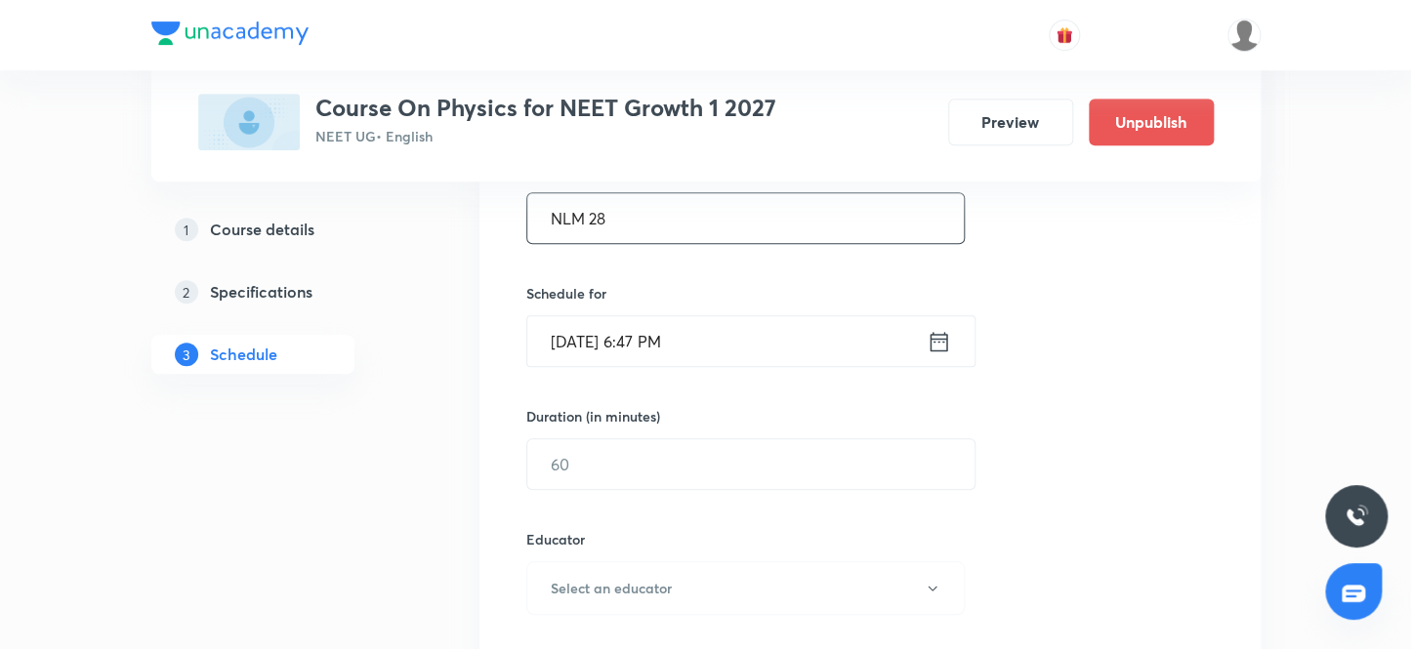
scroll to position [403, 0]
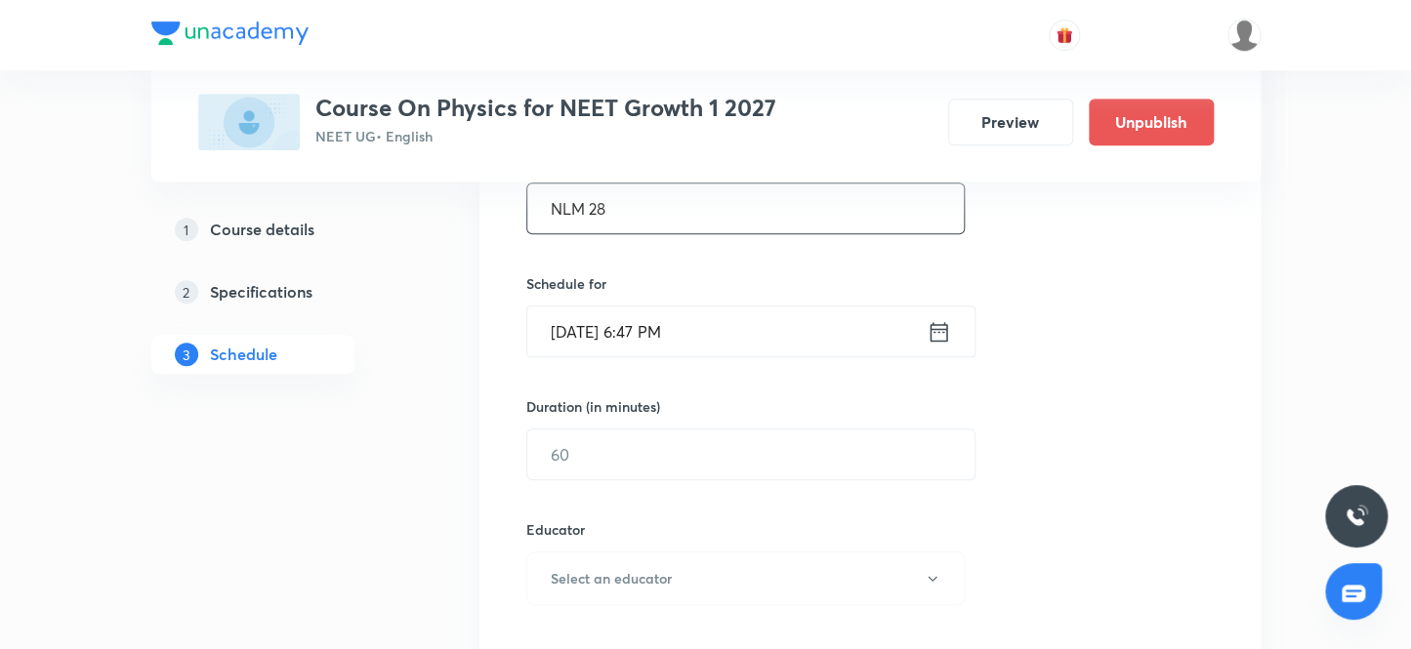
type input "NLM 28"
click at [719, 332] on input "[DATE] 6:47 PM" at bounding box center [726, 332] width 399 height 50
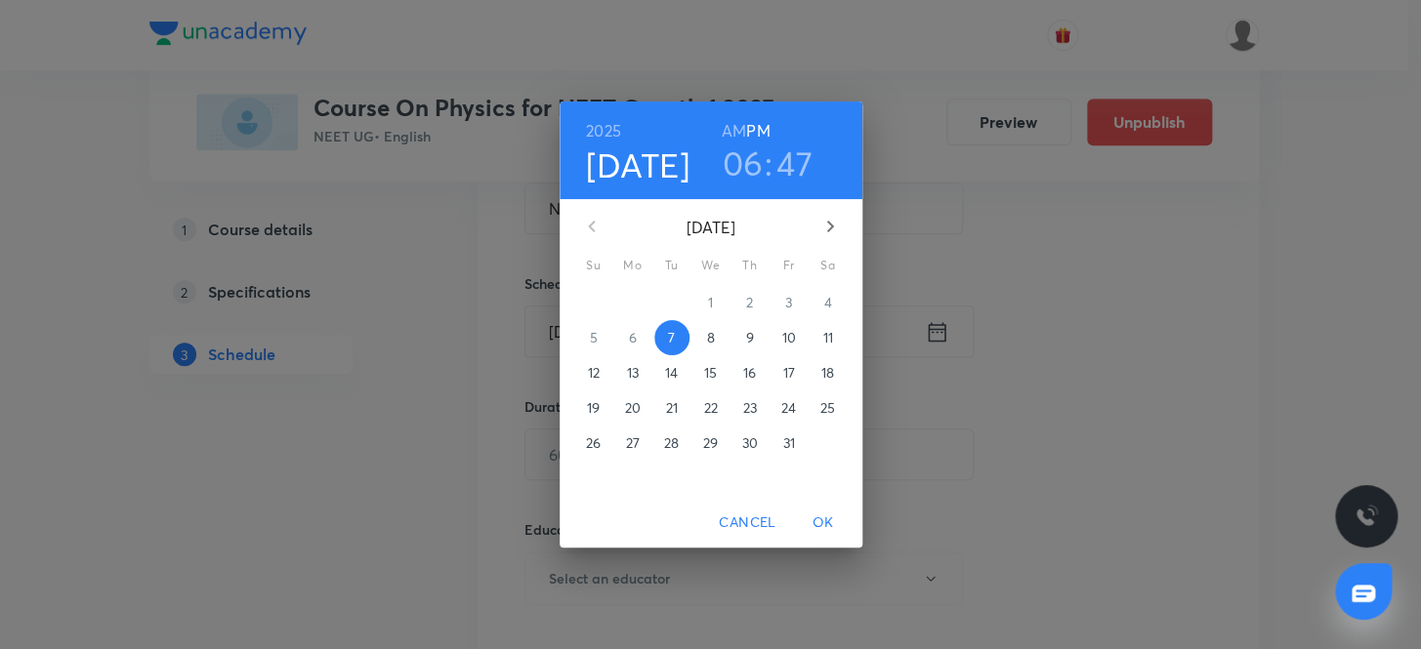
click at [717, 349] on button "8" at bounding box center [710, 337] width 35 height 35
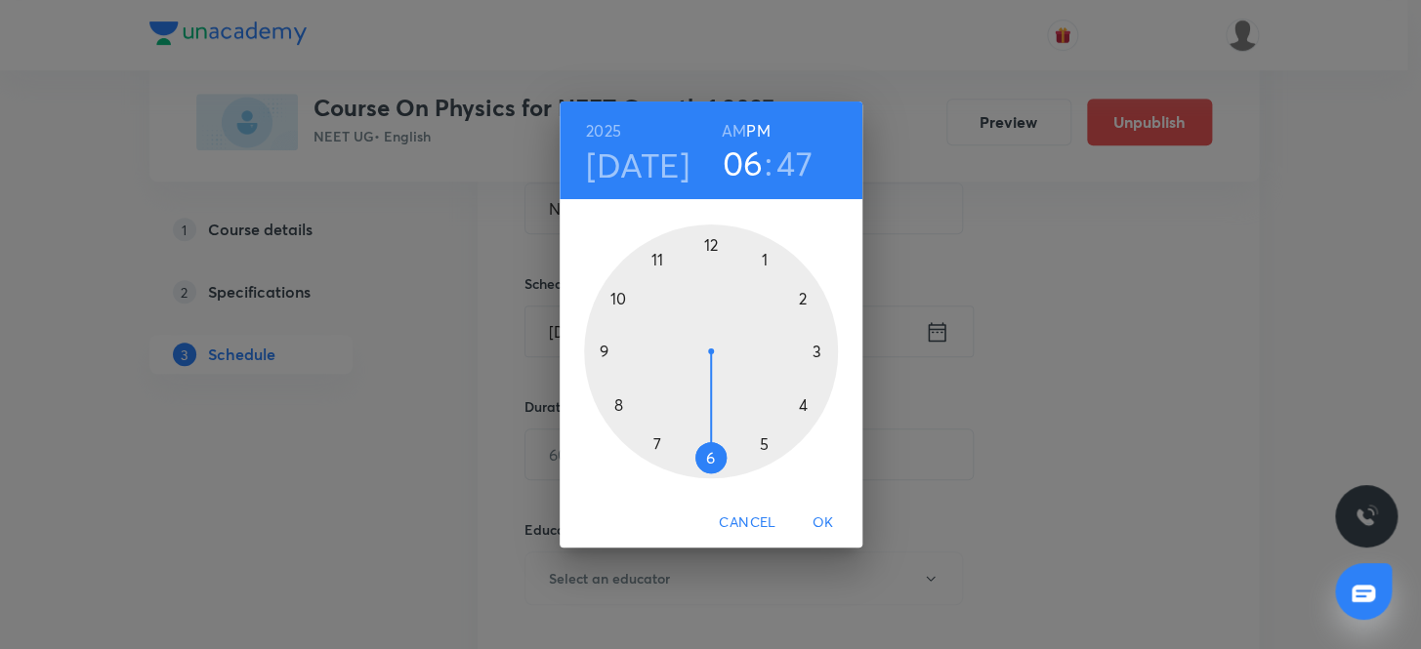
click at [734, 174] on h3 "06" at bounding box center [742, 163] width 41 height 41
click at [1137, 410] on div "2025 Oct 8 06 : 47 AM PM 1 2 3 4 5 6 7 8 9 10 11 12 Cancel OK" at bounding box center [710, 324] width 1421 height 649
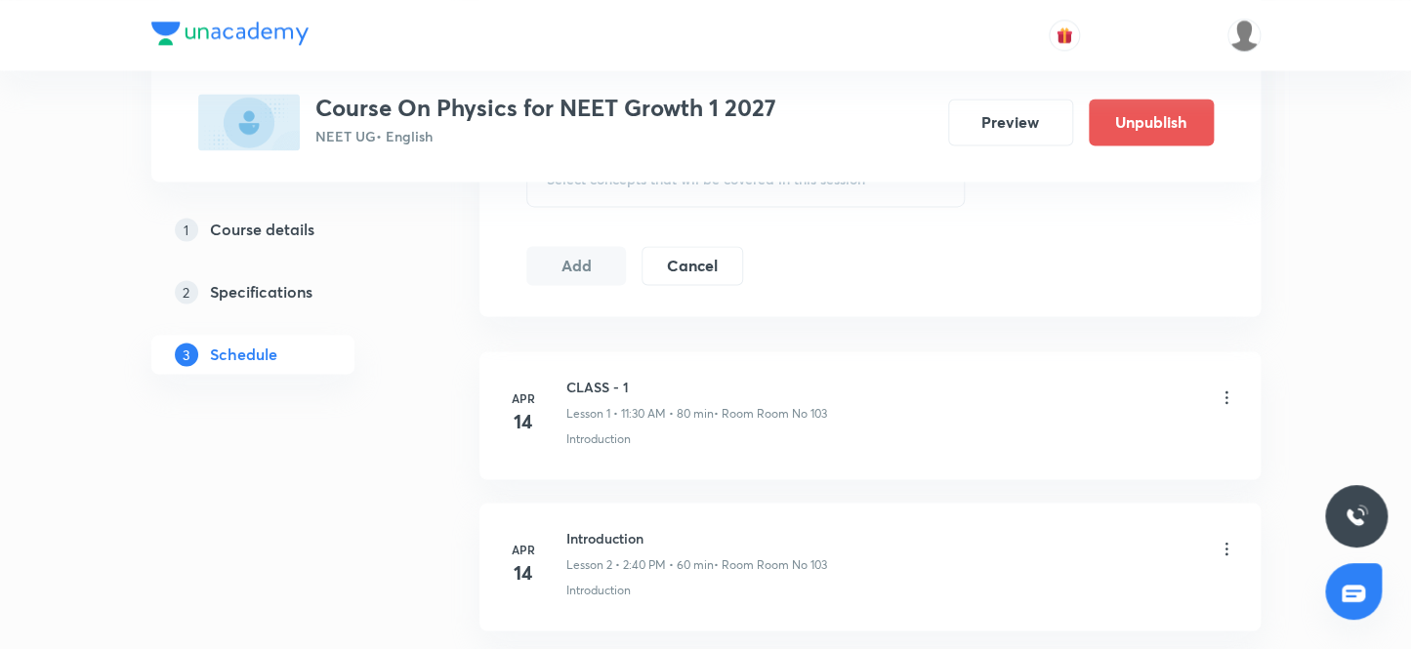
scroll to position [1025, 0]
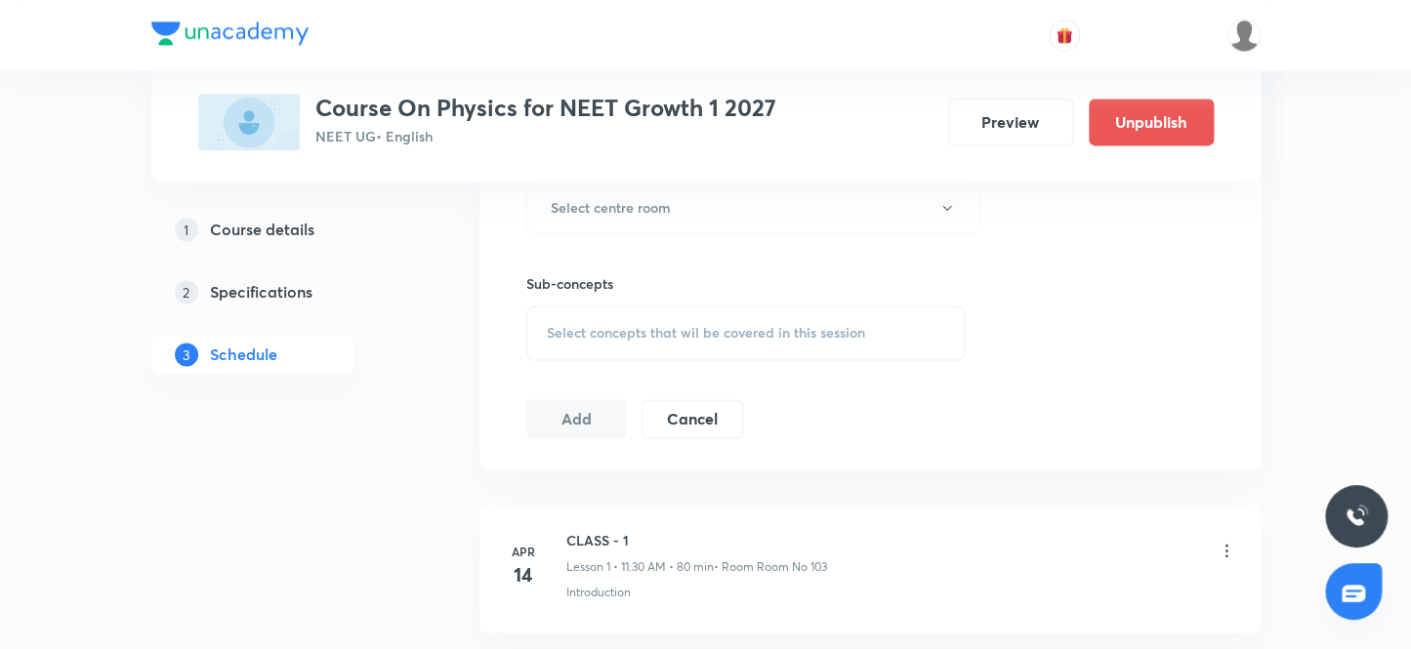
click at [707, 434] on button "Cancel" at bounding box center [691, 416] width 101 height 39
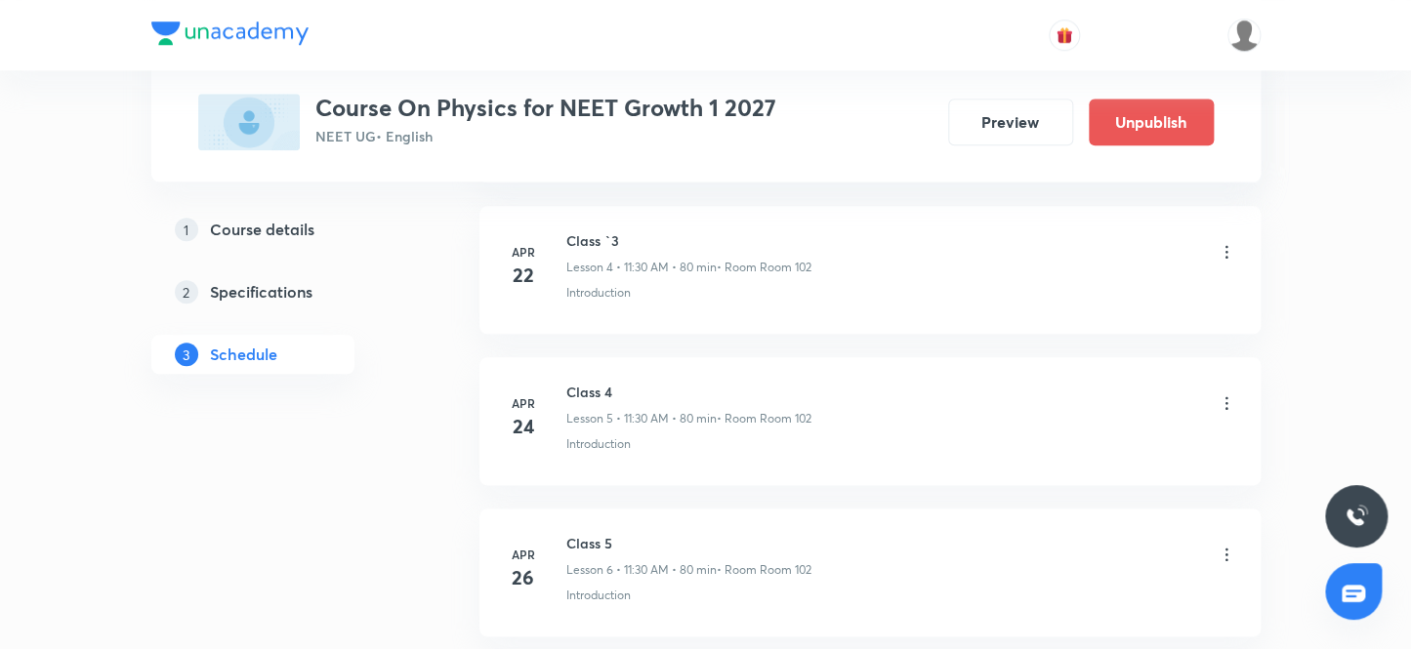
scroll to position [492, 0]
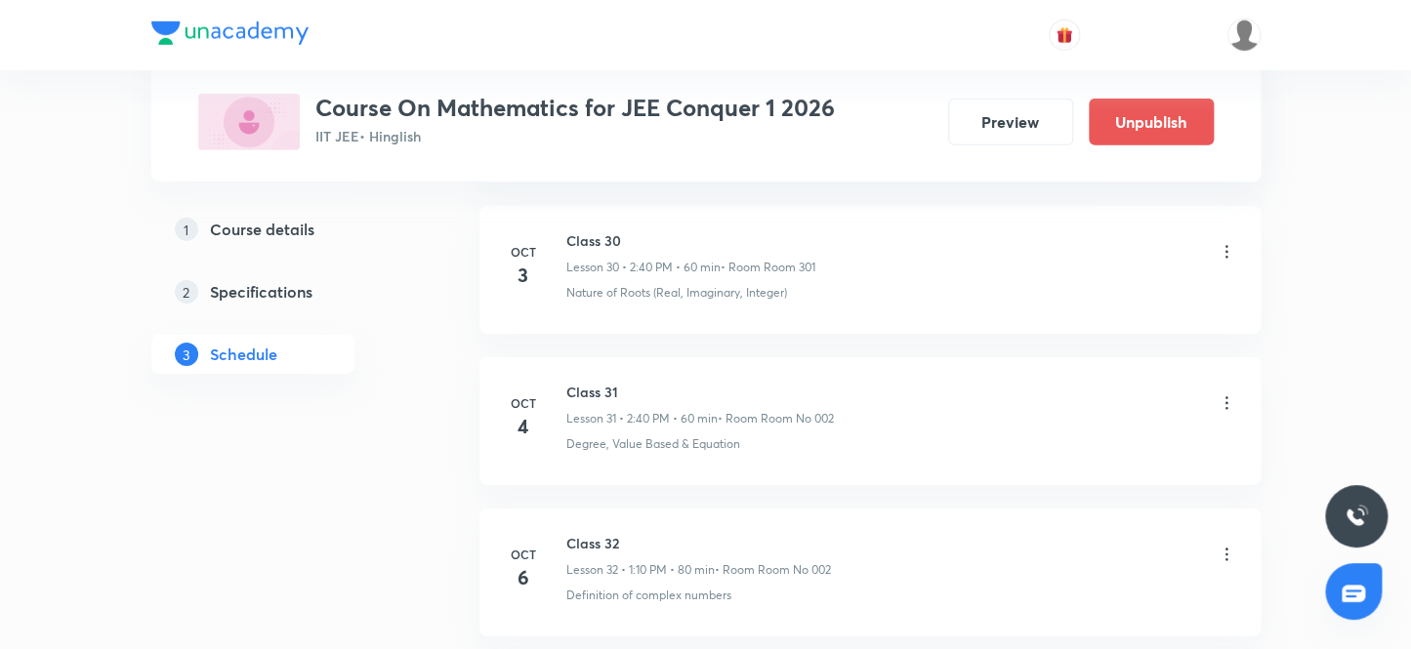
scroll to position [5901, 0]
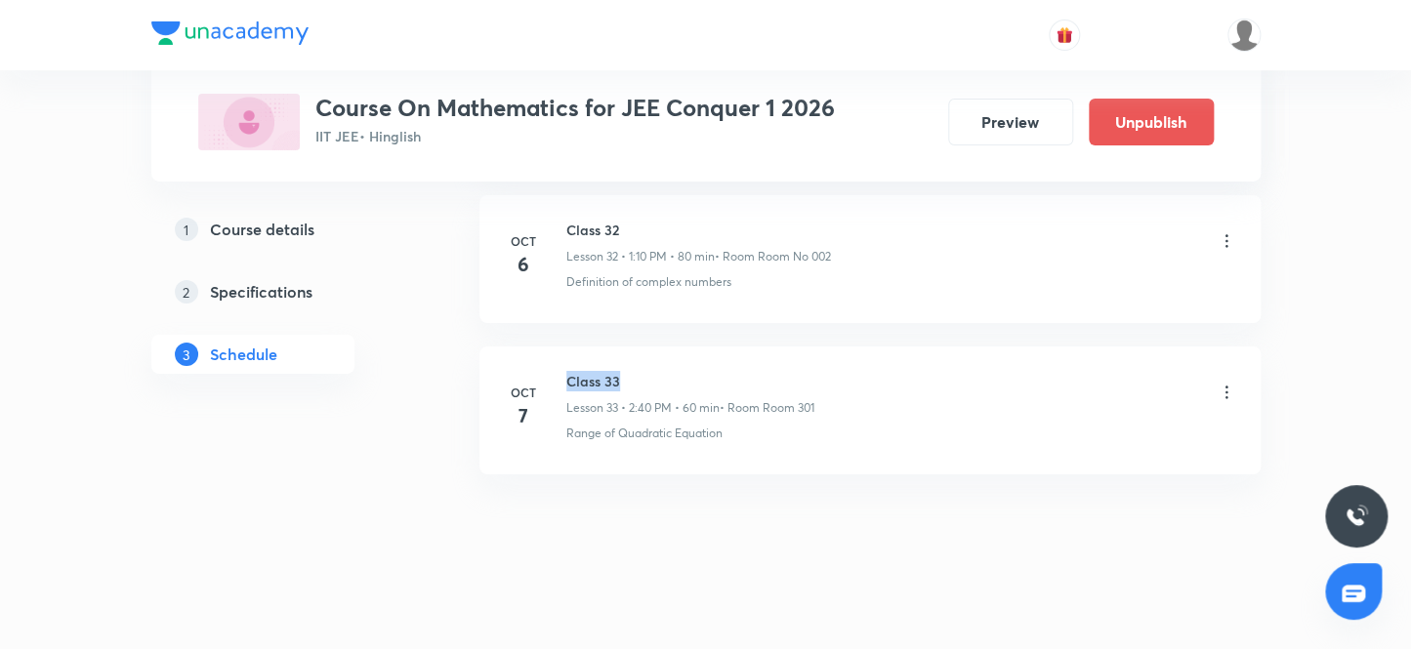
drag, startPoint x: 561, startPoint y: 362, endPoint x: 706, endPoint y: 363, distance: 144.5
click at [706, 371] on div "[DATE] Class 33 Lesson 33 • 2:40 PM • 60 min • Room Room 301 Range of Quadratic…" at bounding box center [870, 406] width 732 height 71
copy h6 "Class 33"
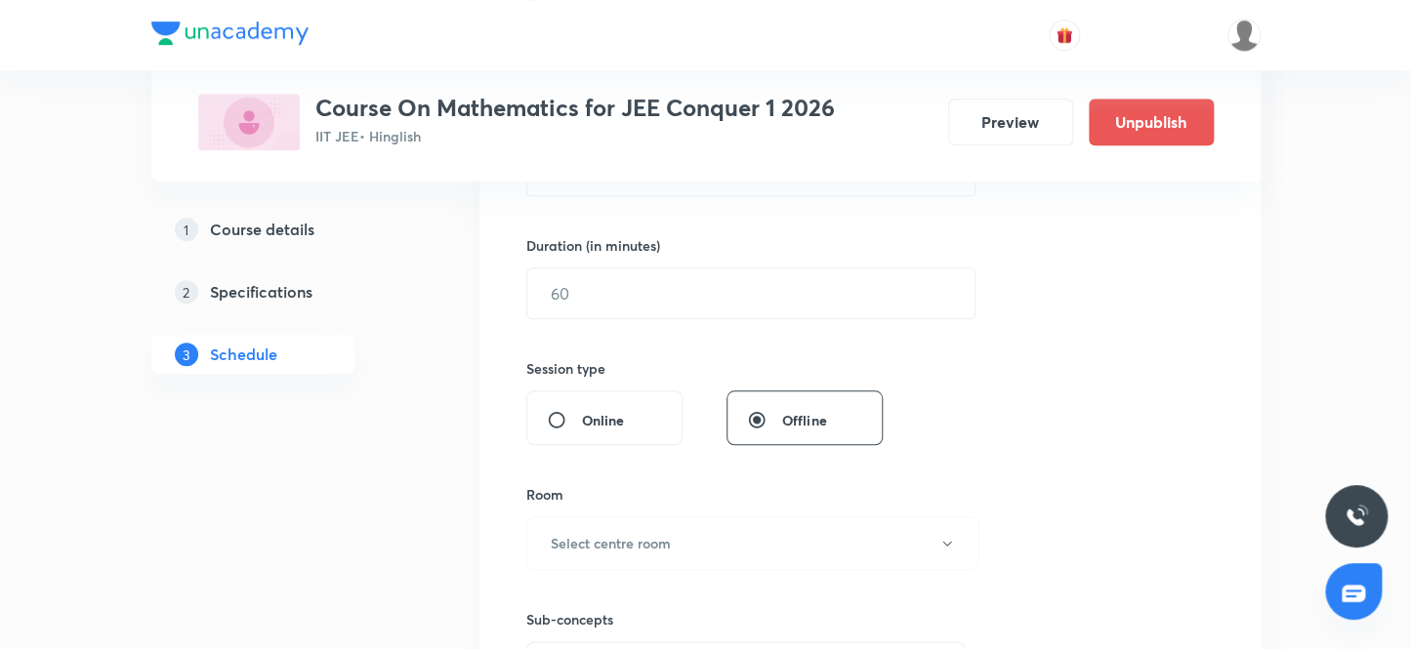
scroll to position [0, 0]
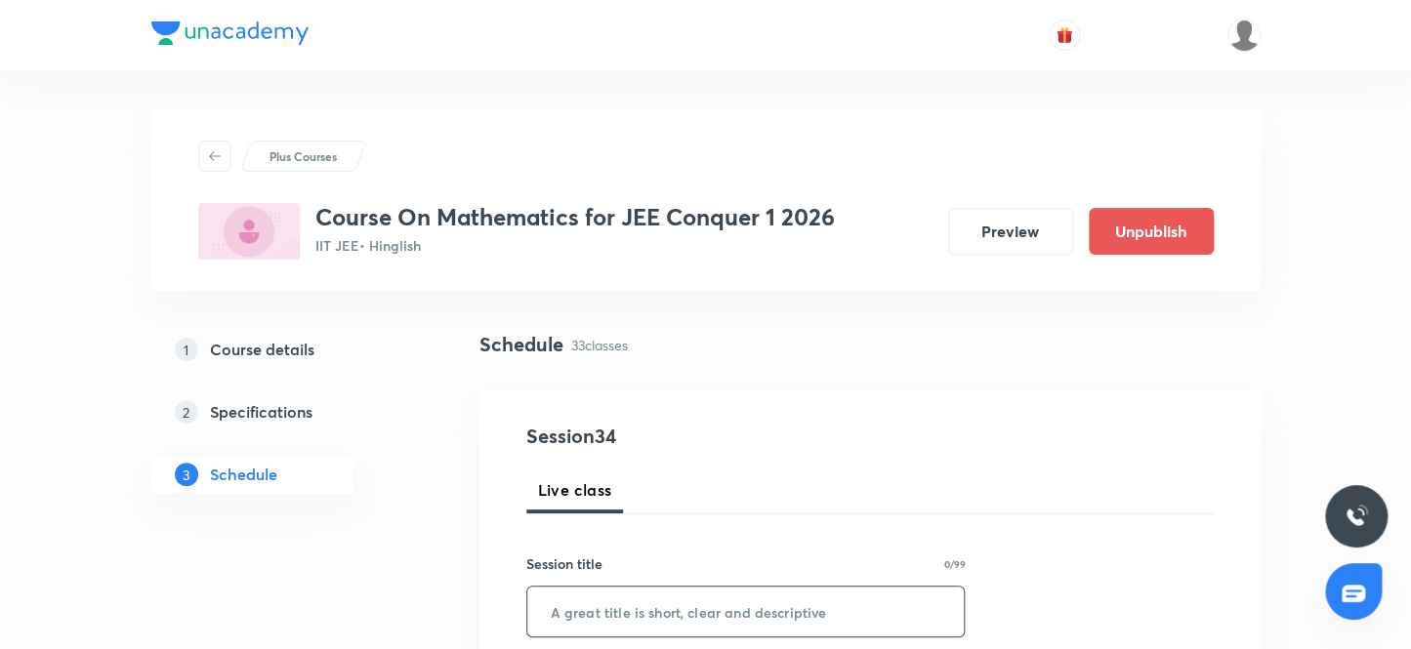
click at [629, 620] on input "text" at bounding box center [745, 612] width 437 height 50
paste input "Class 33"
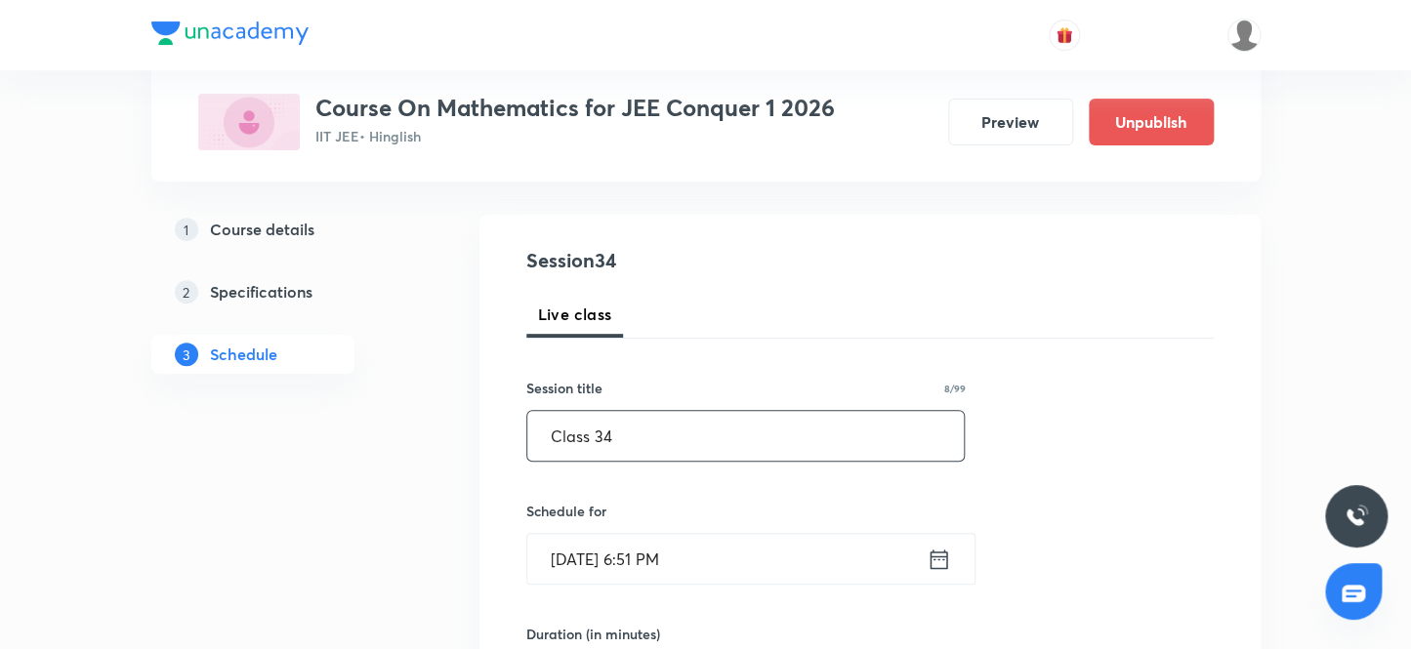
scroll to position [177, 0]
type input "Class 34"
click at [665, 558] on input "[DATE] 6:51 PM" at bounding box center [726, 558] width 399 height 50
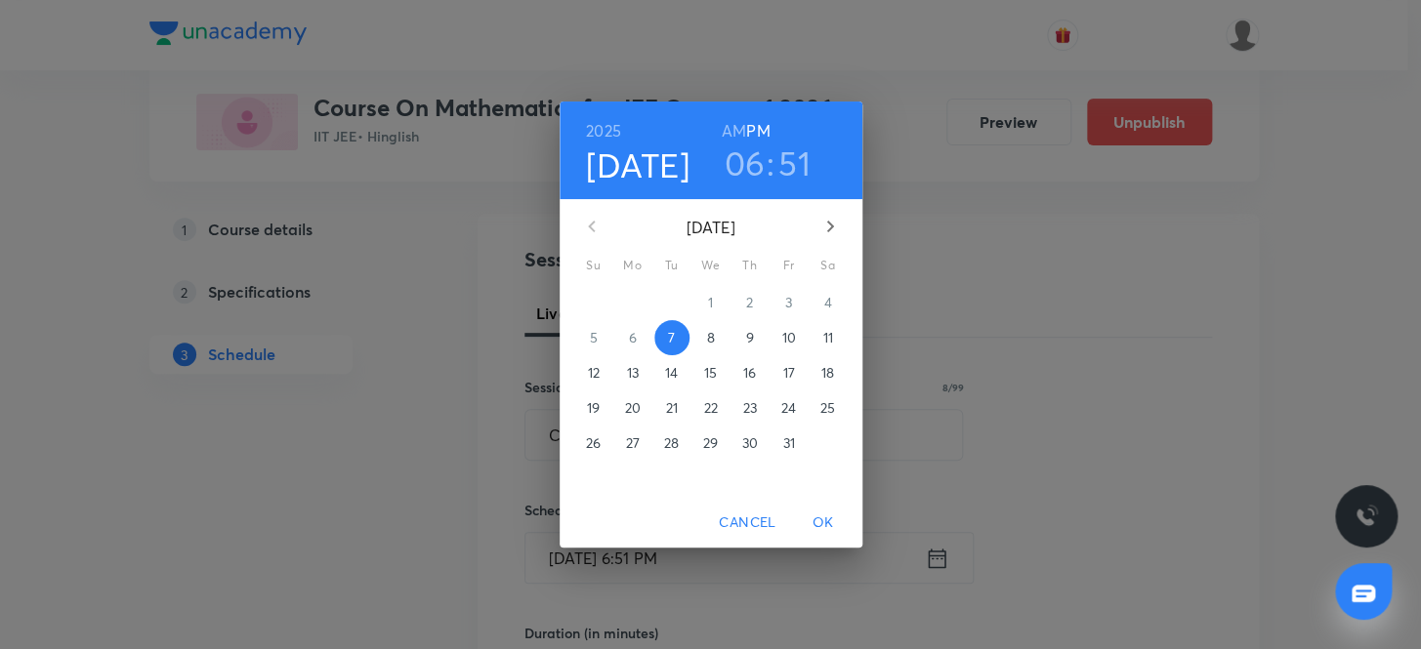
click at [722, 322] on div "8" at bounding box center [710, 337] width 39 height 35
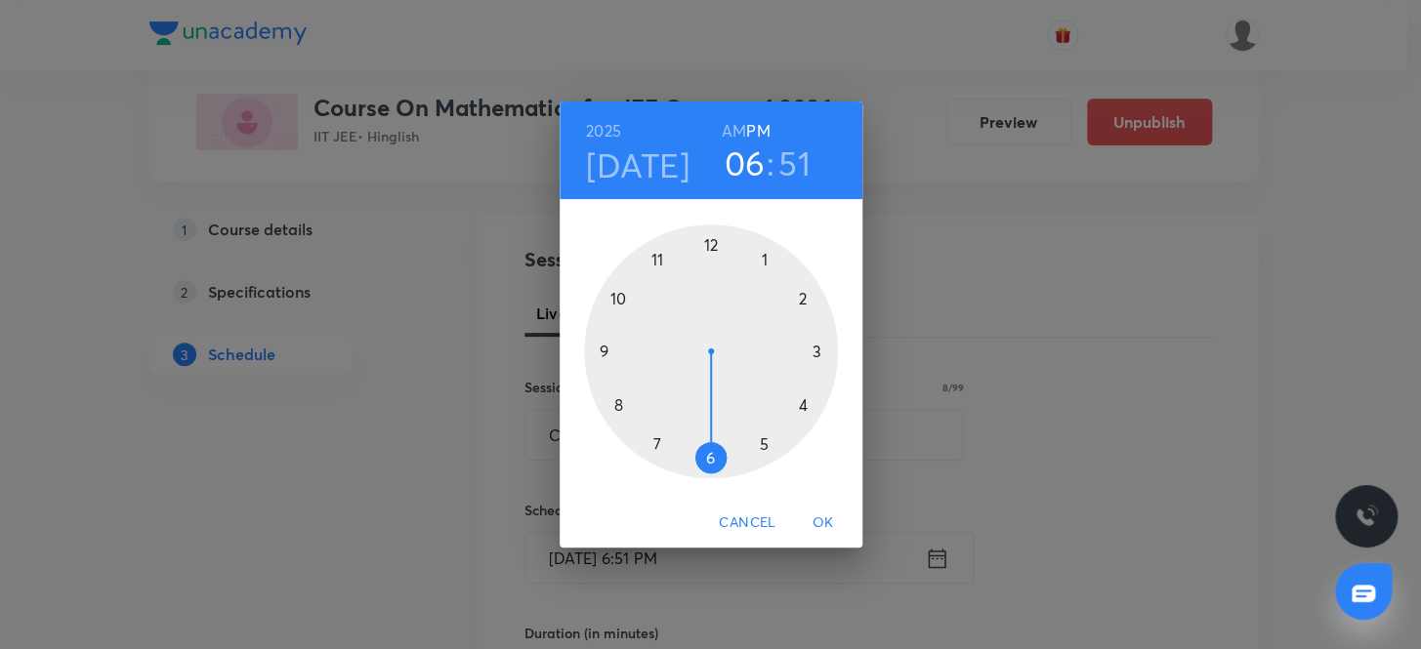
click at [736, 185] on div "2025 Oct 8 06 : 51 AM PM" at bounding box center [710, 151] width 303 height 98
click at [618, 302] on div at bounding box center [711, 352] width 254 height 254
click at [718, 246] on div at bounding box center [711, 352] width 254 height 254
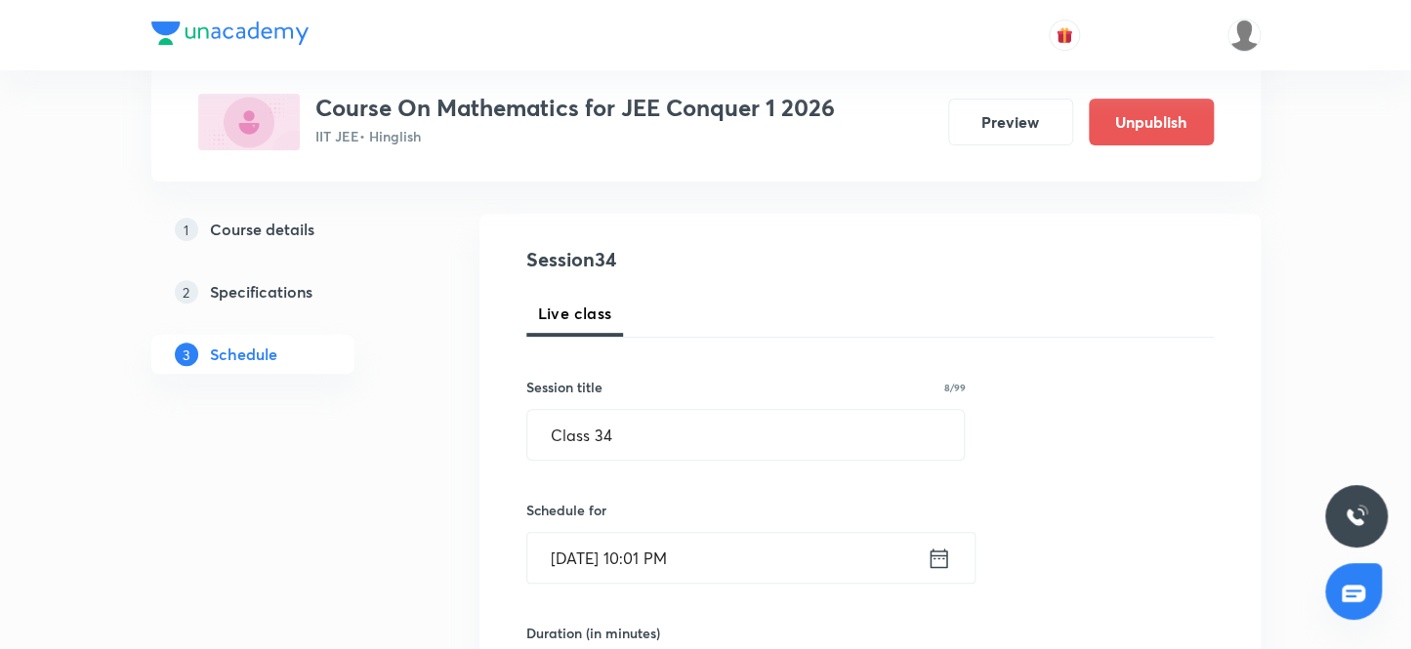
click at [722, 554] on input "Oct 8, 2025, 10:01 PM" at bounding box center [726, 558] width 399 height 50
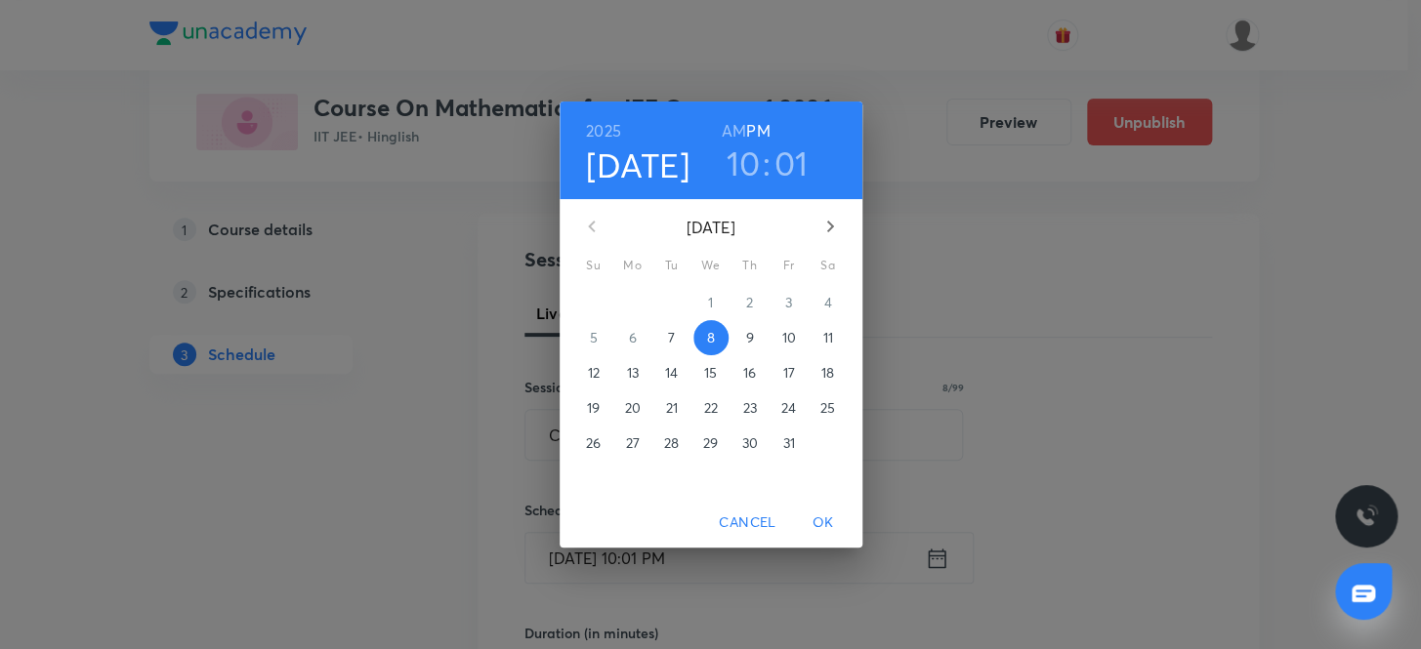
click at [782, 168] on h3 "01" at bounding box center [791, 163] width 34 height 41
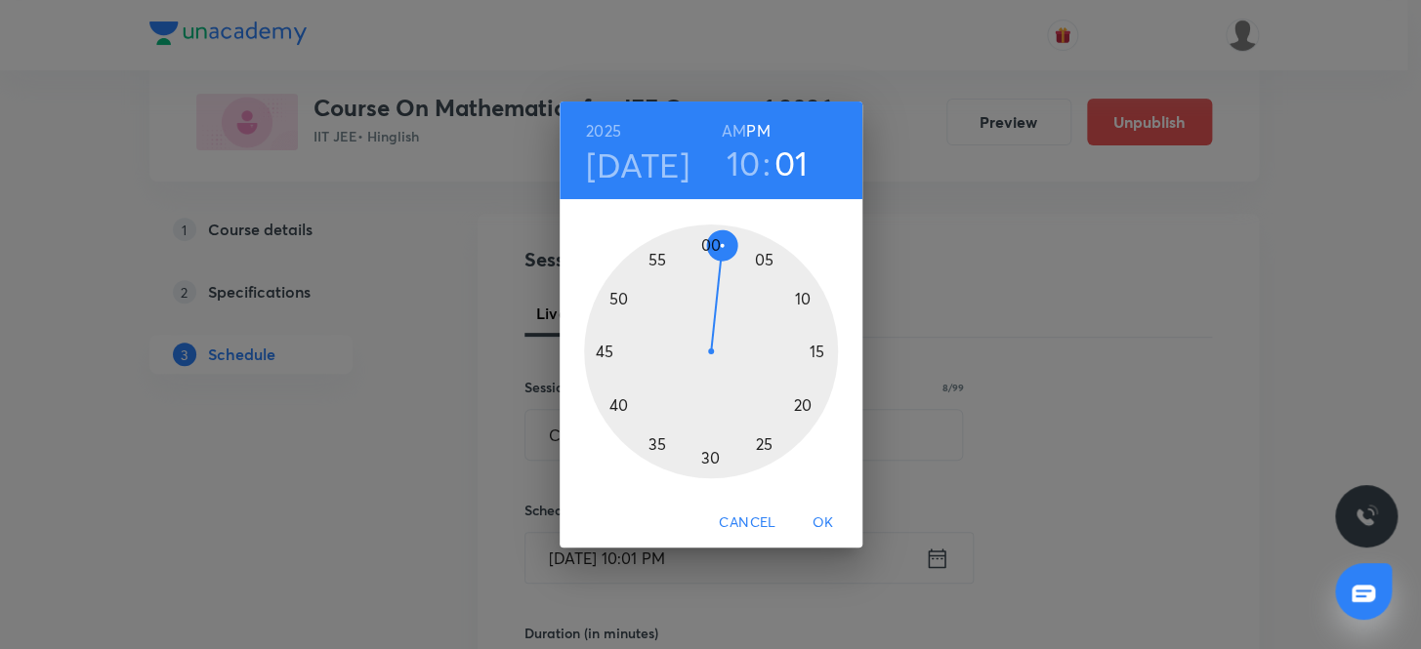
click at [707, 243] on div at bounding box center [711, 352] width 254 height 254
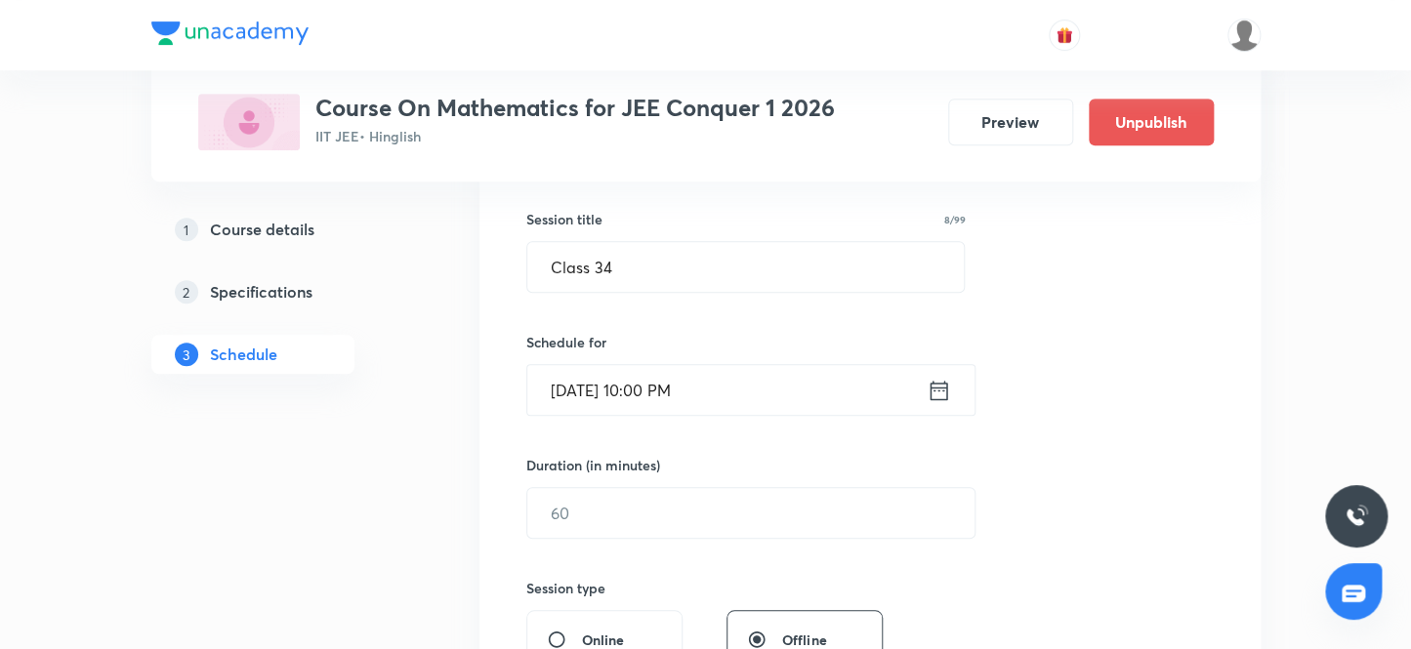
scroll to position [354, 0]
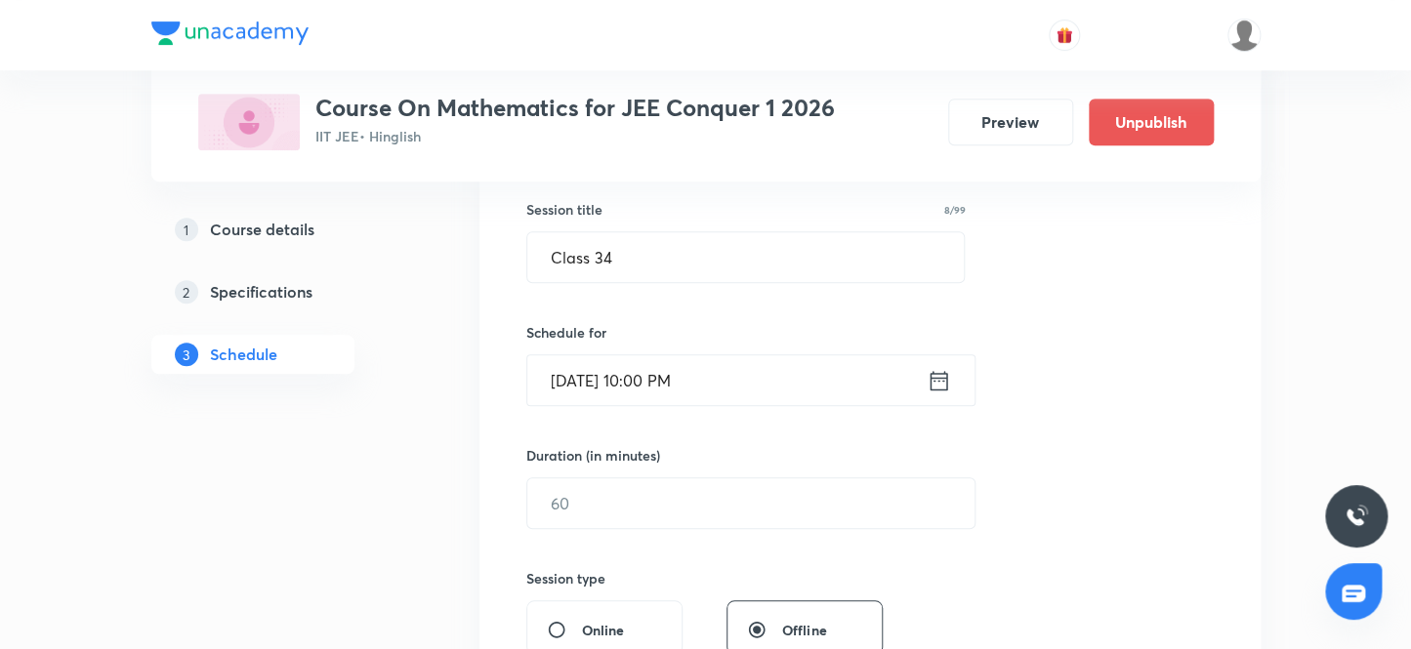
click at [709, 381] on input "Oct 8, 2025, 10:00 PM" at bounding box center [726, 380] width 399 height 50
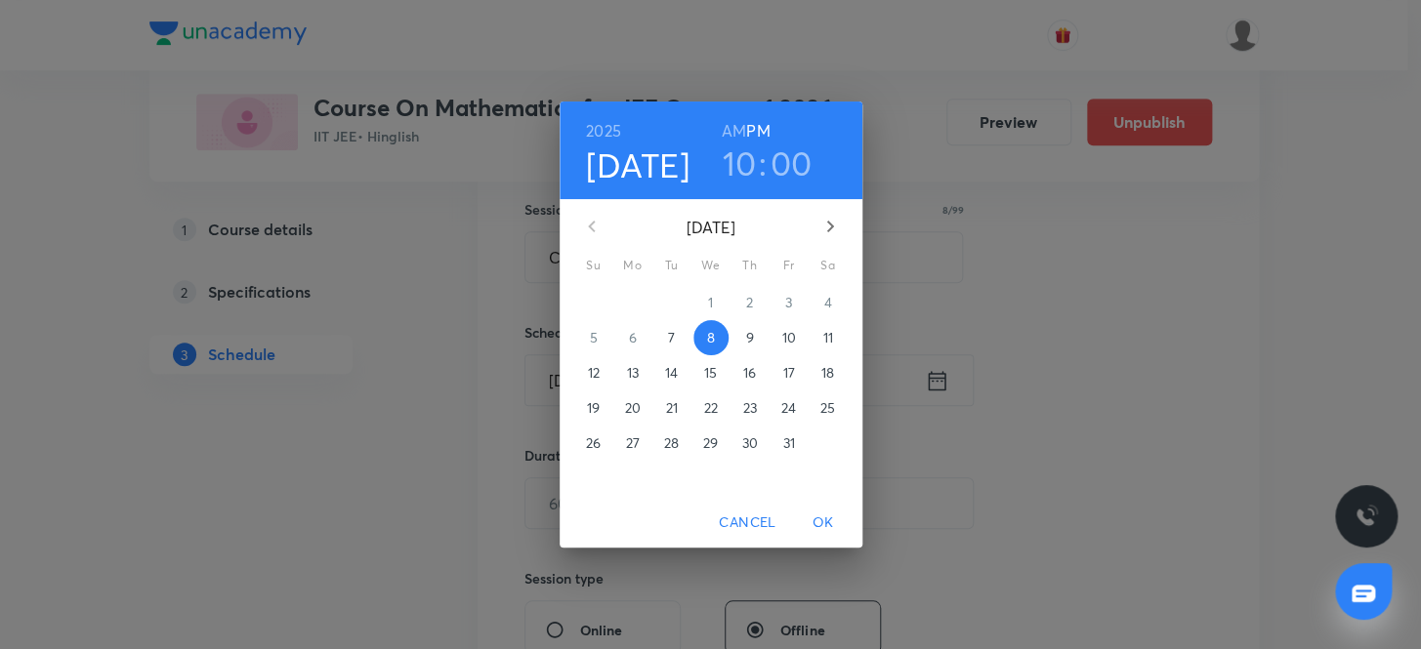
click at [731, 127] on h6 "AM" at bounding box center [734, 130] width 24 height 27
click at [827, 517] on span "OK" at bounding box center [823, 523] width 47 height 24
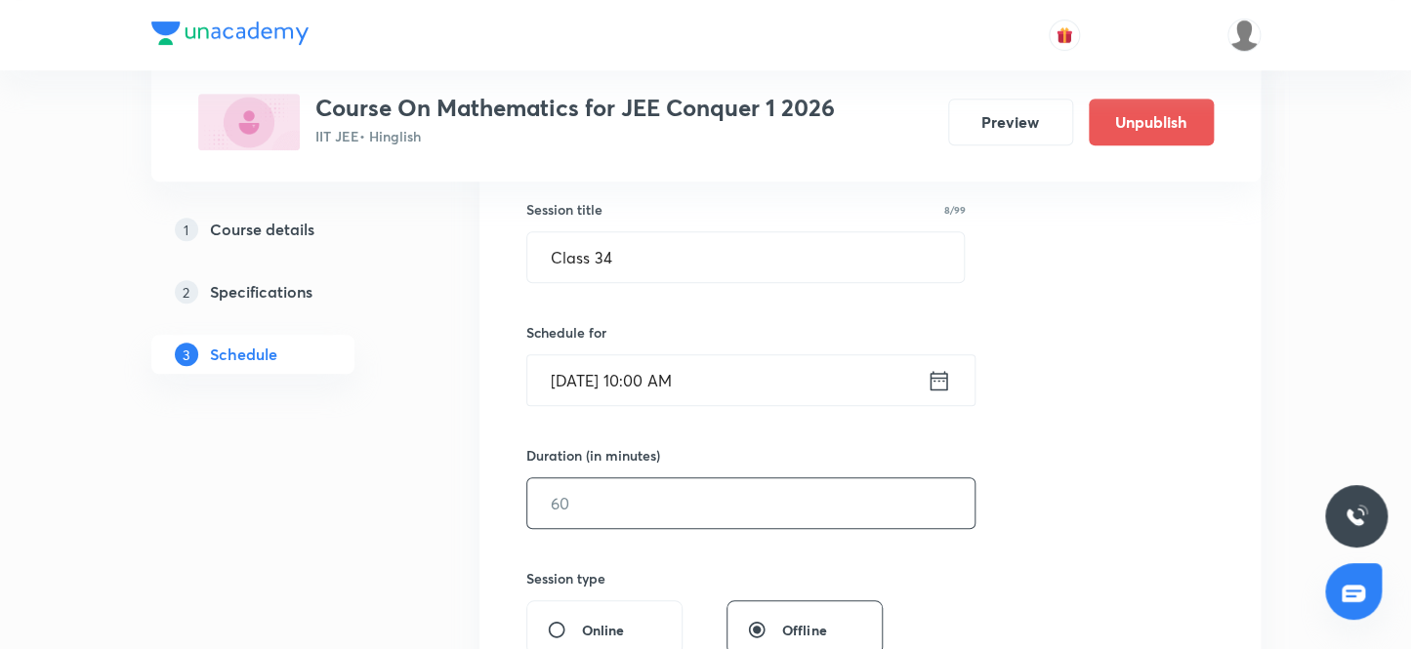
click at [722, 514] on input "text" at bounding box center [750, 503] width 447 height 50
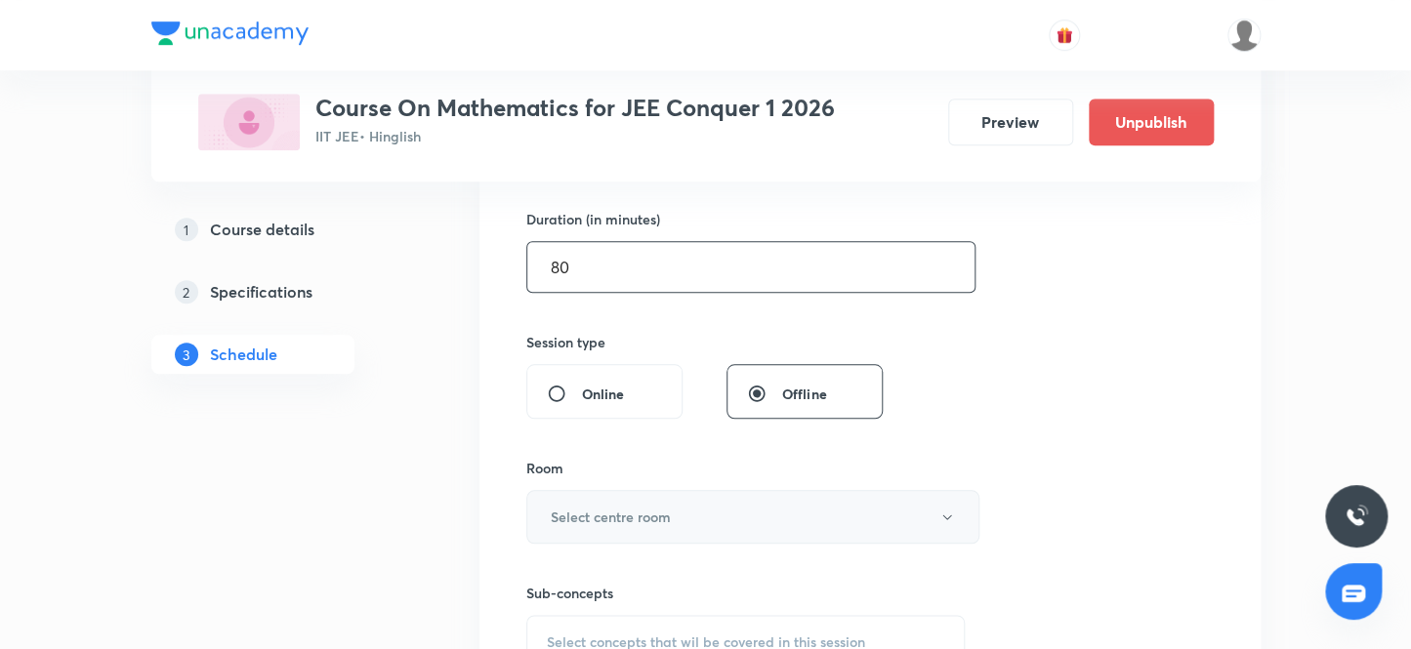
scroll to position [621, 0]
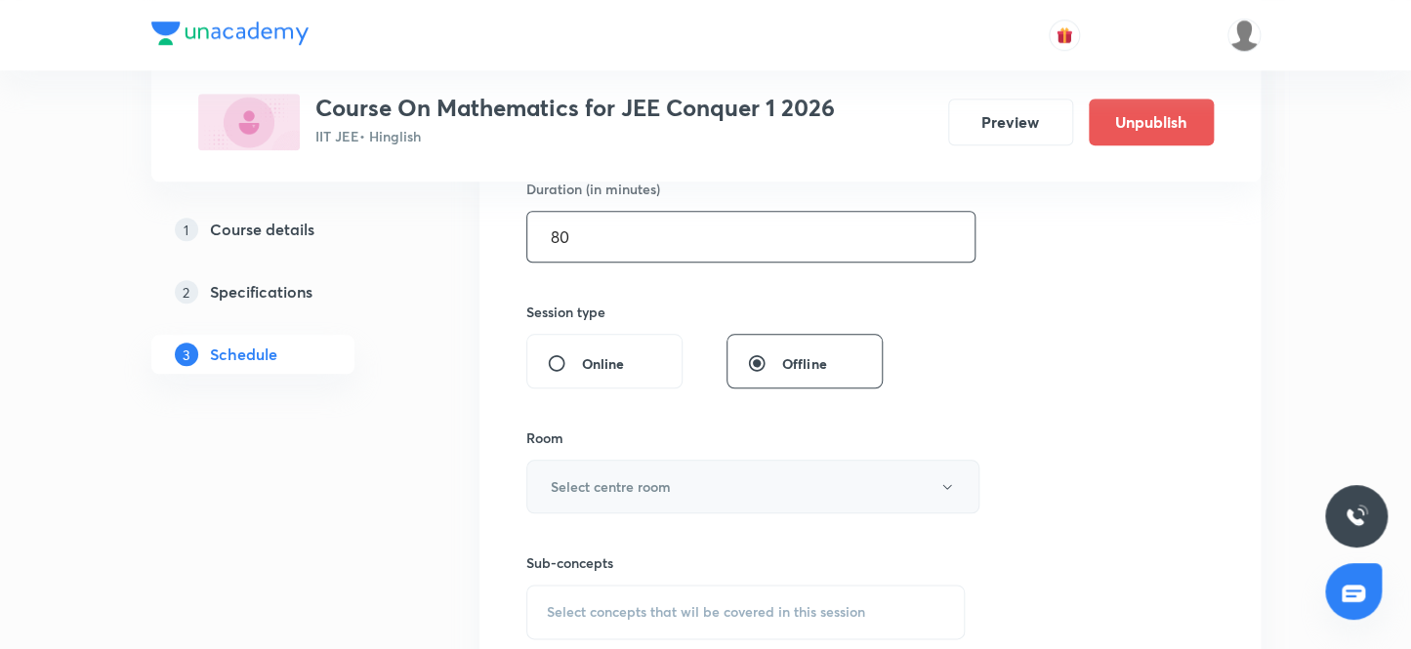
type input "80"
click at [709, 484] on button "Select centre room" at bounding box center [752, 487] width 453 height 54
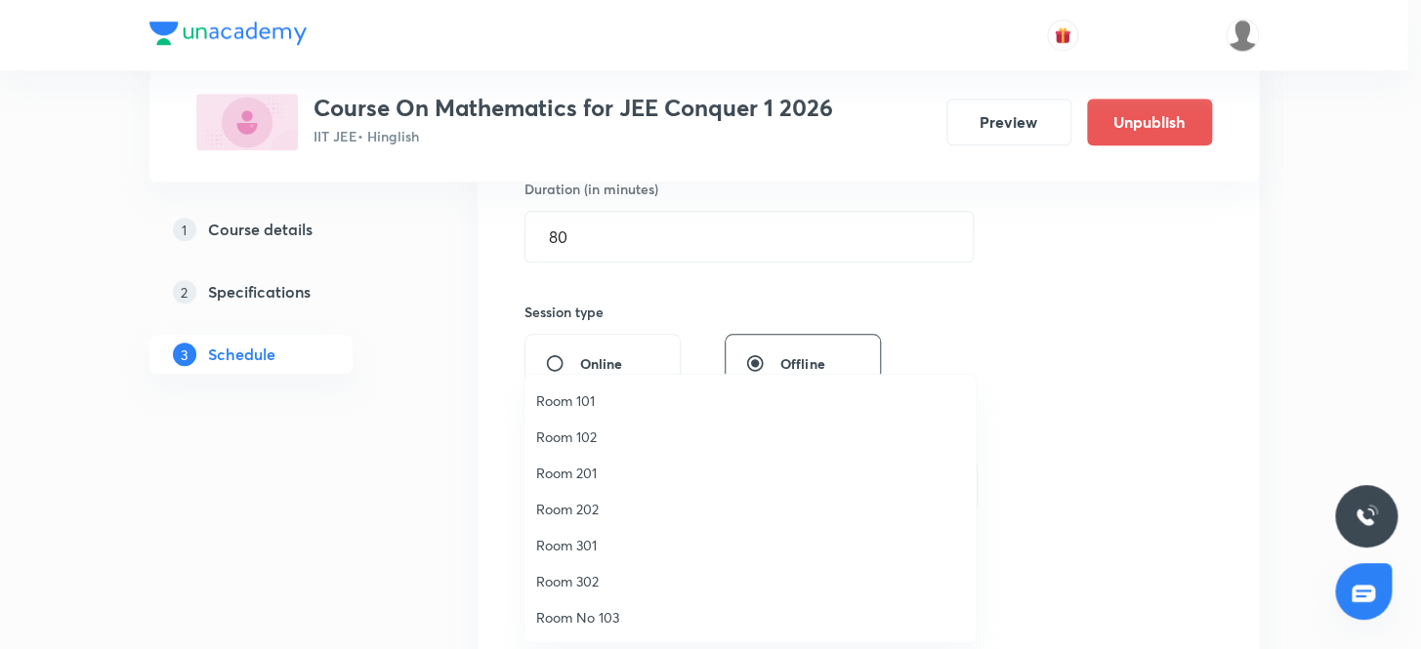
click at [593, 547] on span "Room 301" at bounding box center [750, 545] width 428 height 21
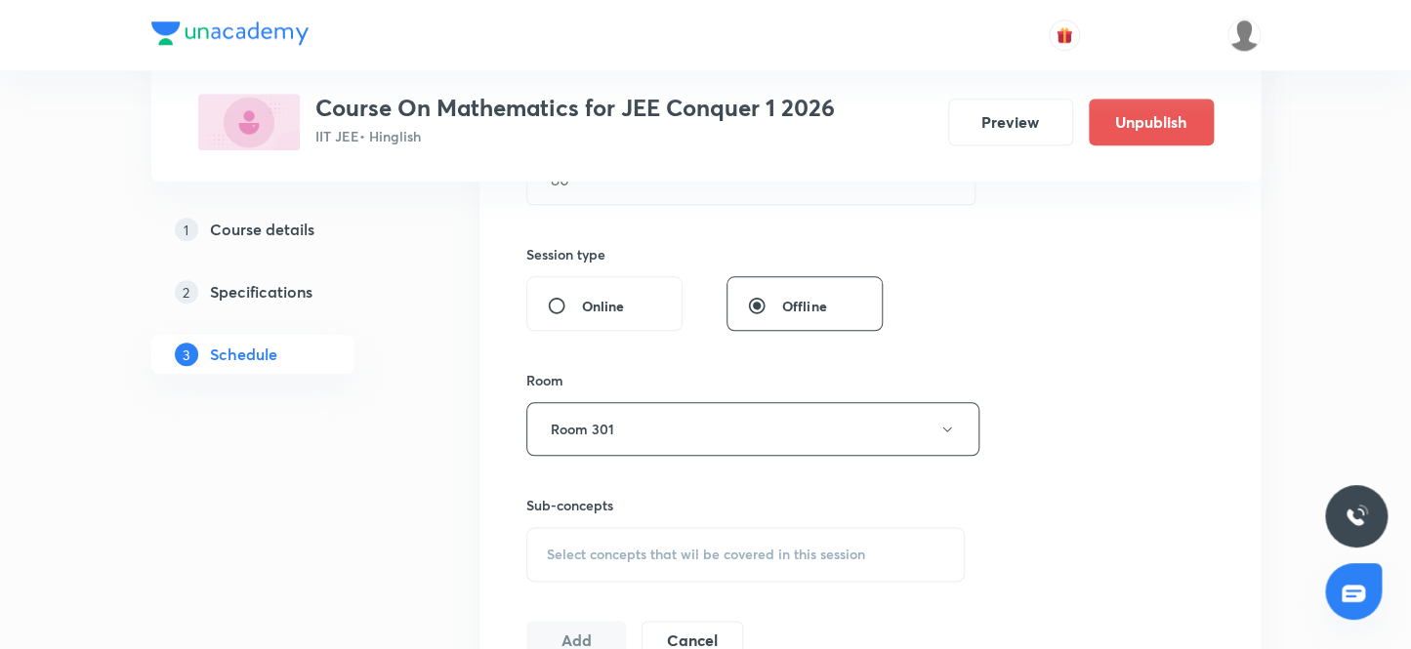
scroll to position [710, 0]
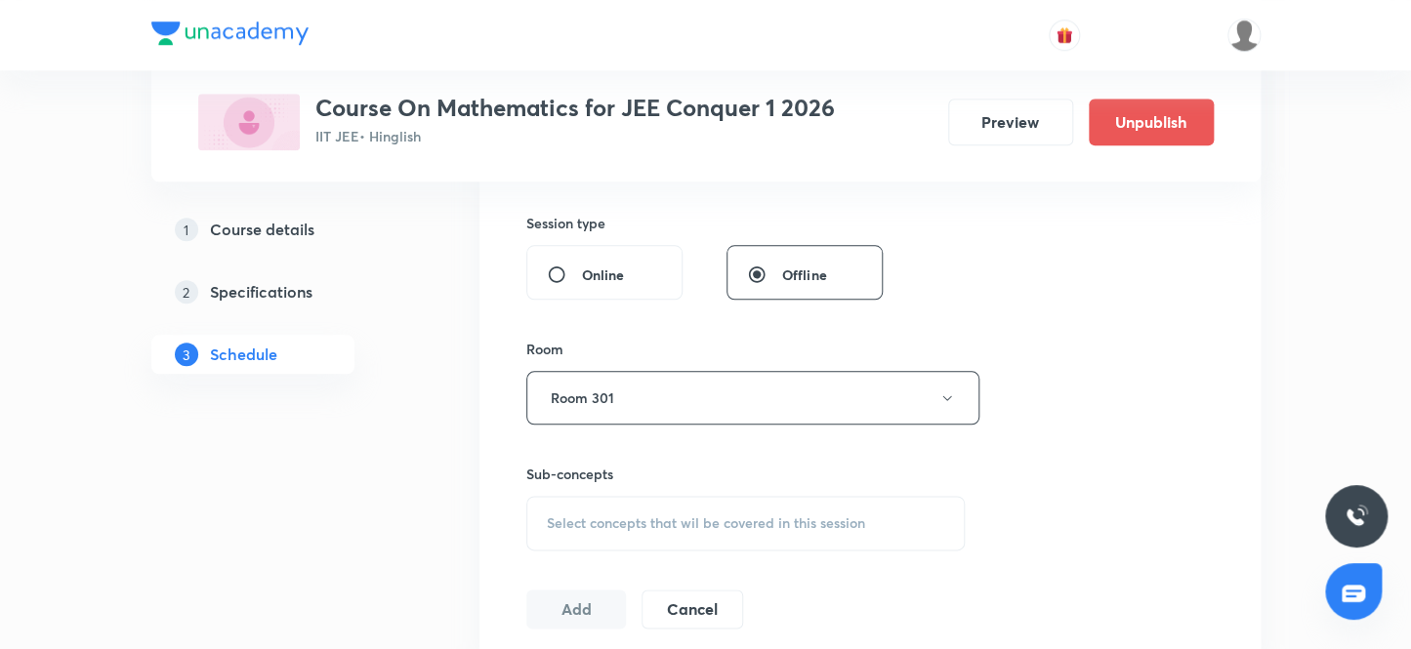
click at [734, 511] on div "Select concepts that wil be covered in this session" at bounding box center [745, 523] width 439 height 55
click at [702, 517] on span "Select concepts that wil be covered in this session" at bounding box center [706, 523] width 318 height 16
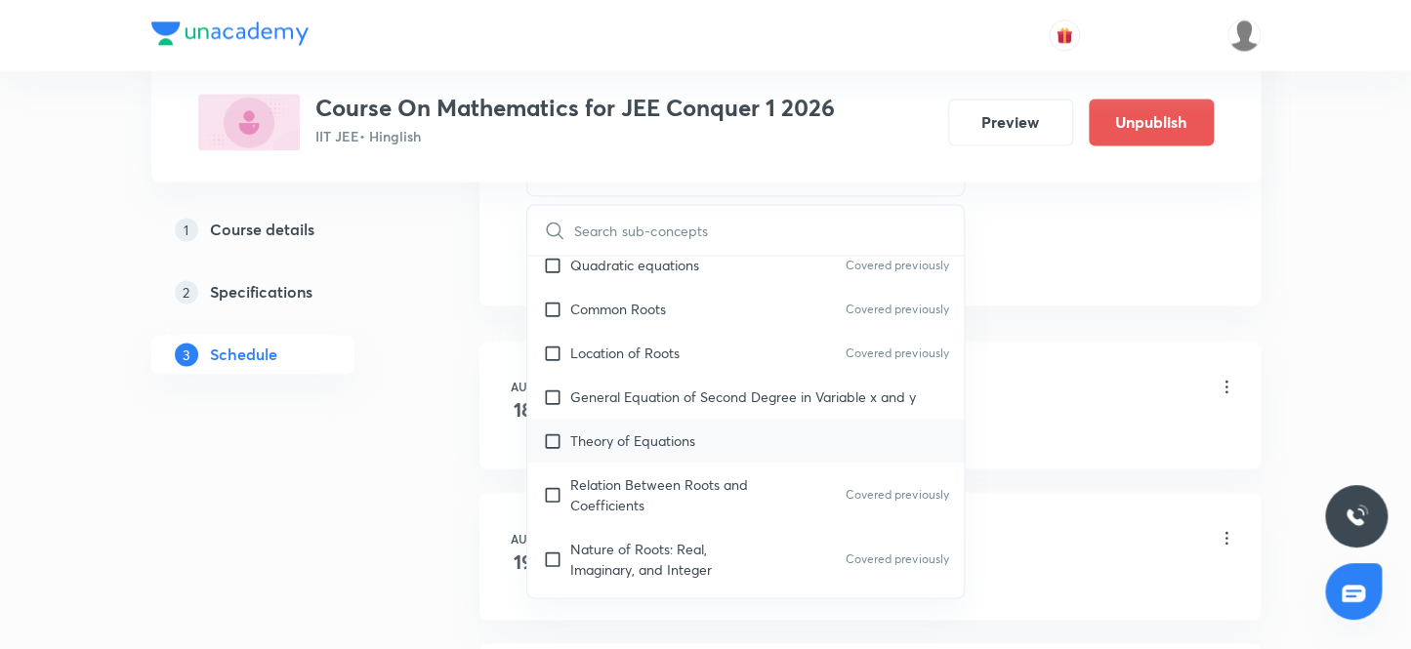
click at [669, 442] on p "Theory of Equations" at bounding box center [632, 441] width 125 height 21
checkbox input "true"
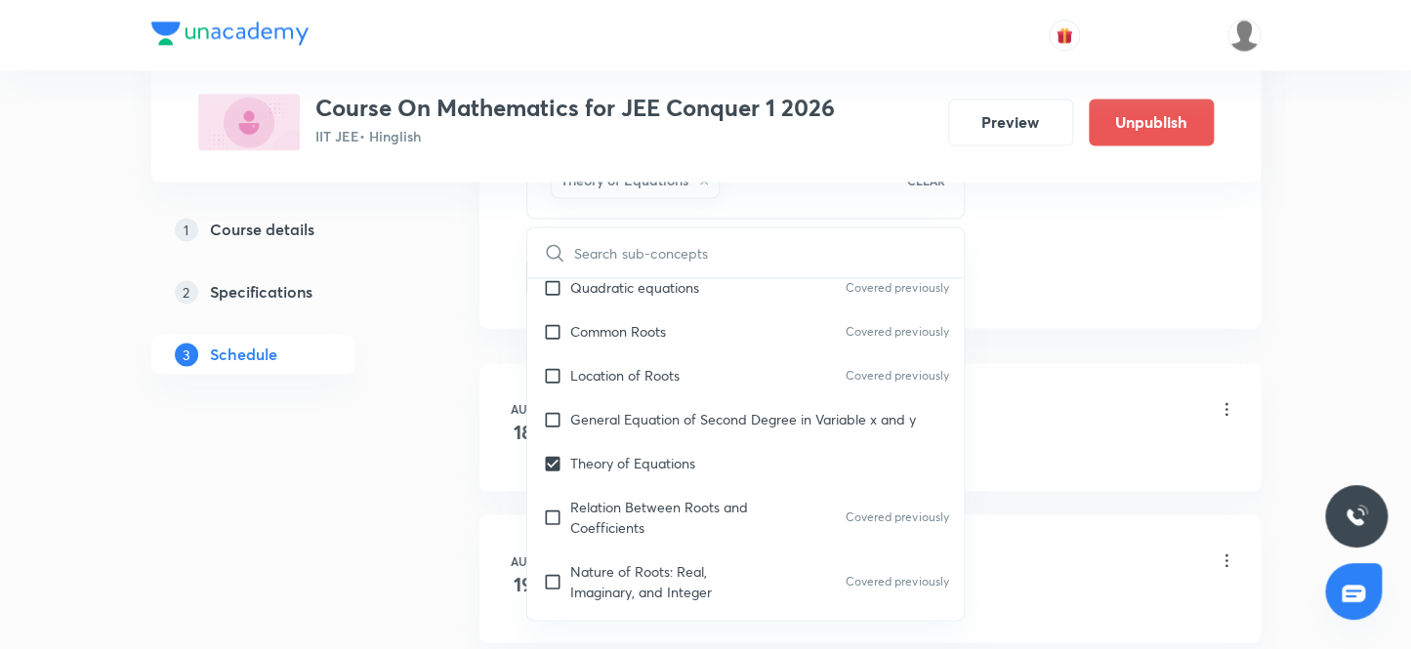
click at [1042, 396] on div "Class 1 Lesson 1 • 2:45 PM • 55 min • Room Room 301" at bounding box center [901, 411] width 670 height 46
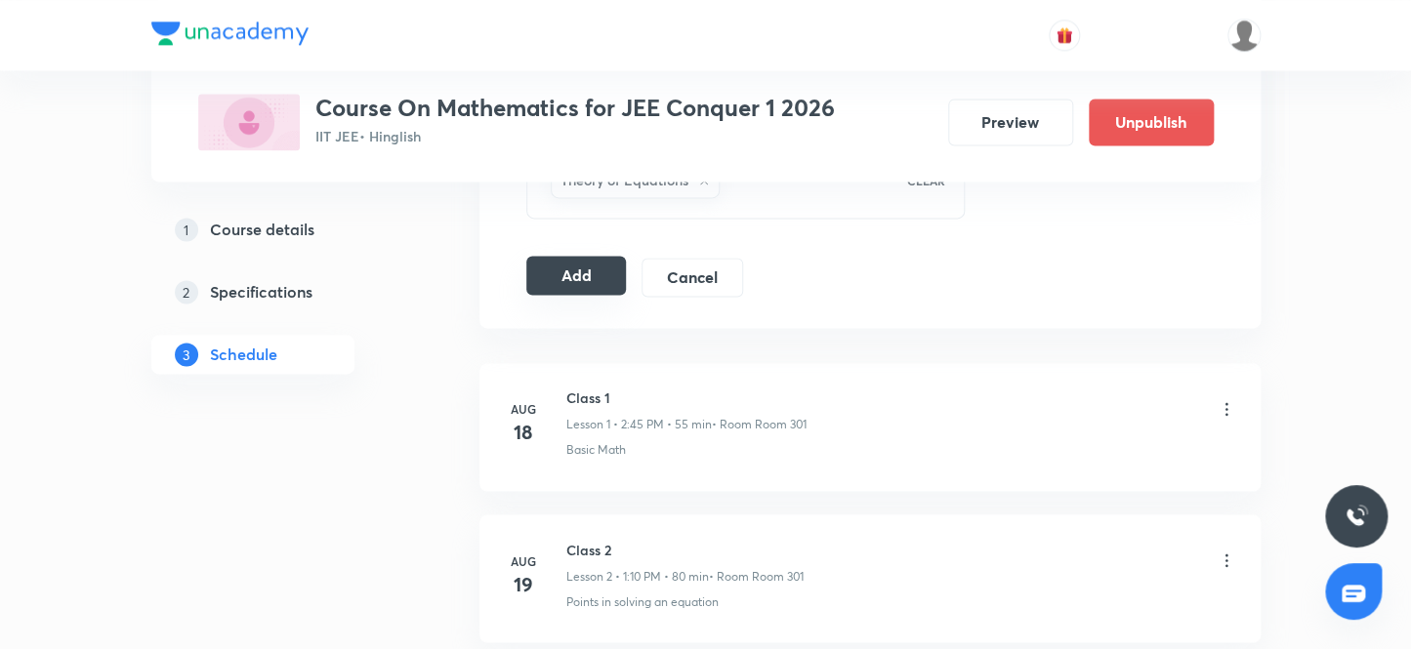
click at [543, 270] on button "Add" at bounding box center [576, 275] width 101 height 39
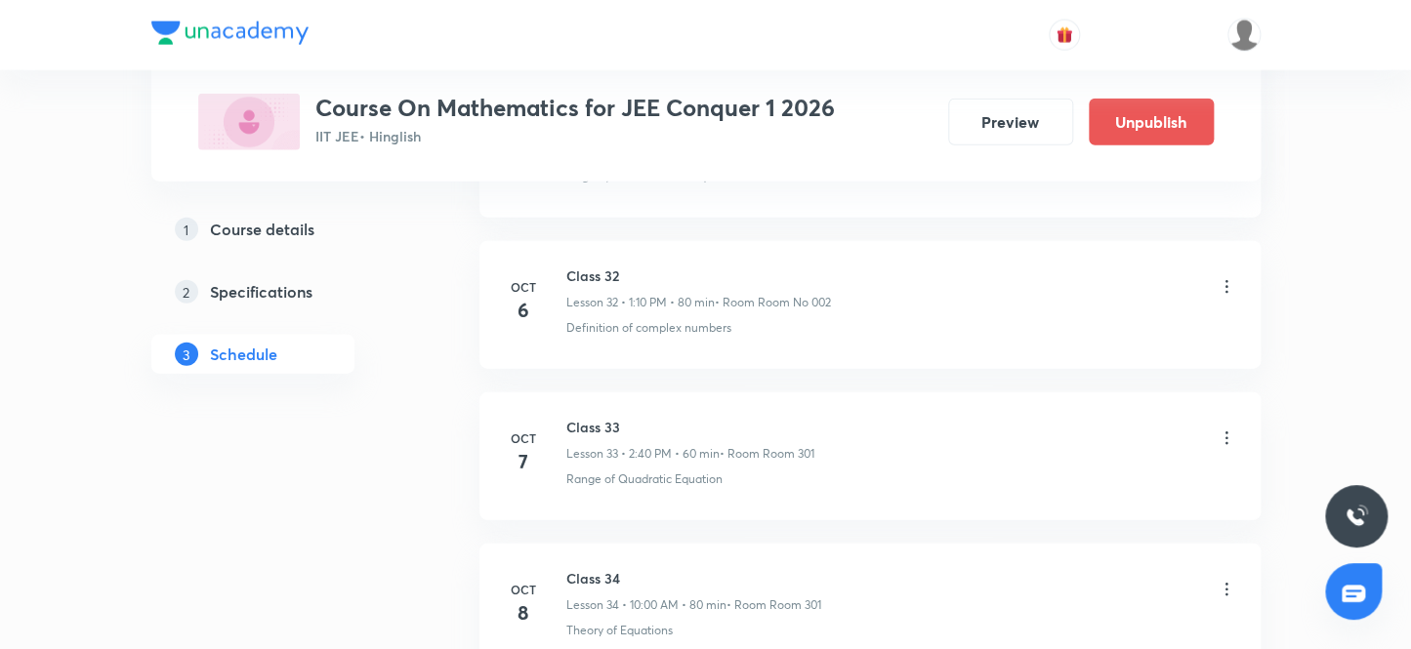
scroll to position [5156, 0]
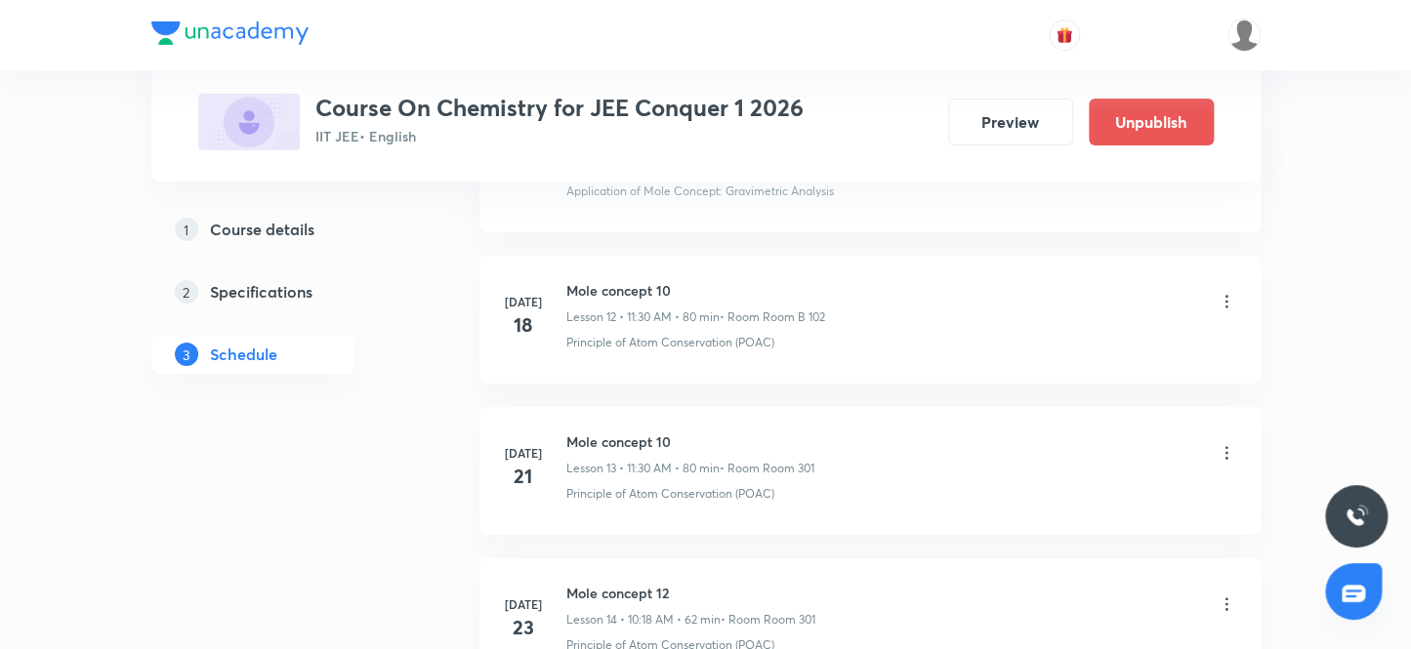
scroll to position [8621, 0]
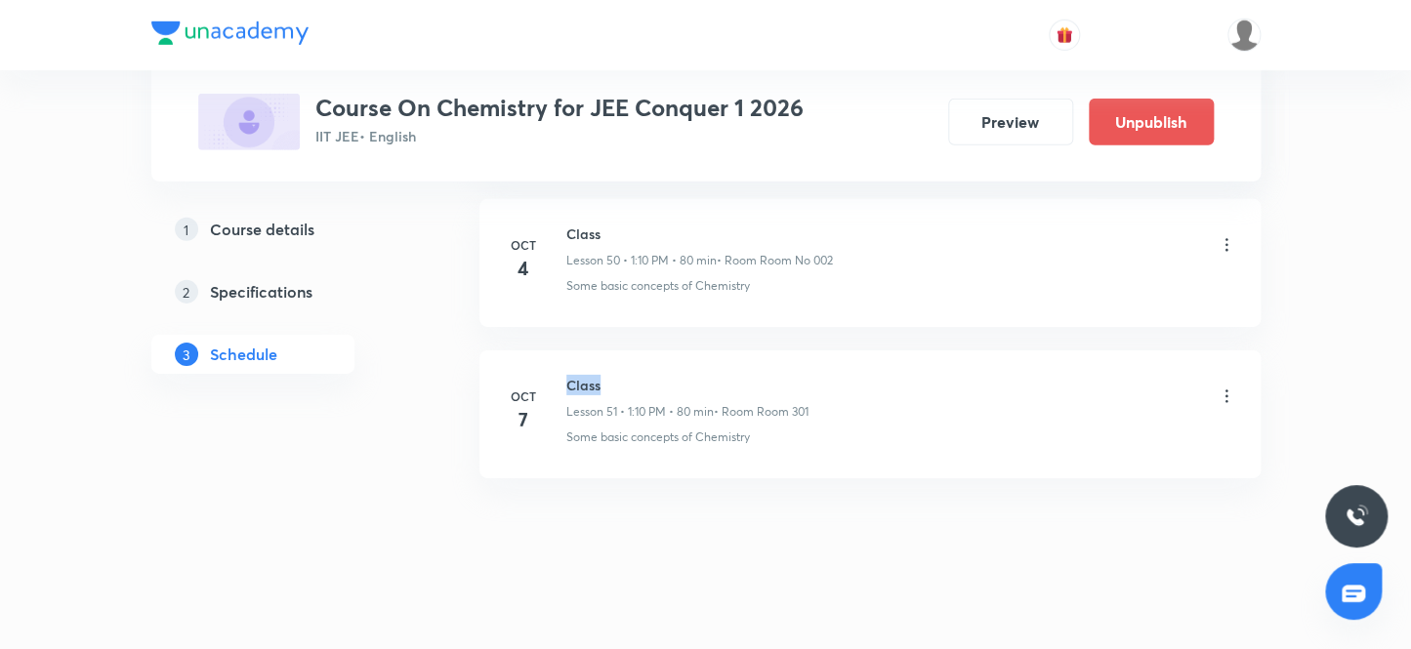
drag, startPoint x: 565, startPoint y: 368, endPoint x: 654, endPoint y: 371, distance: 88.9
click at [654, 375] on h6 "Class" at bounding box center [687, 385] width 242 height 21
copy h6 "Class"
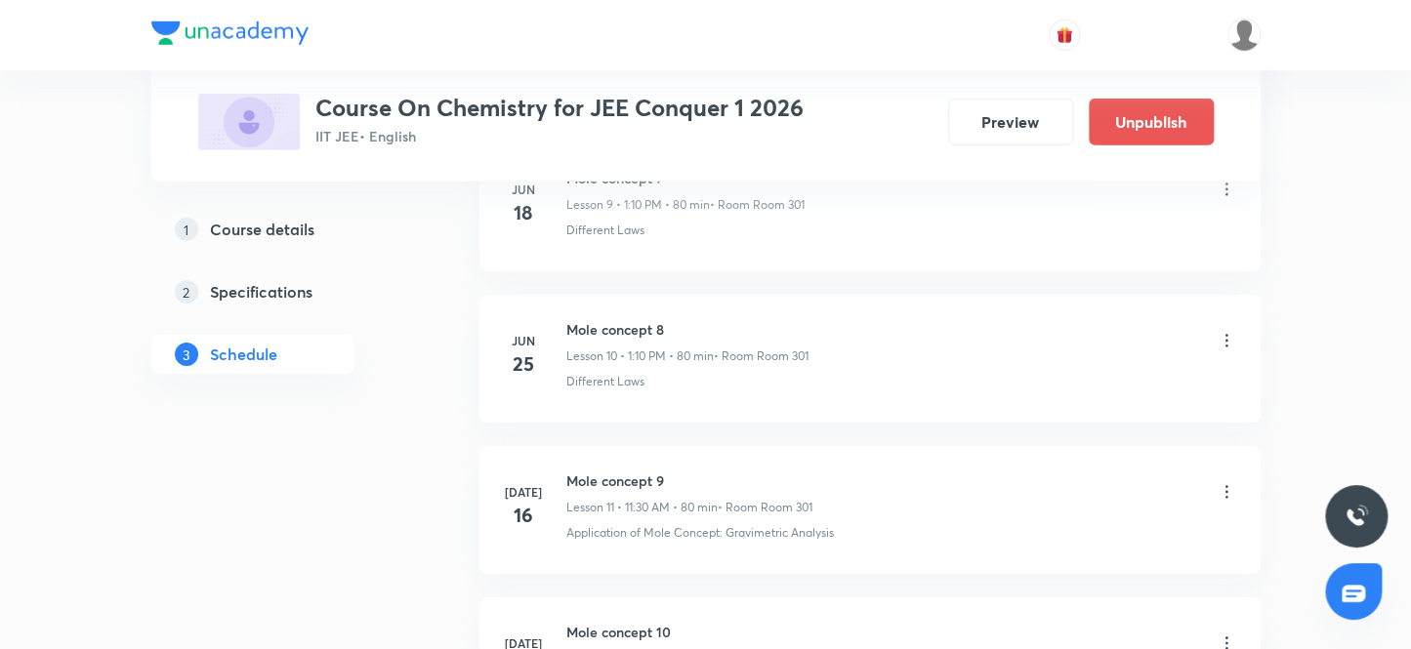
scroll to position [0, 0]
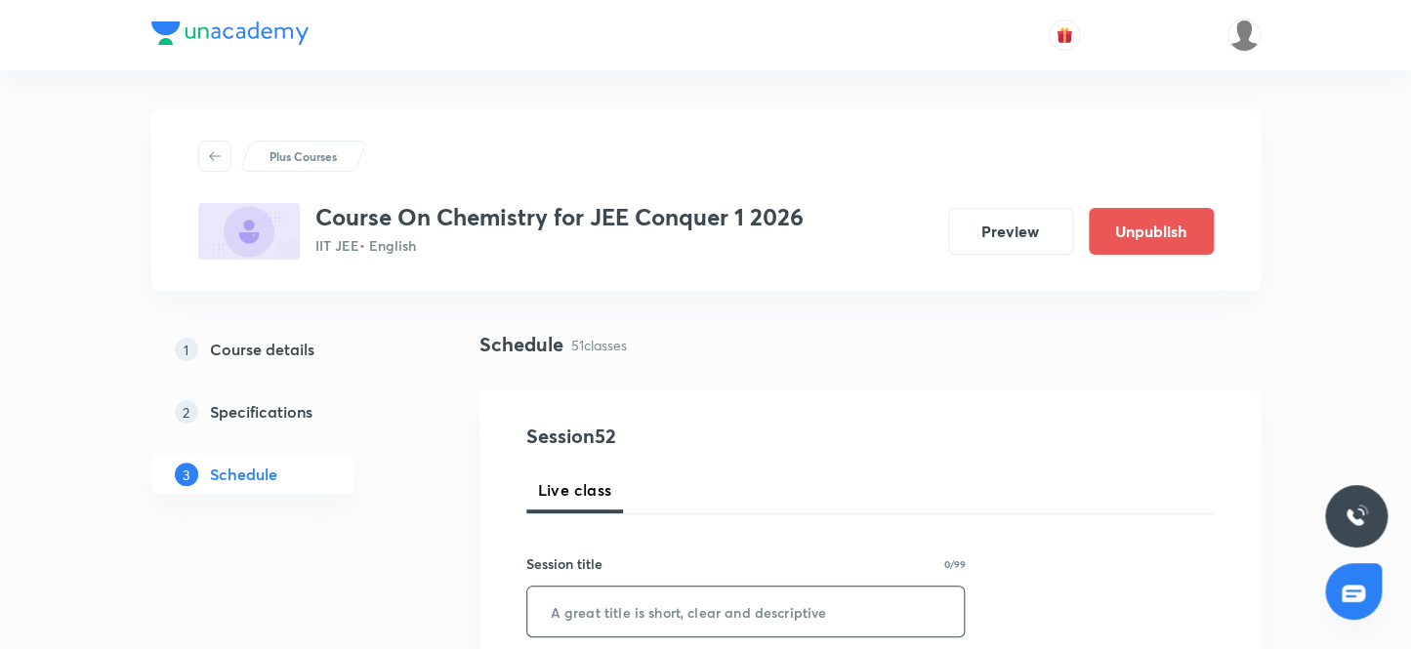
click at [608, 606] on input "text" at bounding box center [745, 612] width 437 height 50
paste input "Class"
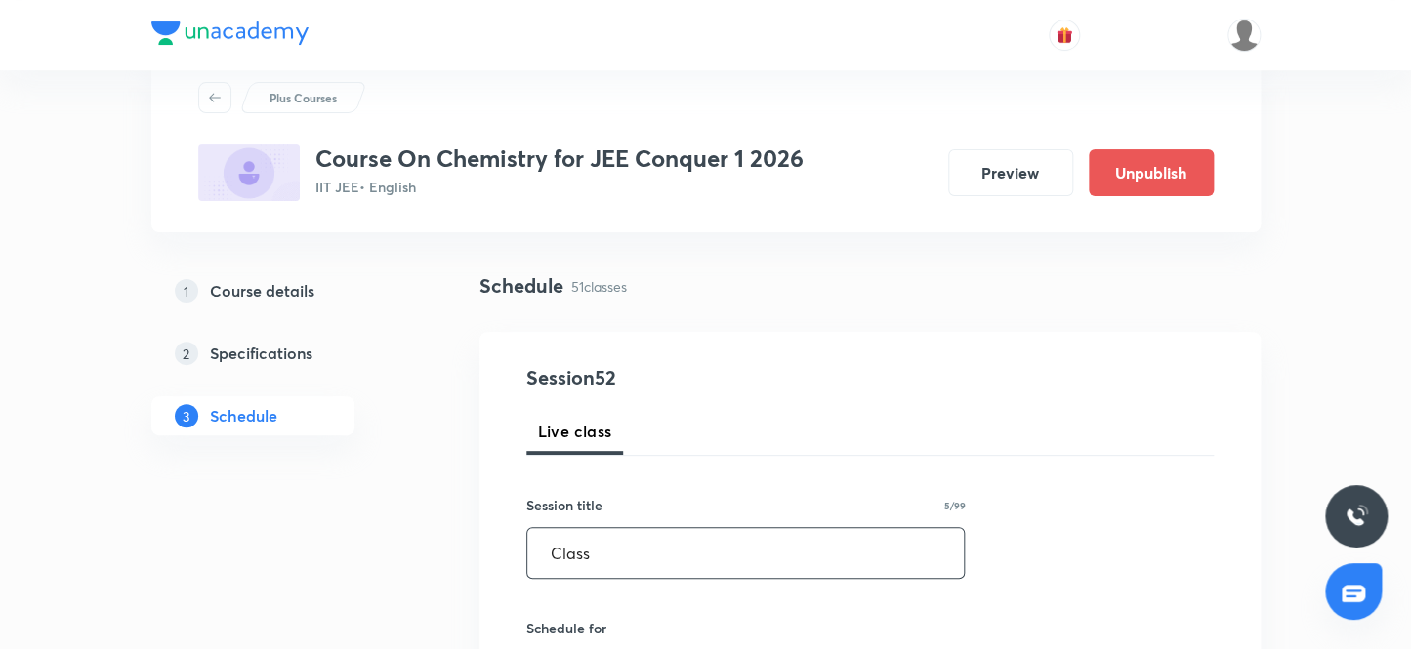
scroll to position [177, 0]
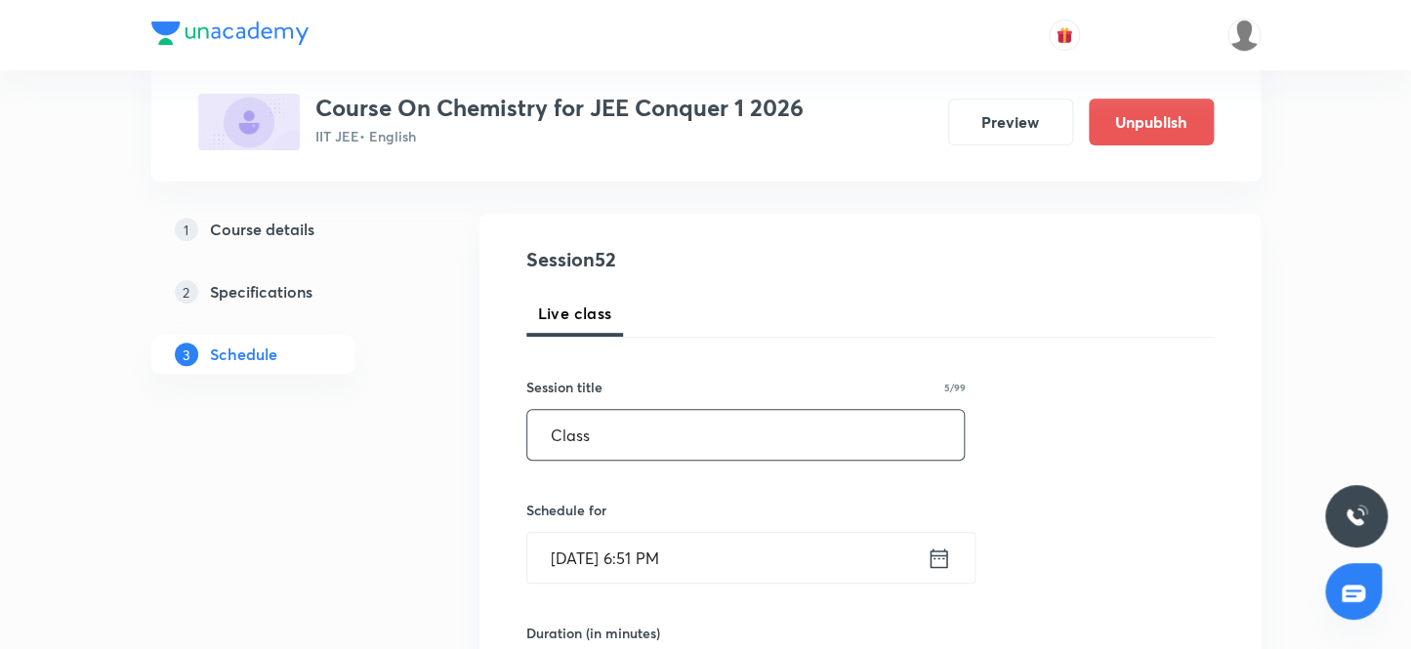
click at [603, 432] on input "Class" at bounding box center [745, 435] width 437 height 50
type input "Class"
click at [726, 563] on input "[DATE] 6:51 PM" at bounding box center [726, 558] width 399 height 50
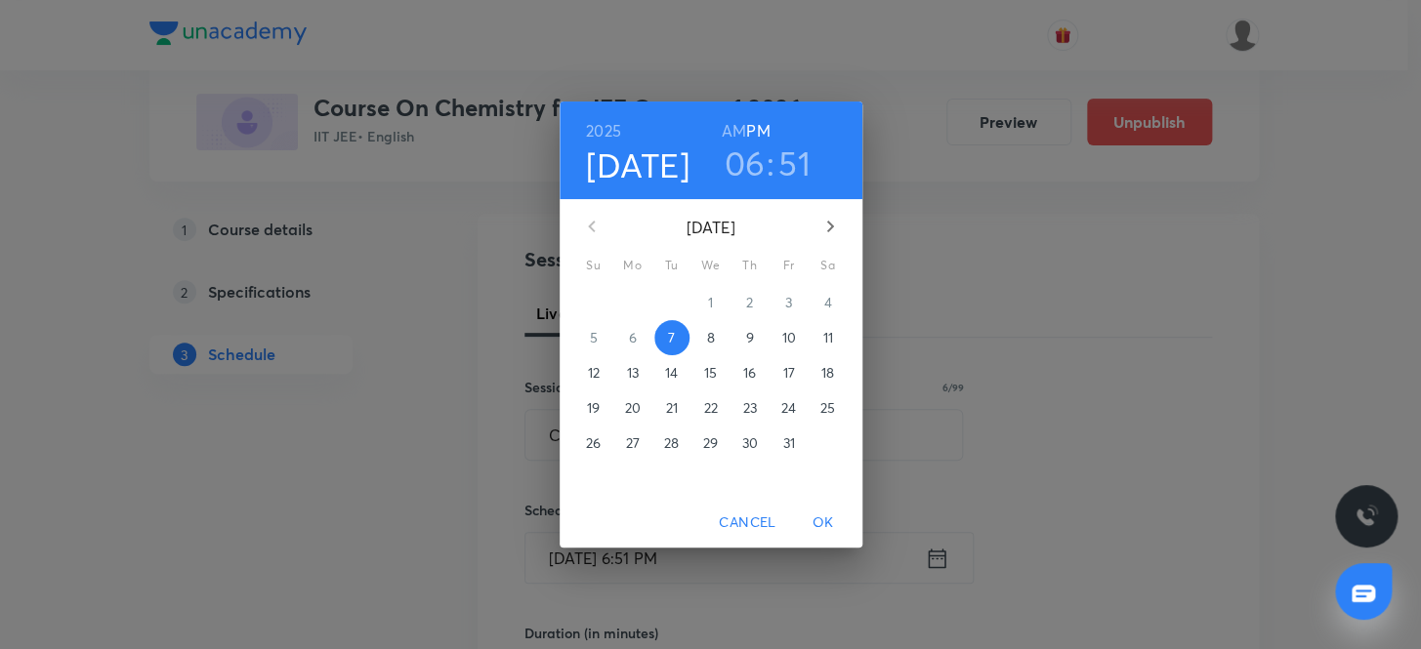
click at [713, 337] on p "8" at bounding box center [710, 338] width 8 height 20
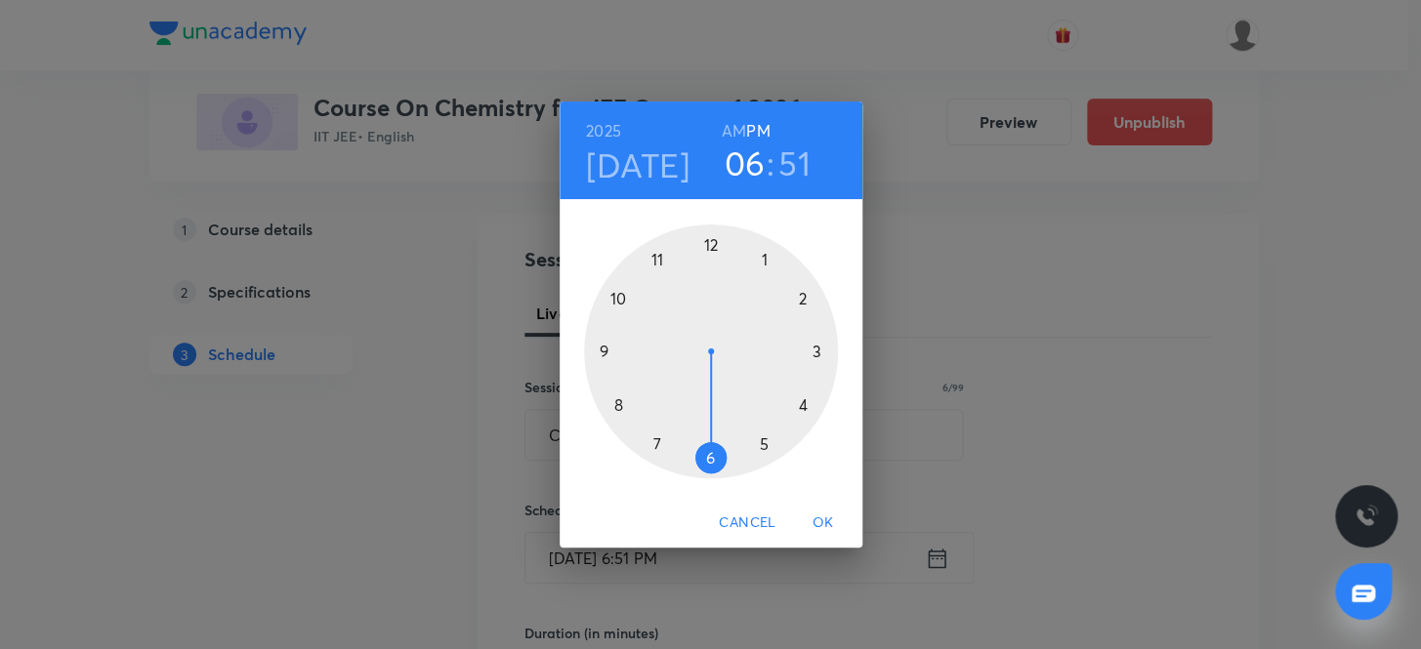
click at [747, 167] on h3 "06" at bounding box center [743, 163] width 41 height 41
click at [657, 254] on div at bounding box center [711, 352] width 254 height 254
click at [709, 462] on div at bounding box center [711, 352] width 254 height 254
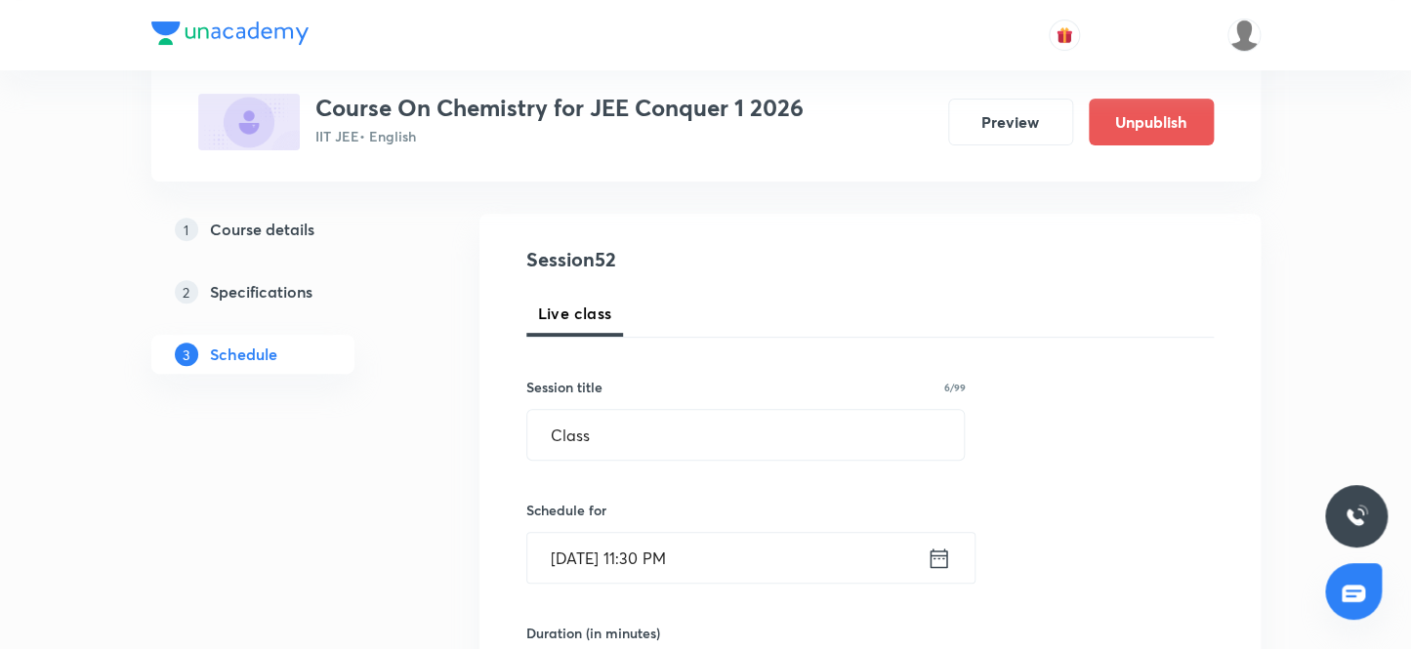
click at [728, 563] on input "[DATE] 11:30 PM" at bounding box center [726, 558] width 399 height 50
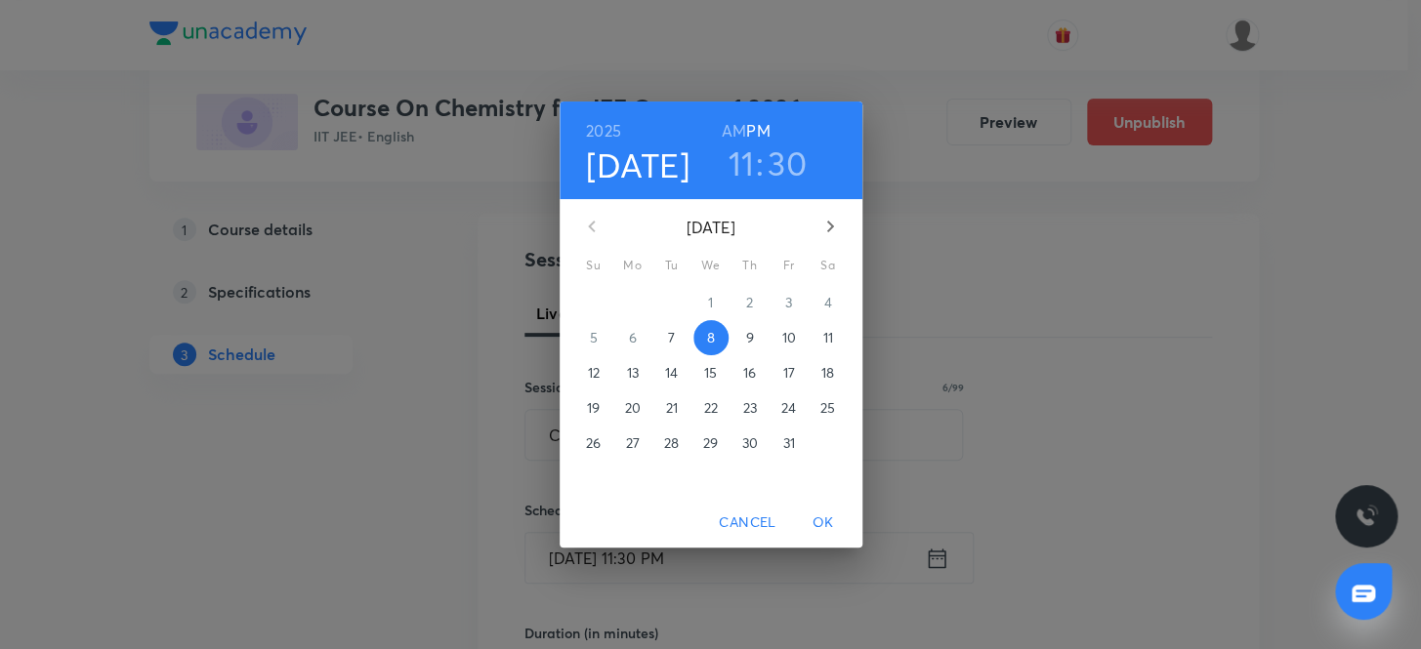
click at [732, 126] on h6 "AM" at bounding box center [734, 130] width 24 height 27
click at [826, 511] on span "OK" at bounding box center [823, 523] width 47 height 24
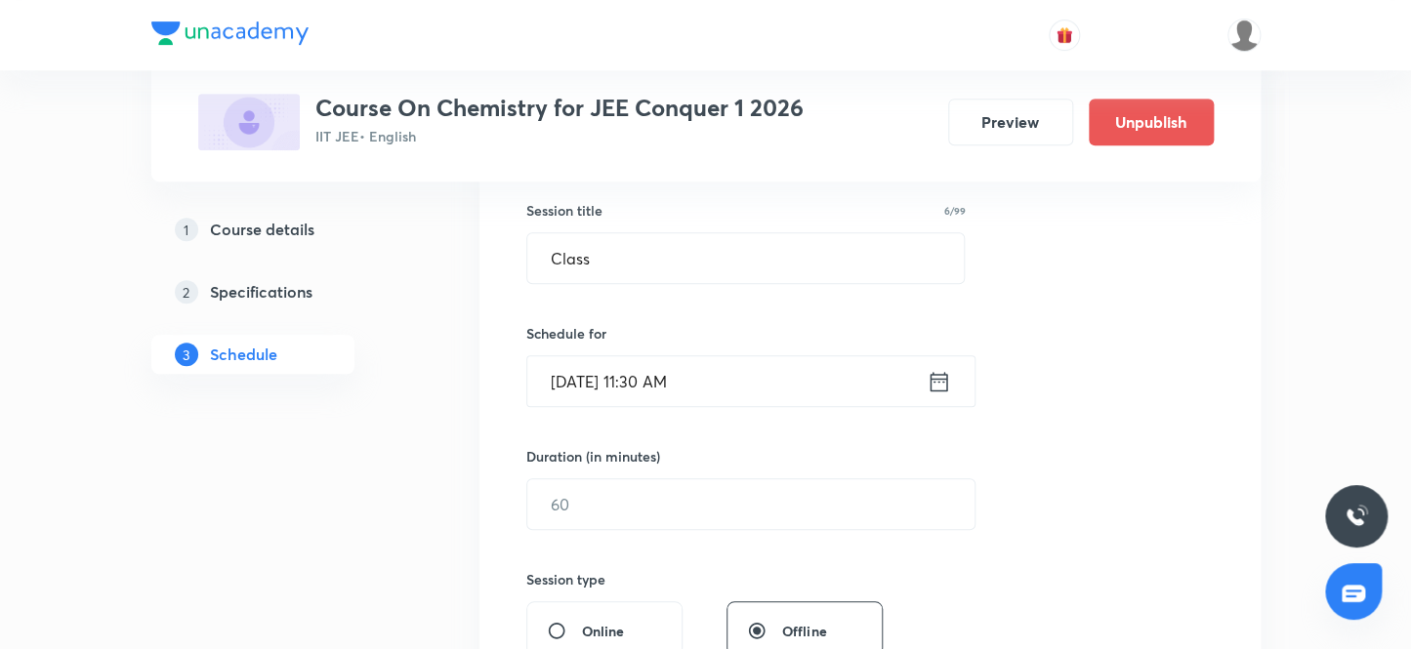
scroll to position [354, 0]
click at [751, 507] on input "text" at bounding box center [750, 503] width 447 height 50
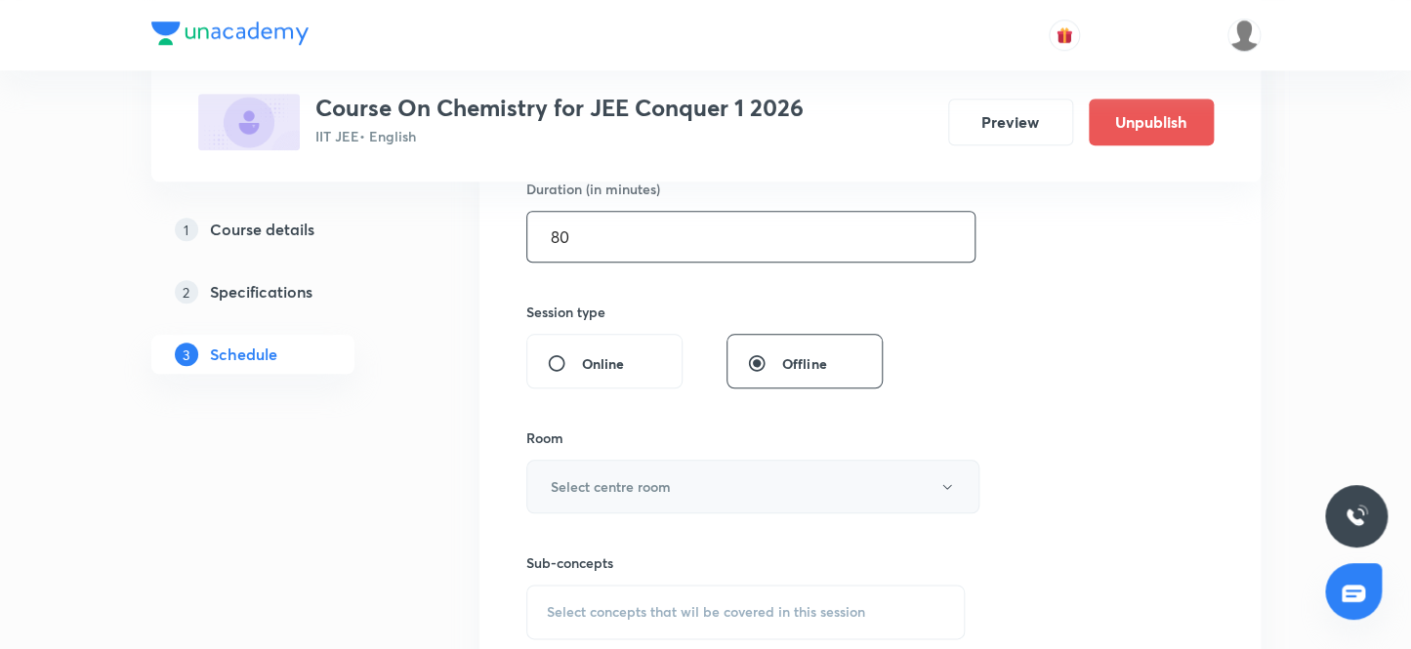
type input "80"
click at [729, 491] on button "Select centre room" at bounding box center [752, 487] width 453 height 54
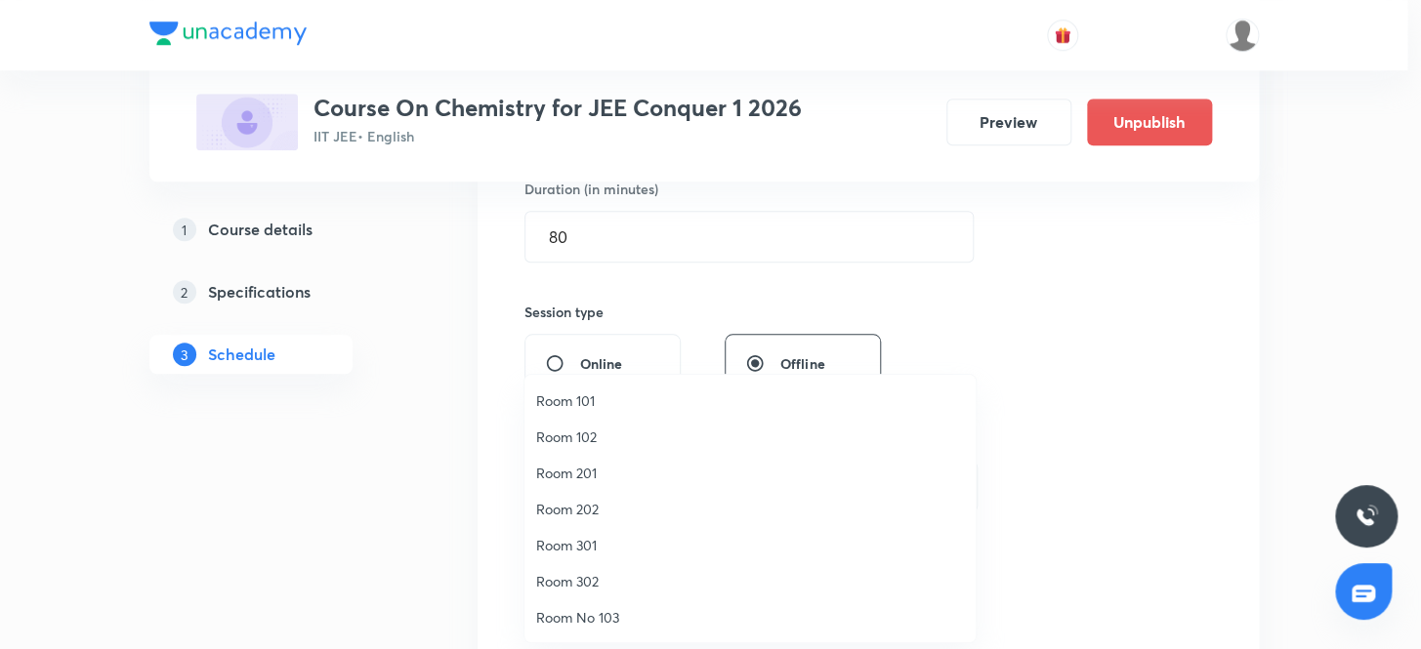
click at [582, 552] on span "Room 301" at bounding box center [750, 545] width 428 height 21
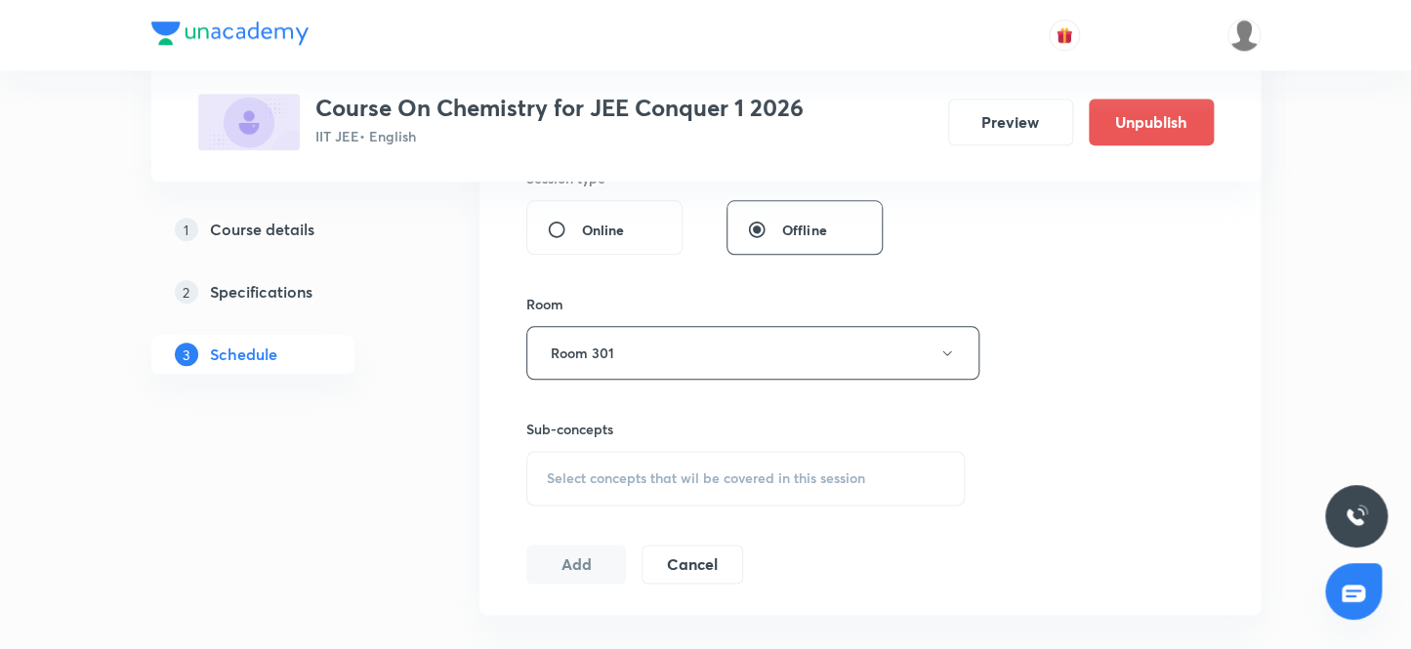
scroll to position [799, 0]
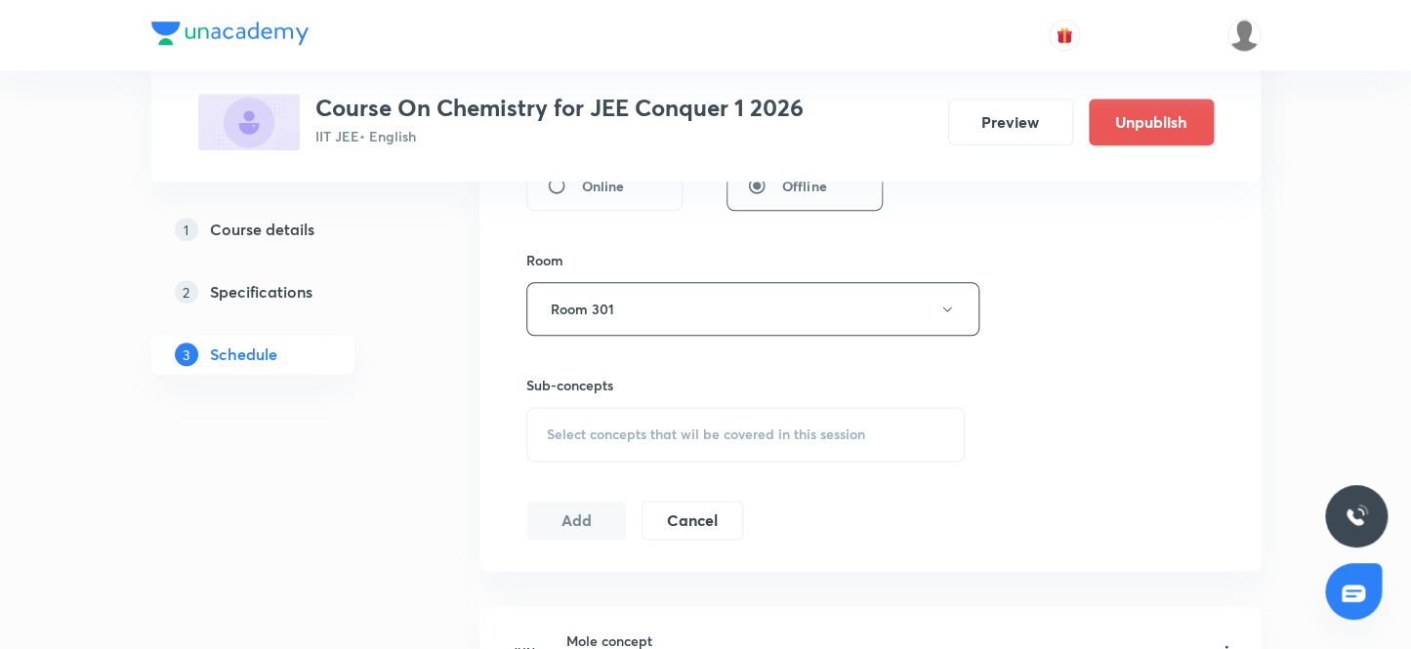
click at [679, 444] on div "Select concepts that wil be covered in this session" at bounding box center [745, 434] width 439 height 55
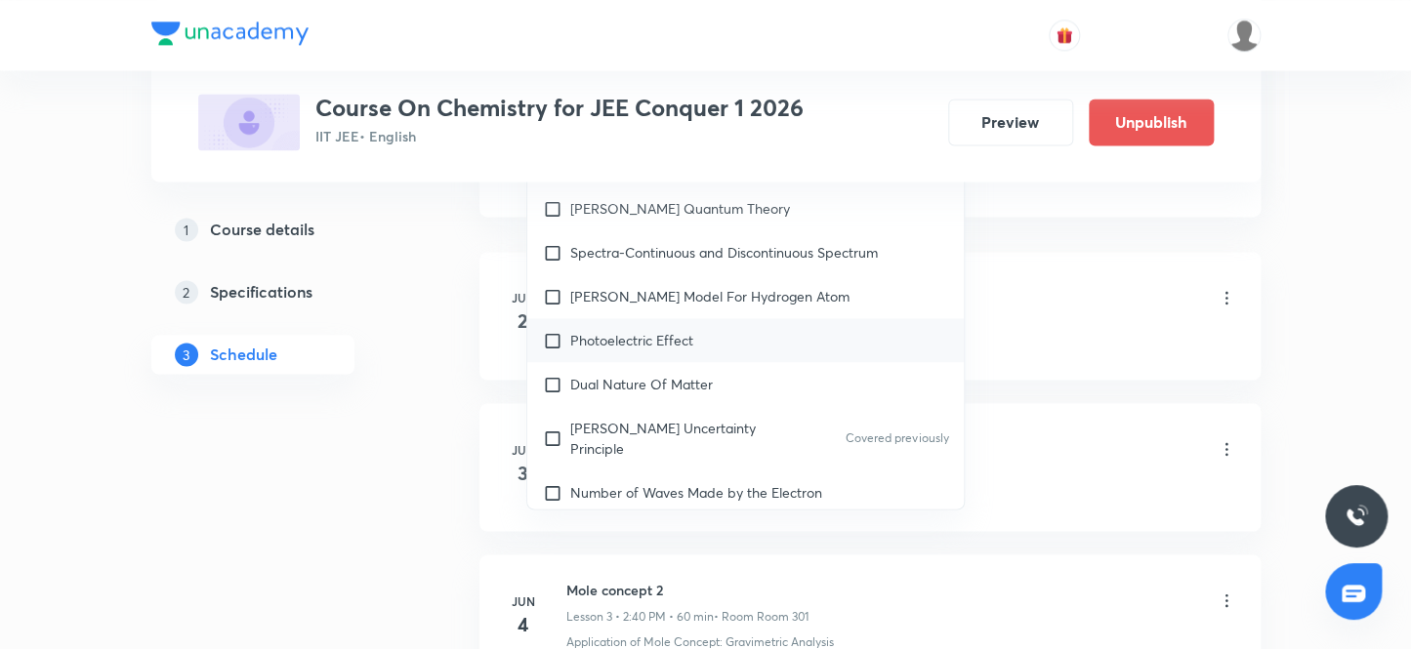
scroll to position [1153, 0]
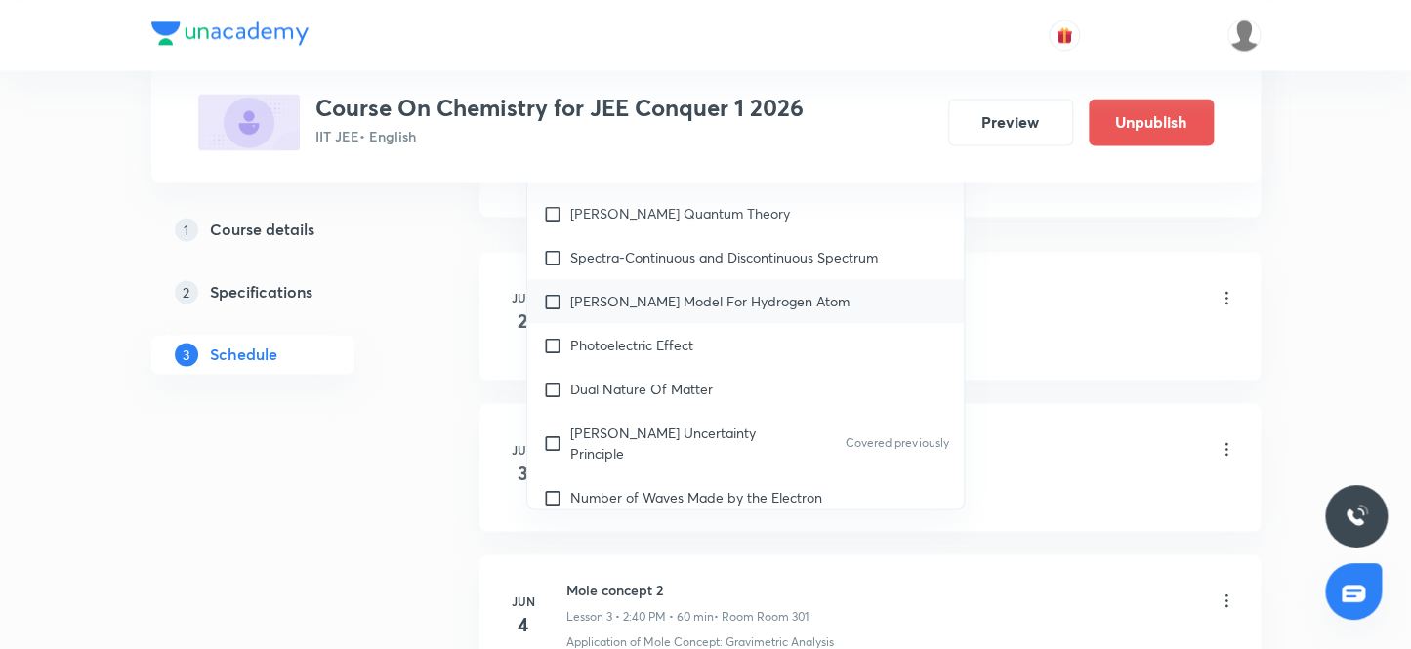
click at [674, 293] on p "[PERSON_NAME] Model For Hydrogen Atom" at bounding box center [709, 301] width 279 height 21
checkbox input "true"
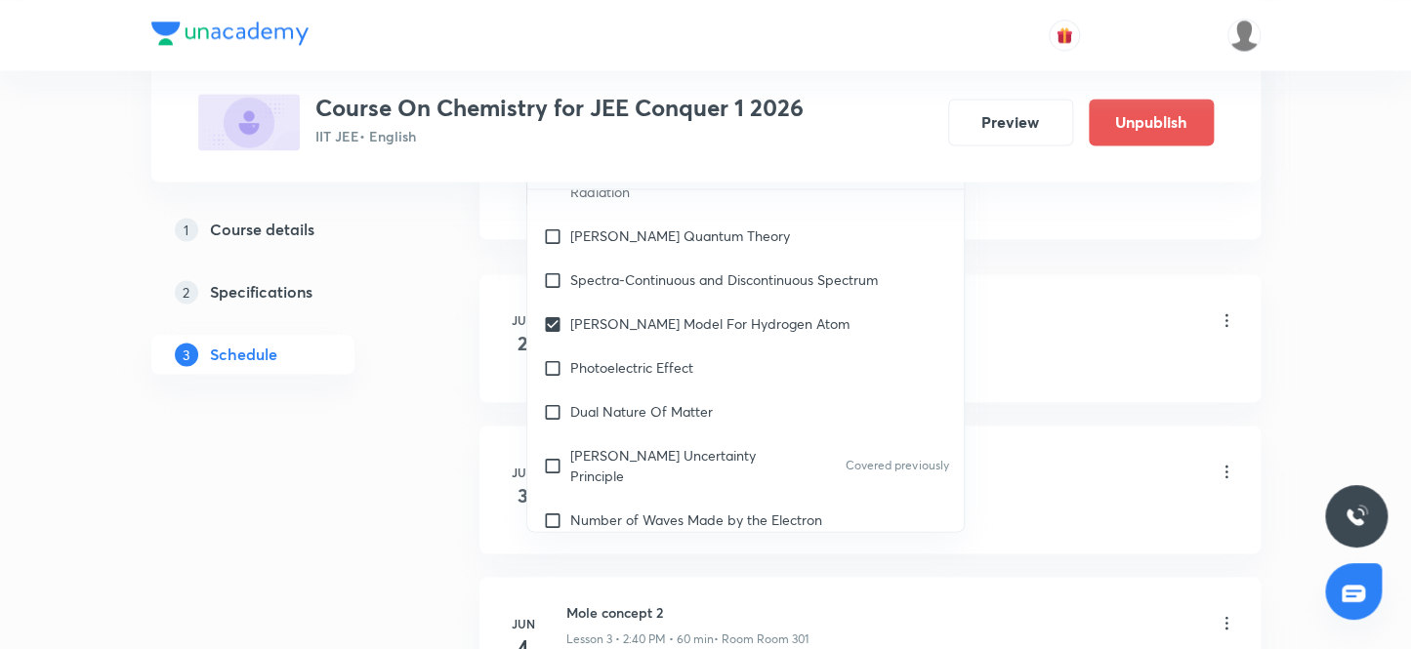
click at [1018, 299] on div "Mole concept Lesson 1 • 2:40 PM • 60 min • Room Room 102" at bounding box center [901, 322] width 670 height 46
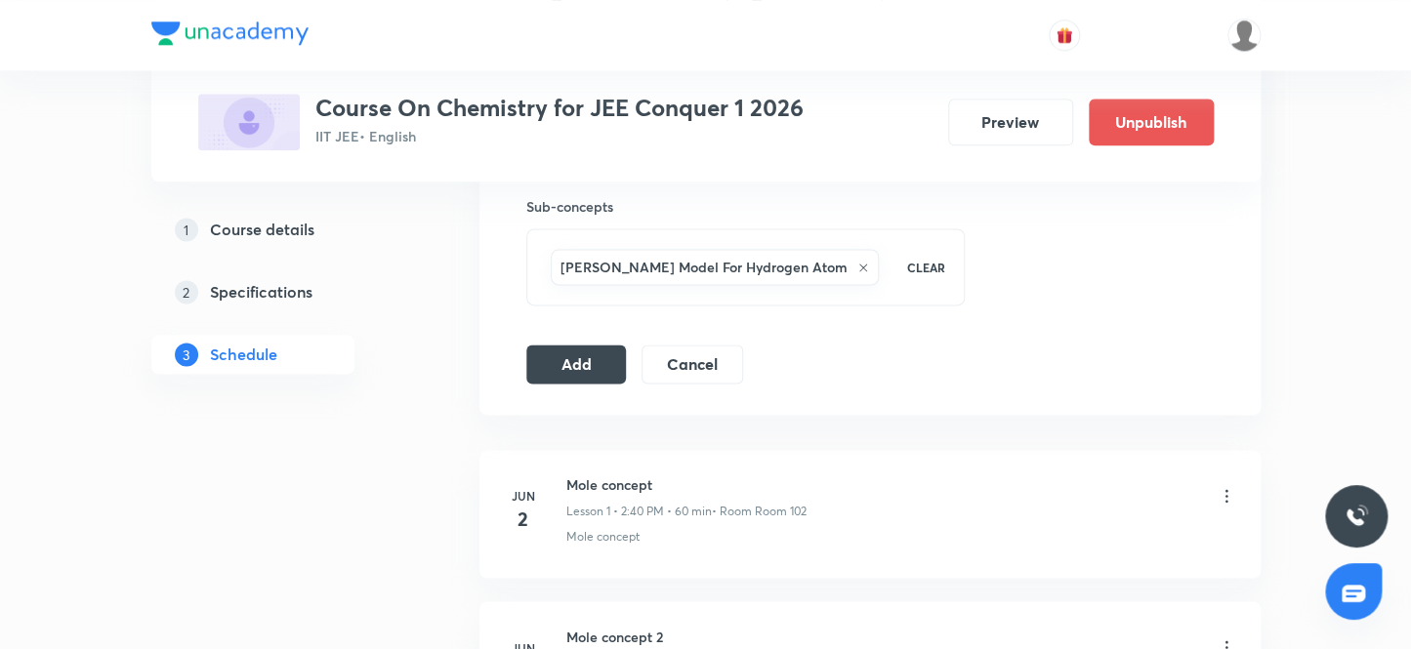
scroll to position [976, 0]
click at [593, 360] on button "Add" at bounding box center [576, 363] width 101 height 39
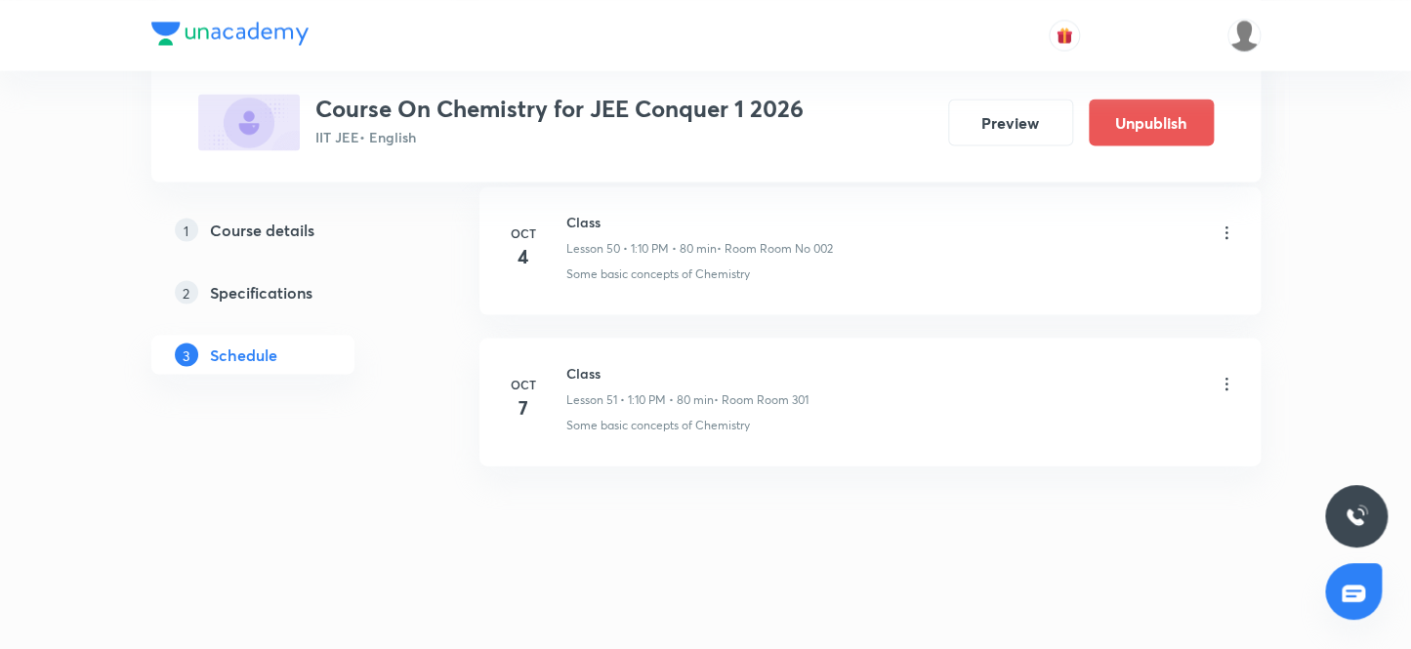
scroll to position [7725, 0]
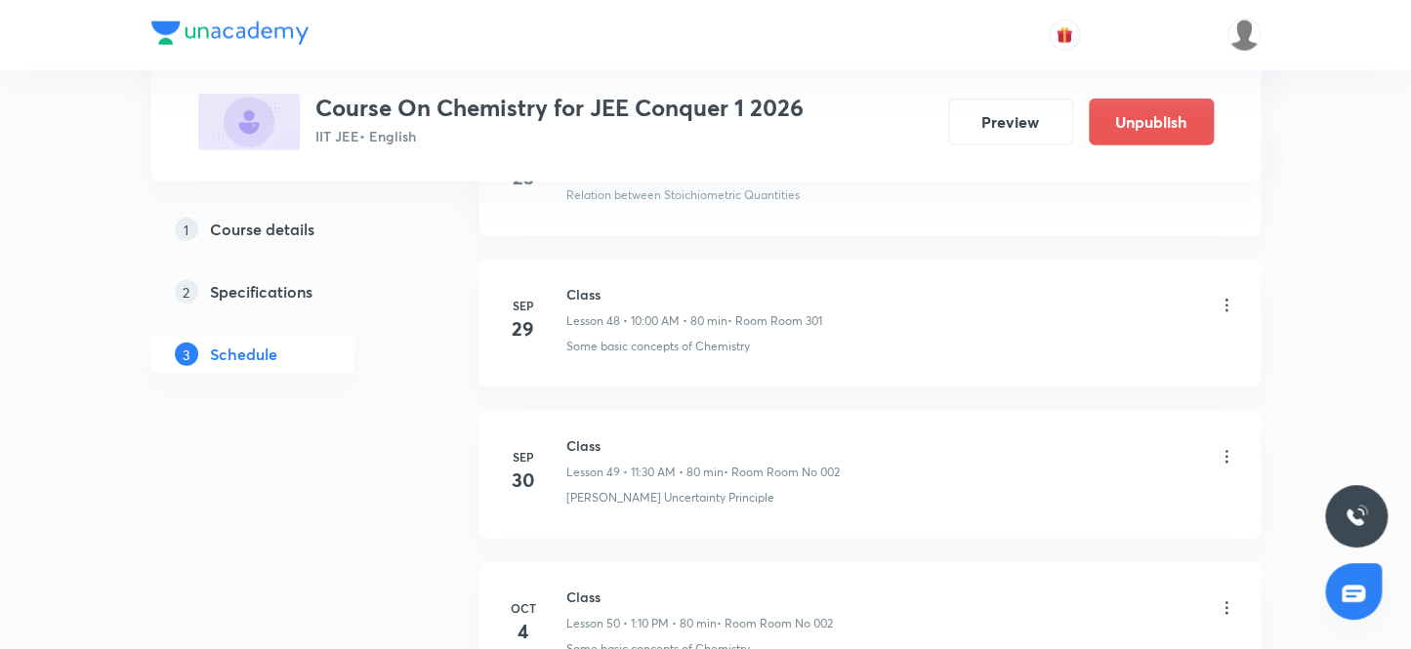
scroll to position [8772, 0]
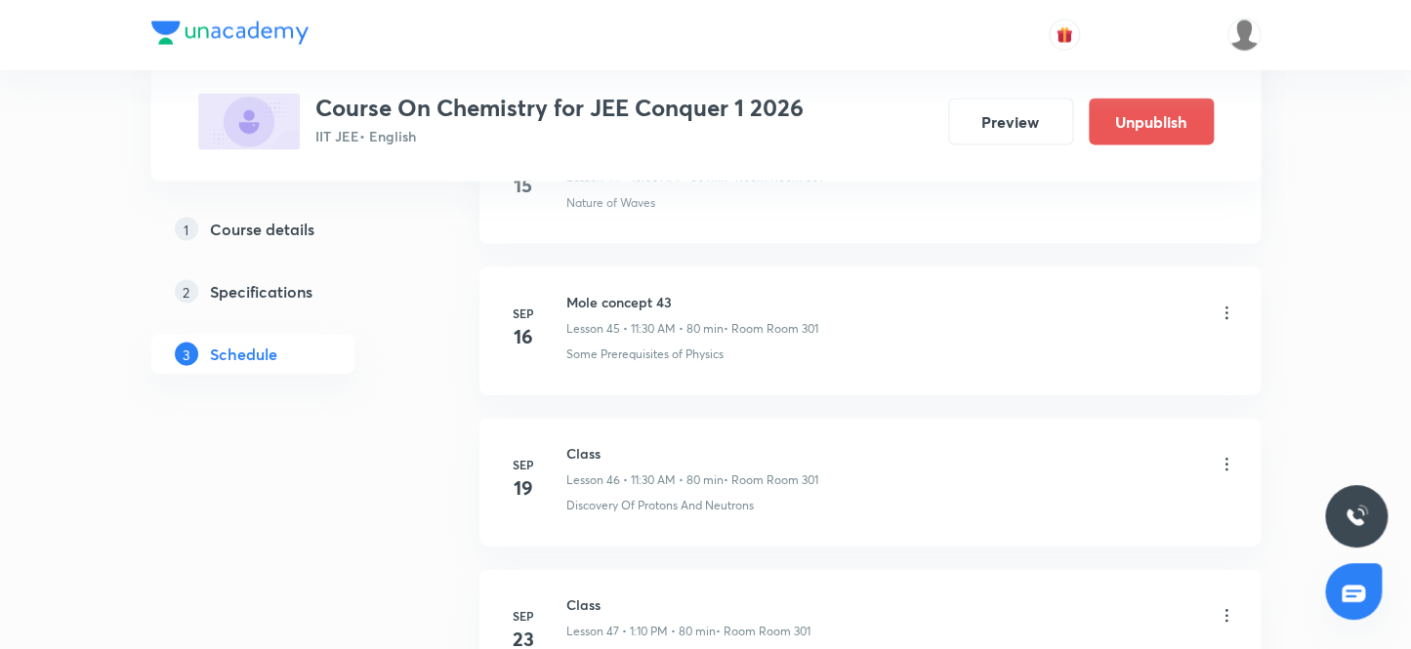
scroll to position [7707, 0]
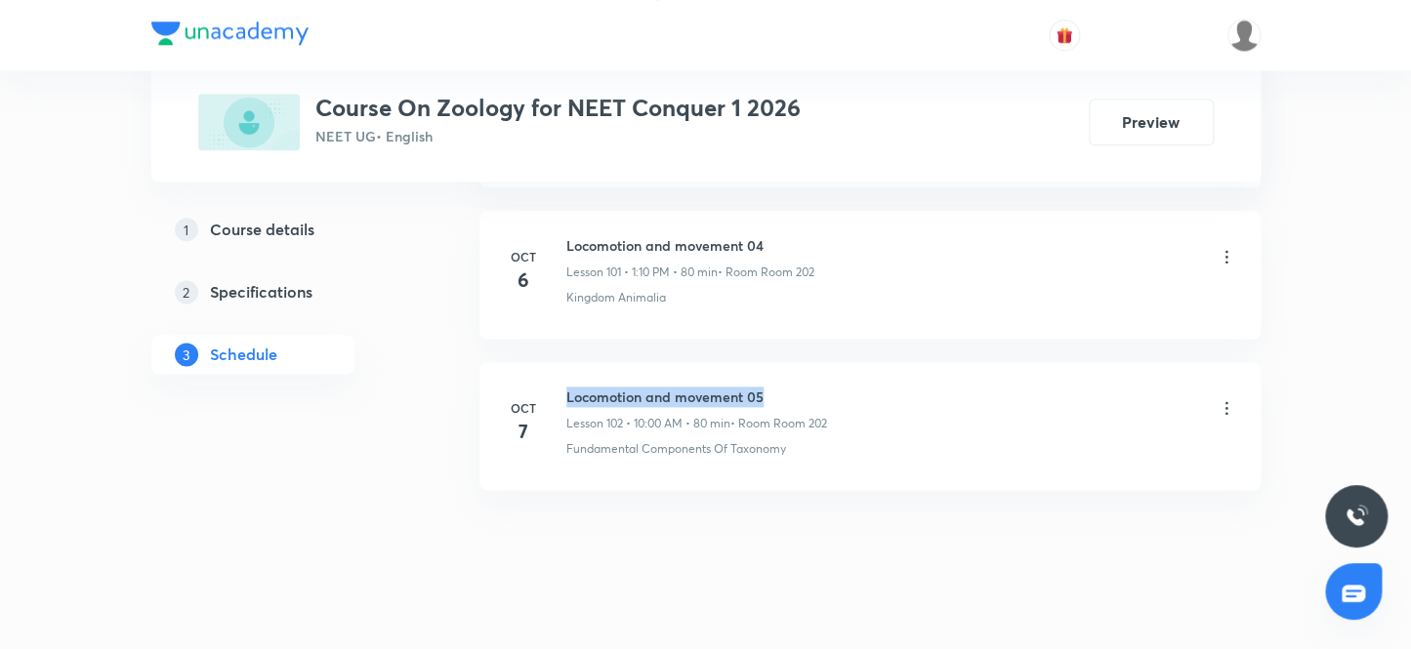
drag, startPoint x: 565, startPoint y: 368, endPoint x: 1019, endPoint y: 366, distance: 454.0
click at [1019, 387] on div "Locomotion and movement 05 Lesson 102 • 10:00 AM • 80 min • Room Room 202" at bounding box center [901, 410] width 670 height 46
copy h6 "Locomotion and movement 05"
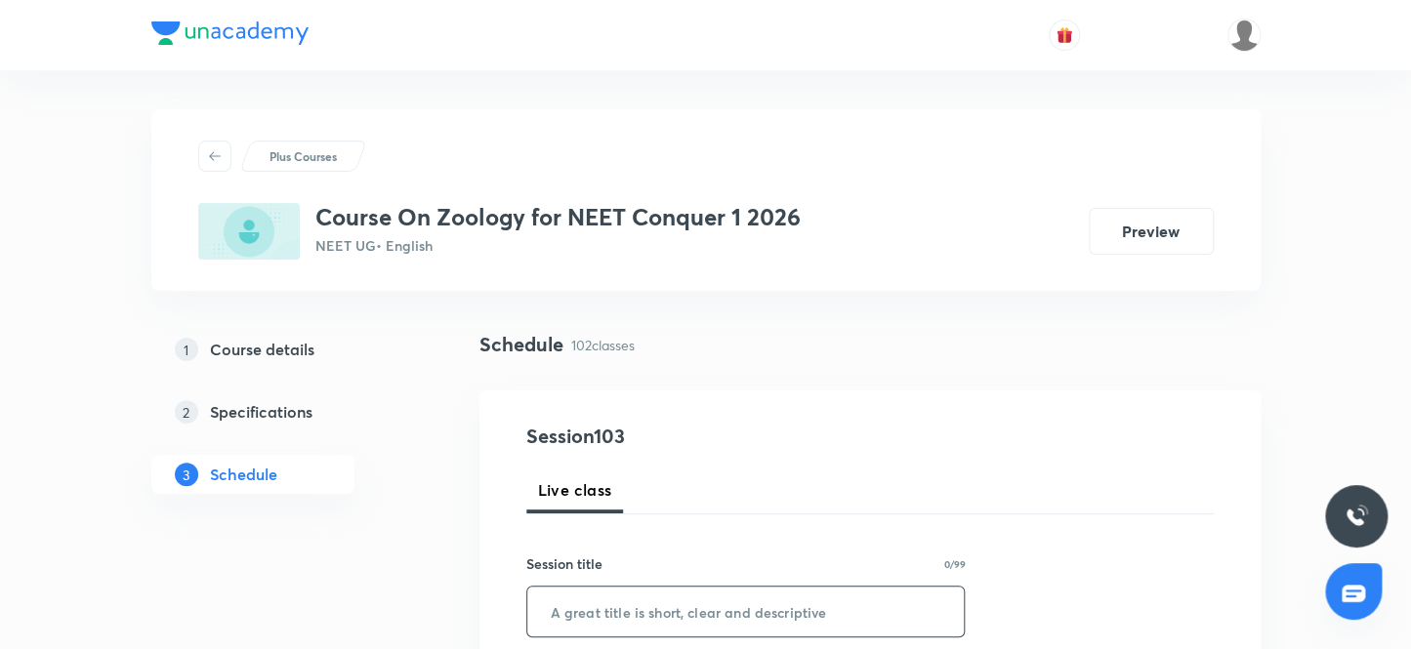
click at [686, 591] on input "text" at bounding box center [745, 612] width 437 height 50
paste input "Locomotion and movement 05"
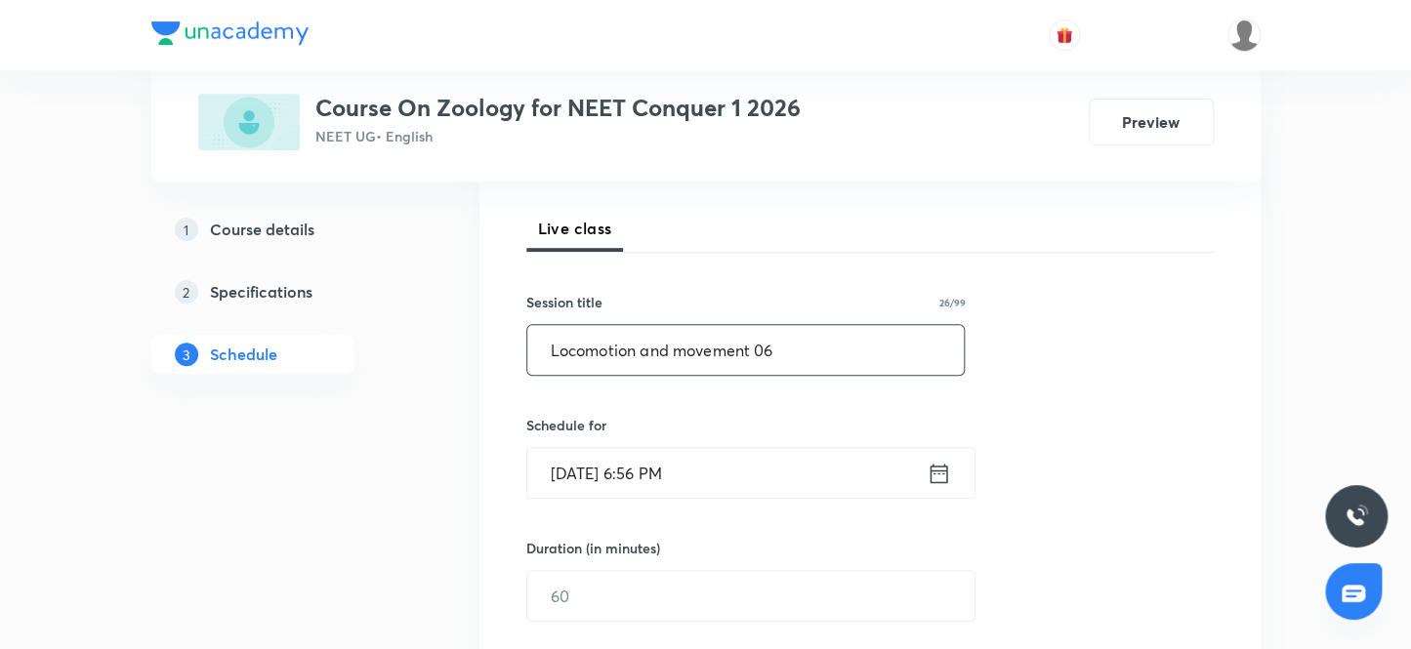
scroll to position [266, 0]
type input "Locomotion and movement 06"
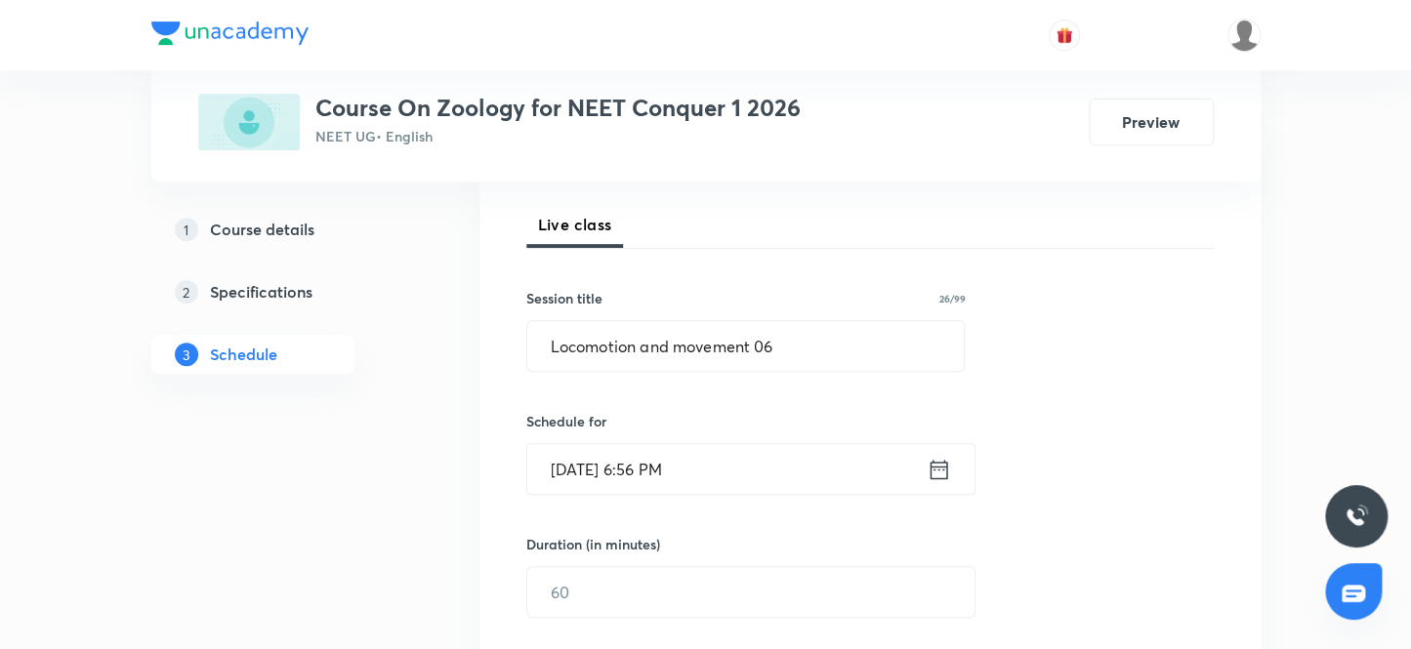
click at [713, 474] on input "Oct 7, 2025, 6:56 PM" at bounding box center [726, 469] width 399 height 50
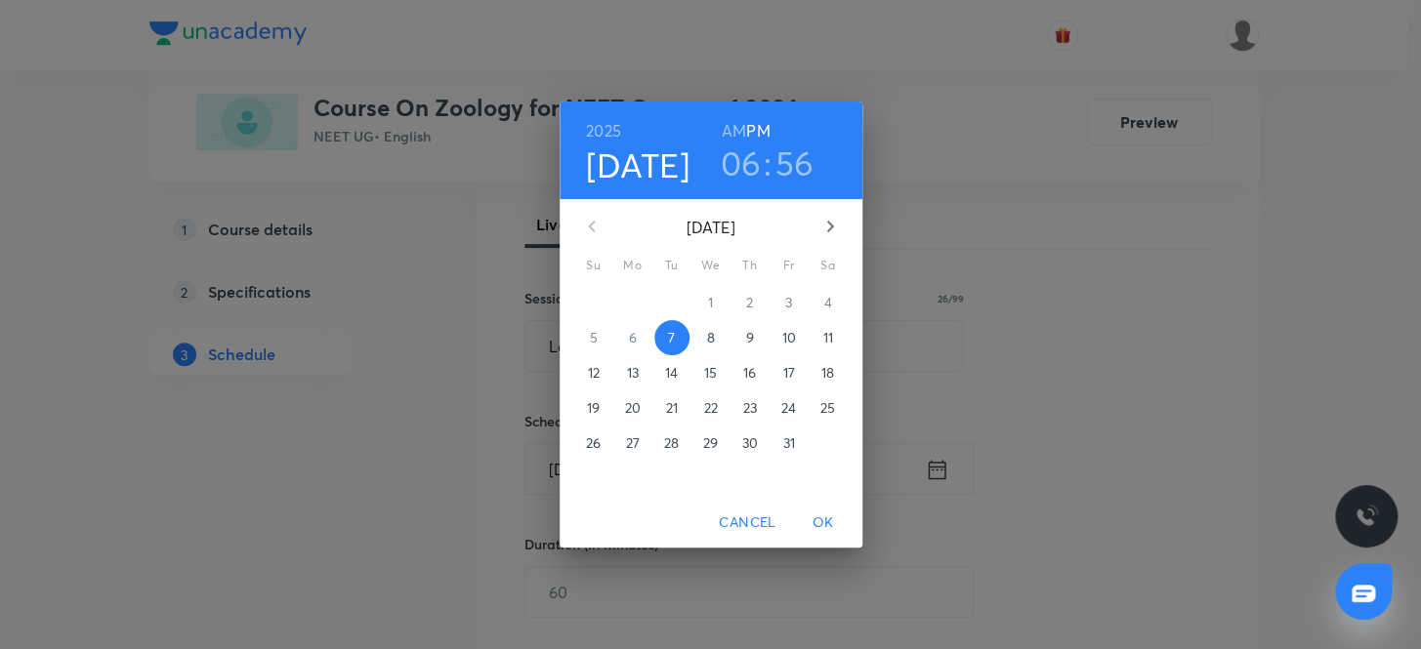
click at [712, 343] on p "8" at bounding box center [710, 338] width 8 height 20
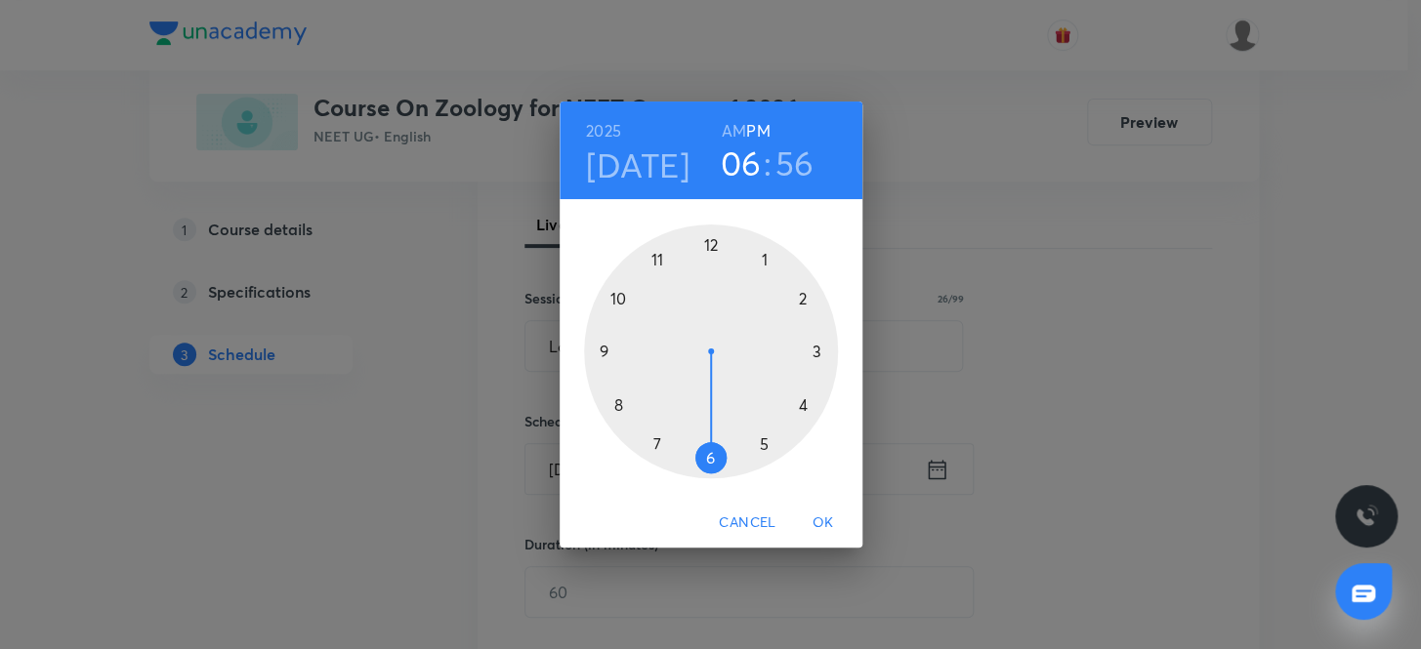
click at [736, 152] on h3 "06" at bounding box center [741, 163] width 41 height 41
click at [659, 259] on div at bounding box center [711, 352] width 254 height 254
click at [709, 455] on div at bounding box center [711, 352] width 254 height 254
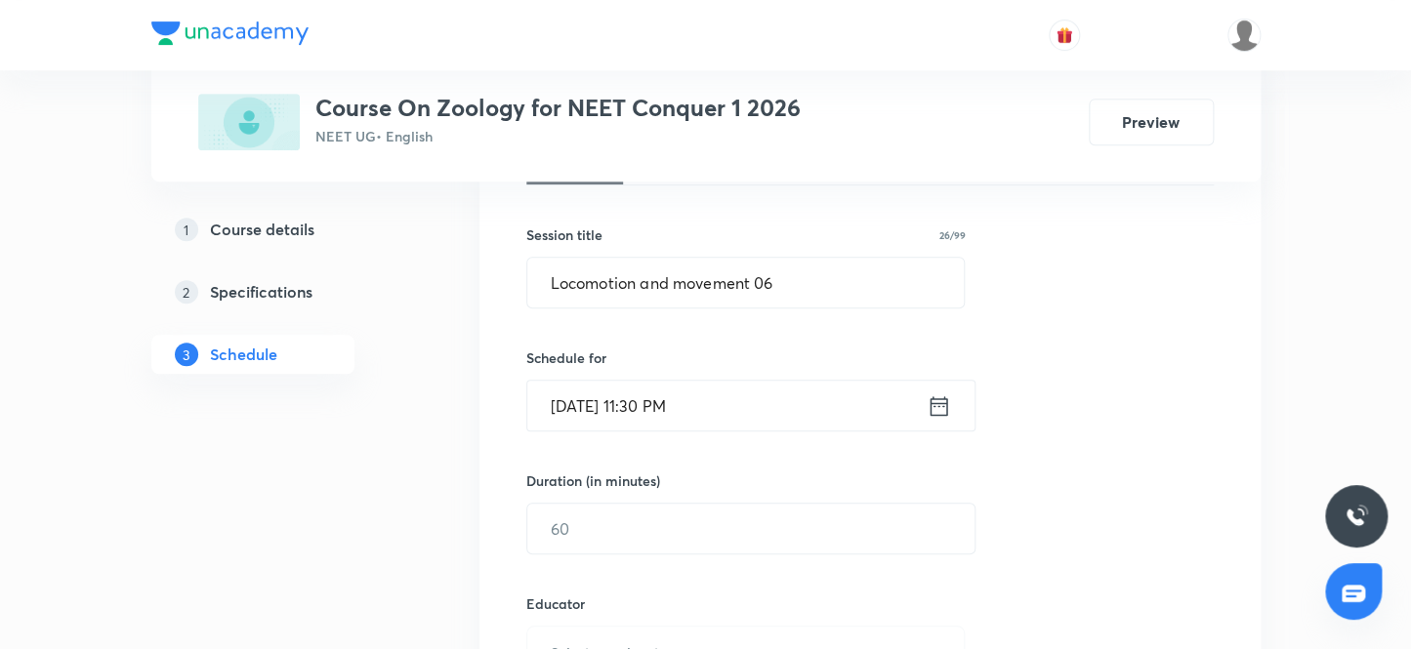
scroll to position [354, 0]
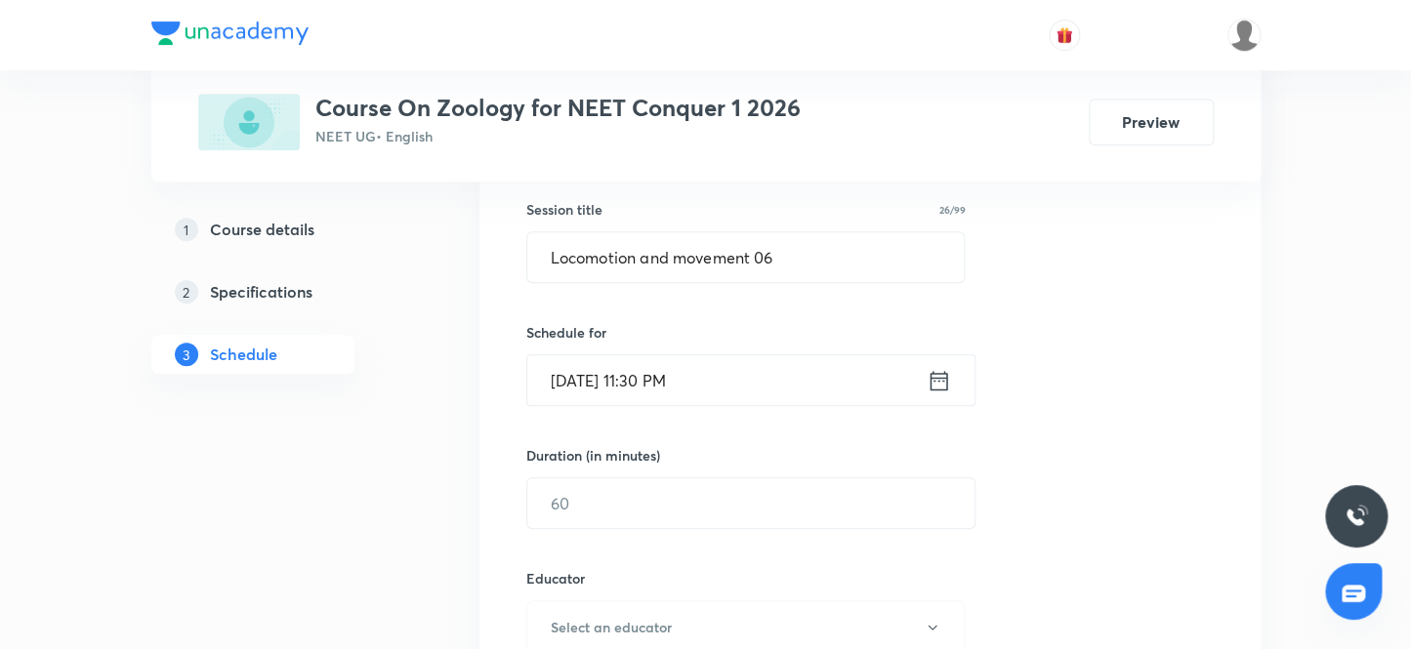
click at [725, 393] on input "Oct 8, 2025, 11:30 PM" at bounding box center [726, 380] width 399 height 50
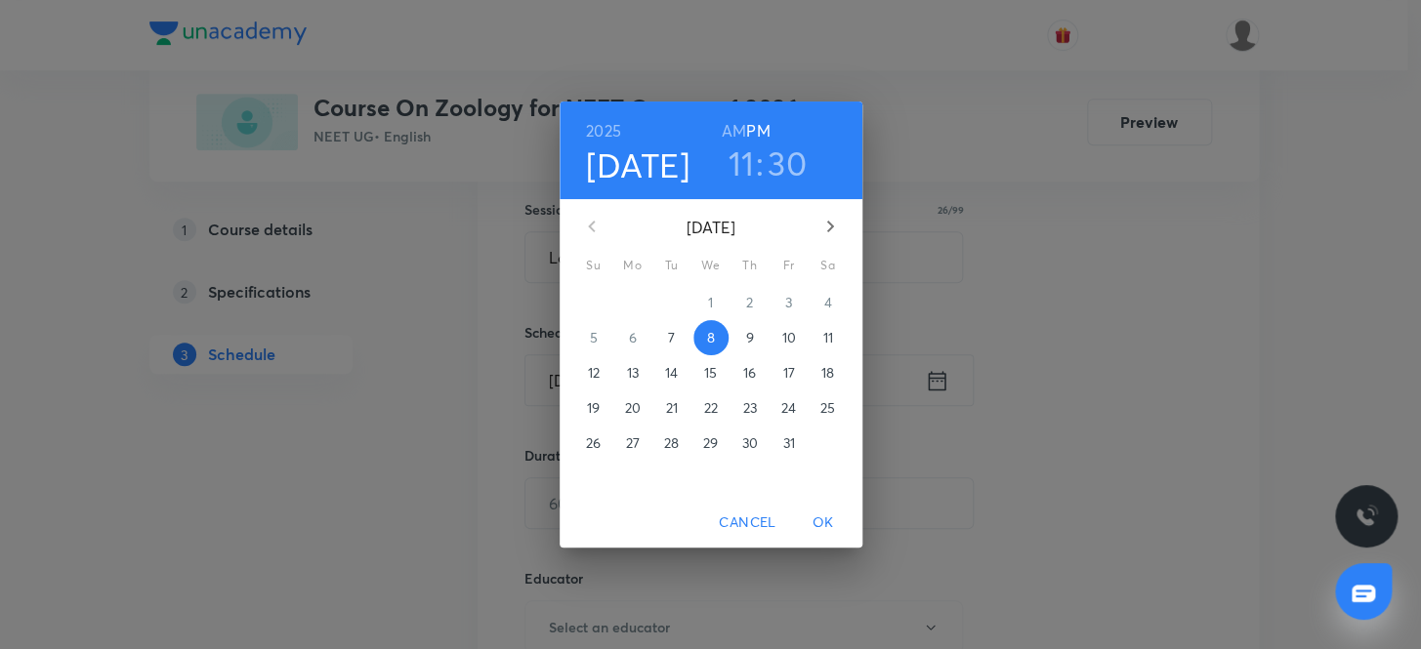
click at [742, 131] on h6 "AM" at bounding box center [734, 130] width 24 height 27
click at [835, 527] on span "OK" at bounding box center [823, 523] width 47 height 24
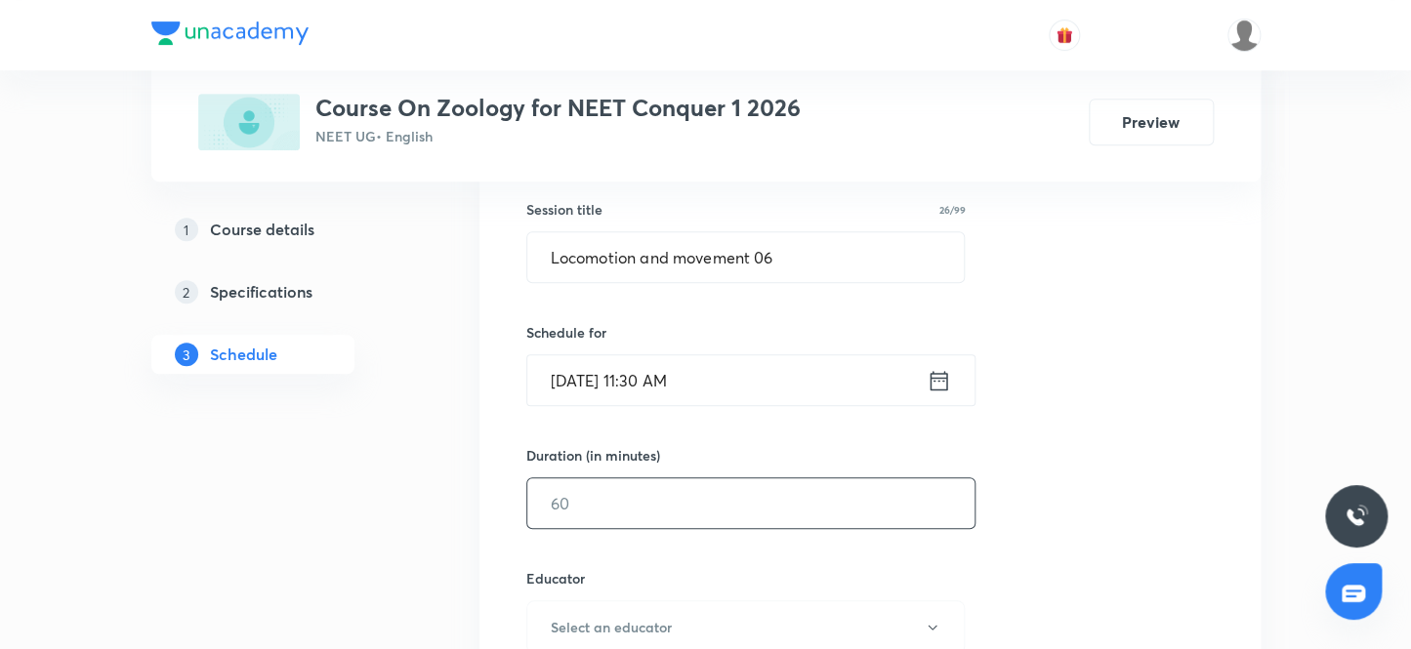
click at [699, 516] on input "text" at bounding box center [750, 503] width 447 height 50
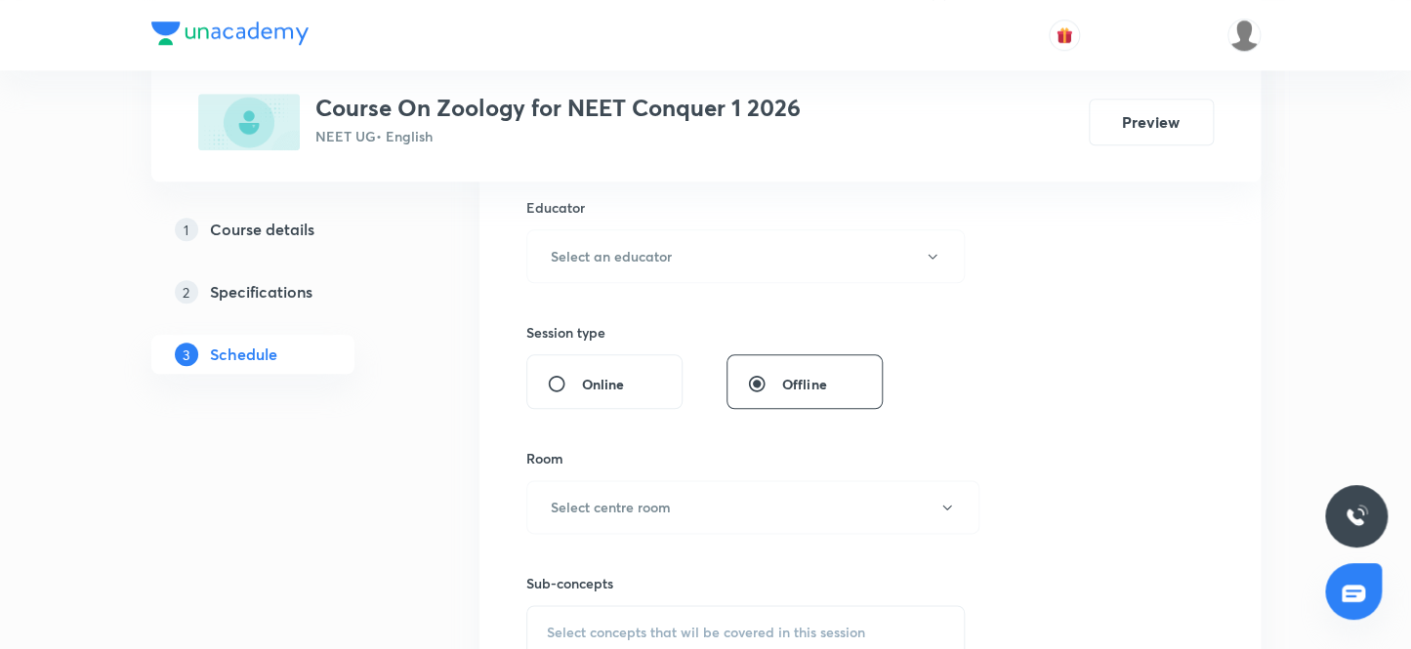
scroll to position [621, 0]
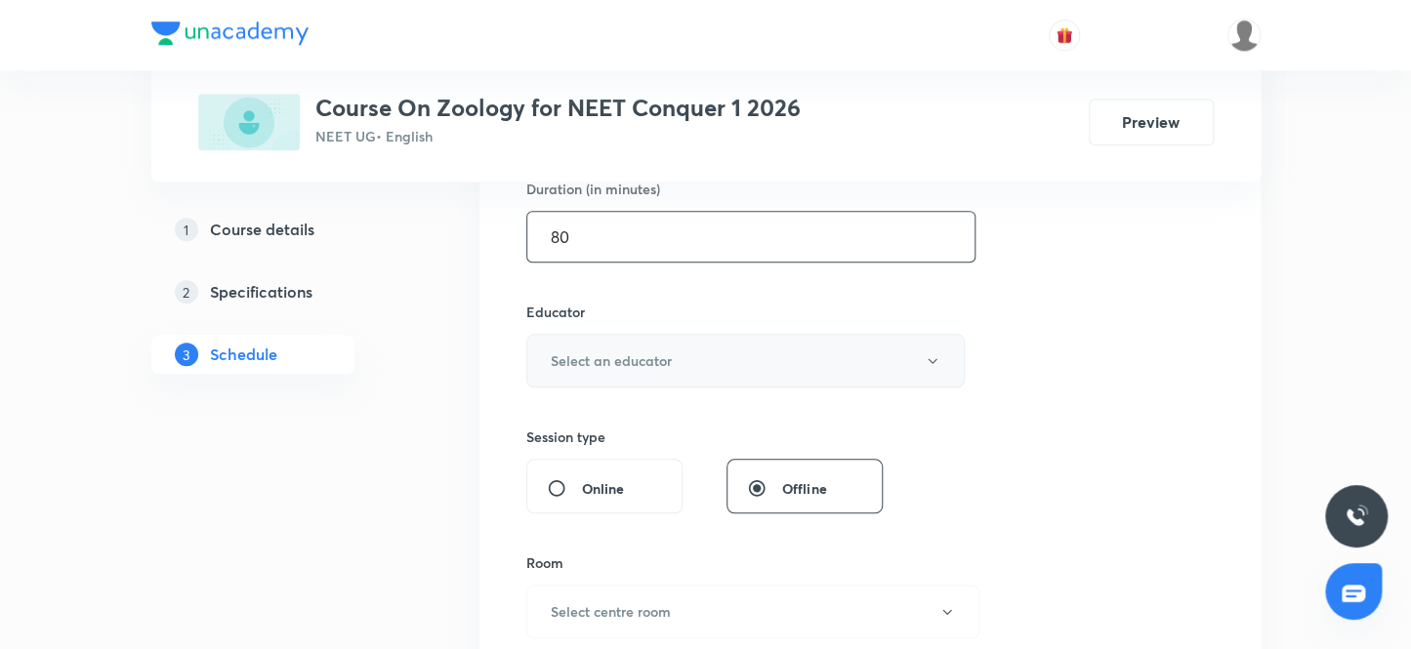
type input "80"
click at [627, 359] on h6 "Select an educator" at bounding box center [611, 360] width 121 height 21
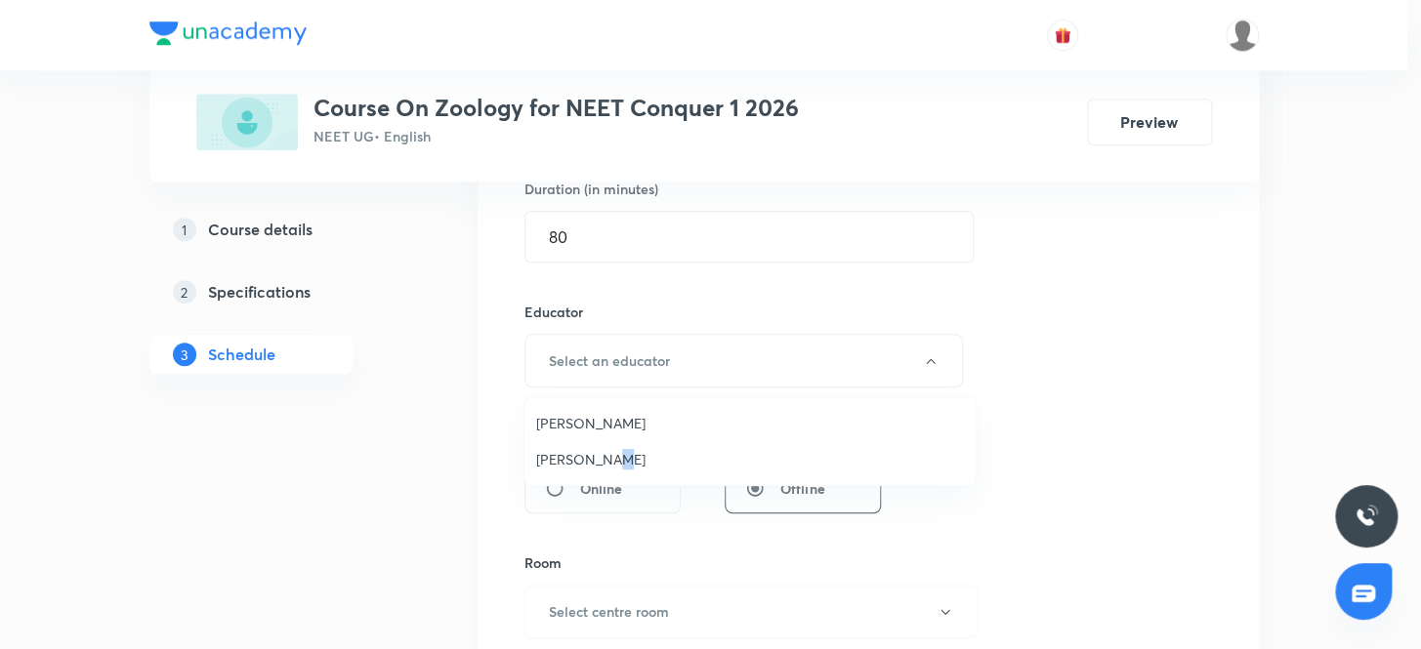
click at [599, 452] on span "Vijaypal Singh Bhadouriya" at bounding box center [750, 459] width 428 height 21
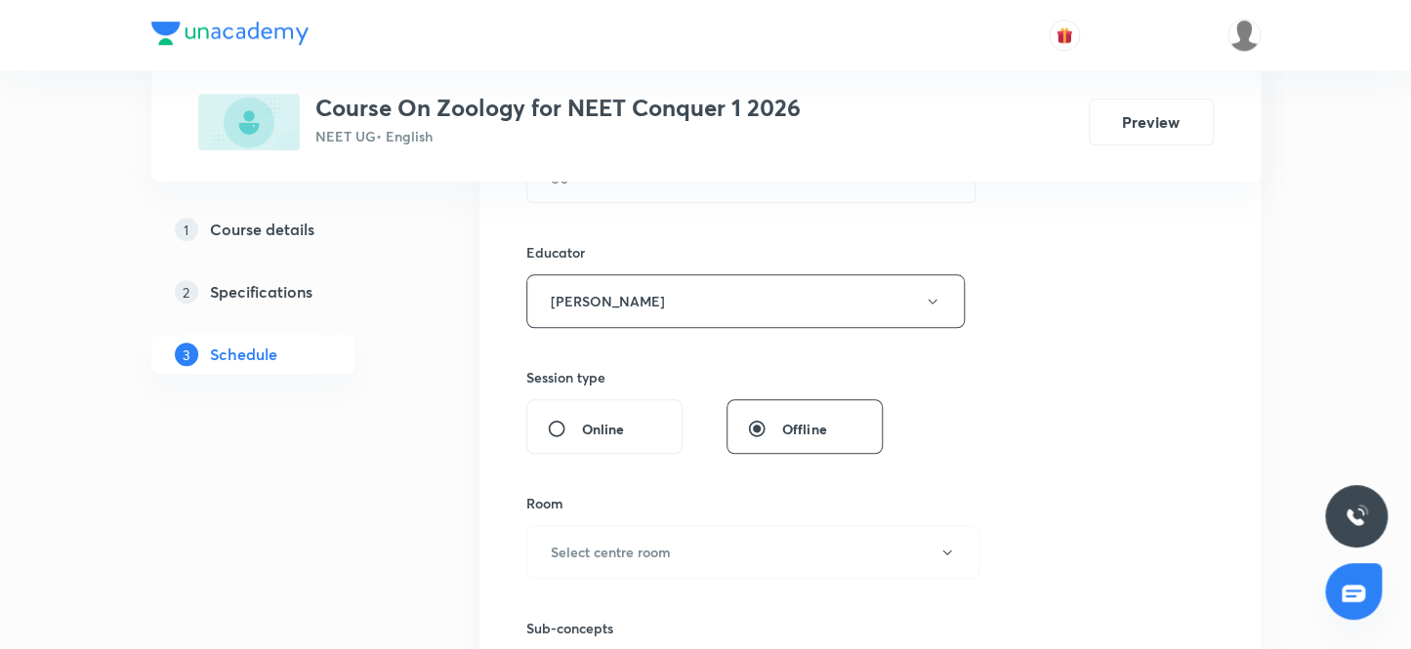
scroll to position [710, 0]
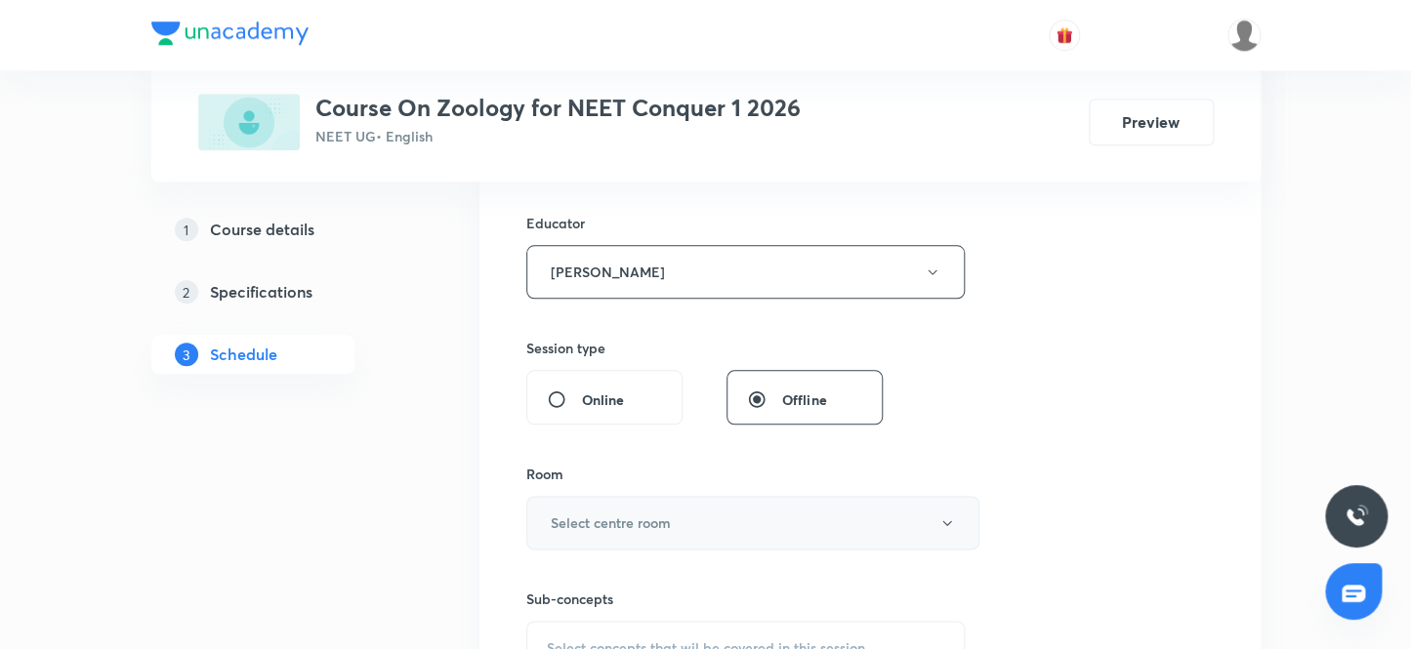
click at [622, 539] on button "Select centre room" at bounding box center [752, 523] width 453 height 54
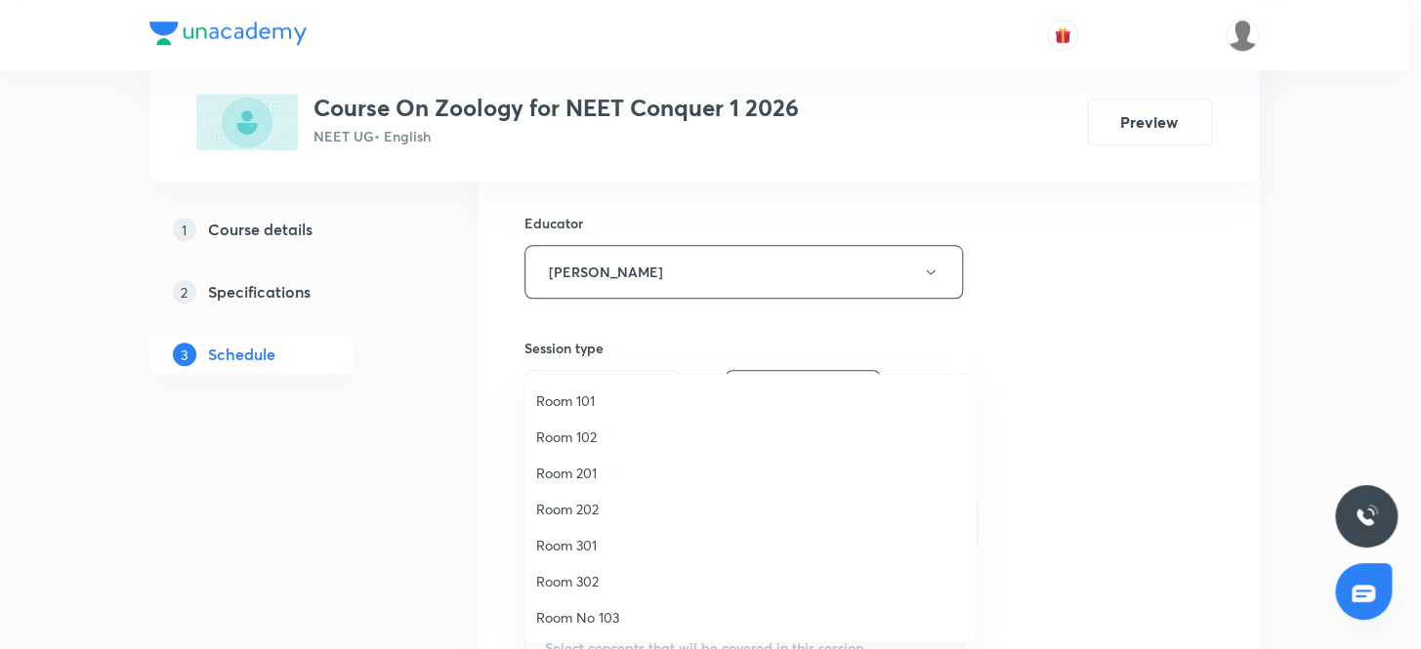
click at [598, 499] on span "Room 202" at bounding box center [750, 509] width 428 height 21
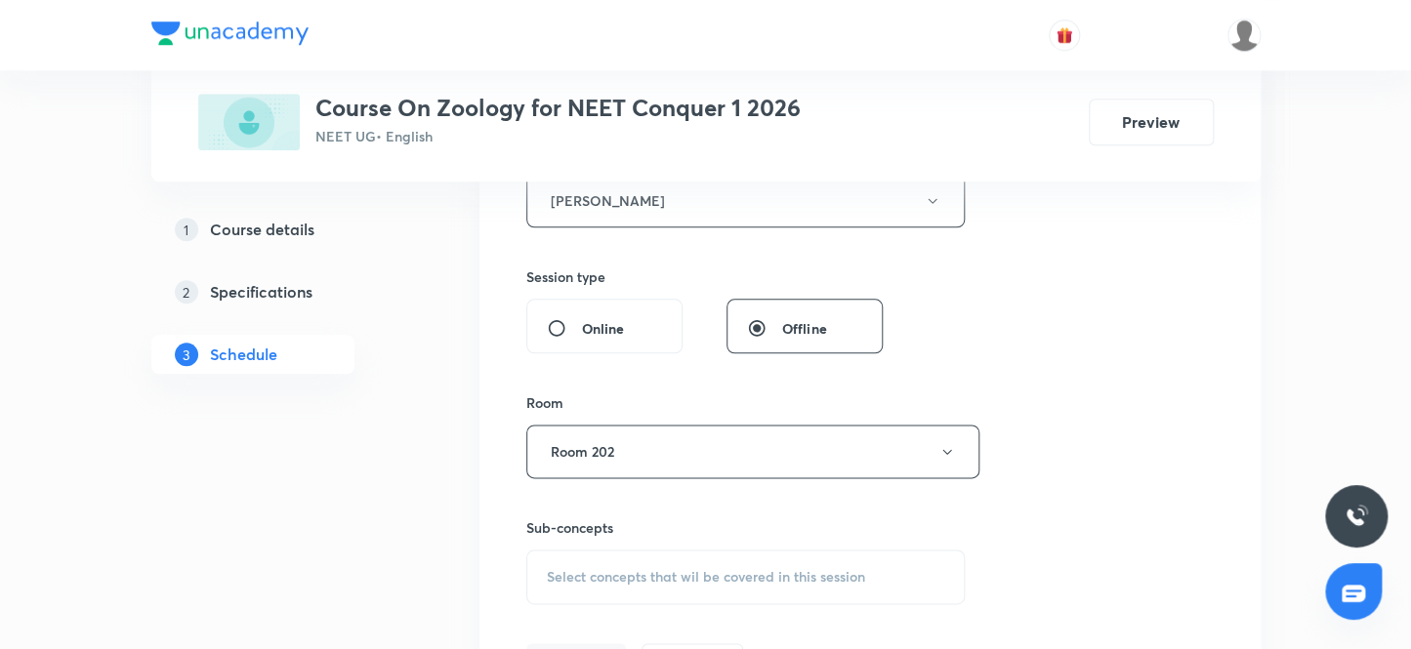
scroll to position [887, 0]
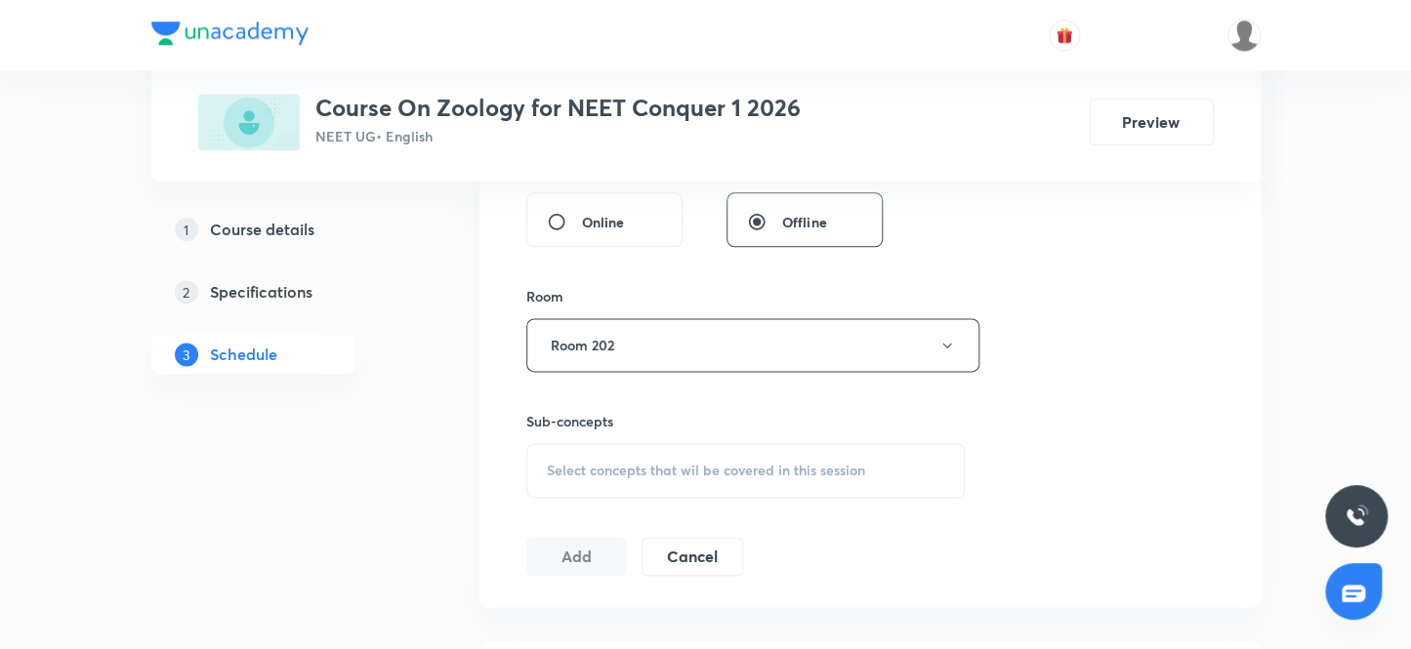
click at [751, 468] on span "Select concepts that wil be covered in this session" at bounding box center [706, 471] width 318 height 16
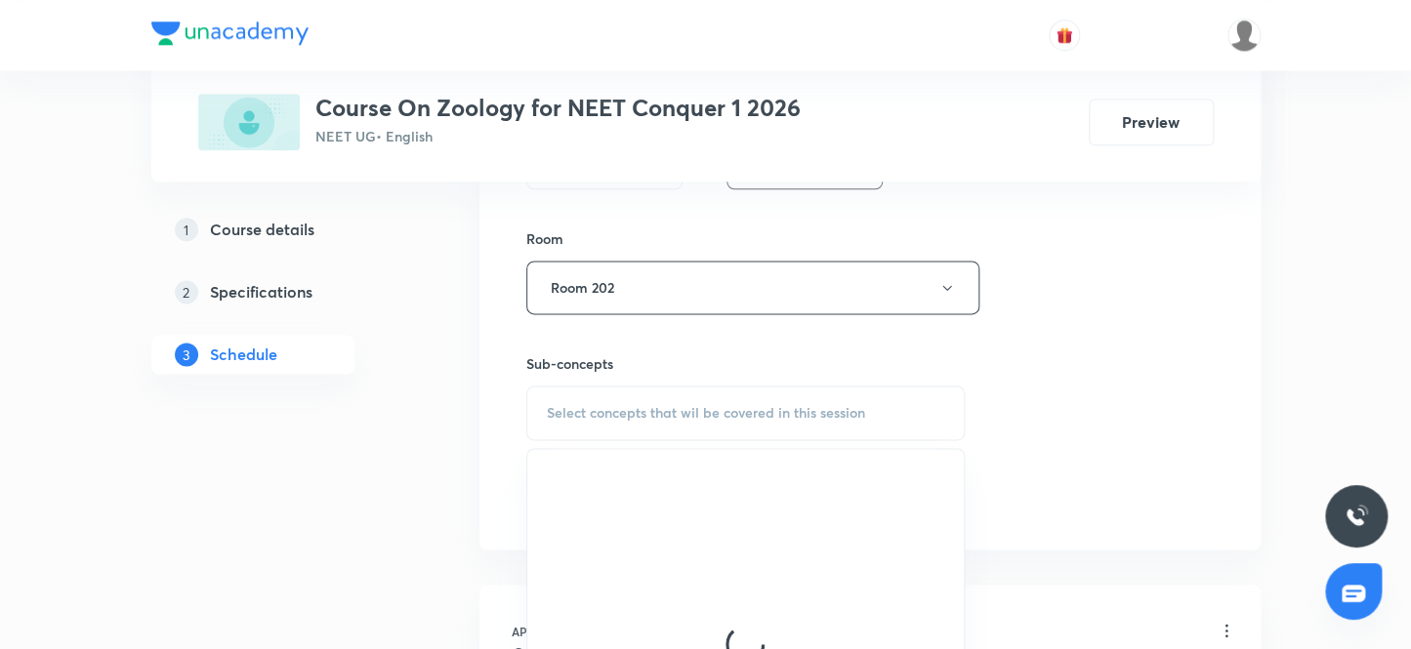
scroll to position [976, 0]
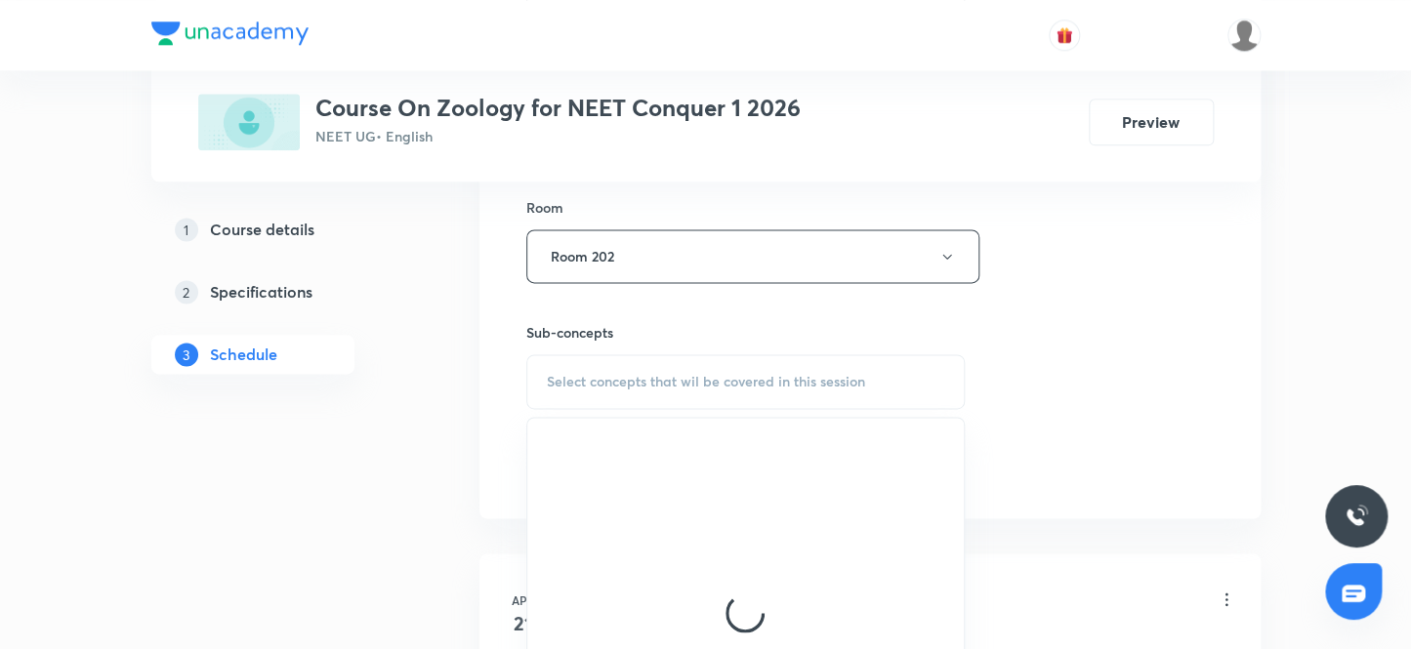
click at [729, 381] on span "Select concepts that wil be covered in this session" at bounding box center [706, 382] width 318 height 16
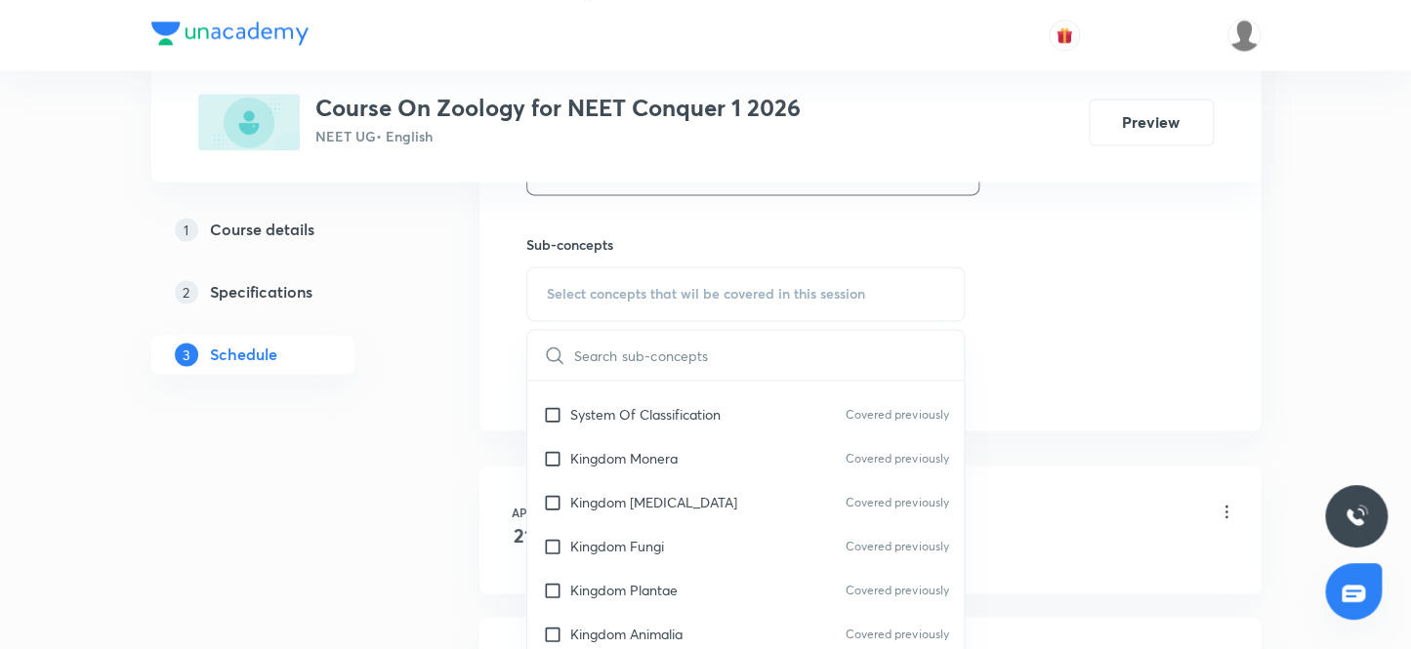
scroll to position [799, 0]
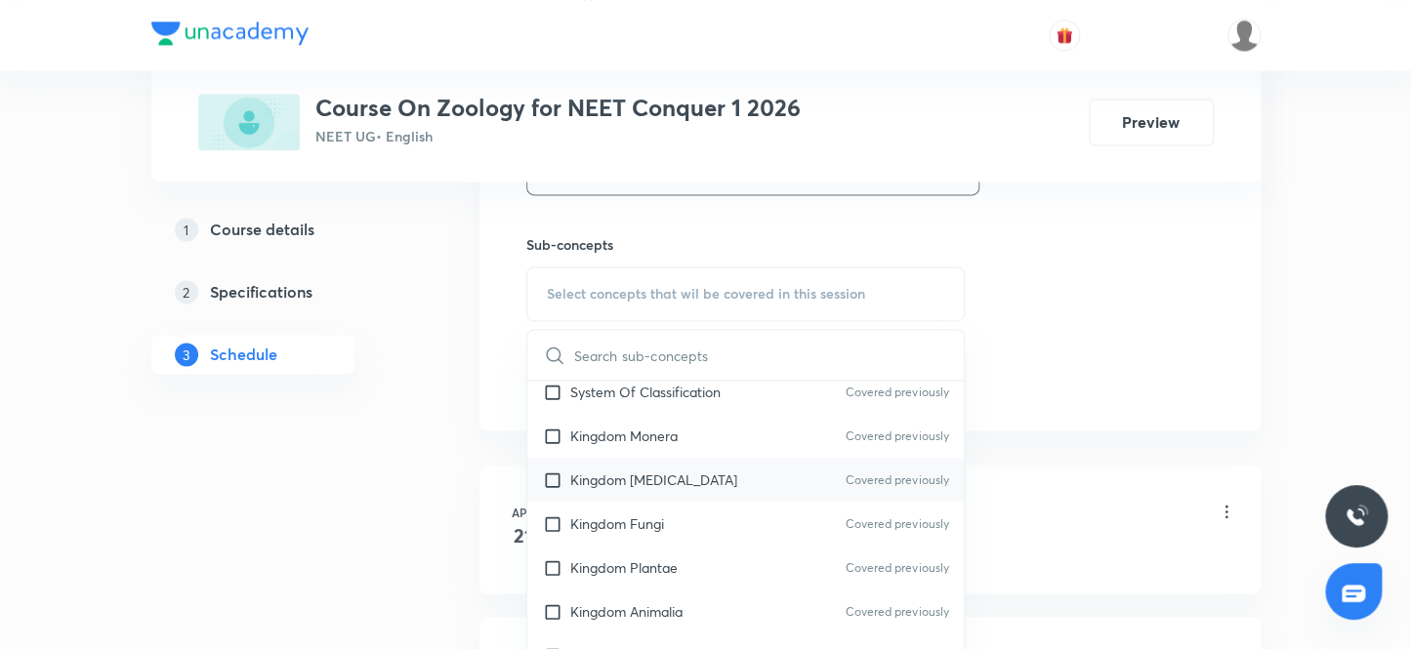
click at [651, 484] on p "Kingdom Protista" at bounding box center [653, 480] width 167 height 21
checkbox input "true"
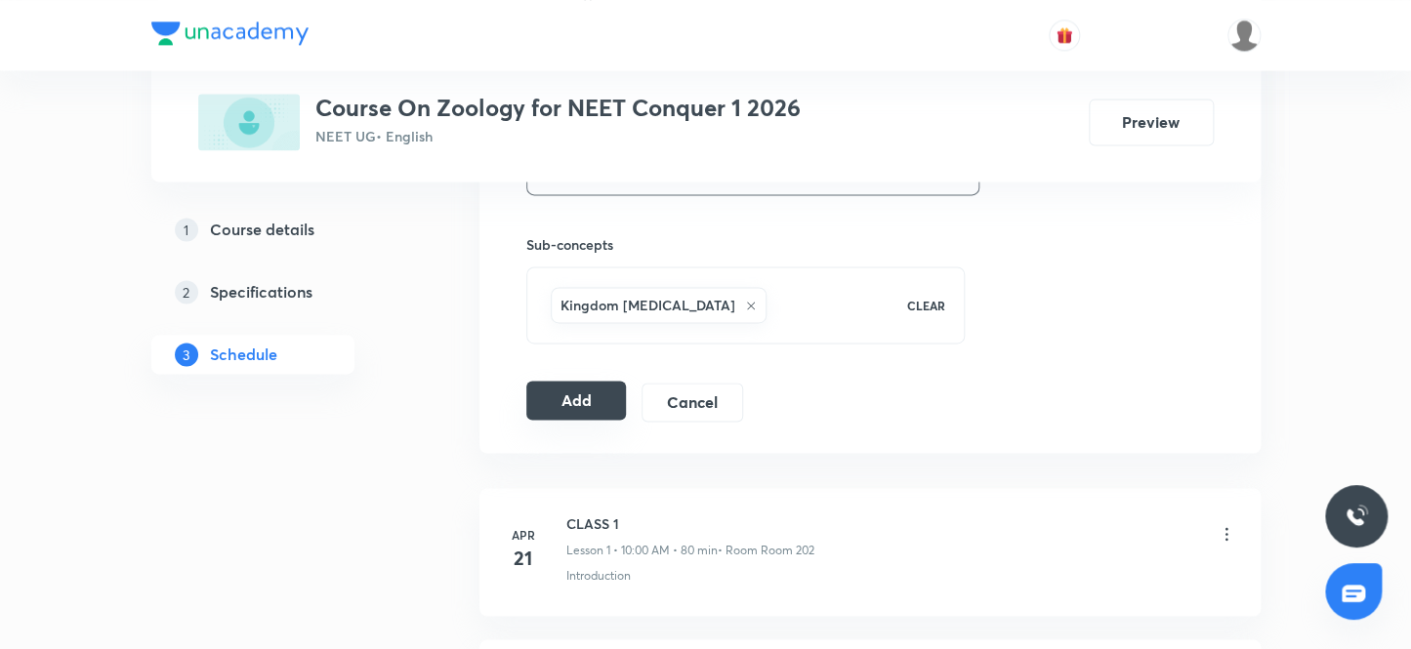
click at [577, 389] on button "Add" at bounding box center [576, 400] width 101 height 39
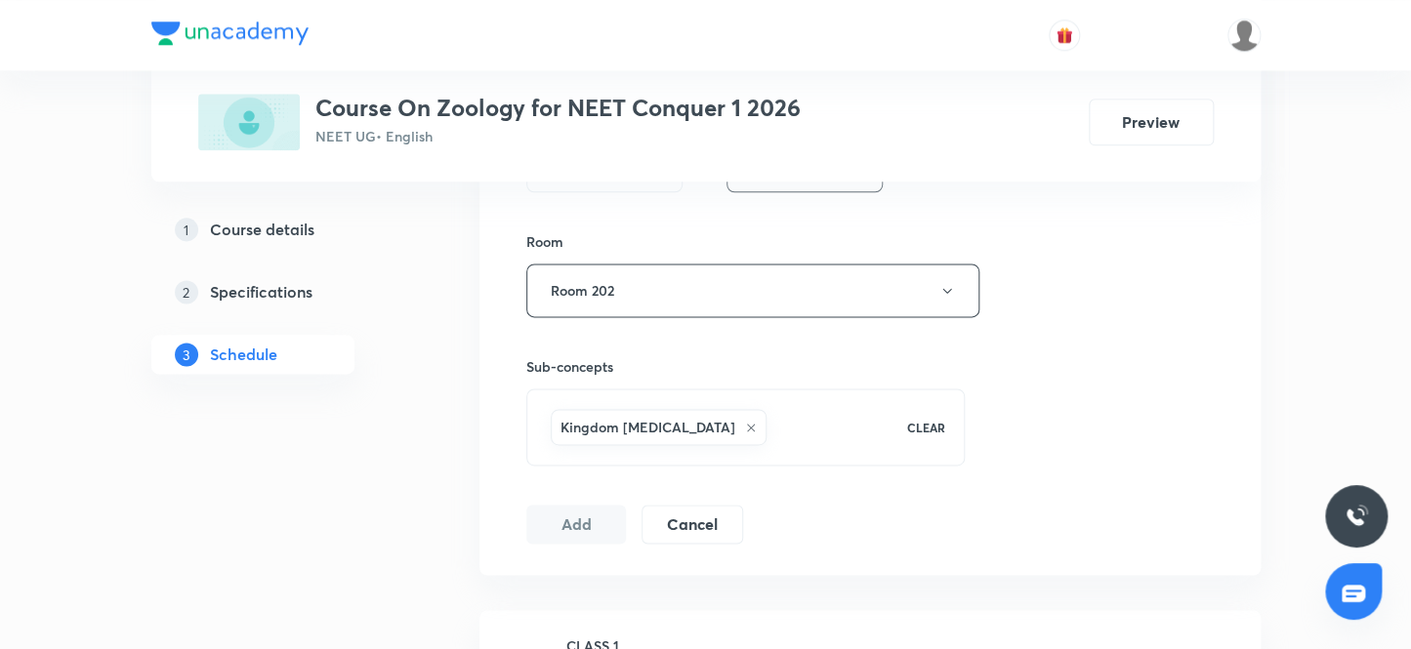
scroll to position [887, 0]
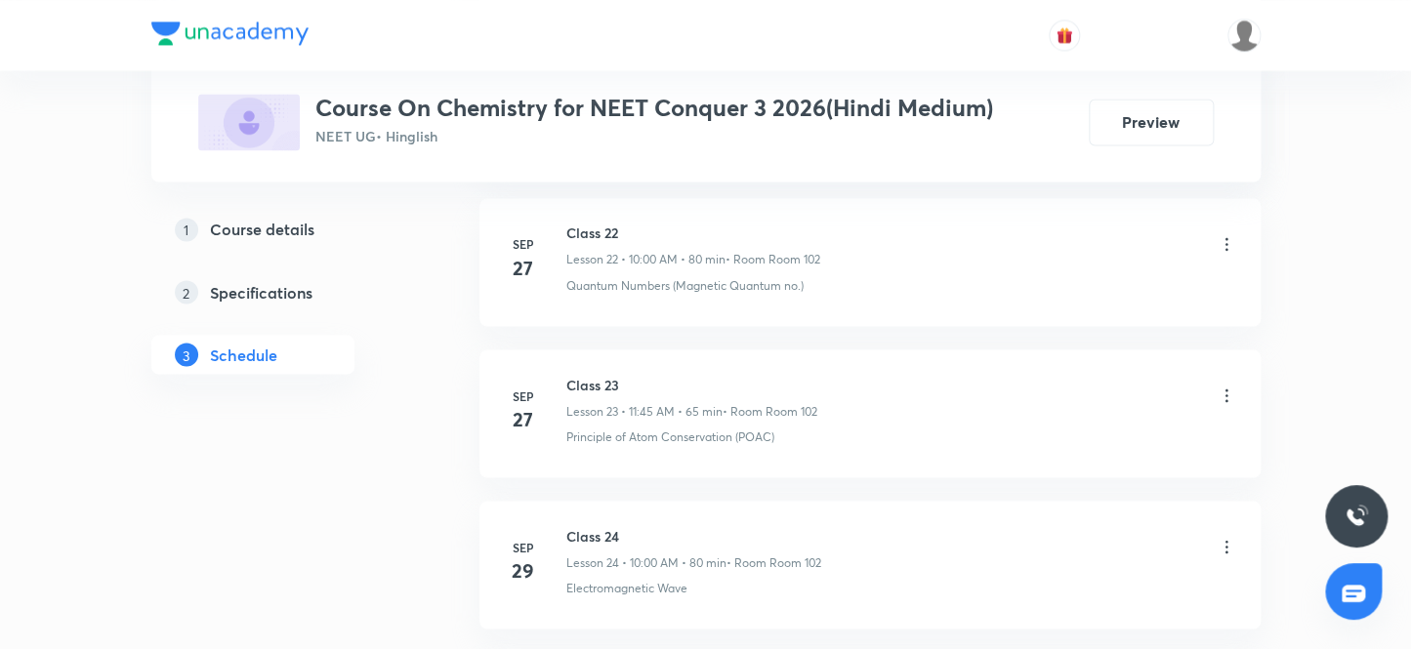
scroll to position [4995, 0]
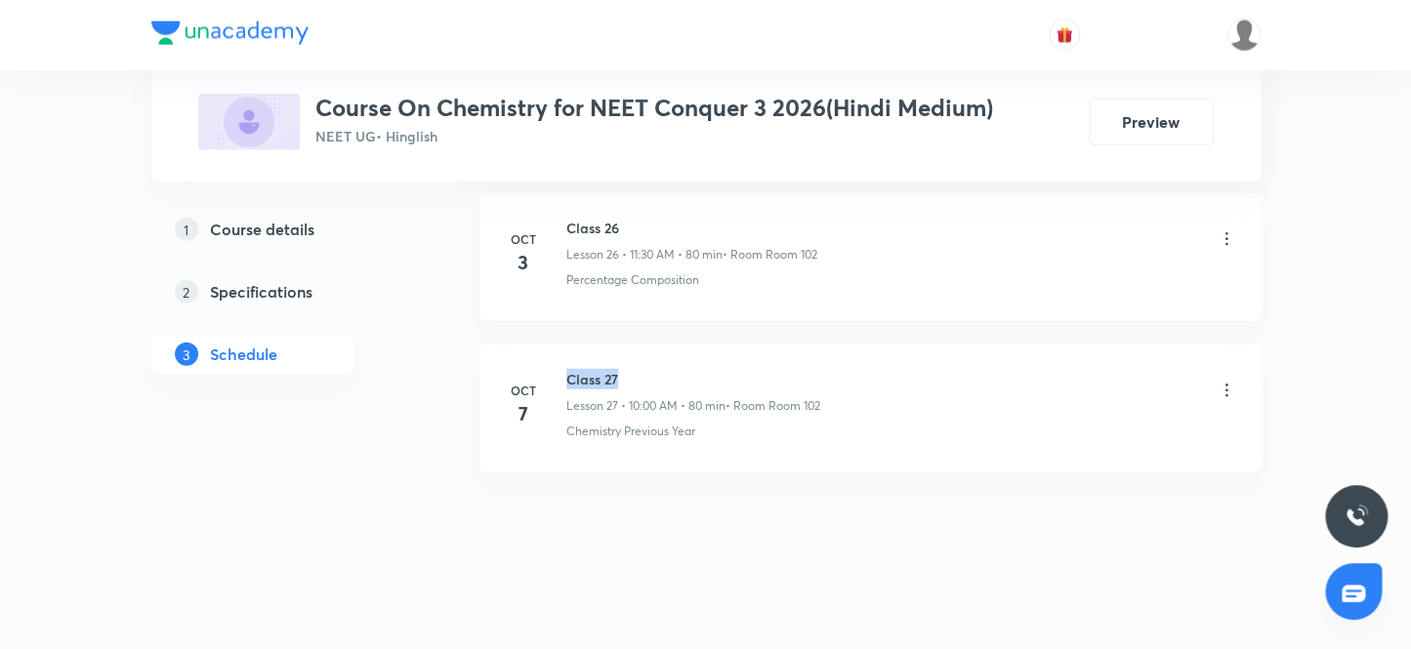
drag, startPoint x: 568, startPoint y: 367, endPoint x: 713, endPoint y: 364, distance: 144.5
click at [713, 369] on h6 "Class 27" at bounding box center [693, 379] width 254 height 21
copy h6 "Class 27"
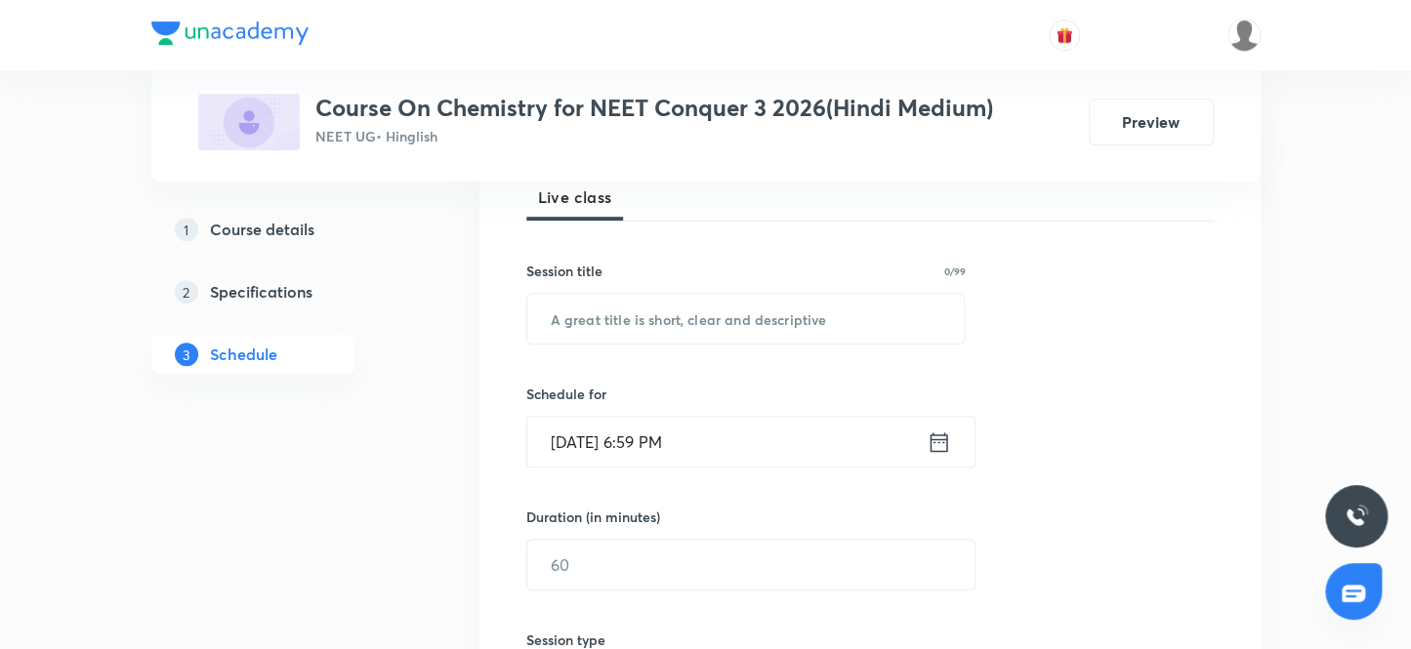
scroll to position [0, 0]
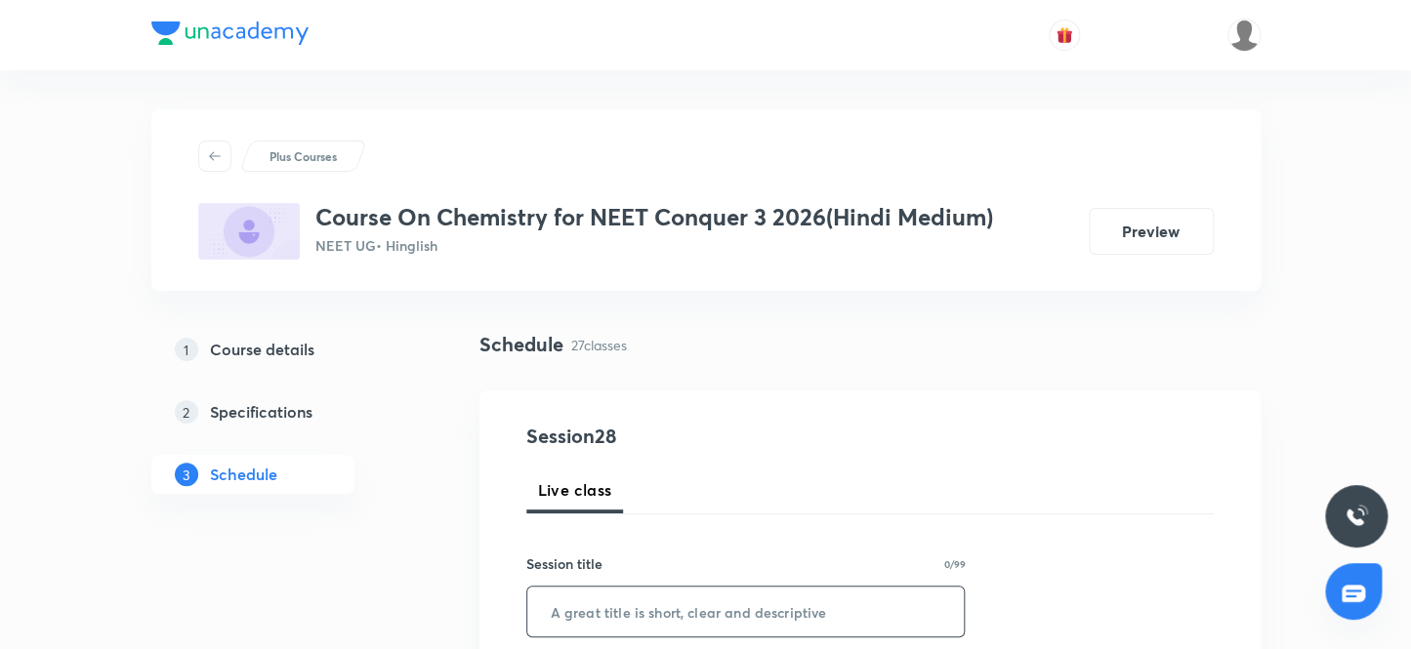
click at [632, 608] on input "text" at bounding box center [745, 612] width 437 height 50
paste input "Class 27"
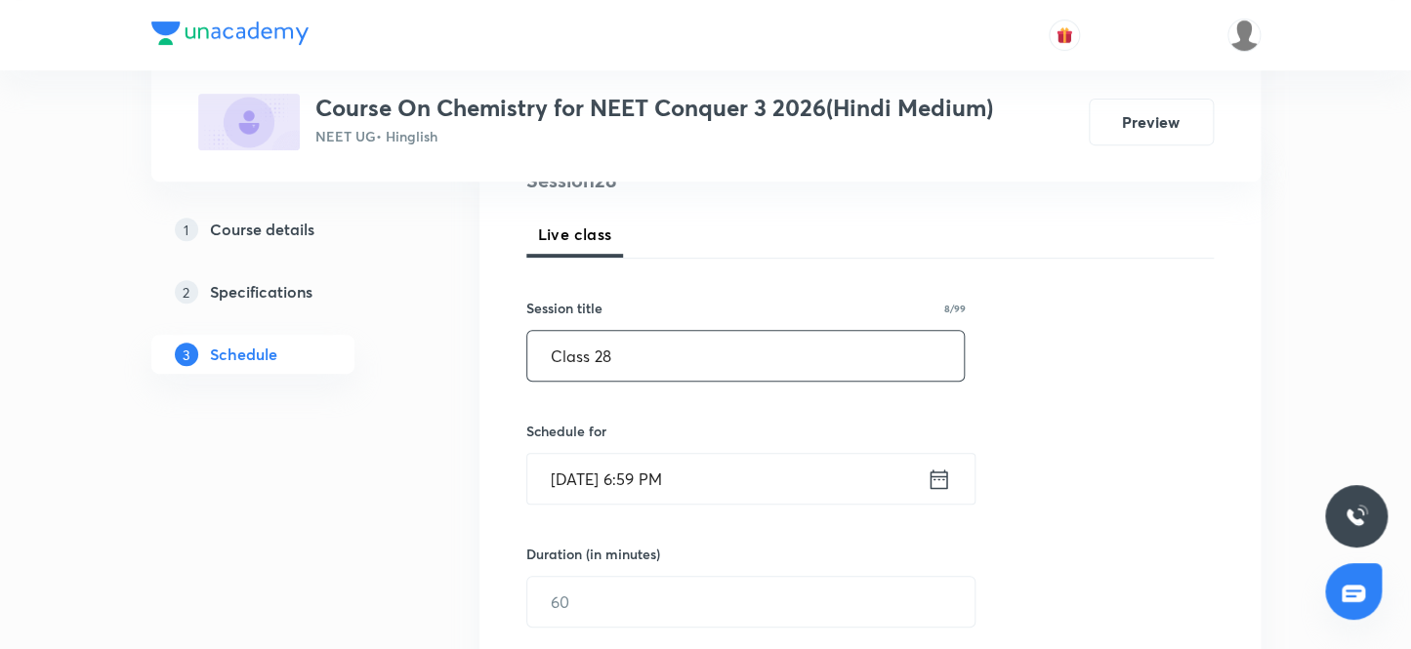
scroll to position [266, 0]
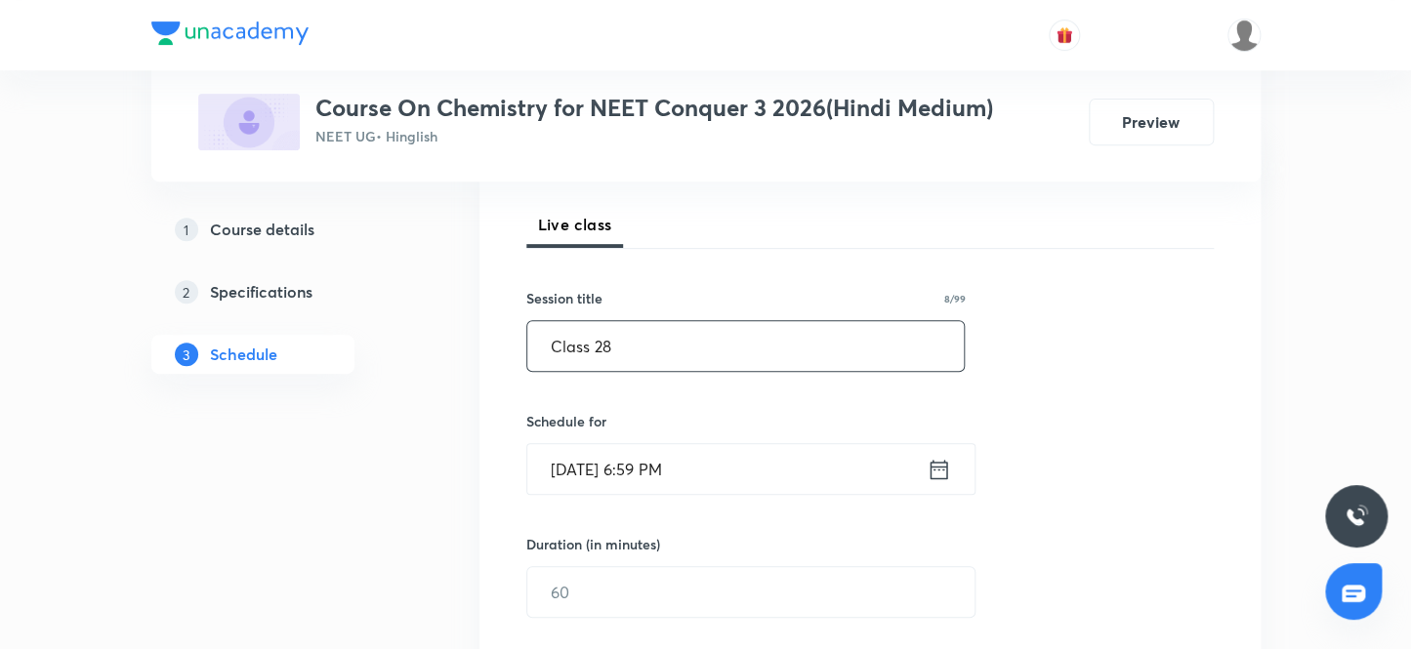
type input "Class 28"
click at [724, 448] on input "[DATE] 6:59 PM" at bounding box center [726, 469] width 399 height 50
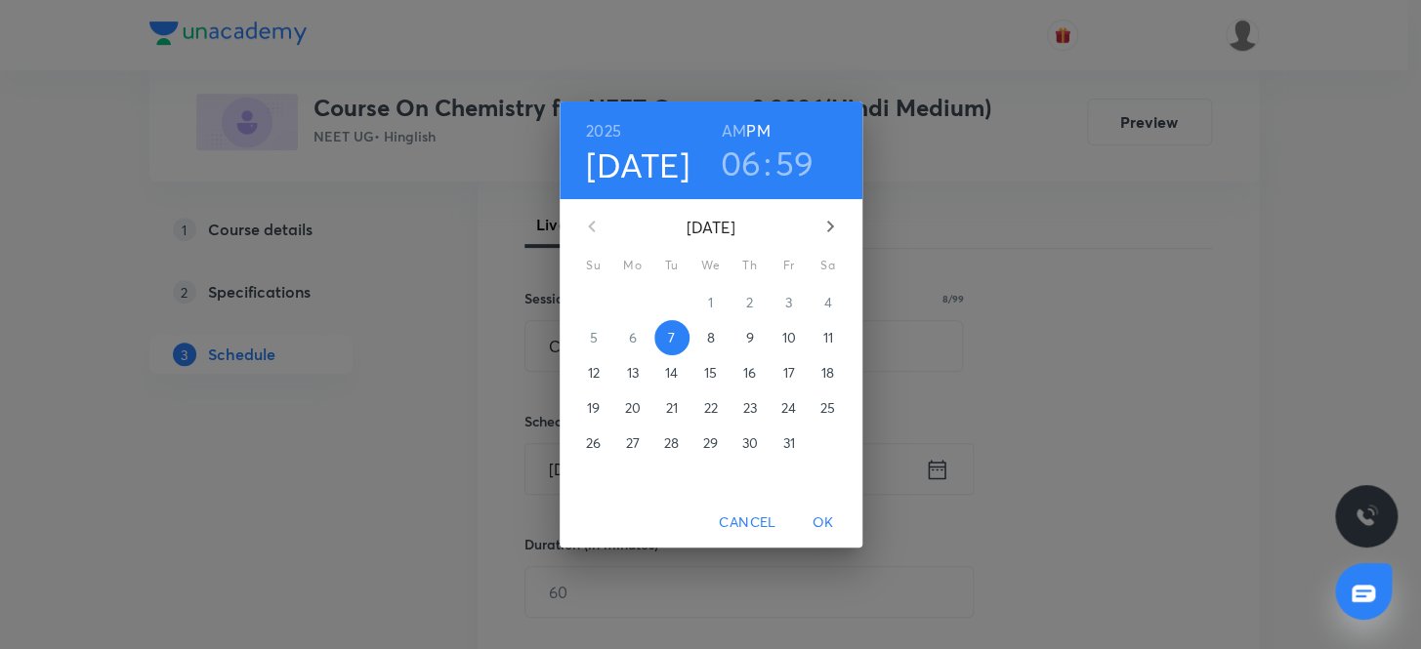
click at [714, 336] on span "8" at bounding box center [710, 338] width 35 height 20
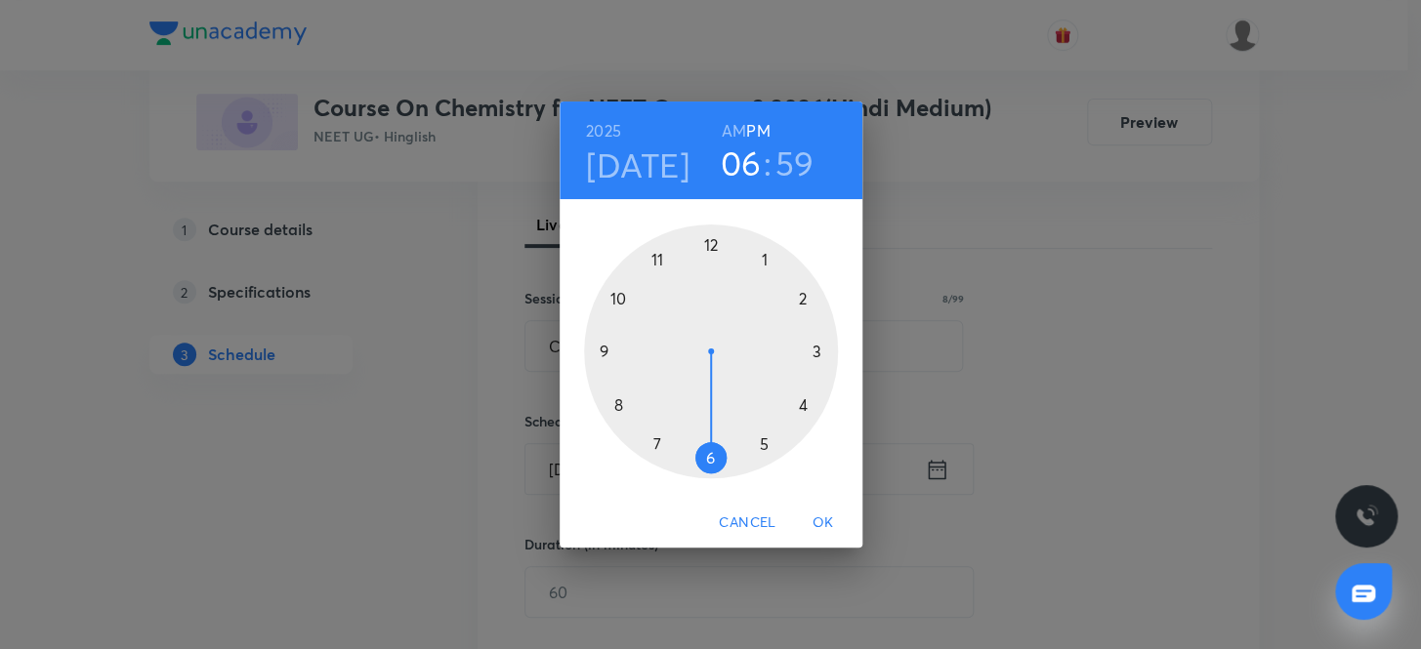
click at [730, 174] on h3 "06" at bounding box center [741, 163] width 41 height 41
click at [613, 301] on div at bounding box center [711, 352] width 254 height 254
click at [712, 239] on div at bounding box center [711, 352] width 254 height 254
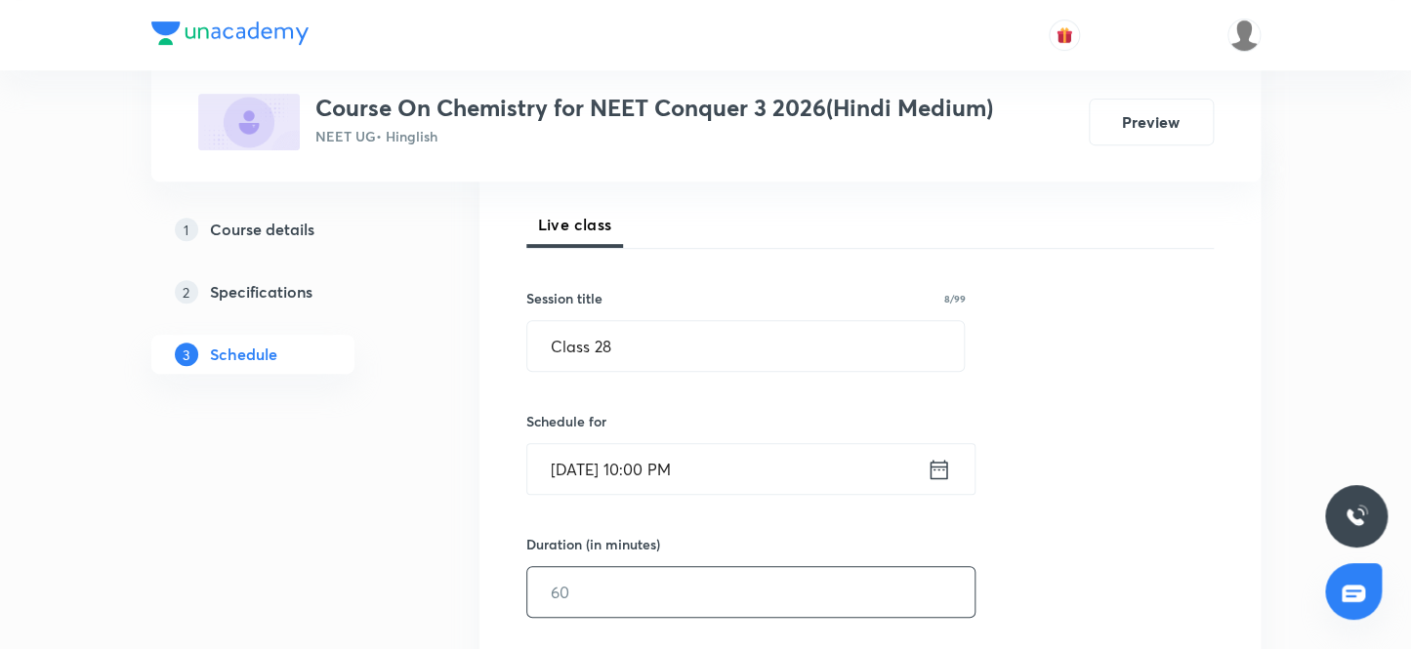
scroll to position [354, 0]
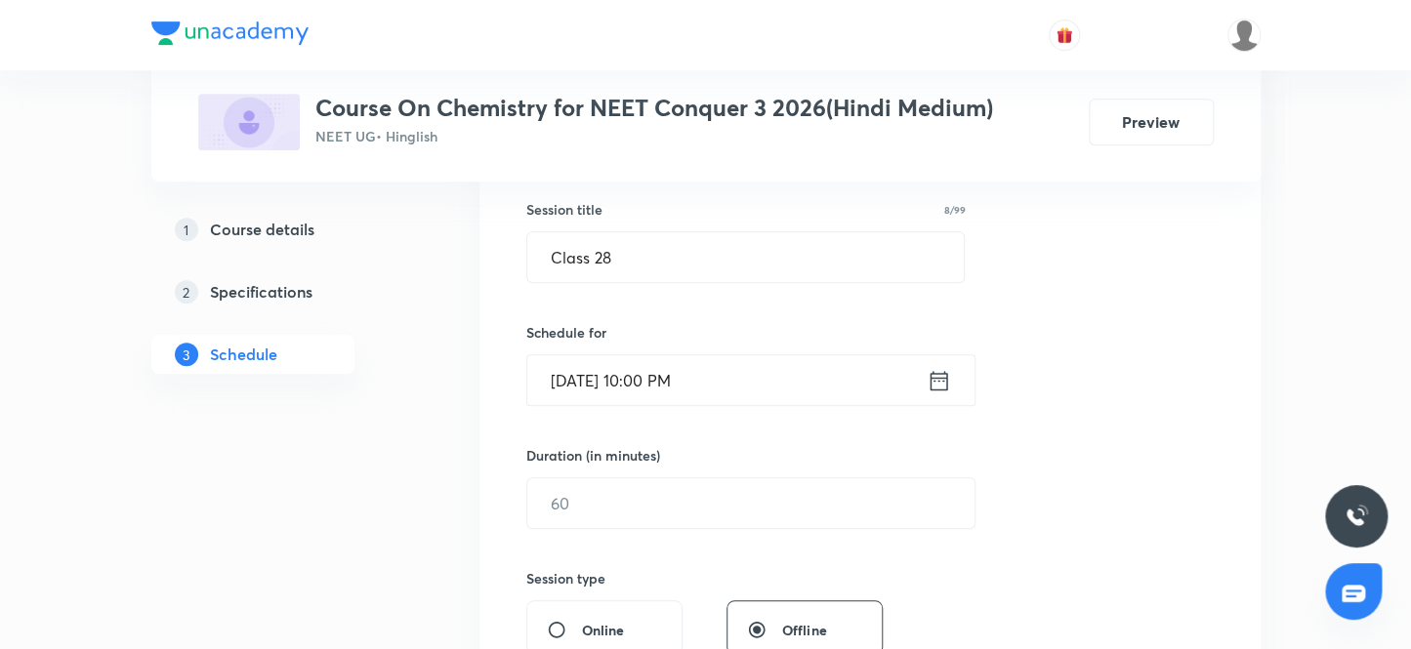
click at [730, 388] on input "[DATE] 10:00 PM" at bounding box center [726, 380] width 399 height 50
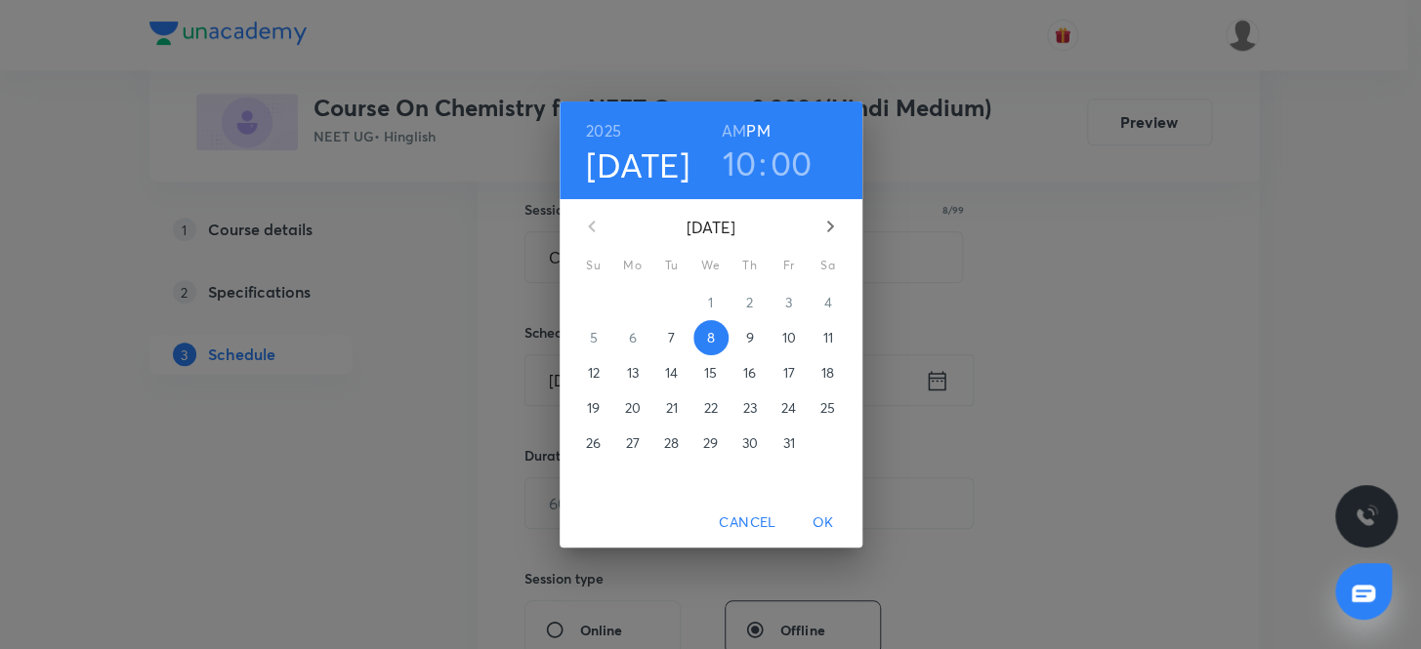
click at [740, 123] on h6 "AM" at bounding box center [734, 130] width 24 height 27
click at [827, 522] on span "OK" at bounding box center [823, 523] width 47 height 24
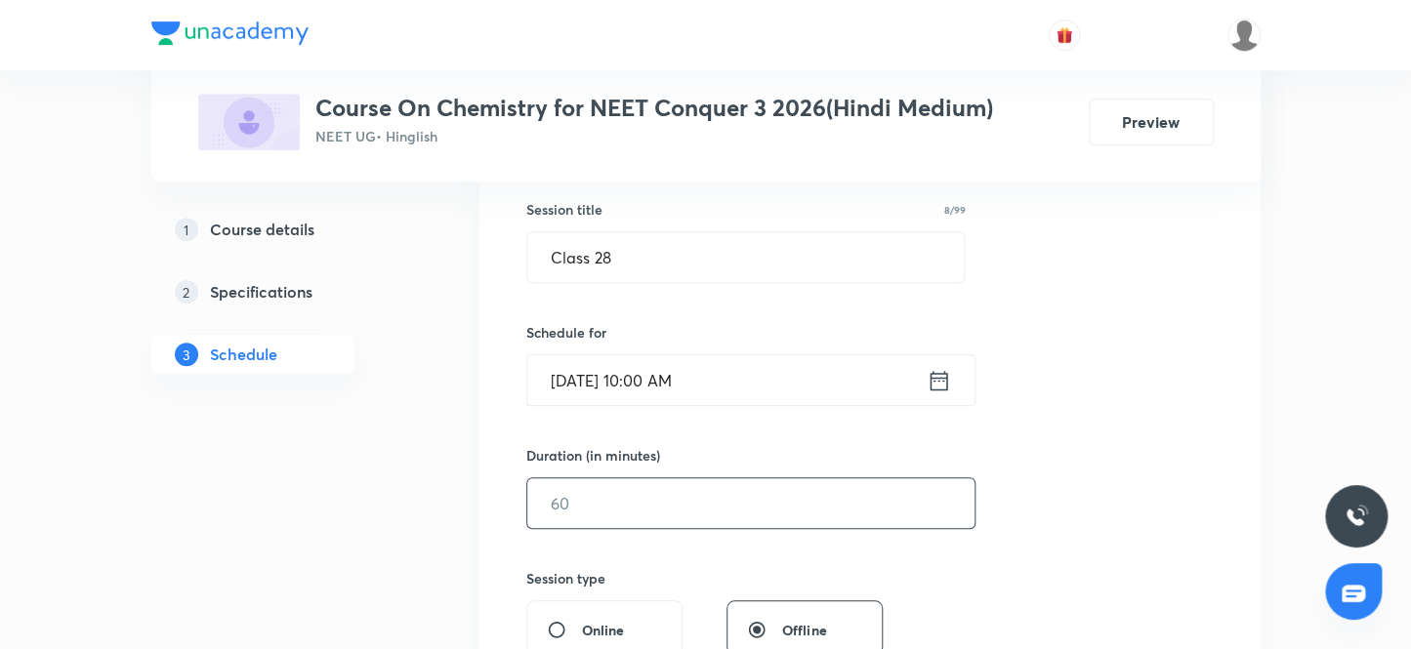
click at [647, 515] on input "text" at bounding box center [750, 503] width 447 height 50
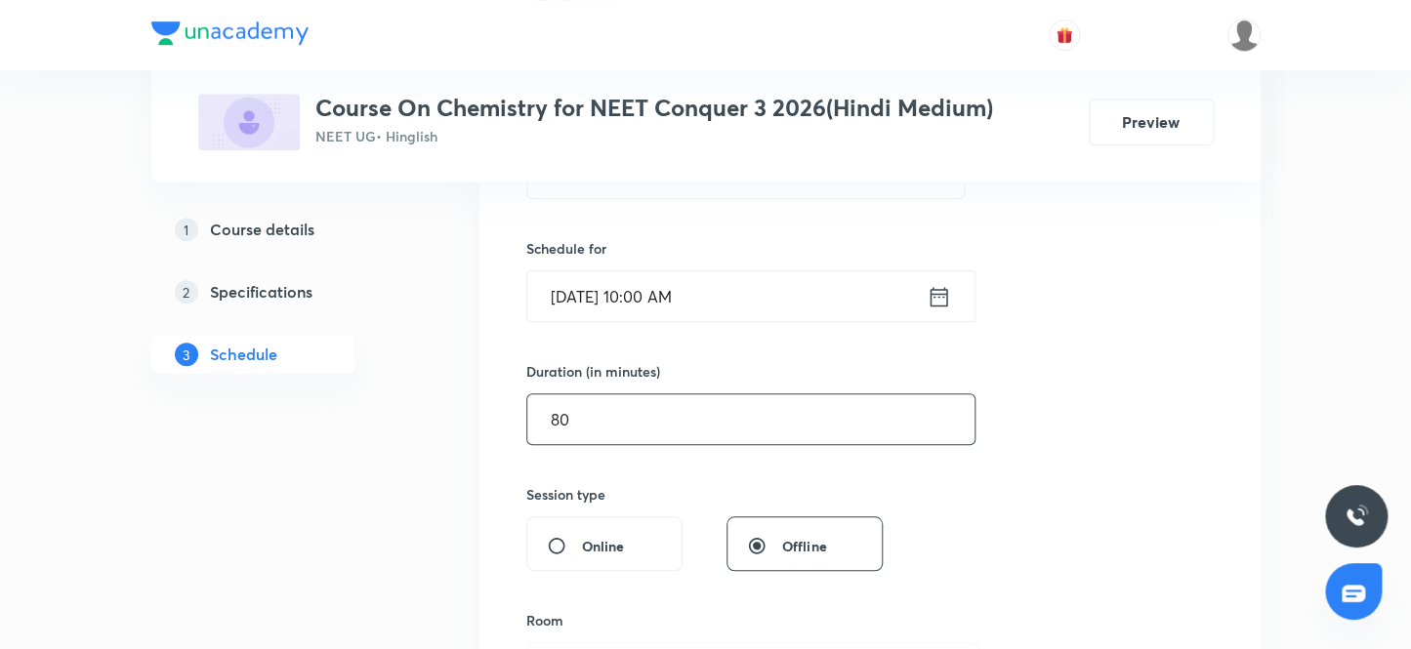
scroll to position [532, 0]
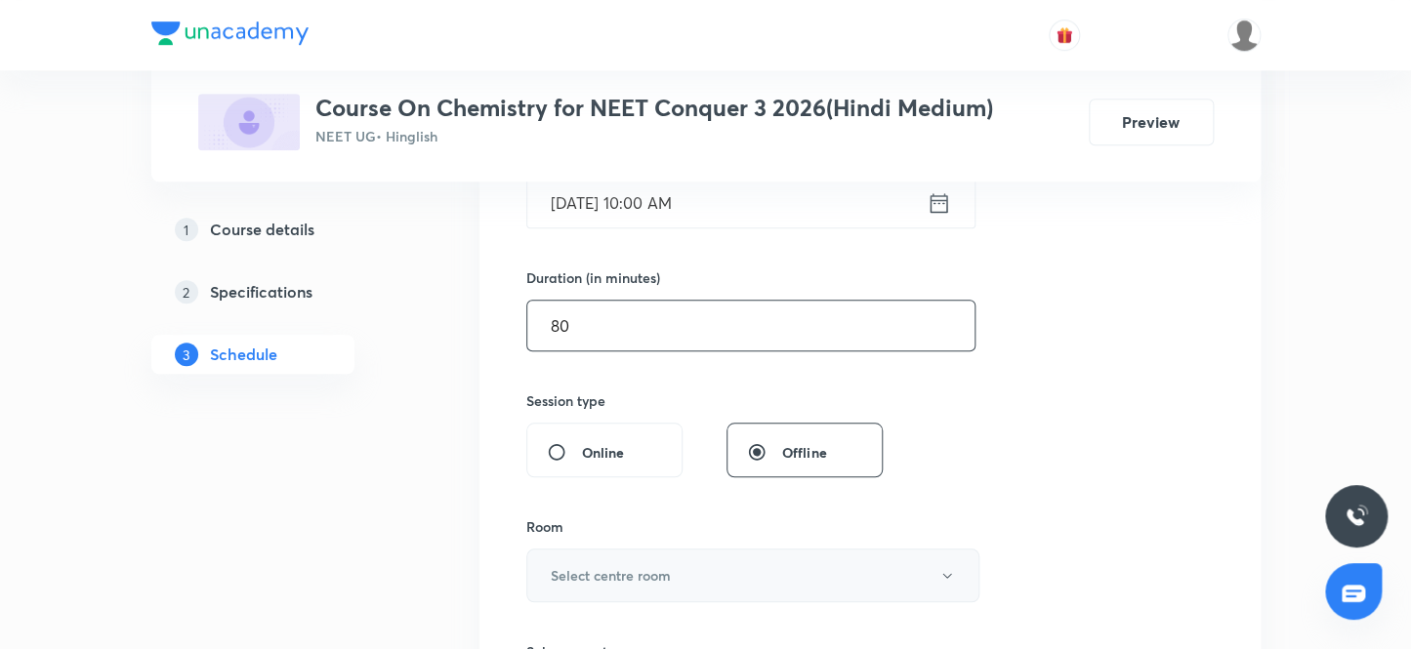
type input "80"
click at [632, 591] on button "Select centre room" at bounding box center [752, 576] width 453 height 54
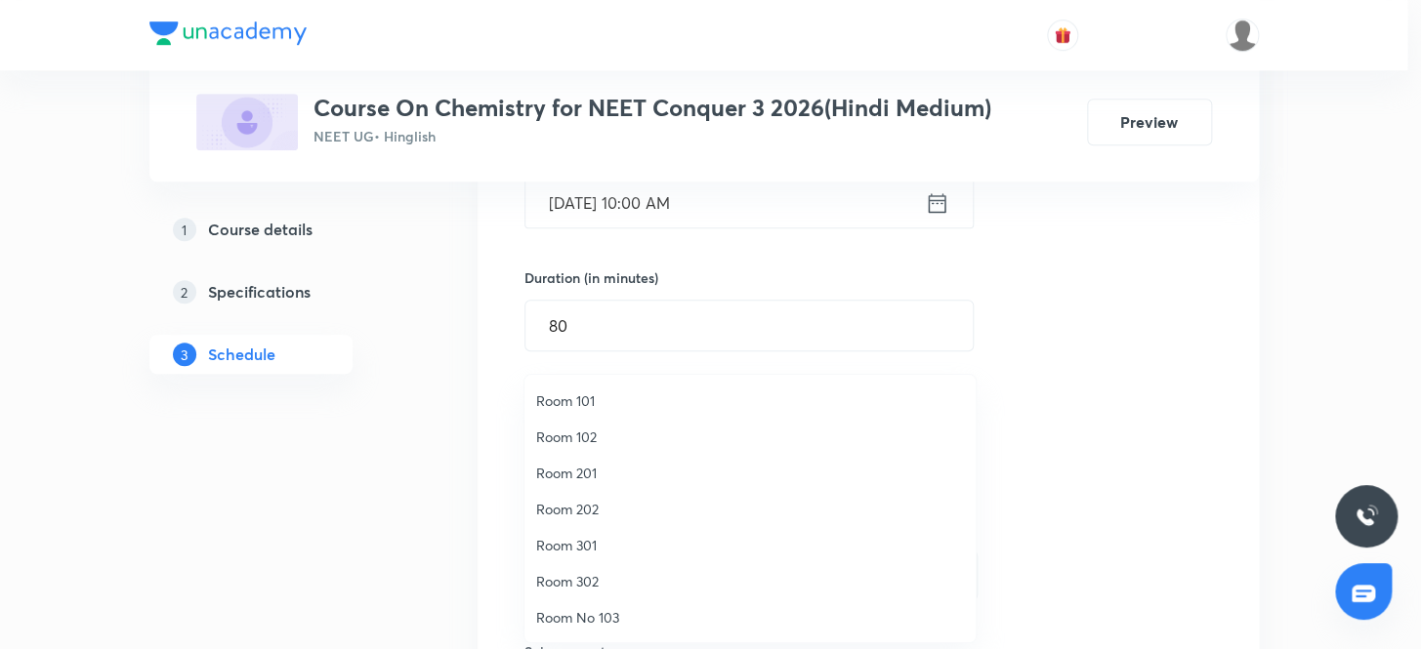
click at [599, 431] on span "Room 102" at bounding box center [750, 437] width 428 height 21
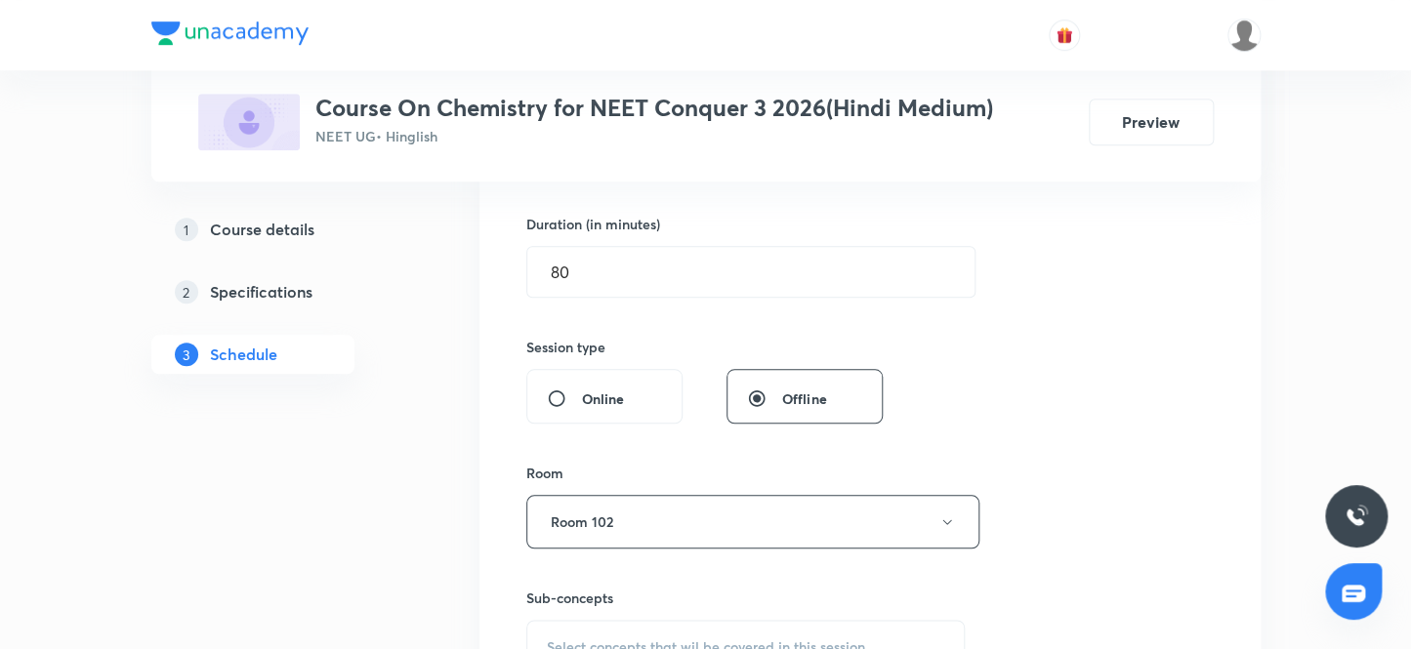
scroll to position [799, 0]
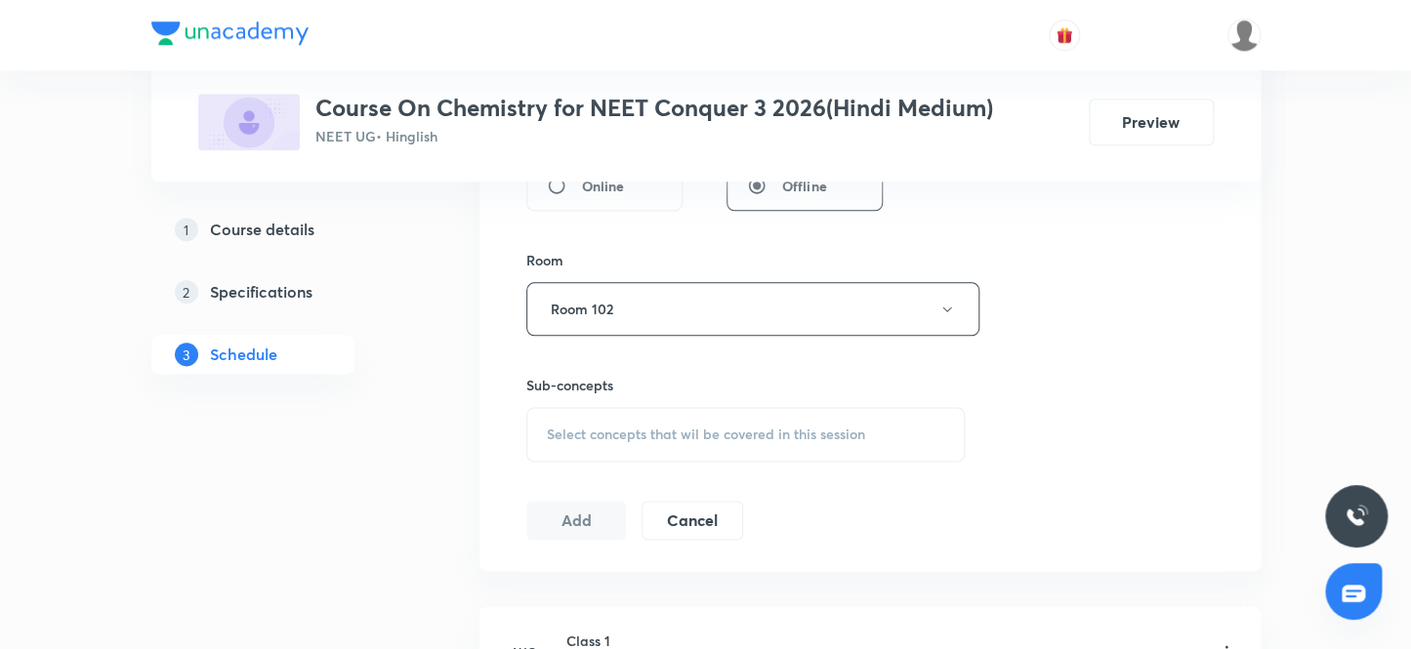
click at [625, 427] on span "Select concepts that wil be covered in this session" at bounding box center [706, 435] width 318 height 16
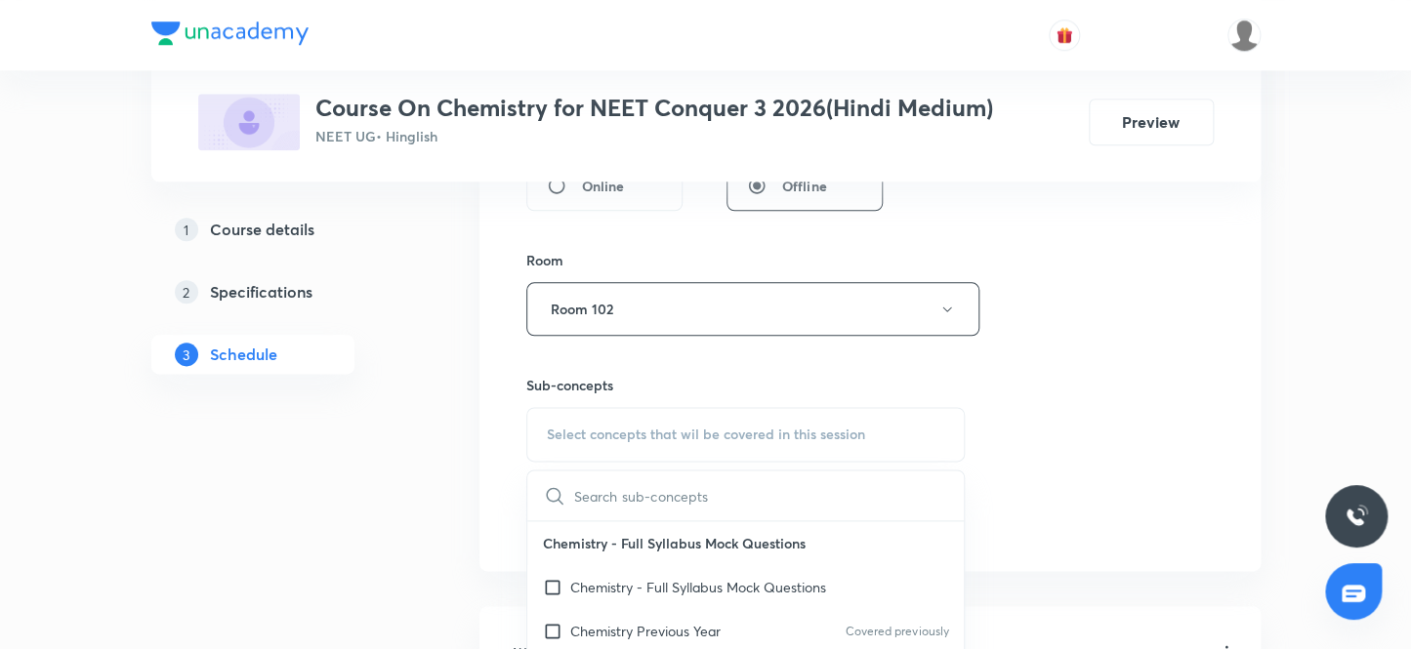
scroll to position [354, 0]
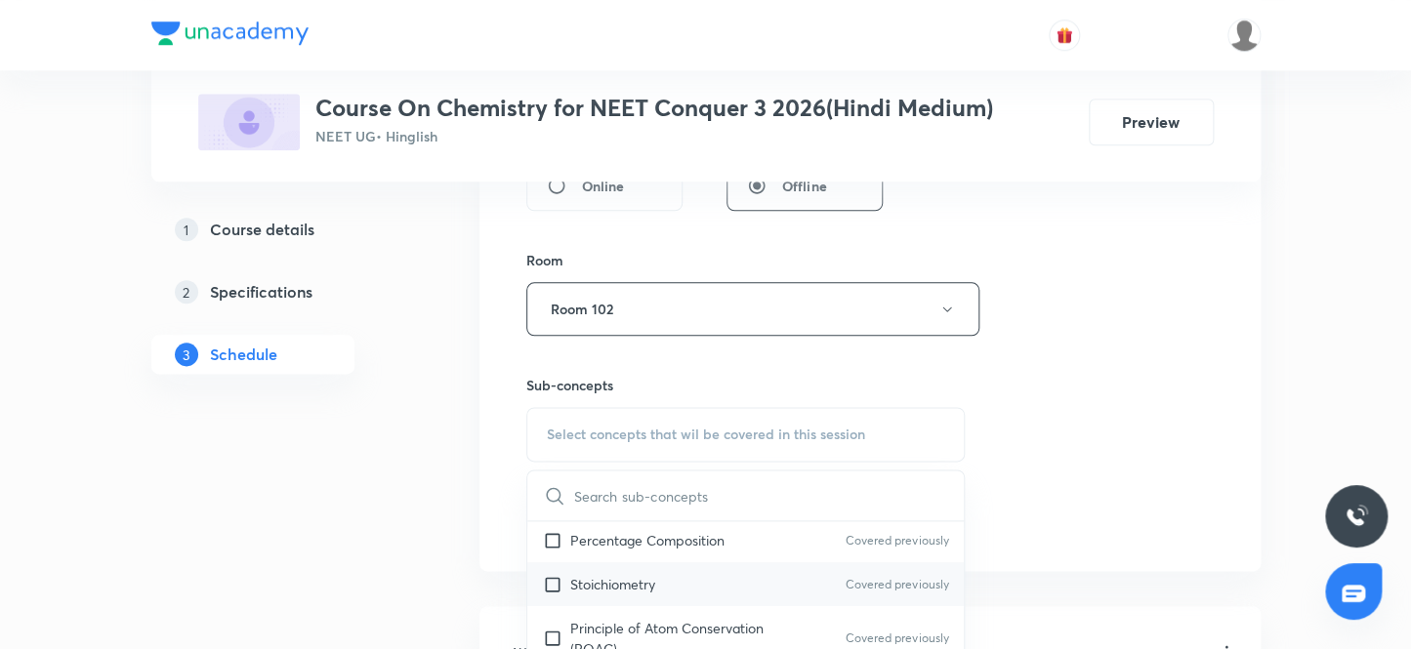
click at [632, 580] on p "Stoichiometry" at bounding box center [612, 584] width 85 height 21
checkbox input "true"
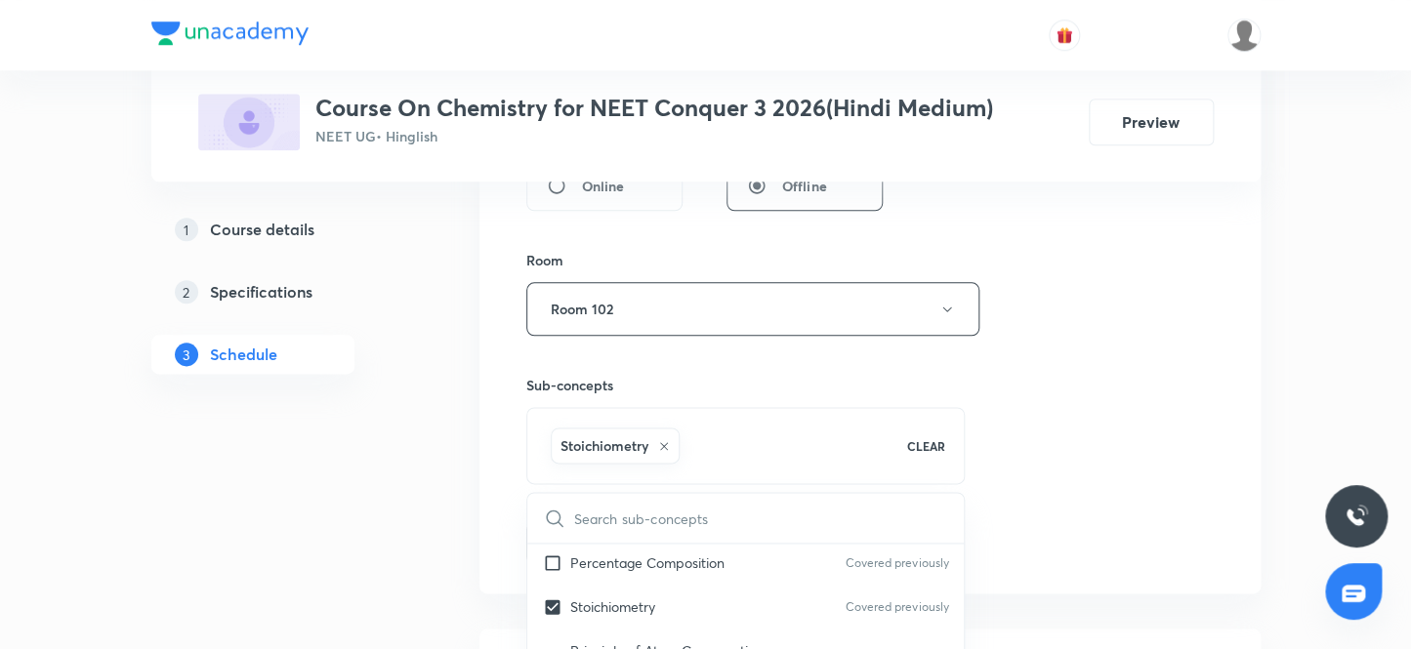
click at [1189, 436] on div "Session 28 Live class Session title 8/99 Class 28 ​ Schedule for Oct 8, 2025, 1…" at bounding box center [869, 92] width 687 height 939
click at [553, 548] on button "Add" at bounding box center [576, 540] width 101 height 39
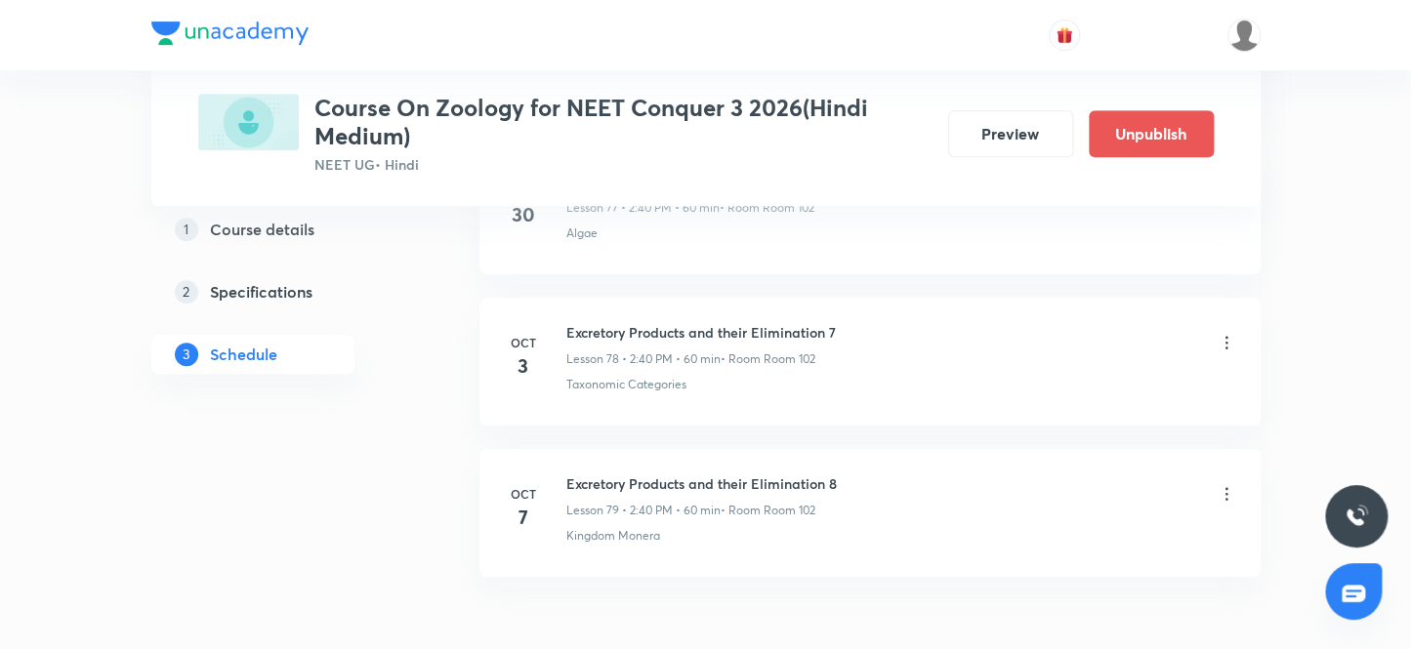
scroll to position [12877, 0]
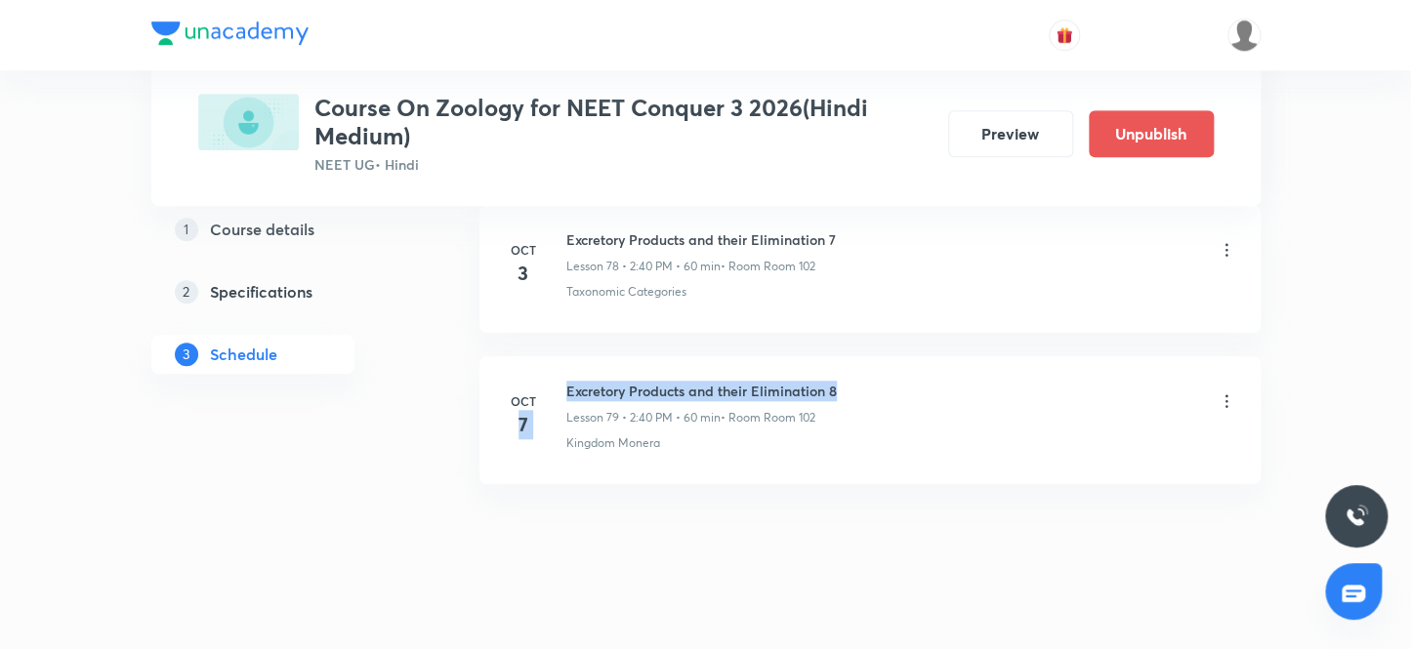
drag, startPoint x: 558, startPoint y: 368, endPoint x: 1024, endPoint y: 363, distance: 465.7
click at [1024, 381] on div "[DATE] Excretory Products and their Elimination 8 Lesson 79 • 2:40 PM • 60 min …" at bounding box center [870, 416] width 732 height 71
click at [1018, 452] on li "[DATE] Excretory Products and their Elimination 8 Lesson 79 • 2:40 PM • 60 min …" at bounding box center [869, 420] width 781 height 128
drag, startPoint x: 568, startPoint y: 364, endPoint x: 861, endPoint y: 362, distance: 292.9
click at [861, 381] on div "Excretory Products and their Elimination 8 Lesson 79 • 2:40 PM • 60 min • Room …" at bounding box center [901, 404] width 670 height 46
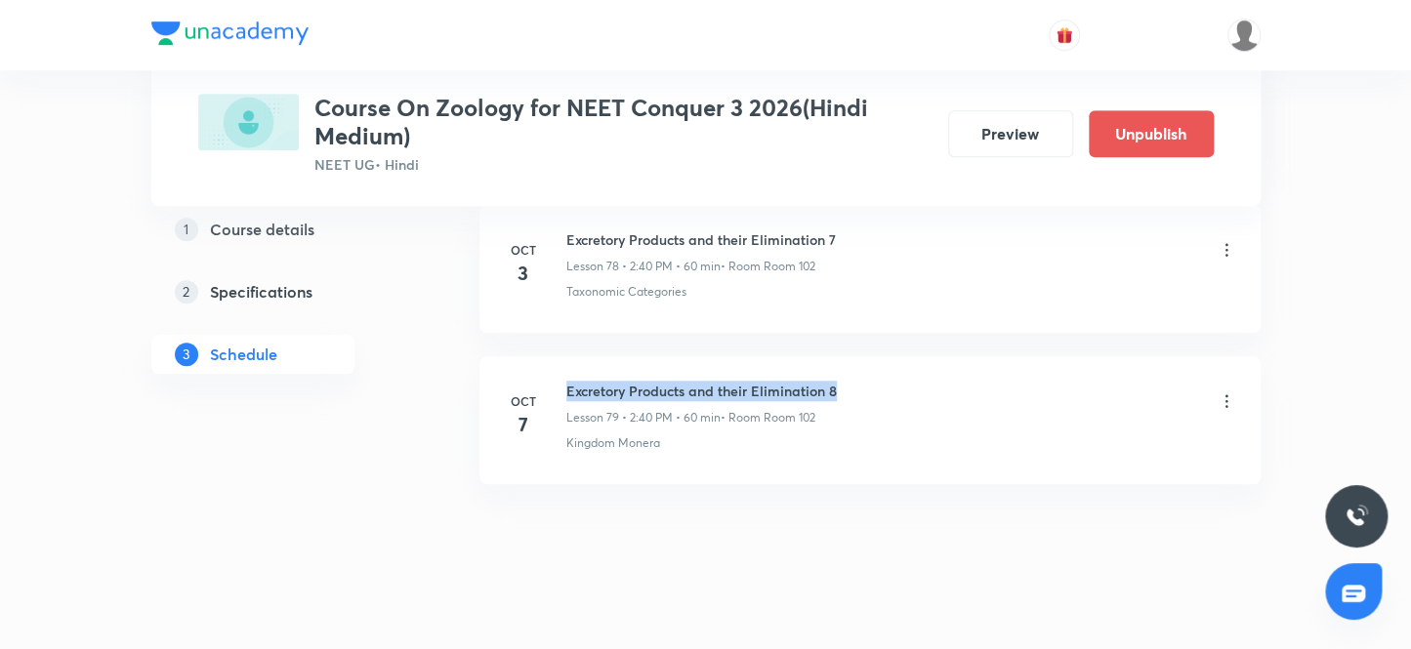
copy h6 "Excretory Products and their Elimination 8"
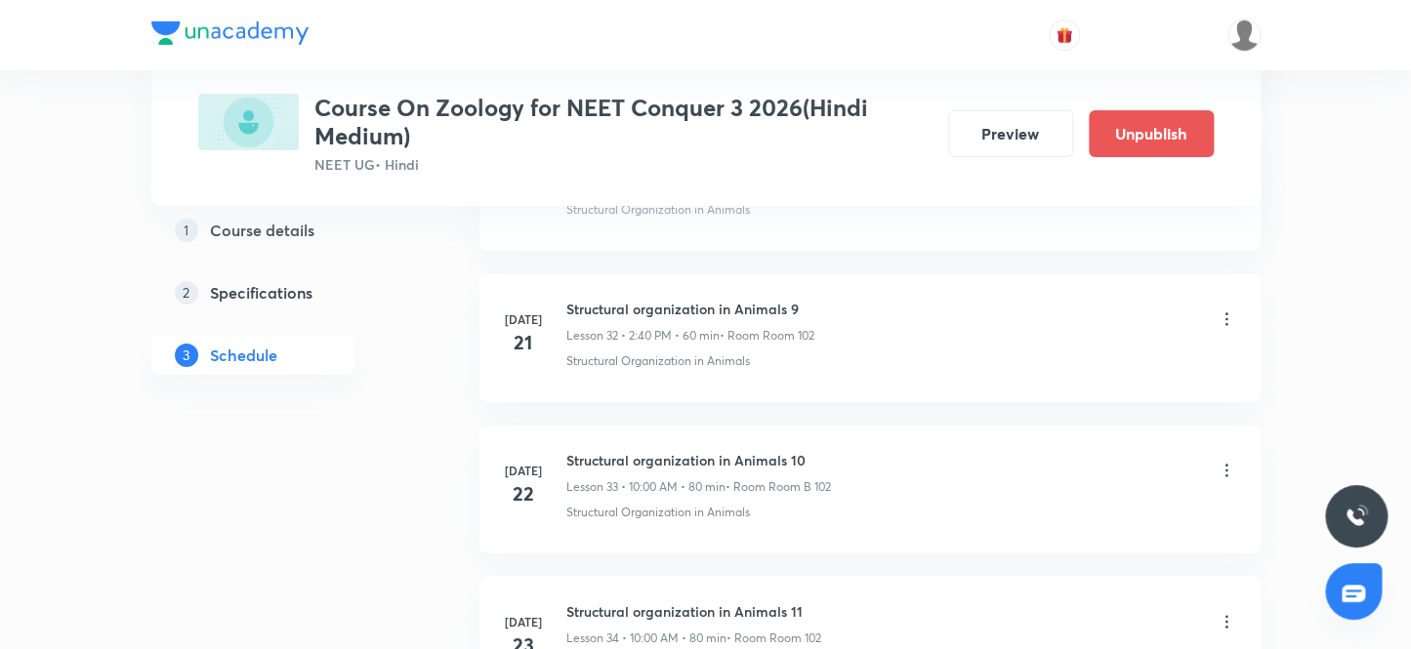
scroll to position [0, 0]
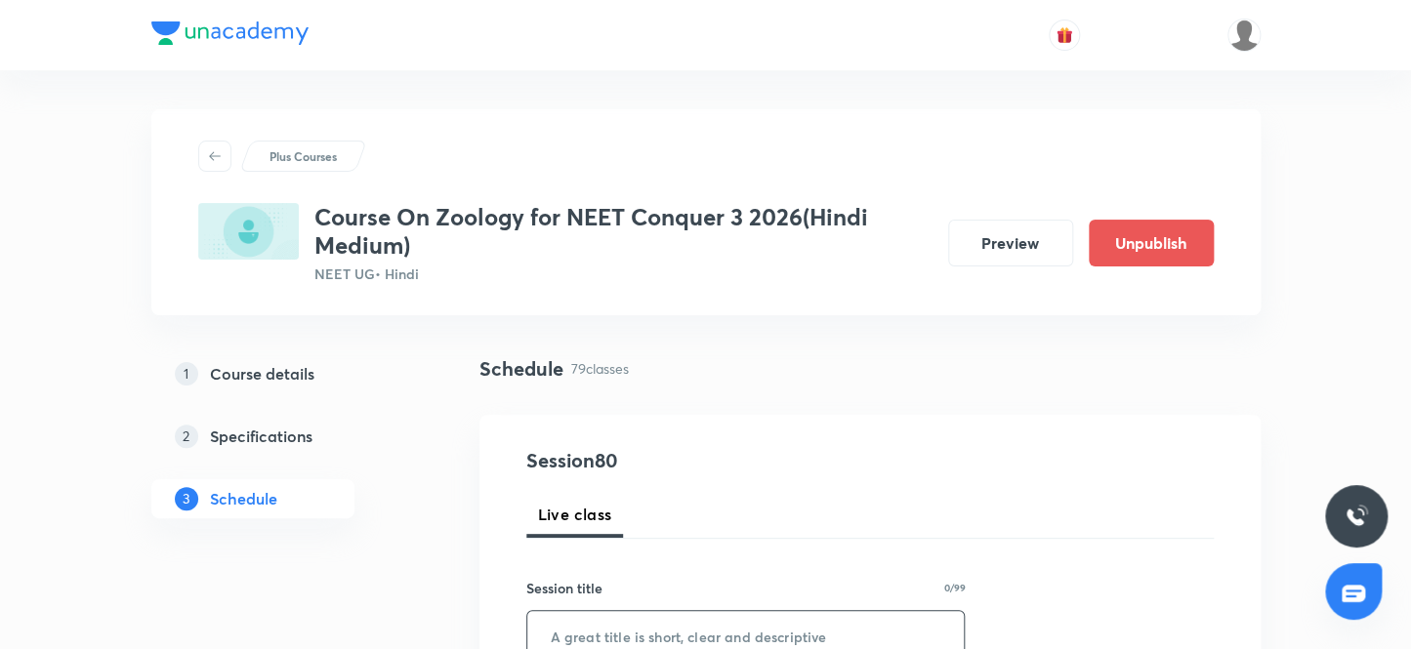
click at [599, 629] on input "text" at bounding box center [745, 636] width 437 height 50
paste input "Excretory Products and their Elimination 8"
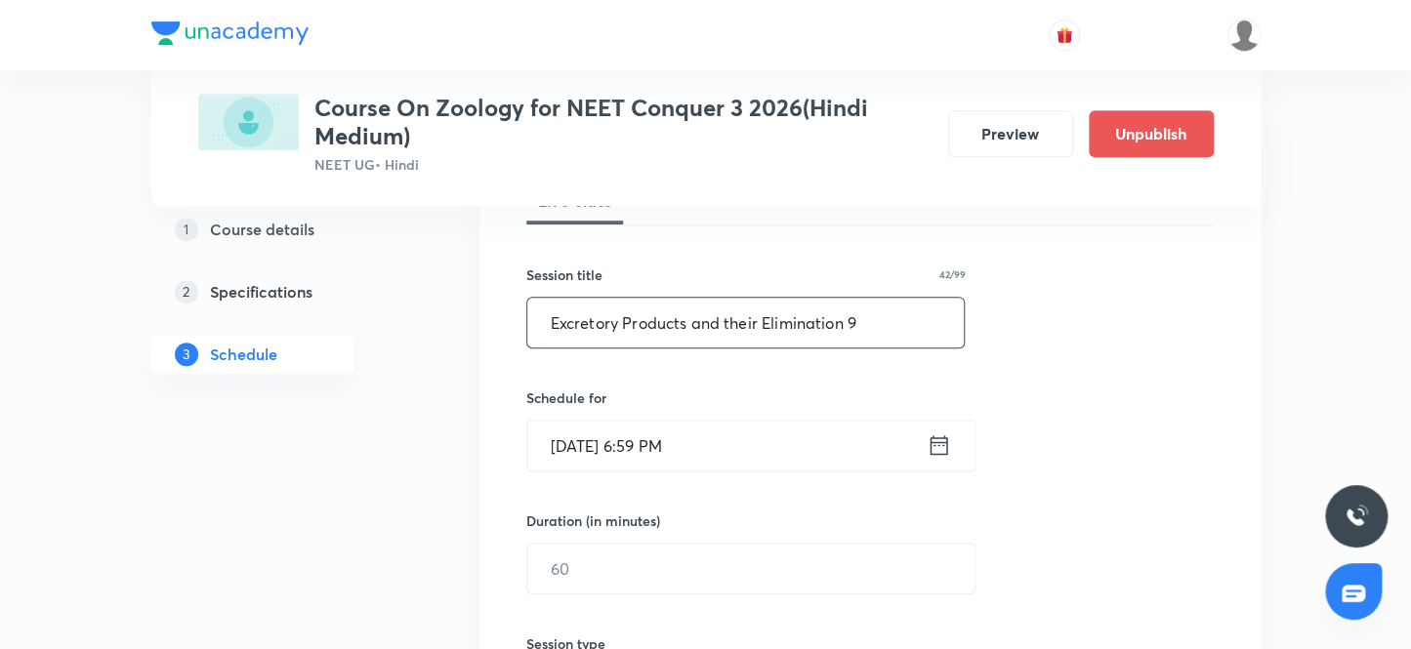
scroll to position [354, 0]
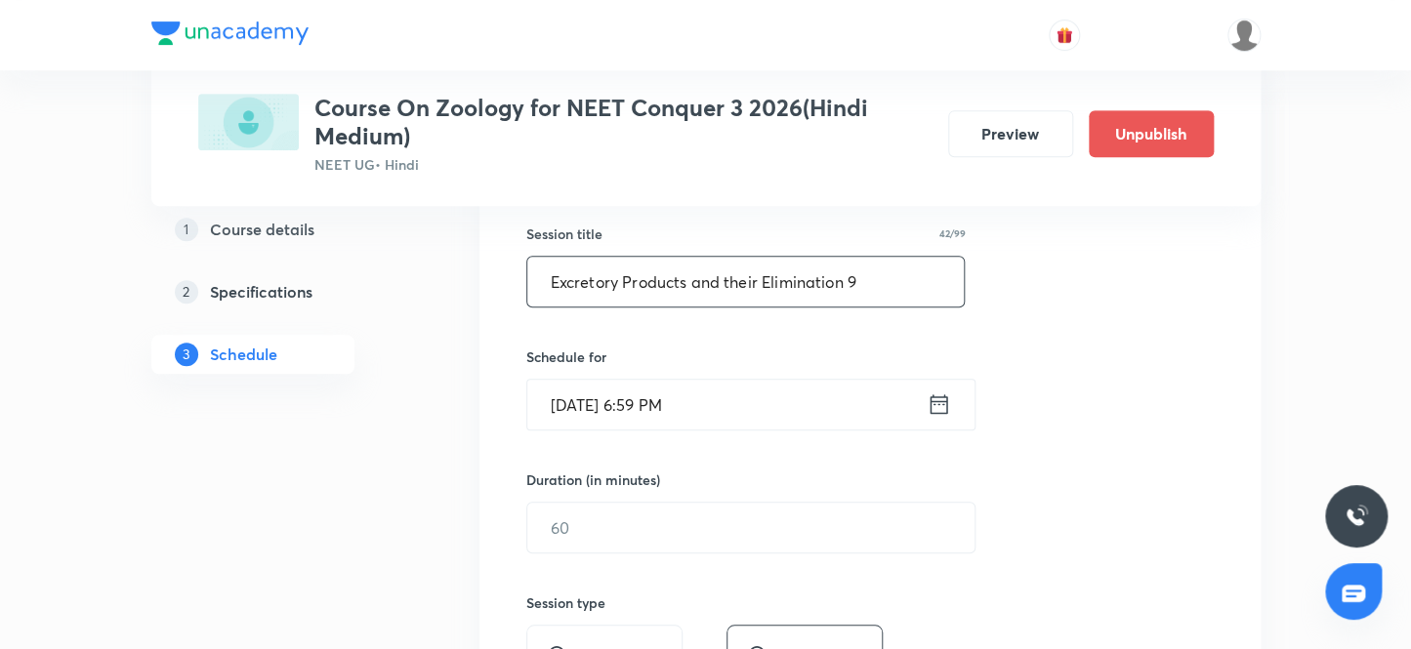
type input "Excretory Products and their Elimination 9"
click at [754, 403] on input "Oct 7, 2025, 6:59 PM" at bounding box center [726, 405] width 399 height 50
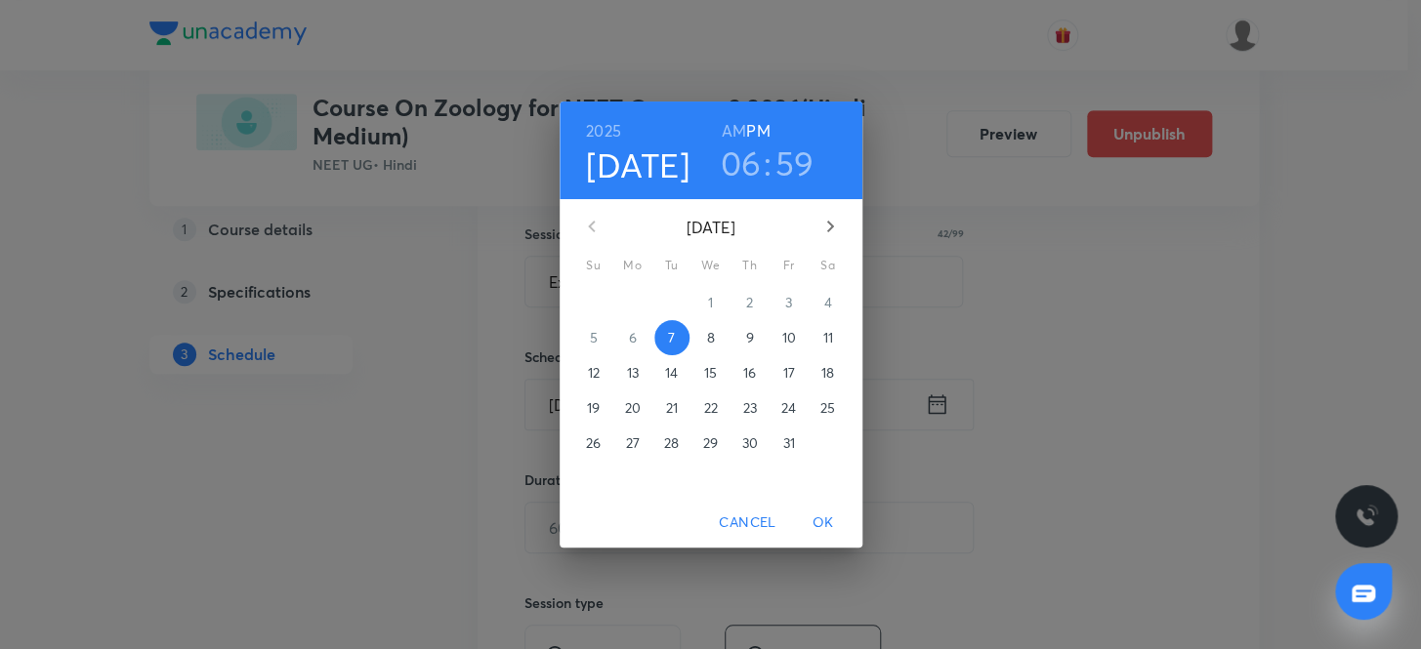
click at [697, 331] on span "8" at bounding box center [710, 338] width 35 height 20
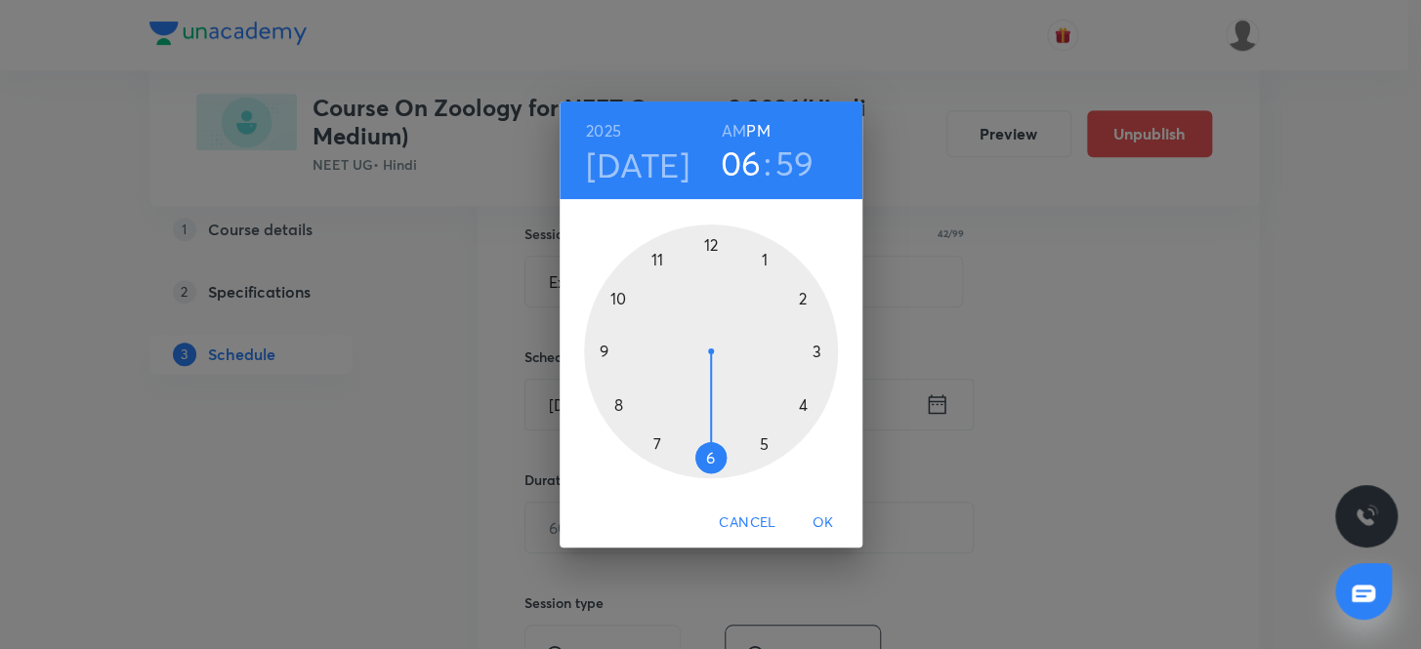
click at [738, 160] on h3 "06" at bounding box center [741, 163] width 41 height 41
click at [661, 257] on div at bounding box center [711, 352] width 254 height 254
click at [711, 460] on div at bounding box center [711, 352] width 254 height 254
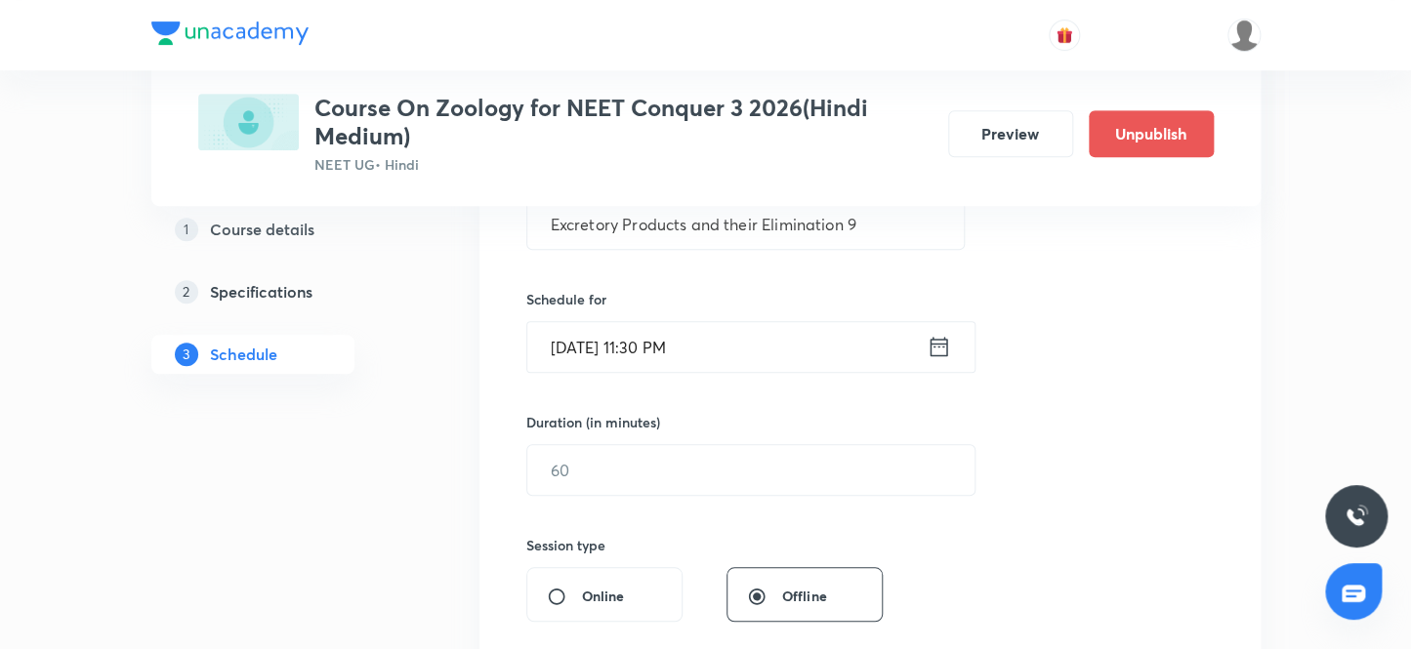
scroll to position [443, 0]
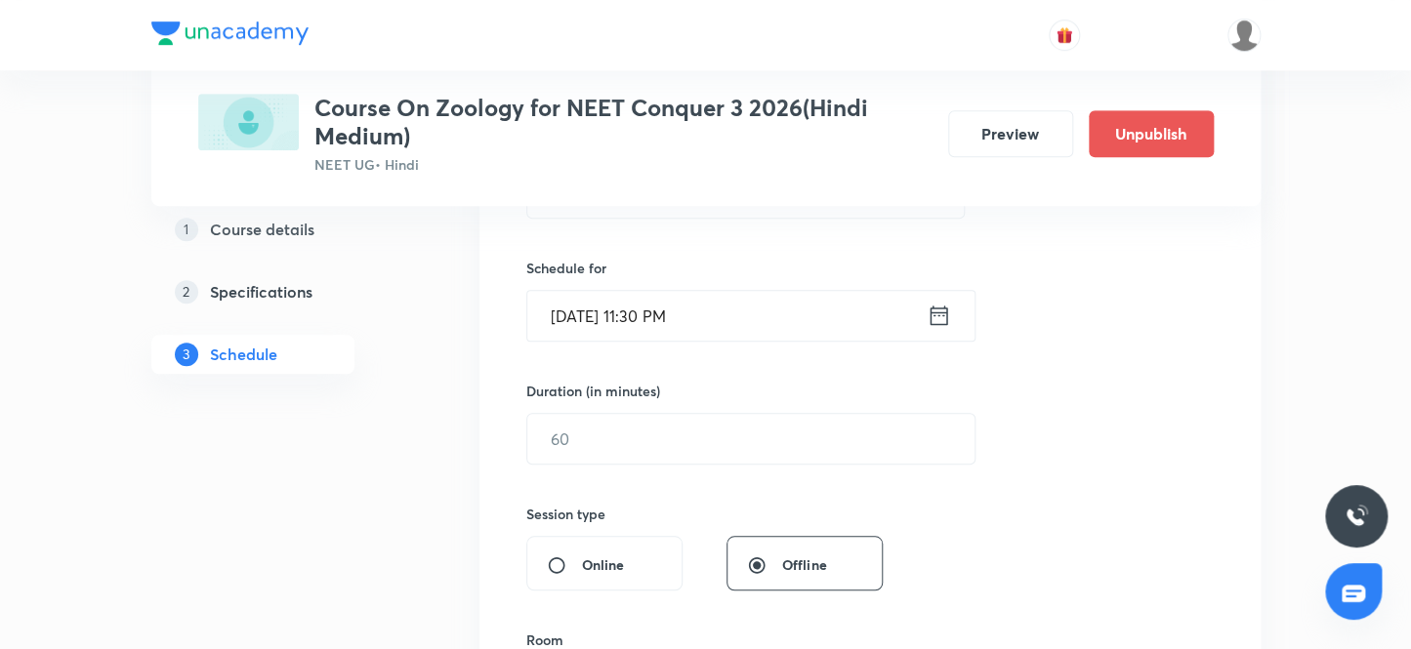
click at [703, 307] on input "Oct 8, 2025, 11:30 PM" at bounding box center [726, 316] width 399 height 50
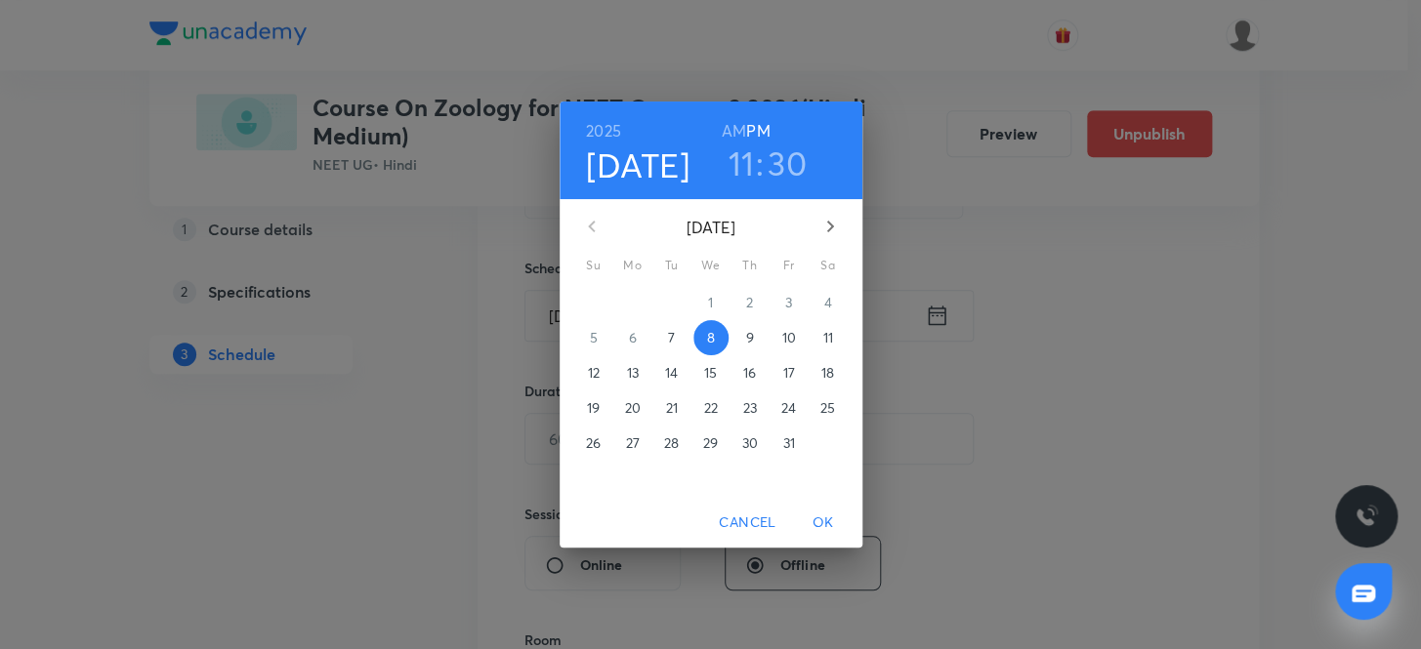
click at [731, 130] on h6 "AM" at bounding box center [734, 130] width 24 height 27
click at [824, 524] on span "OK" at bounding box center [823, 523] width 47 height 24
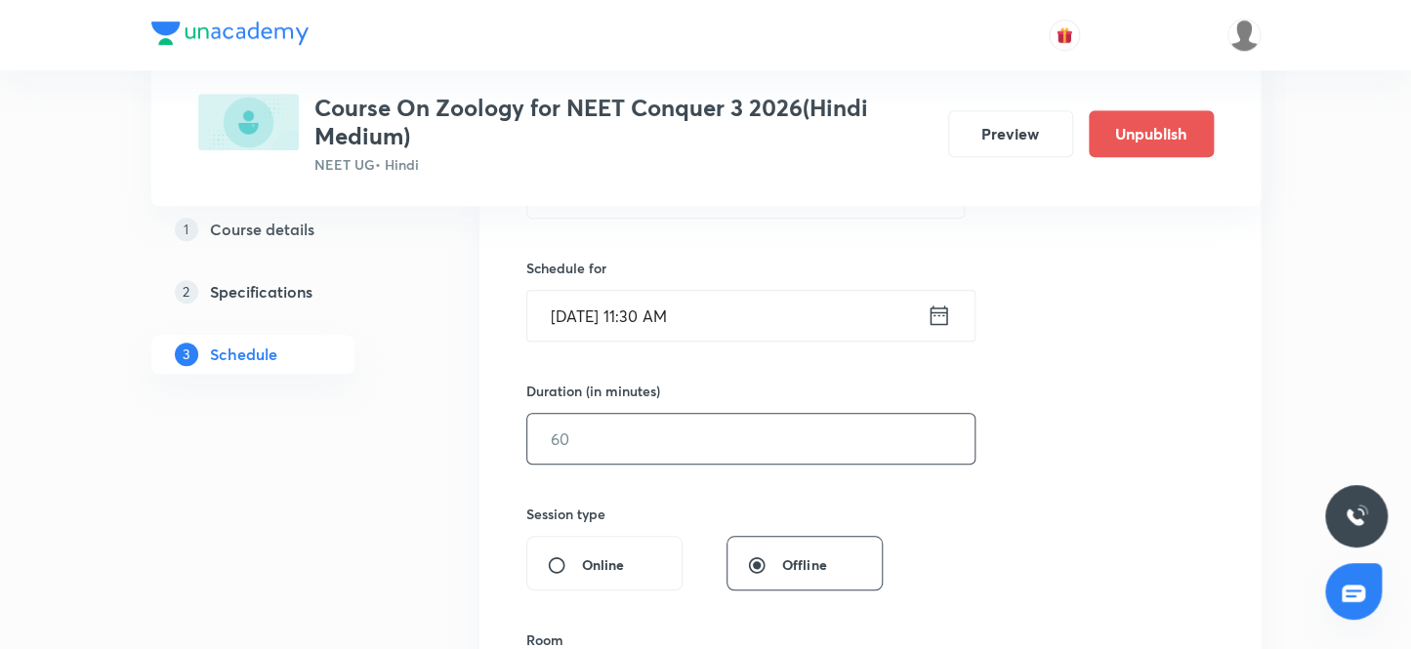
click at [613, 420] on input "text" at bounding box center [750, 439] width 447 height 50
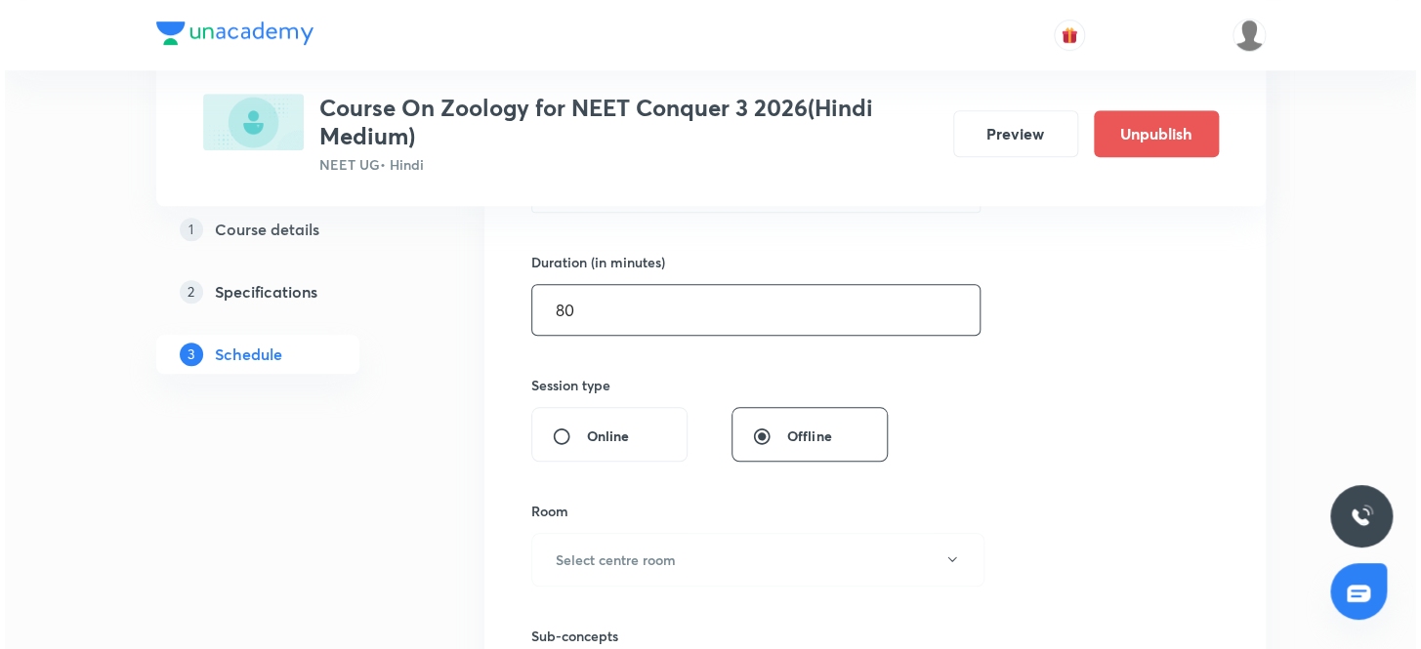
scroll to position [710, 0]
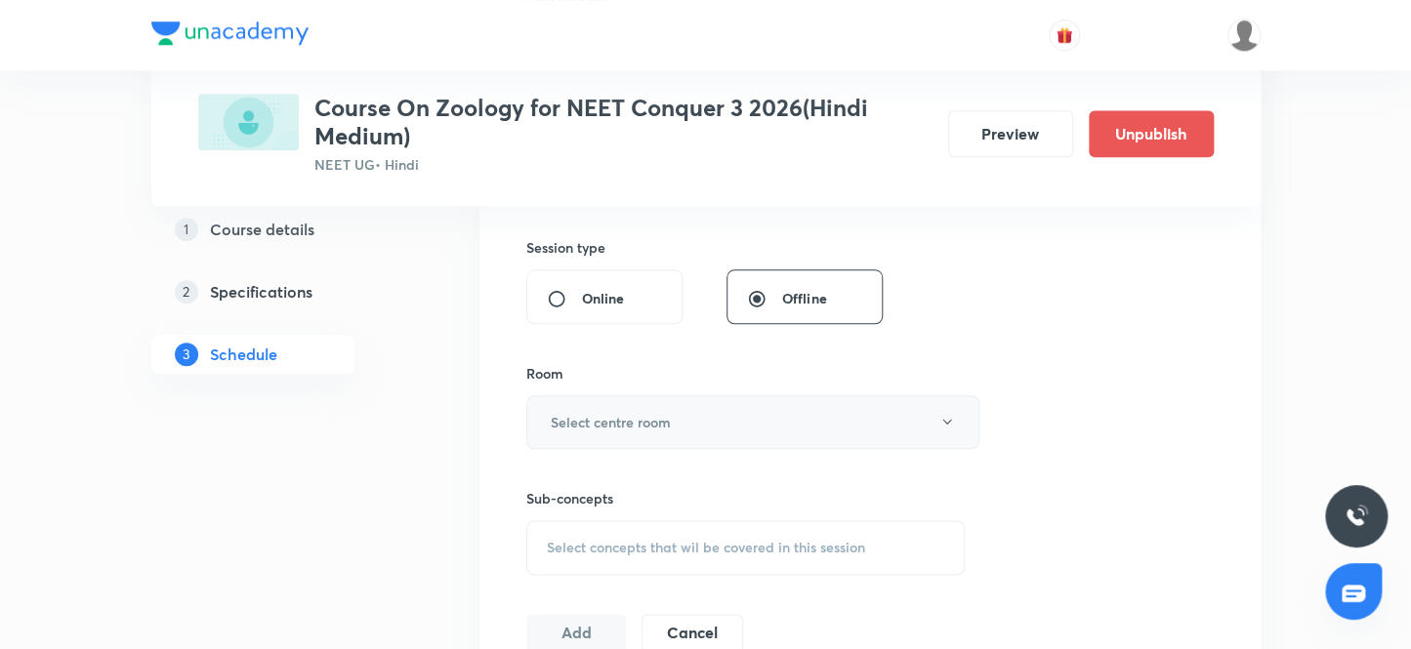
type input "80"
click at [630, 423] on h6 "Select centre room" at bounding box center [611, 422] width 120 height 21
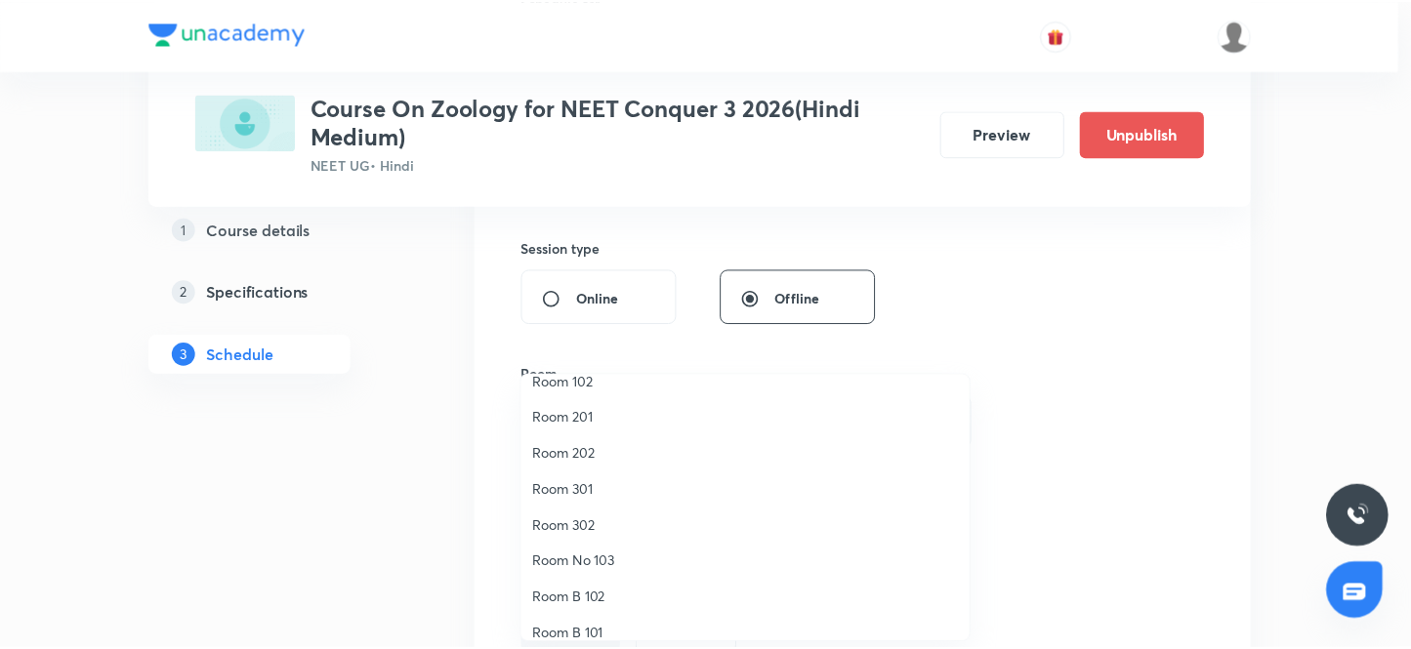
scroll to position [0, 0]
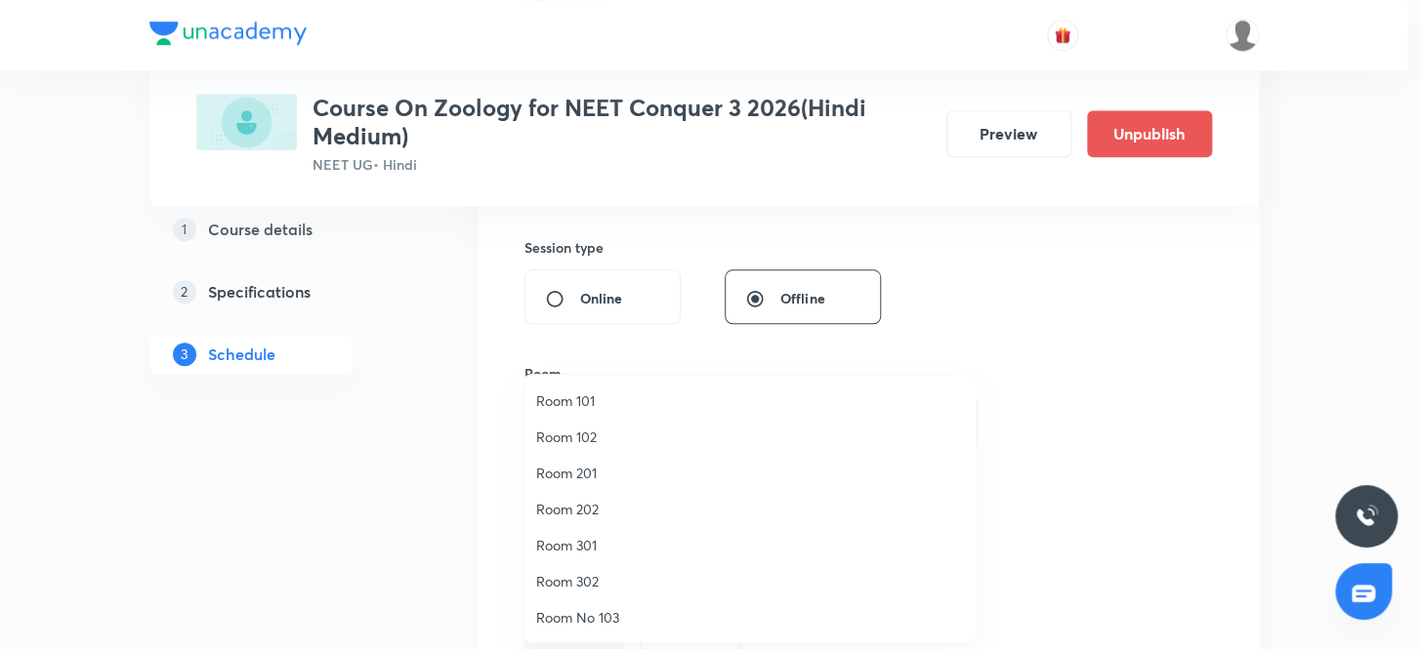
click at [599, 438] on span "Room 102" at bounding box center [750, 437] width 428 height 21
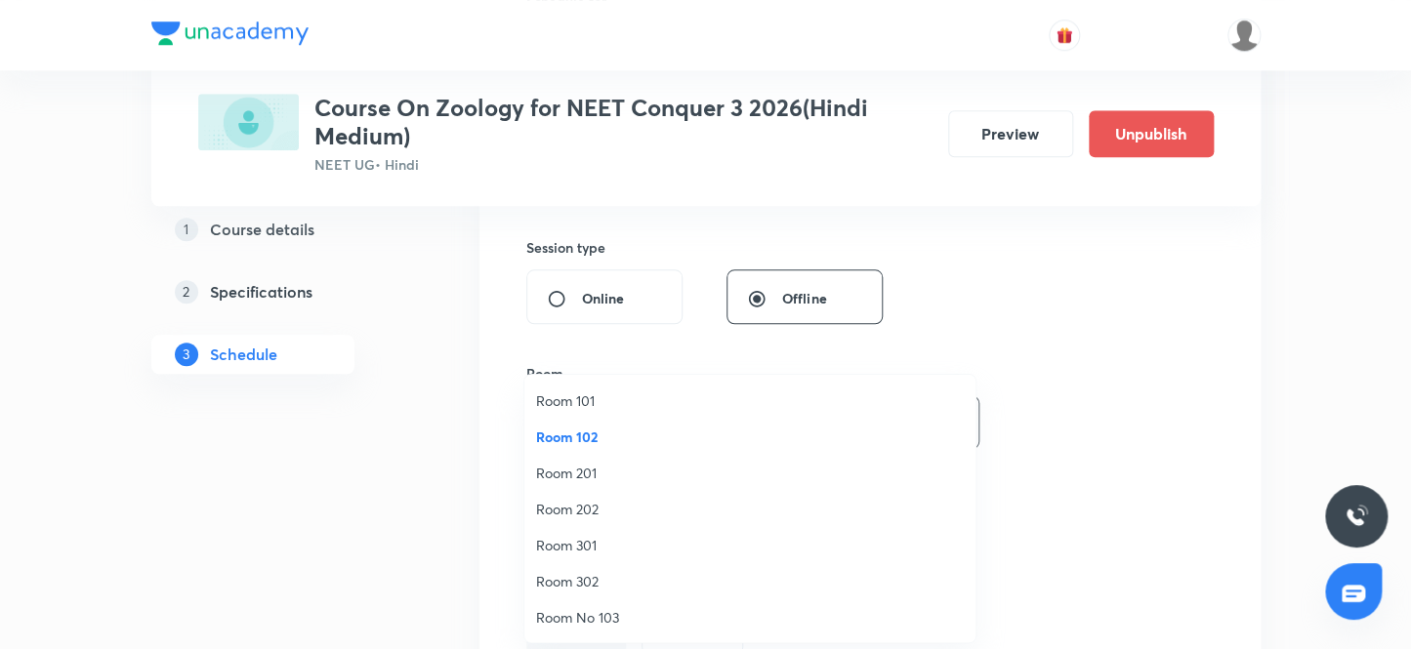
click at [1157, 374] on div "Session 80 Live class Session title 42/99 Excretory Products and their Eliminat…" at bounding box center [869, 194] width 687 height 917
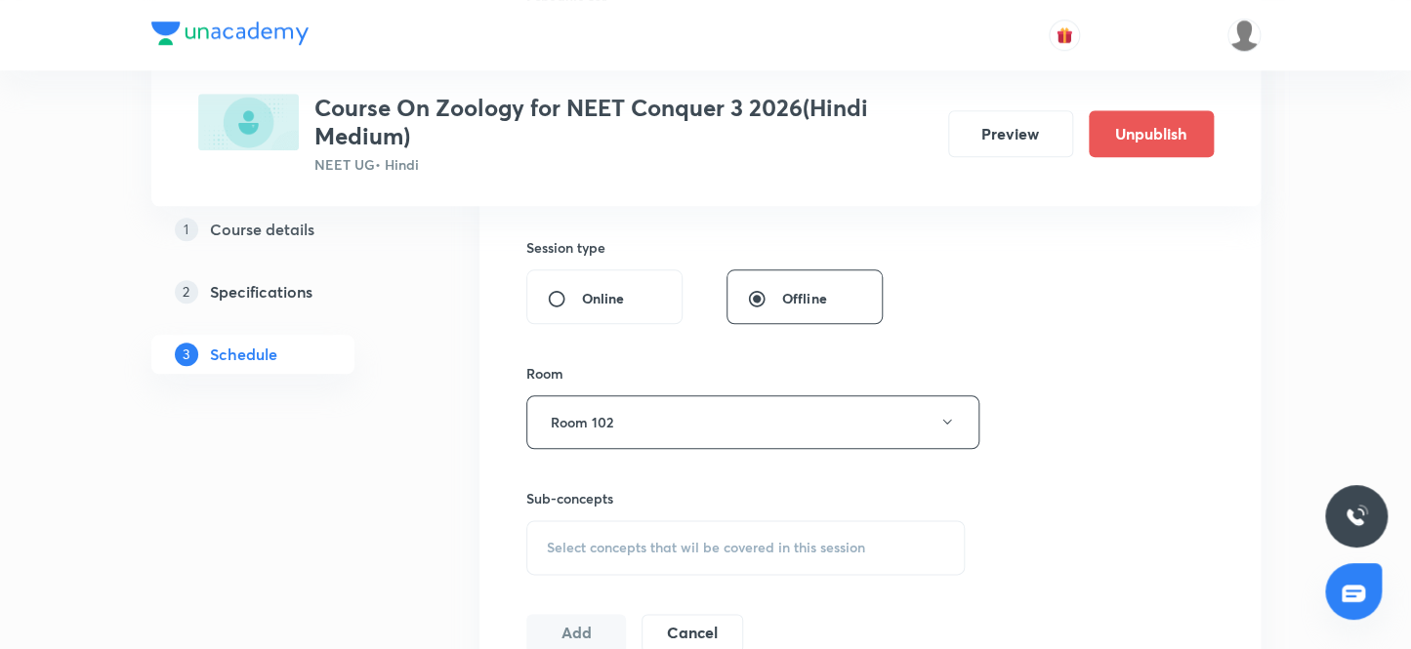
click at [673, 540] on span "Select concepts that wil be covered in this session" at bounding box center [706, 548] width 318 height 16
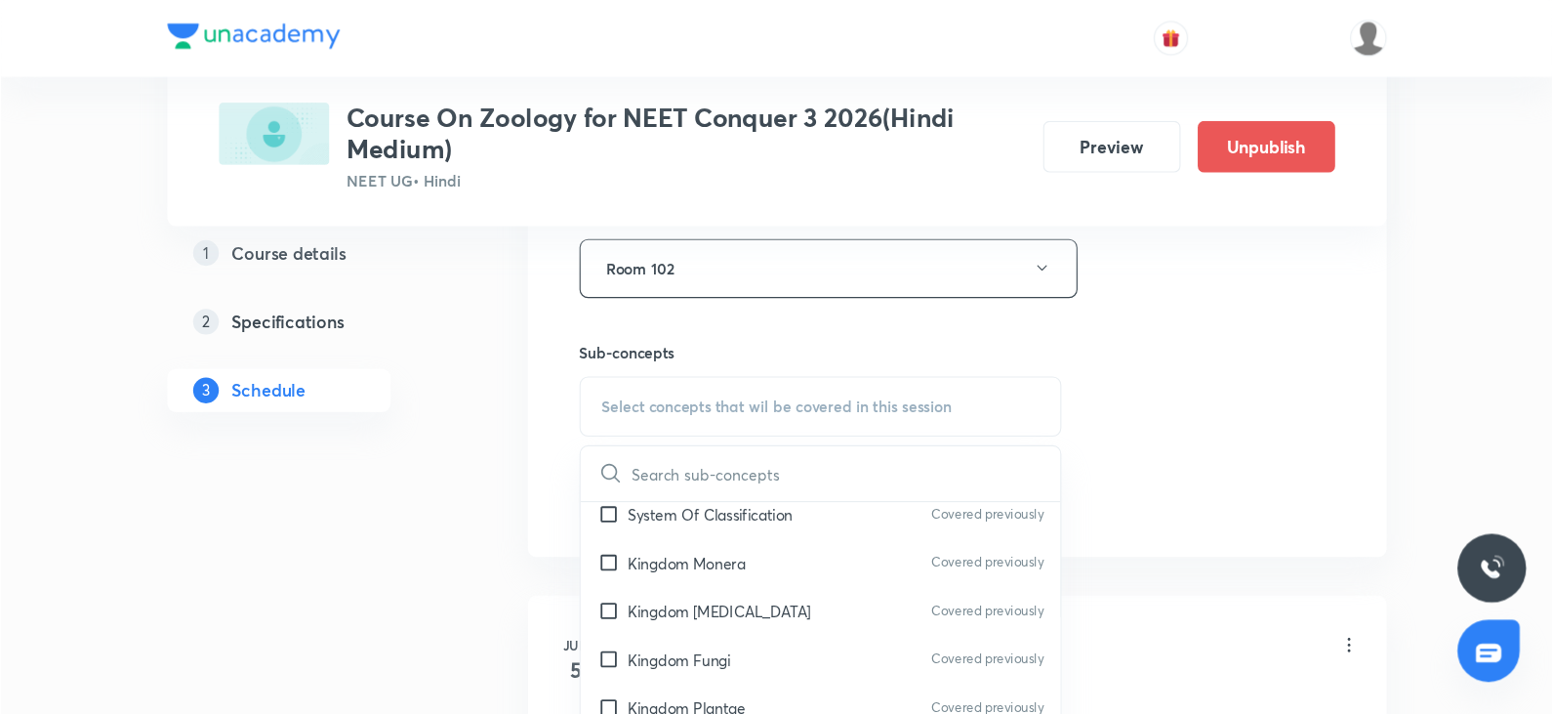
scroll to position [887, 0]
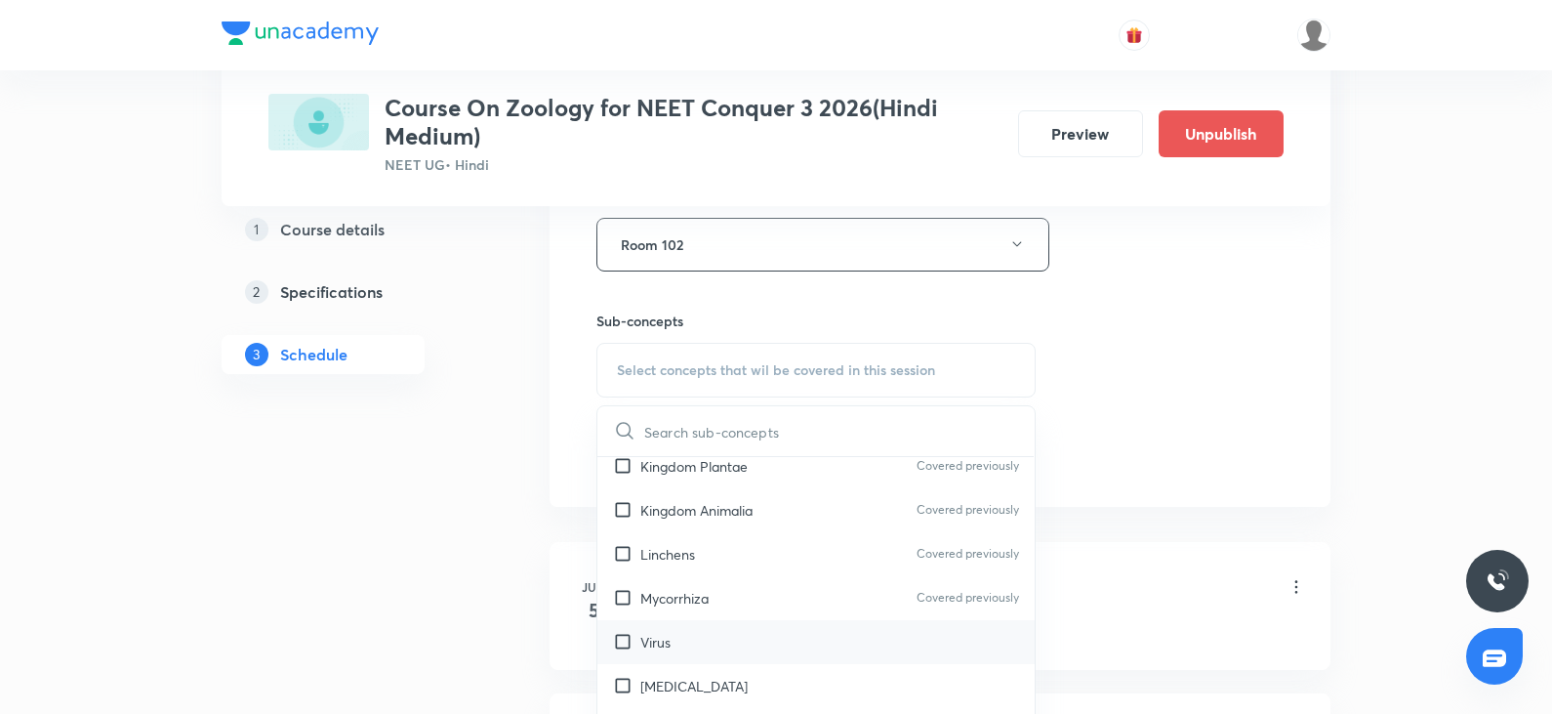
click at [689, 648] on div "Virus" at bounding box center [816, 642] width 437 height 44
checkbox input "true"
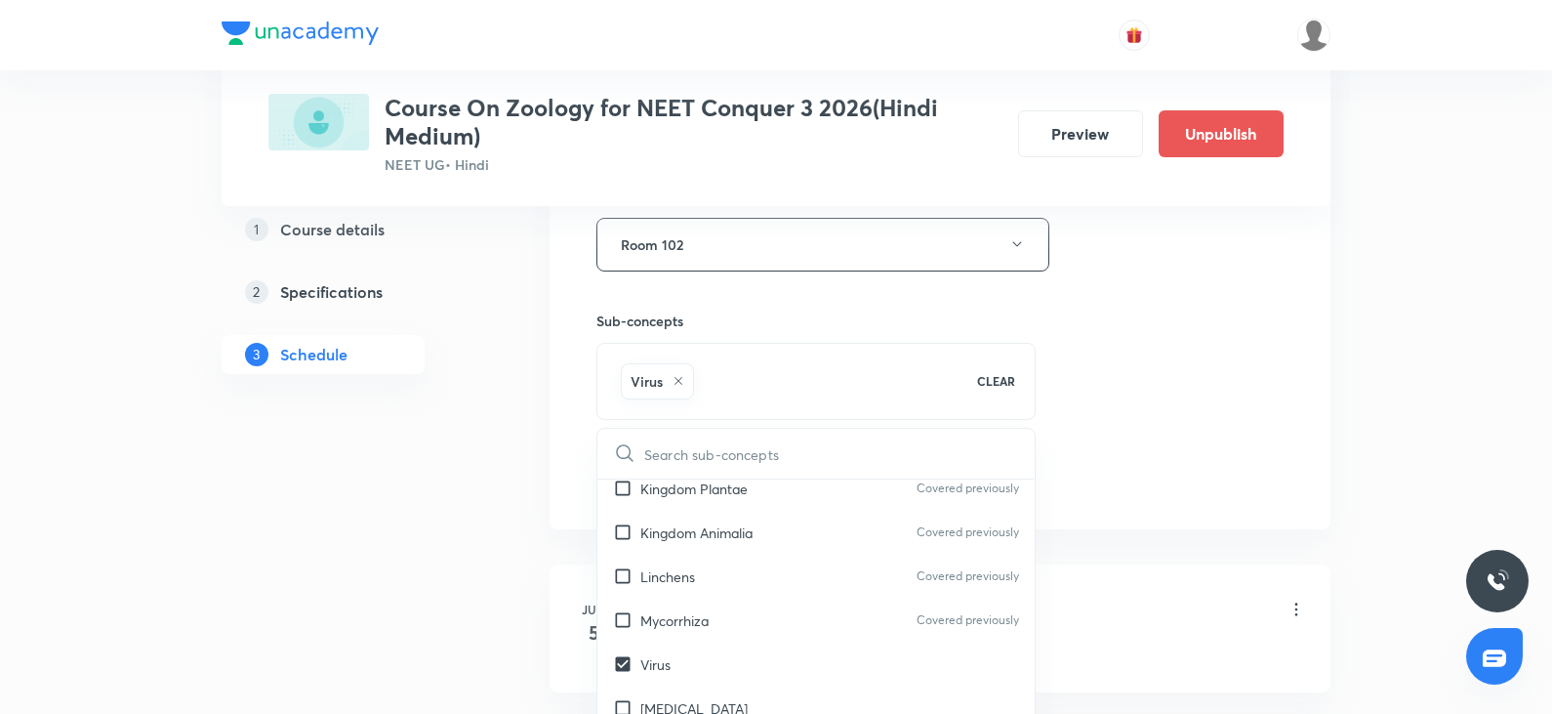
click at [1251, 472] on div "Session 80 Live class Session title 42/99 Excretory Products and their Eliminat…" at bounding box center [940, 28] width 687 height 939
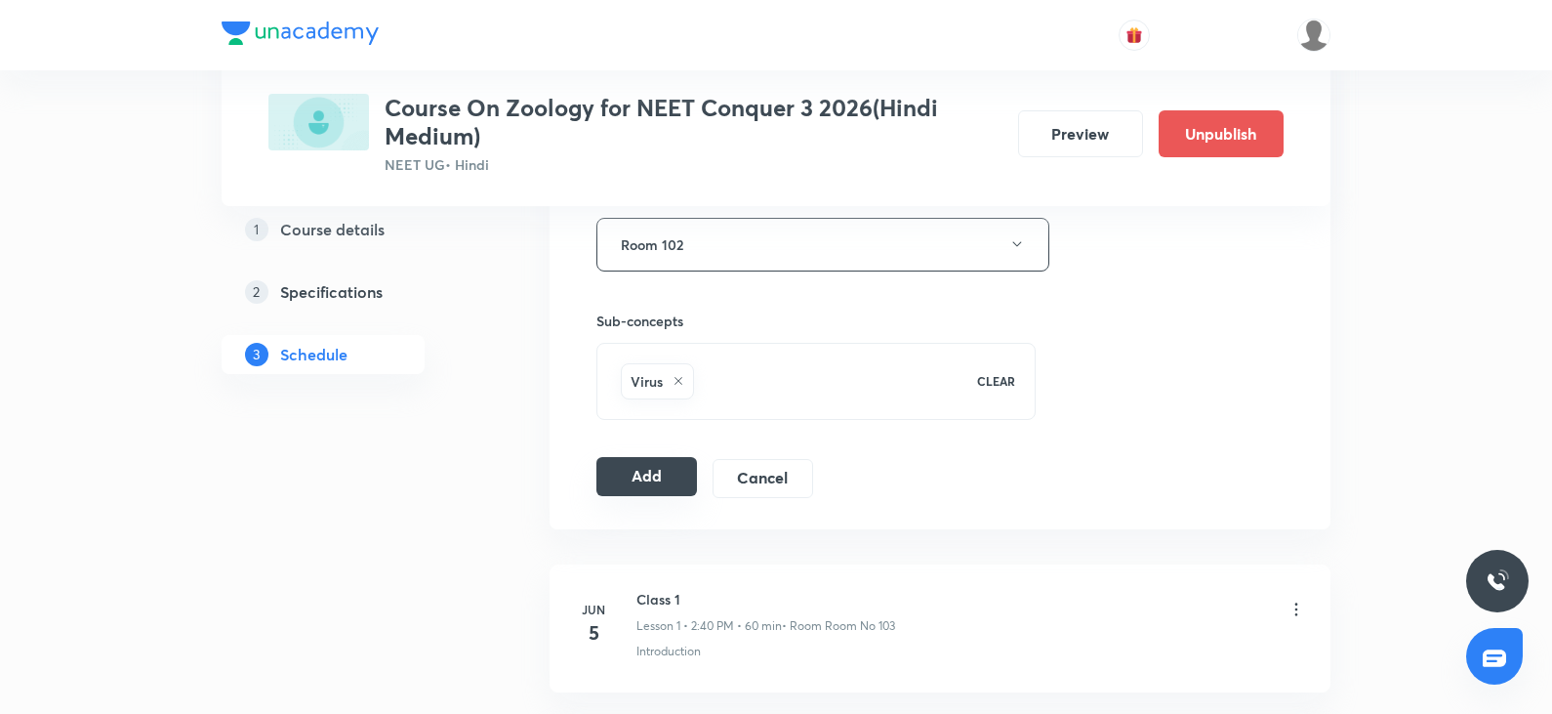
click at [617, 489] on button "Add" at bounding box center [647, 476] width 101 height 39
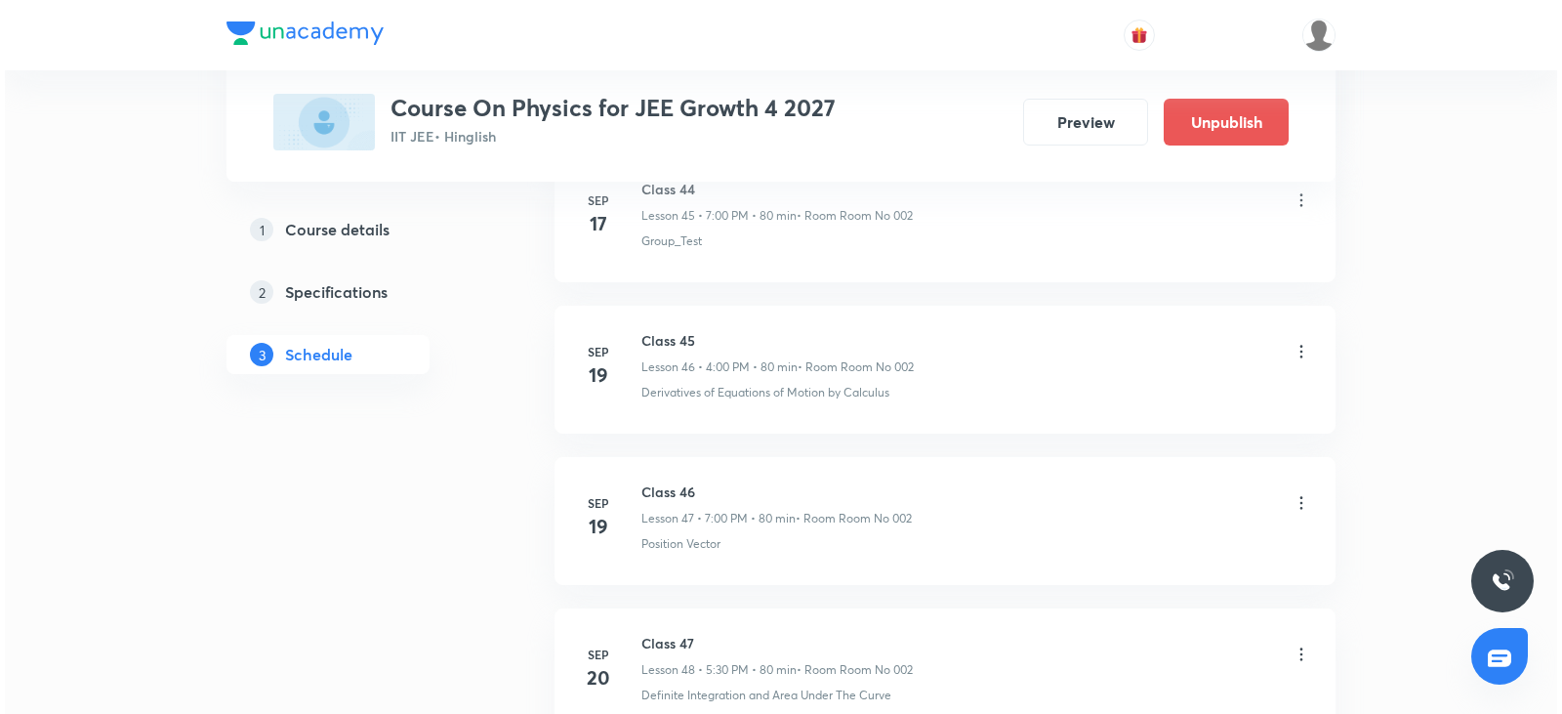
scroll to position [9602, 0]
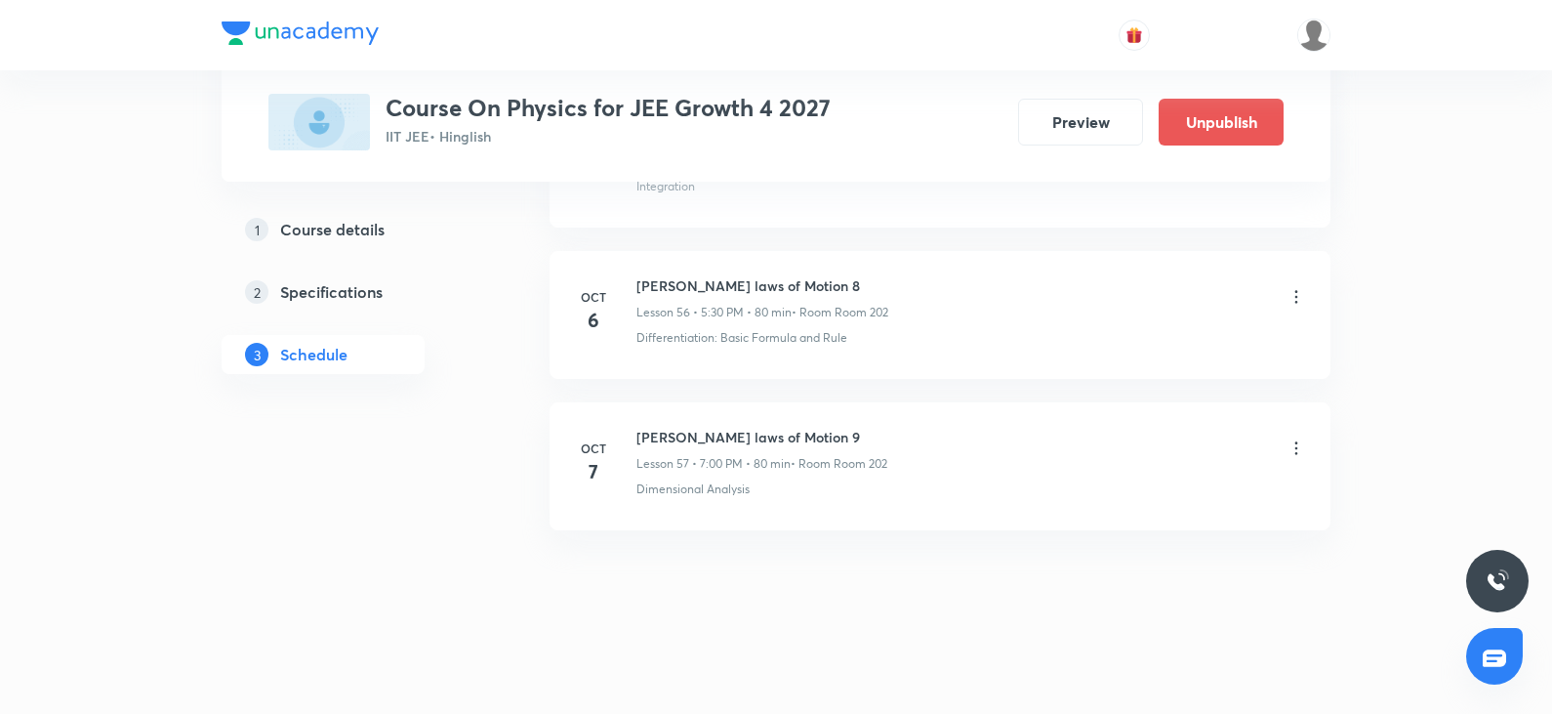
click at [1299, 446] on icon at bounding box center [1297, 448] width 20 height 20
click at [1185, 500] on li "Edit" at bounding box center [1197, 497] width 214 height 36
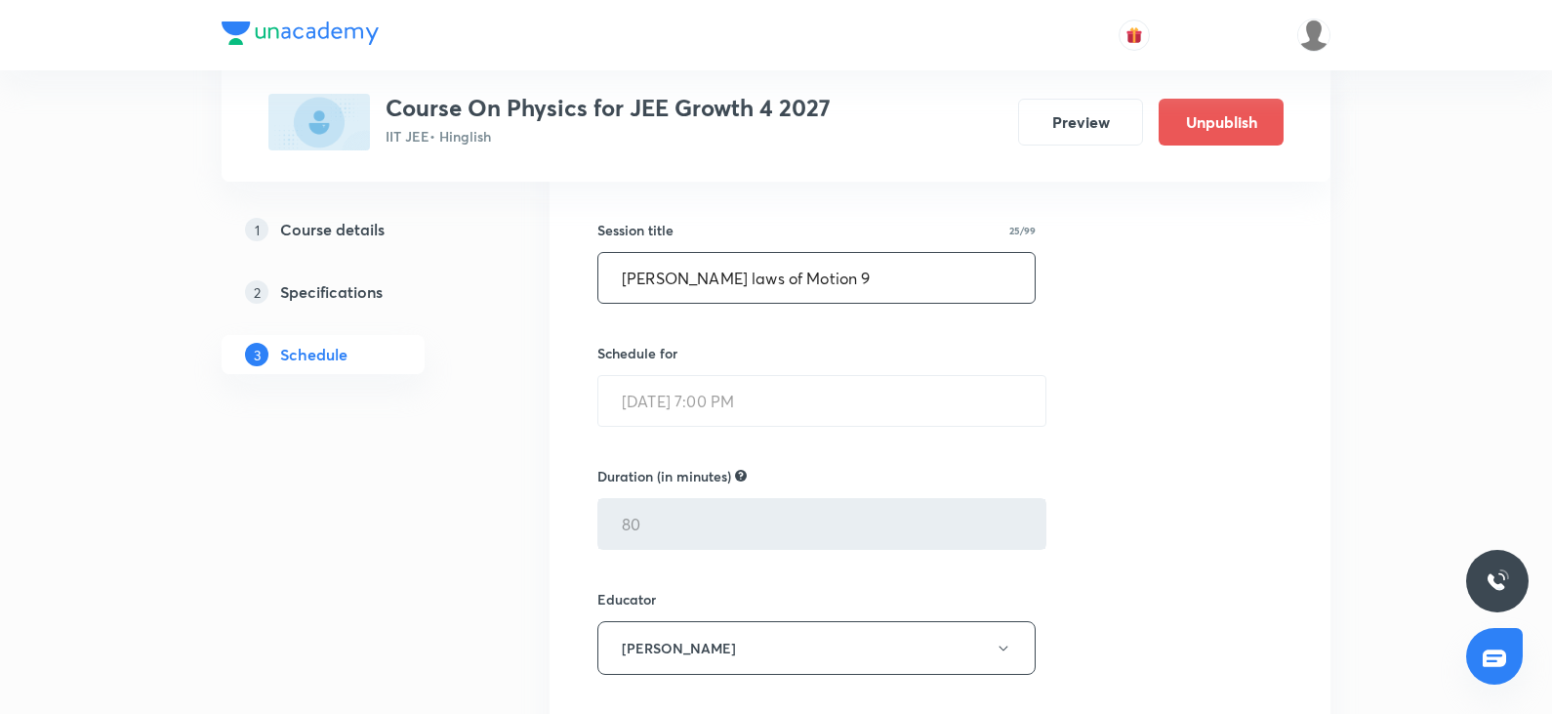
scroll to position [8675, 0]
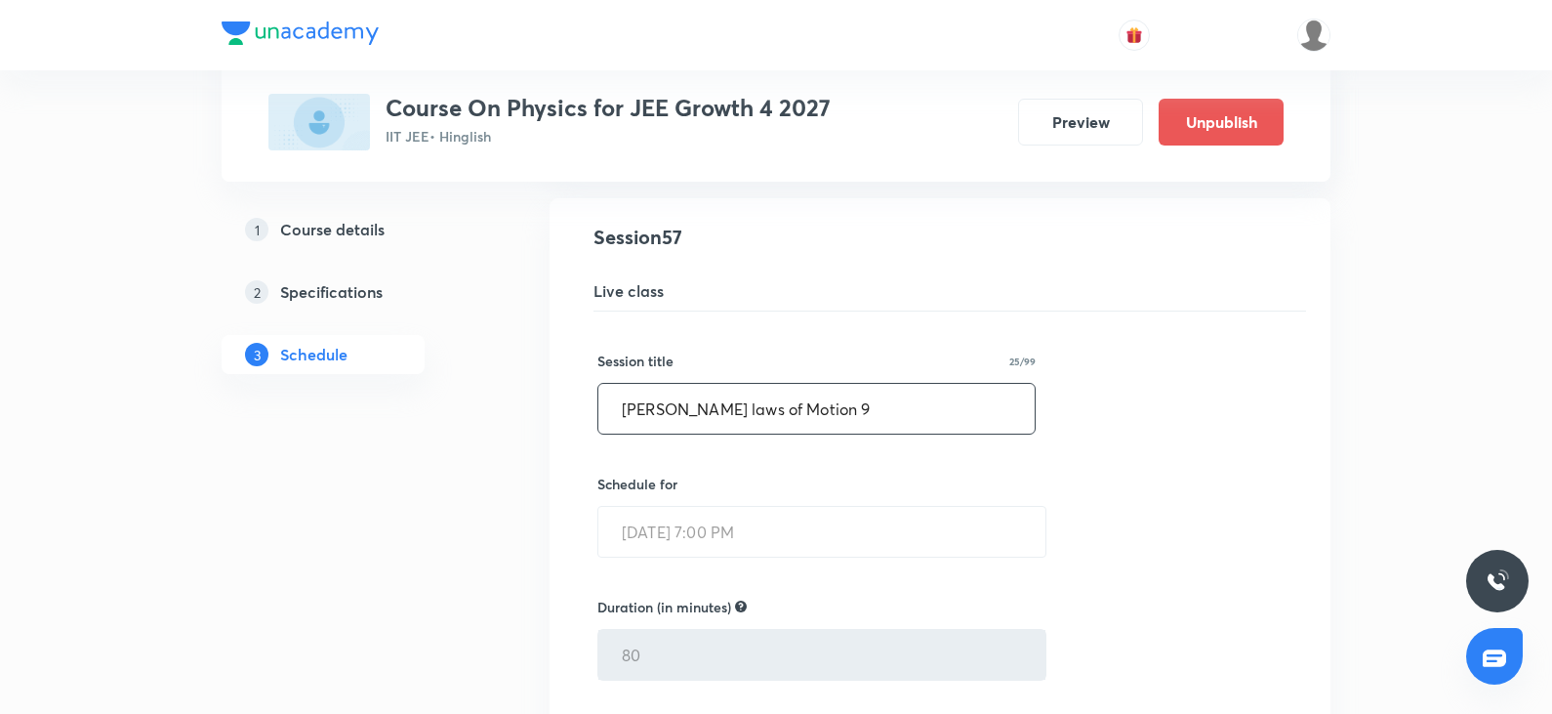
drag, startPoint x: 839, startPoint y: 413, endPoint x: 367, endPoint y: 416, distance: 471.6
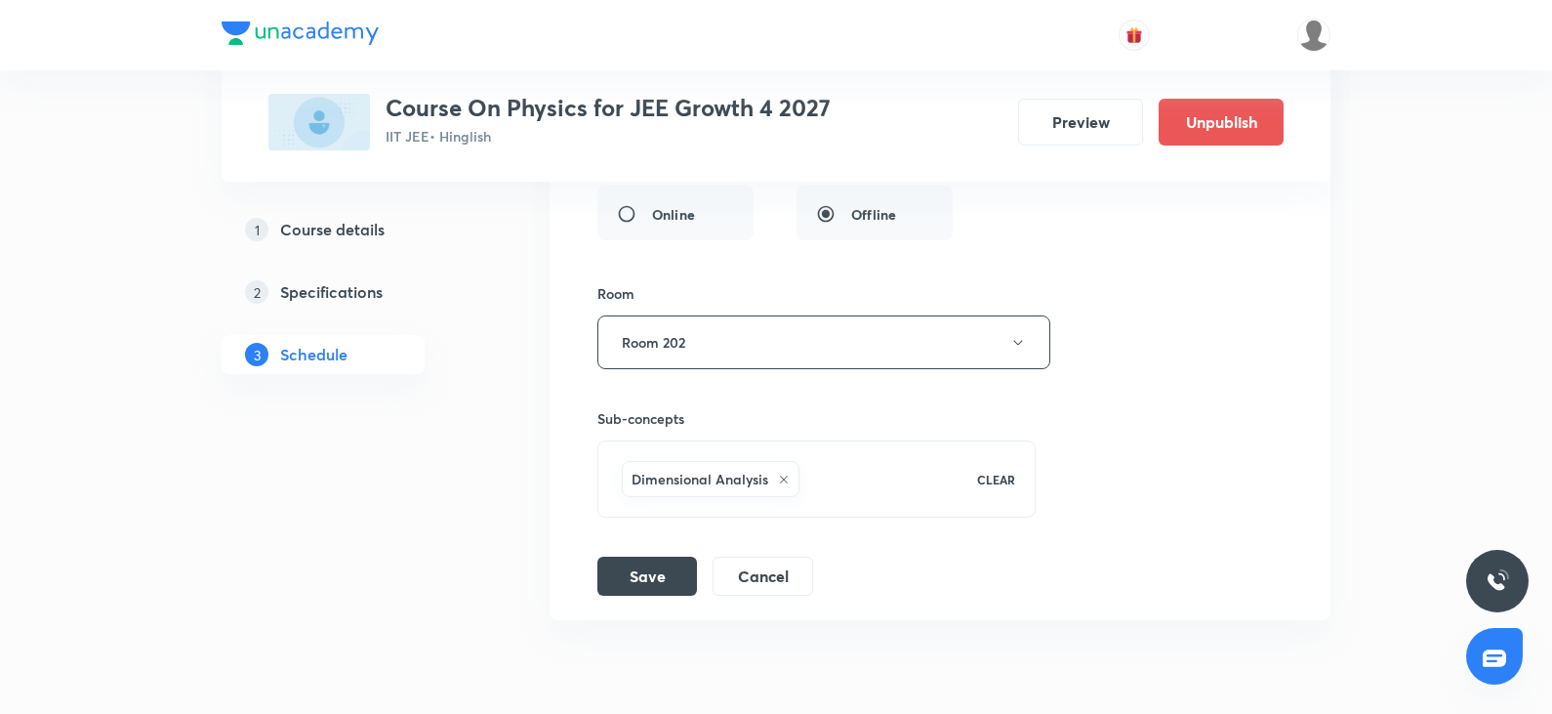
scroll to position [9456, 0]
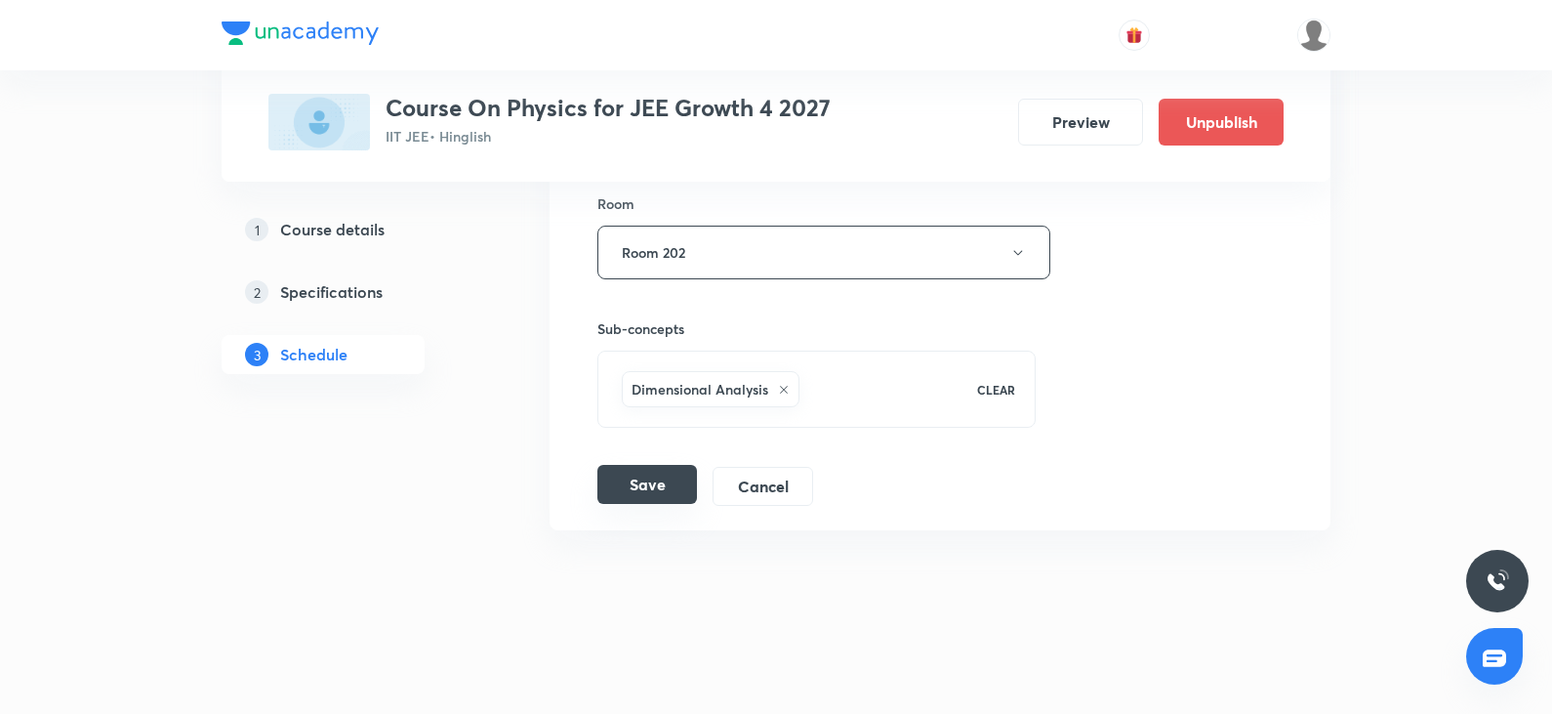
type input "WPE 1"
click at [605, 487] on button "Save" at bounding box center [648, 484] width 100 height 39
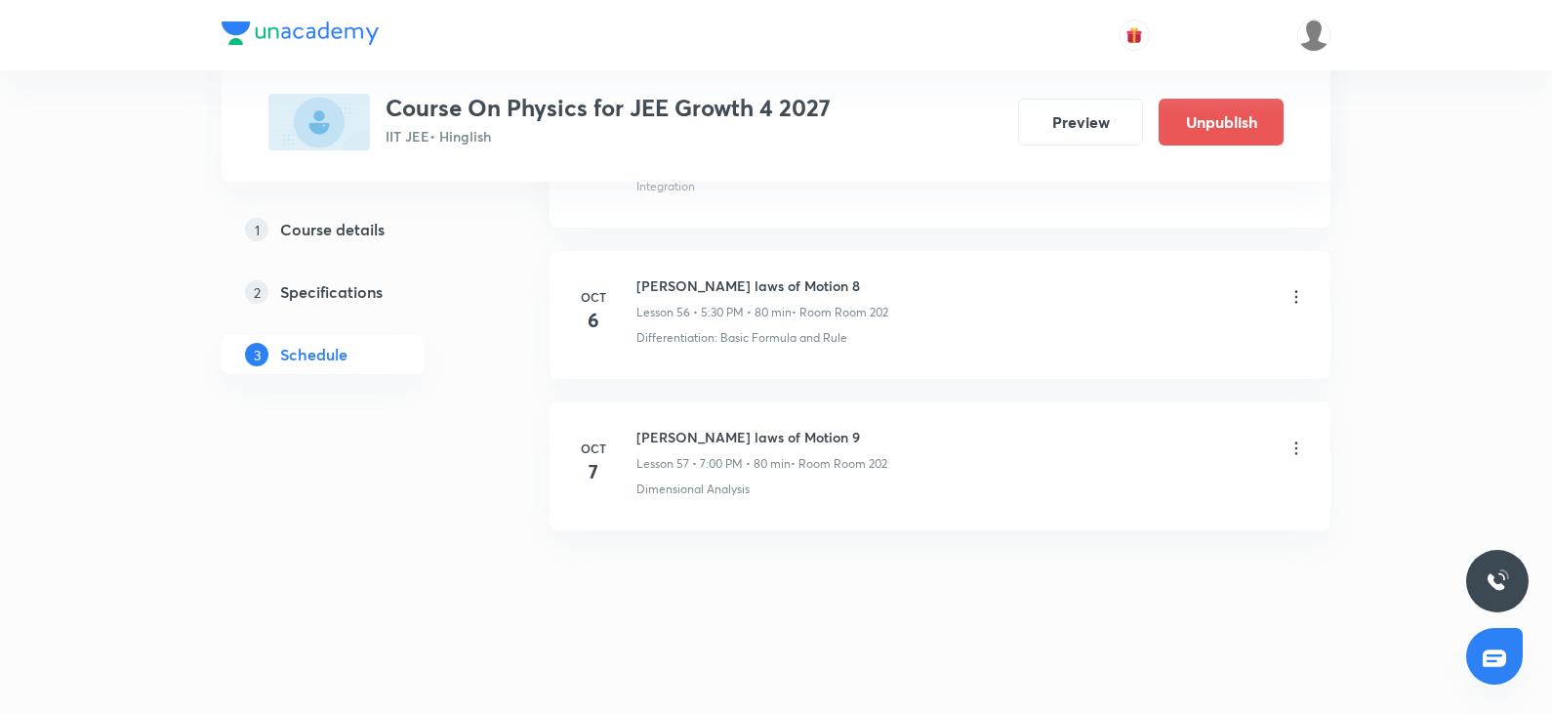
scroll to position [8580, 0]
click at [680, 436] on h6 "WPE 1" at bounding box center [762, 437] width 251 height 21
click at [1040, 491] on div "Dimensional Analysis" at bounding box center [972, 489] width 670 height 18
